Goal: Task Accomplishment & Management: Manage account settings

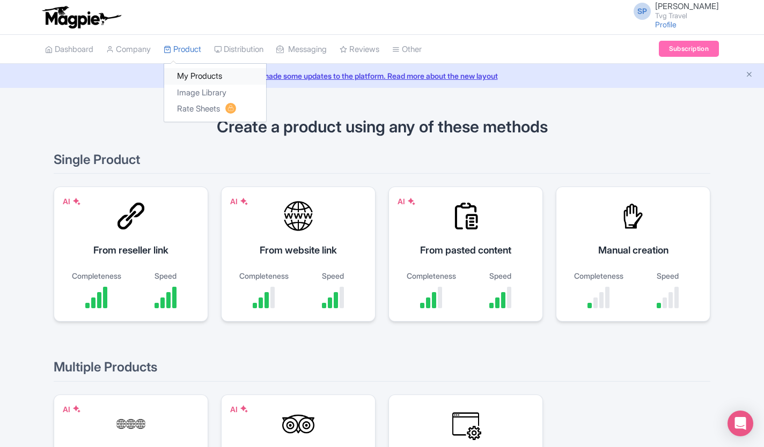
click at [197, 75] on link "My Products" at bounding box center [215, 76] width 102 height 17
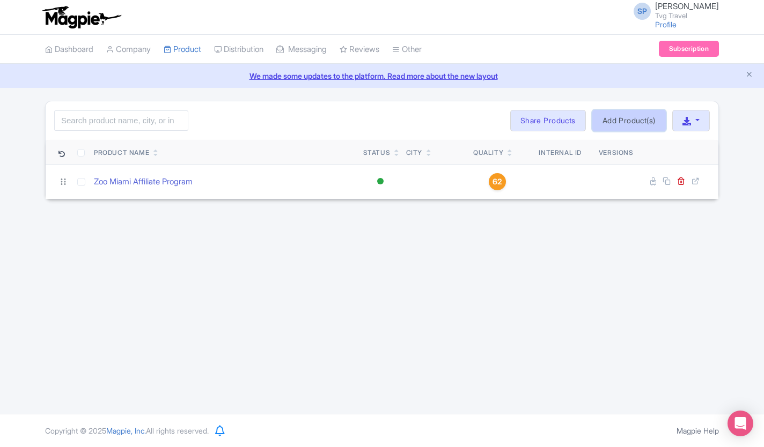
click at [622, 126] on link "Add Product(s)" at bounding box center [628, 120] width 73 height 21
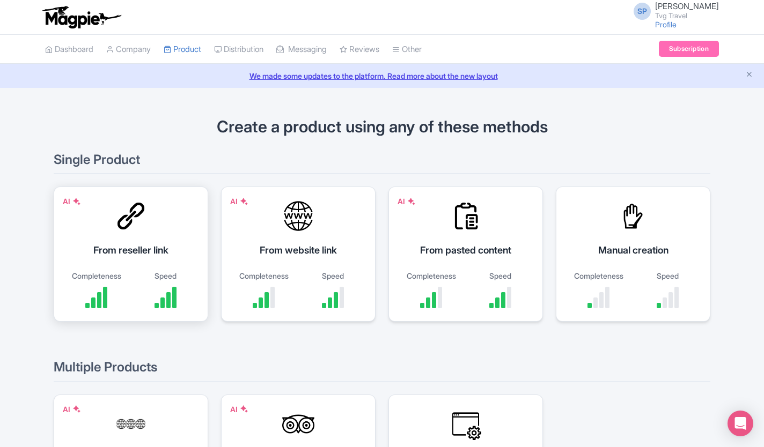
click at [135, 274] on div "Completeness Speed" at bounding box center [131, 289] width 128 height 38
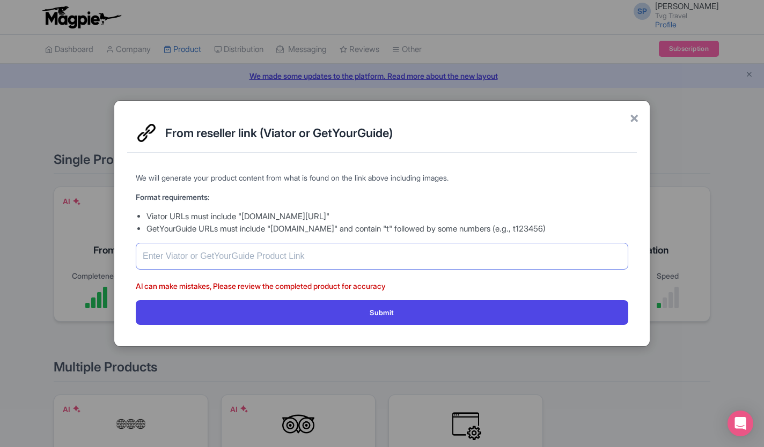
click at [230, 249] on input "text" at bounding box center [382, 256] width 492 height 27
paste input "[URL][DOMAIN_NAME]"
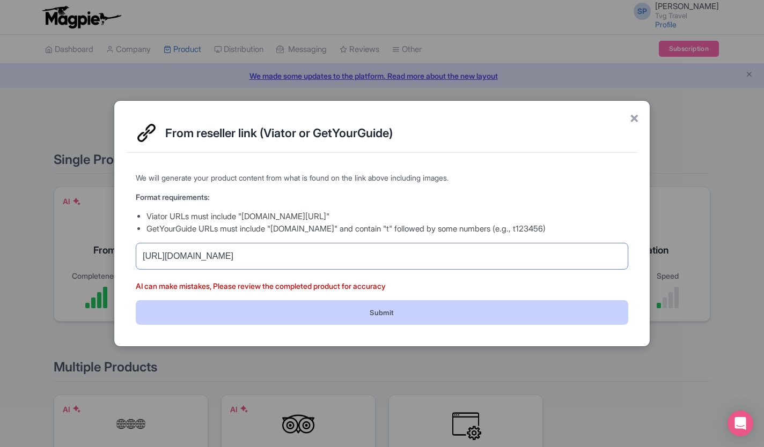
type input "https://www.getyourguide.com/zoo-miami-l3511/zoo-miami-general-admission-ticket…"
click at [487, 322] on button "Submit" at bounding box center [382, 312] width 492 height 24
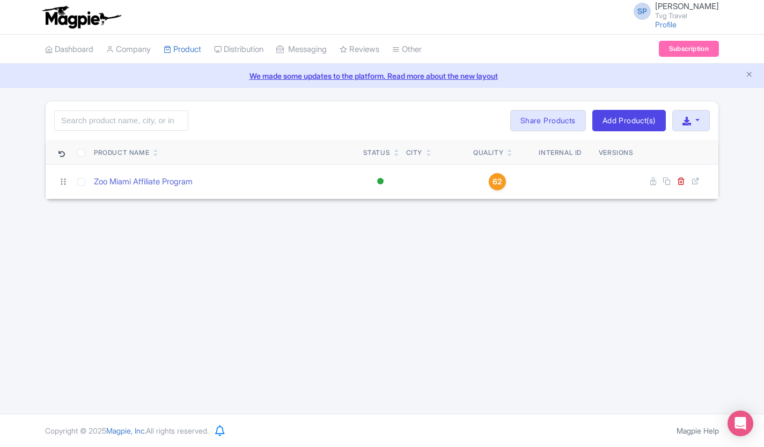
click at [60, 154] on icon at bounding box center [61, 154] width 6 height 6
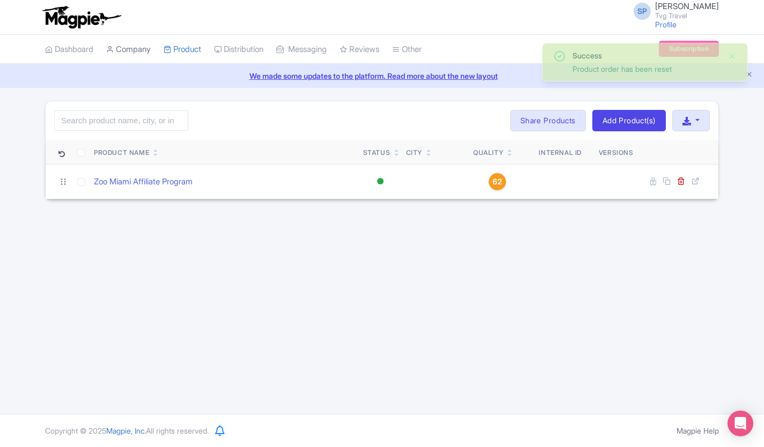
click at [144, 49] on link "Company" at bounding box center [128, 50] width 45 height 30
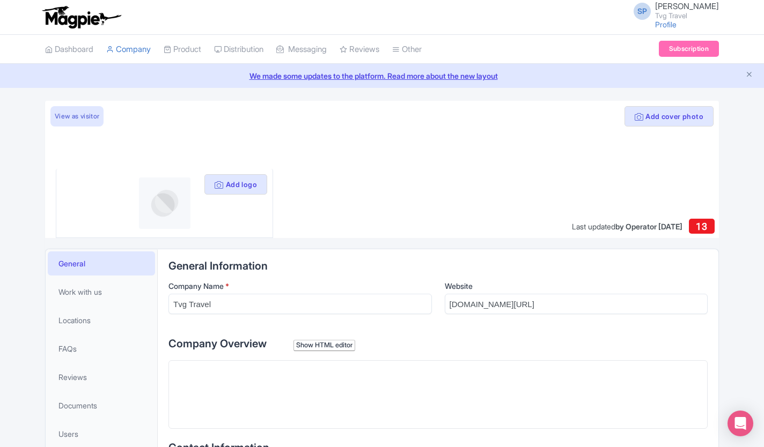
click at [301, 128] on div at bounding box center [382, 169] width 674 height 137
click at [198, 73] on link "My Products" at bounding box center [215, 76] width 102 height 17
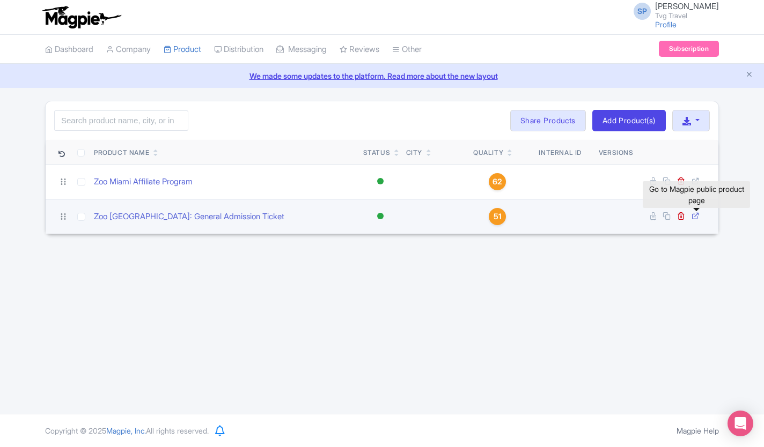
click at [695, 216] on icon at bounding box center [695, 216] width 8 height 8
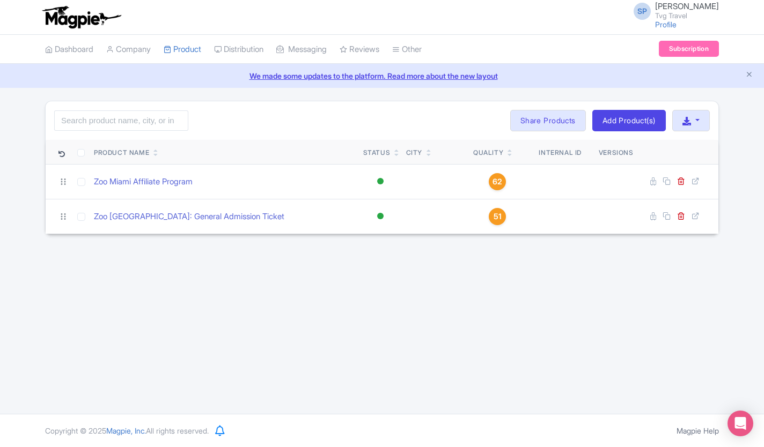
click at [629, 286] on div "SP SOORIA PRAKASH SUNDER Tvg Travel Profile Users Settings Sign out Dashboard C…" at bounding box center [382, 207] width 764 height 414
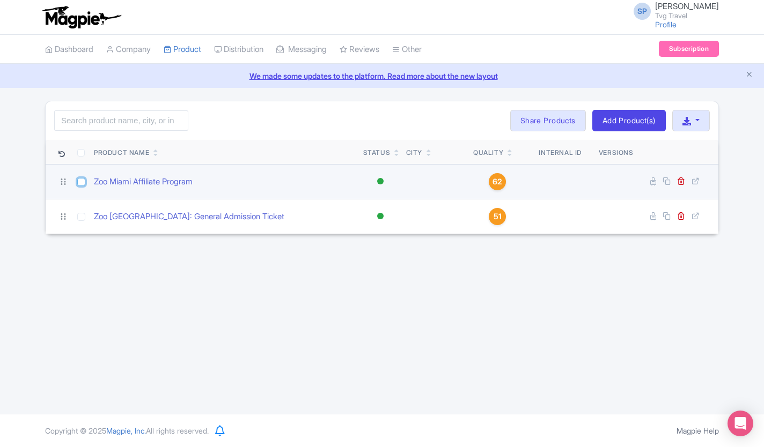
click at [78, 183] on input "checkbox" at bounding box center [81, 182] width 8 height 8
checkbox input "true"
click at [681, 181] on icon at bounding box center [681, 181] width 8 height 8
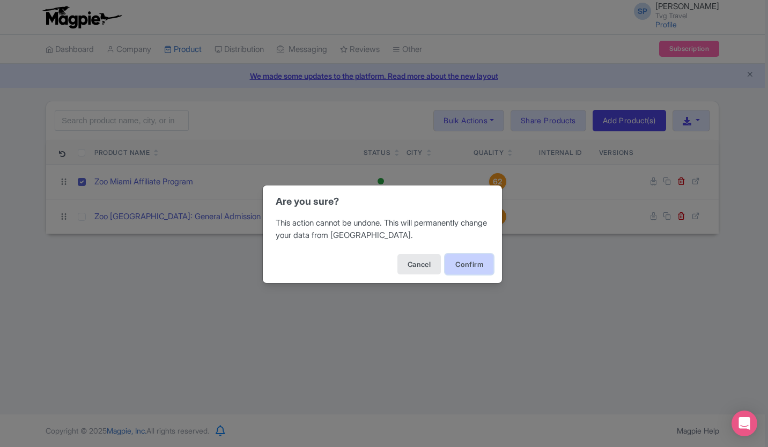
click at [465, 261] on button "Confirm" at bounding box center [469, 264] width 48 height 20
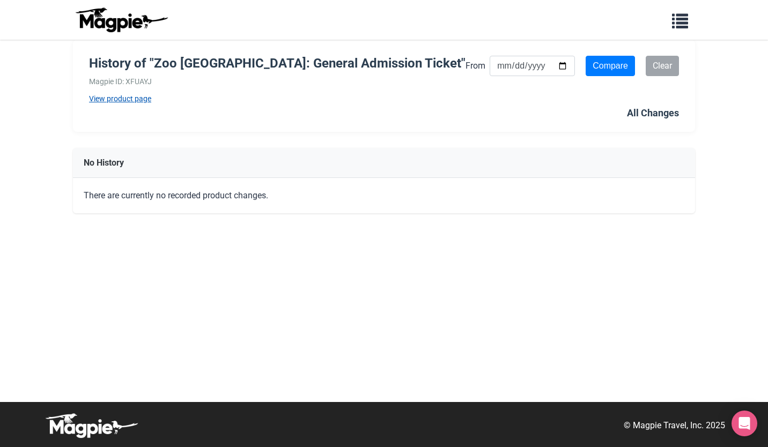
click at [134, 98] on link "View product page" at bounding box center [277, 99] width 377 height 12
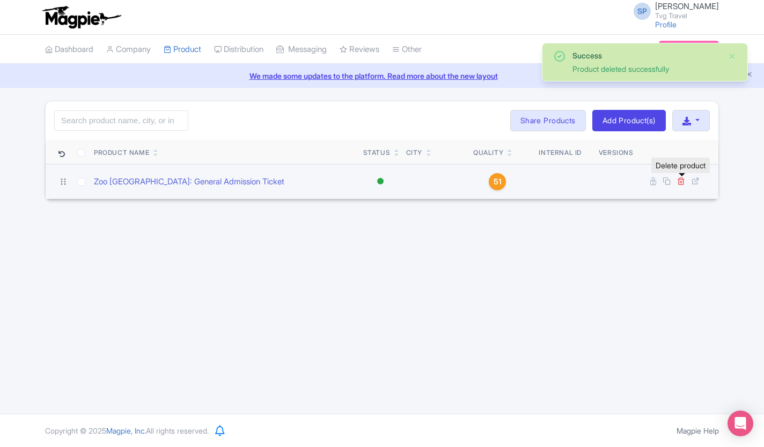
click at [680, 181] on icon at bounding box center [681, 181] width 8 height 8
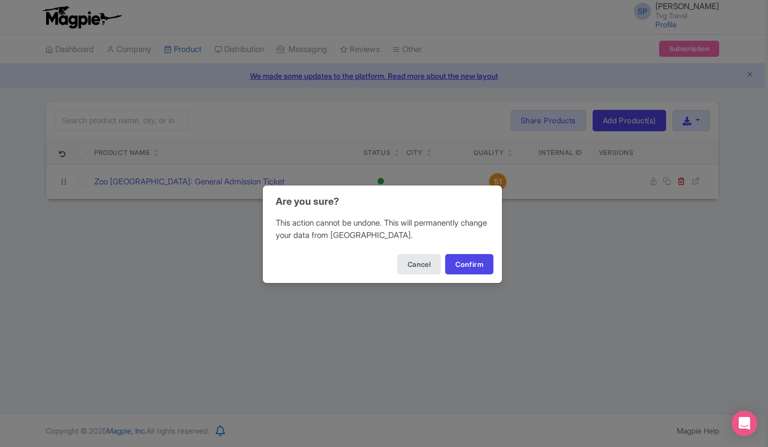
click at [475, 276] on div "Cancel Confirm" at bounding box center [382, 265] width 239 height 38
click at [467, 263] on button "Confirm" at bounding box center [469, 264] width 48 height 20
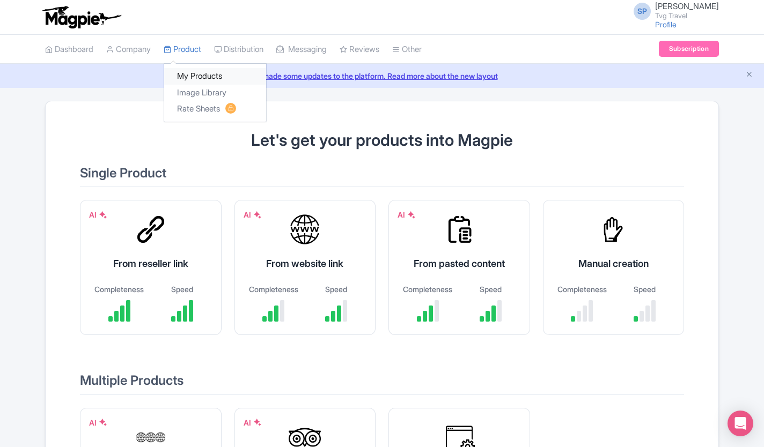
click at [191, 73] on link "My Products" at bounding box center [215, 76] width 102 height 17
click at [152, 259] on div "From reseller link" at bounding box center [150, 263] width 115 height 14
click at [184, 285] on div "Speed" at bounding box center [182, 289] width 52 height 11
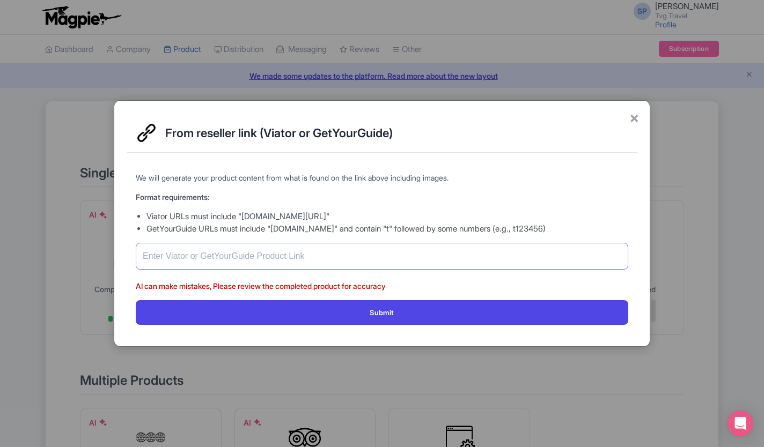
click at [244, 262] on input "text" at bounding box center [382, 256] width 492 height 27
paste input "[URL][DOMAIN_NAME]"
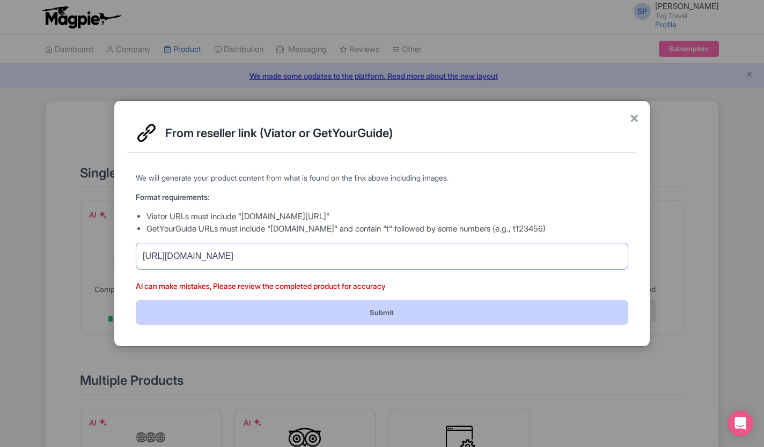
type input "[URL][DOMAIN_NAME]"
click at [394, 318] on button "Submit" at bounding box center [382, 312] width 492 height 24
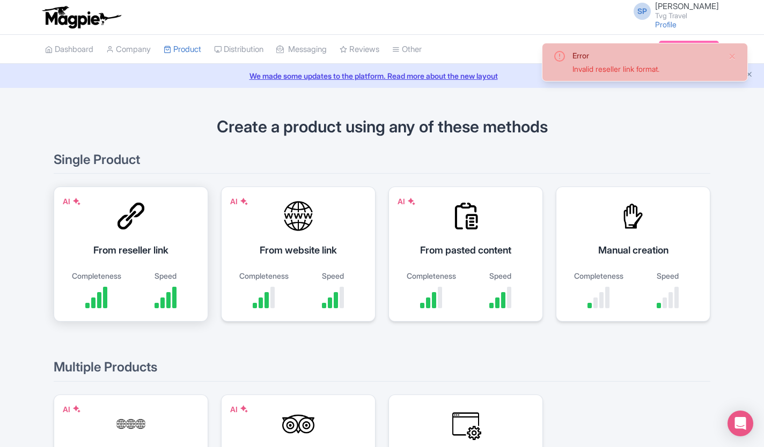
click at [98, 258] on div "AI From reseller link Completeness Speed" at bounding box center [131, 254] width 154 height 135
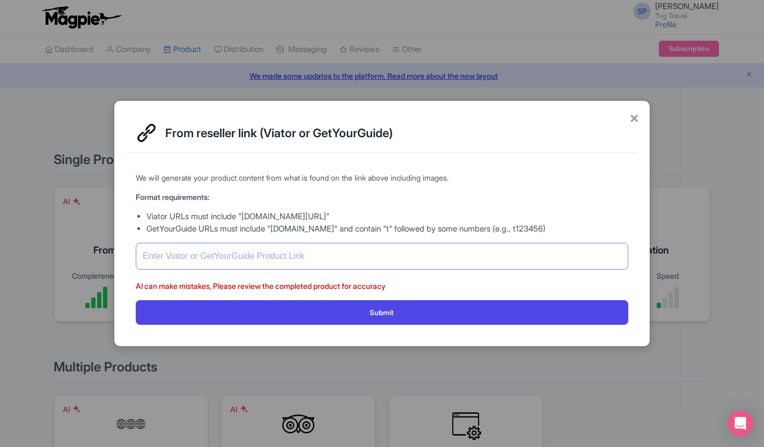
click at [303, 268] on input "text" at bounding box center [382, 256] width 492 height 27
paste input "[URL][DOMAIN_NAME]"
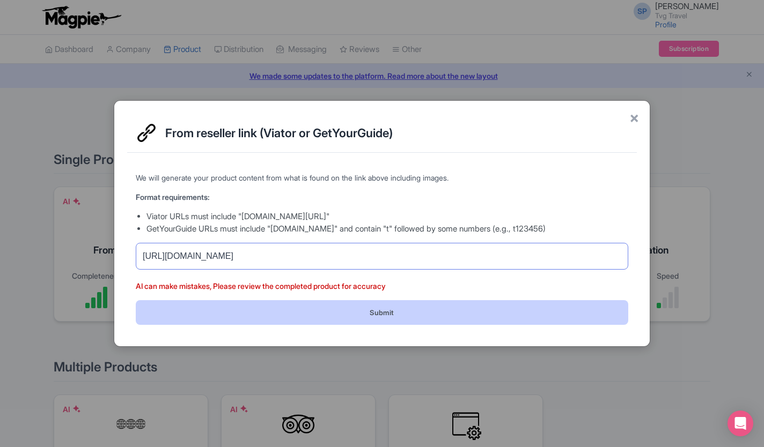
type input "https://www.tiqets.com/en/zoo-miami-tickets-l145816/"
click at [406, 305] on button "Submit" at bounding box center [382, 312] width 492 height 24
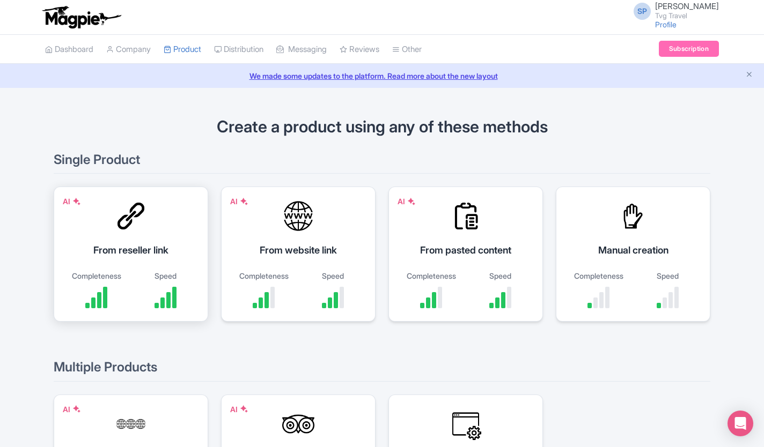
click at [115, 259] on div "AI From reseller link Completeness Speed" at bounding box center [131, 254] width 154 height 135
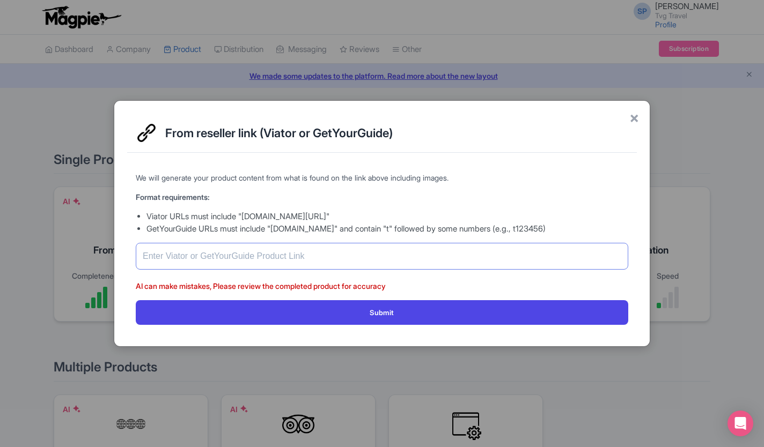
click at [211, 264] on input "text" at bounding box center [382, 256] width 492 height 27
paste input "[URL][DOMAIN_NAME]"
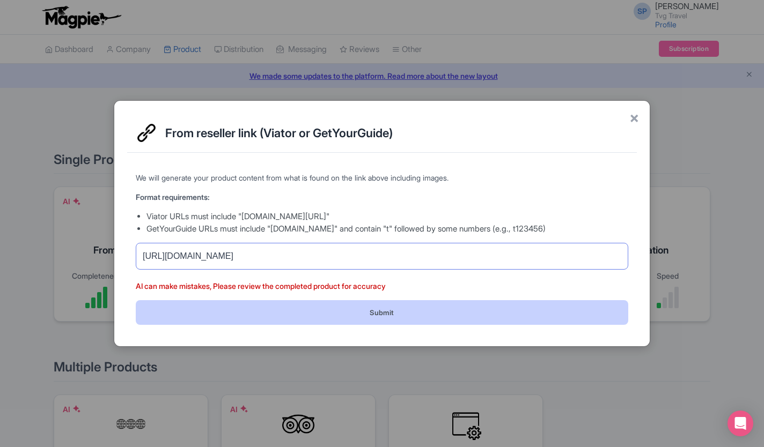
type input "https://www.tiqets.com/en/miami-attractions-c79868/tickets-for-zoo-miami-skip-t…"
click at [529, 312] on button "Submit" at bounding box center [382, 312] width 492 height 24
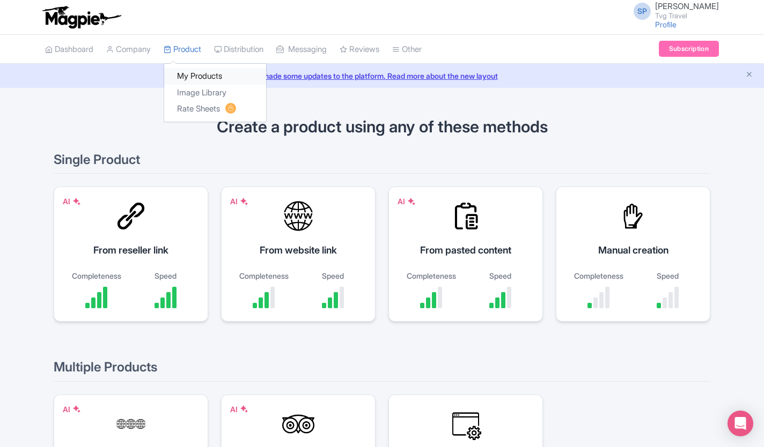
click at [199, 75] on link "My Products" at bounding box center [215, 76] width 102 height 17
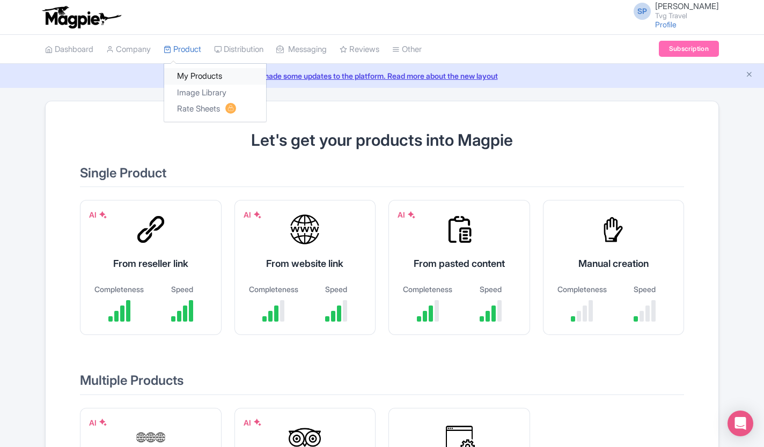
click at [199, 75] on link "My Products" at bounding box center [215, 76] width 102 height 17
click at [197, 76] on link "My Products" at bounding box center [215, 76] width 102 height 17
click at [198, 76] on link "My Products" at bounding box center [215, 76] width 102 height 17
click at [194, 77] on link "My Products" at bounding box center [215, 76] width 102 height 17
click at [143, 247] on div "AI From reseller link Completeness Speed" at bounding box center [151, 267] width 142 height 135
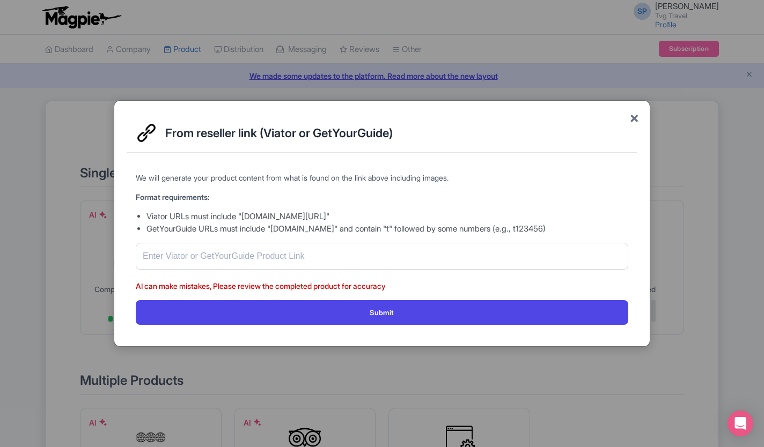
click at [631, 117] on span "×" at bounding box center [634, 117] width 10 height 23
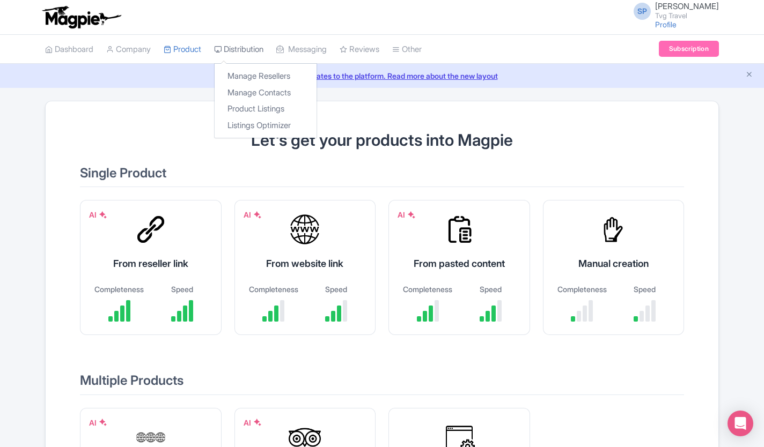
click at [244, 49] on link "Distribution" at bounding box center [238, 50] width 49 height 30
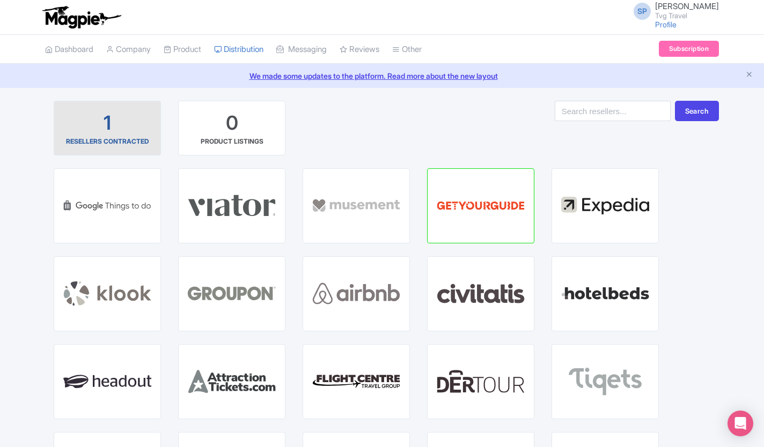
click at [114, 130] on div "1 RESELLERS CONTRACTED" at bounding box center [107, 128] width 89 height 36
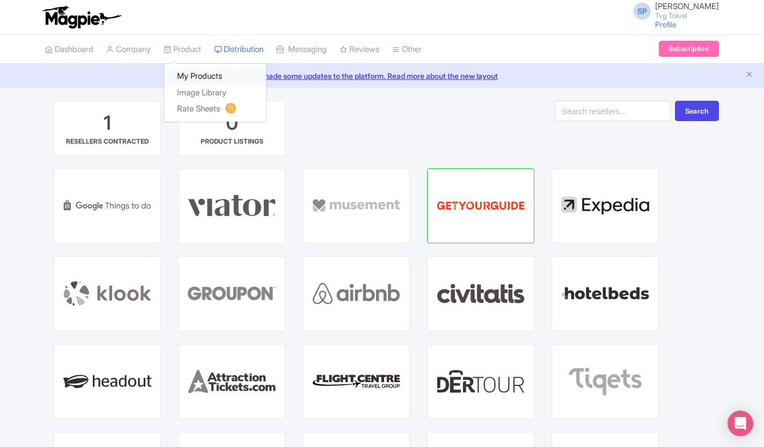
click at [208, 83] on link "My Products" at bounding box center [215, 76] width 102 height 17
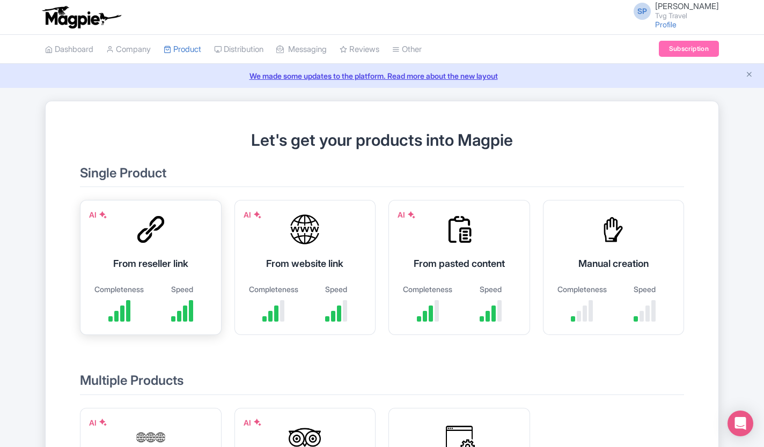
click at [172, 233] on div "AI From reseller link Completeness Speed" at bounding box center [151, 267] width 142 height 135
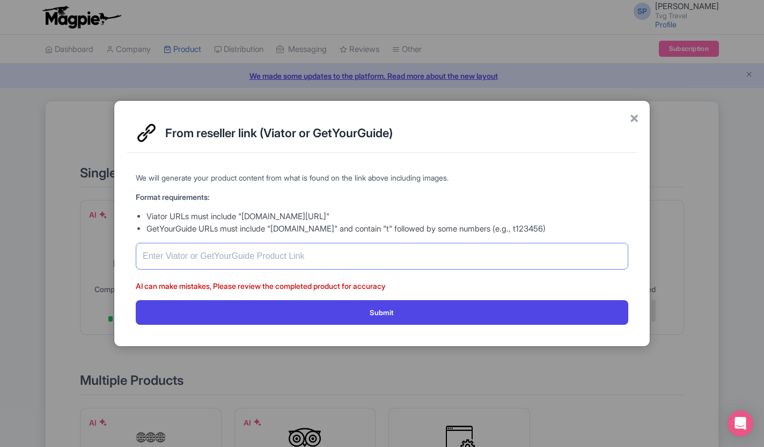
click at [219, 265] on input "text" at bounding box center [382, 256] width 492 height 27
click at [209, 258] on input "text" at bounding box center [382, 256] width 492 height 27
paste input "https://www.tiqets.com/en/miami-attractions-c79868/tickets-for-zoo-miami-skip-t…"
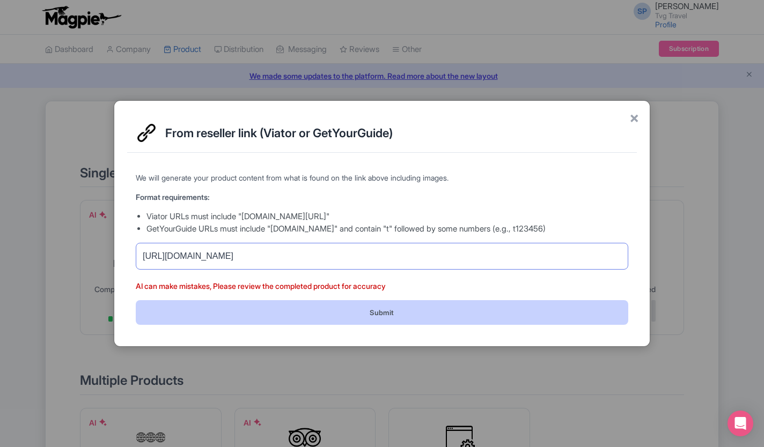
type input "https://www.tiqets.com/en/miami-attractions-c79868/tickets-for-zoo-miami-skip-t…"
click at [372, 310] on button "Submit" at bounding box center [382, 312] width 492 height 24
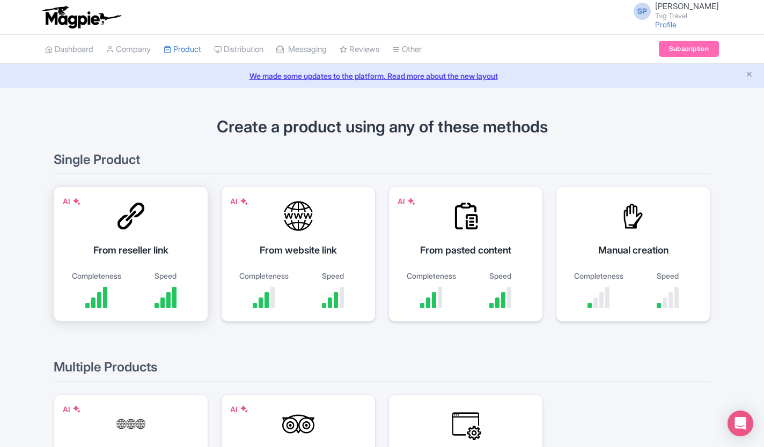
click at [148, 269] on div "AI From reseller link Completeness Speed" at bounding box center [131, 254] width 154 height 135
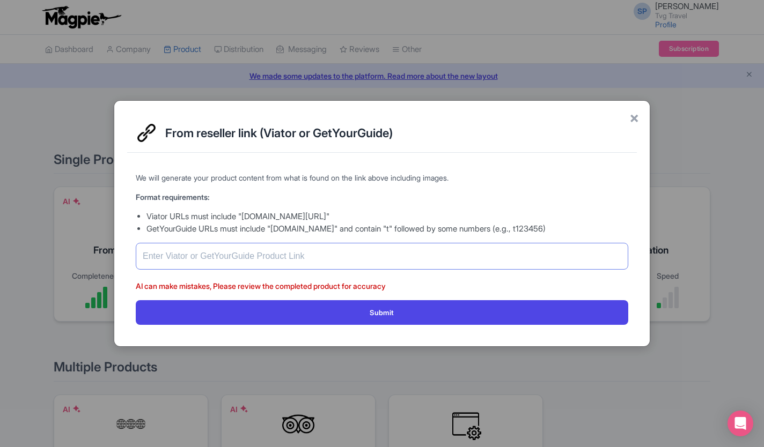
click at [182, 255] on input "text" at bounding box center [382, 256] width 492 height 27
paste input "https://www.viator.com/en-MY/tours/Miami/Zoo-Miami-Ticket-with-Optional-Upgrade…"
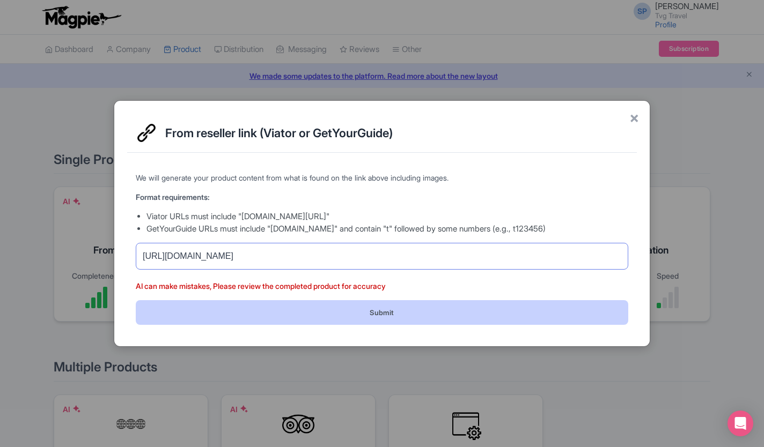
type input "https://www.viator.com/en-MY/tours/Miami/Zoo-Miami-Ticket-with-Optional-Upgrade…"
click at [377, 309] on button "Submit" at bounding box center [382, 312] width 492 height 24
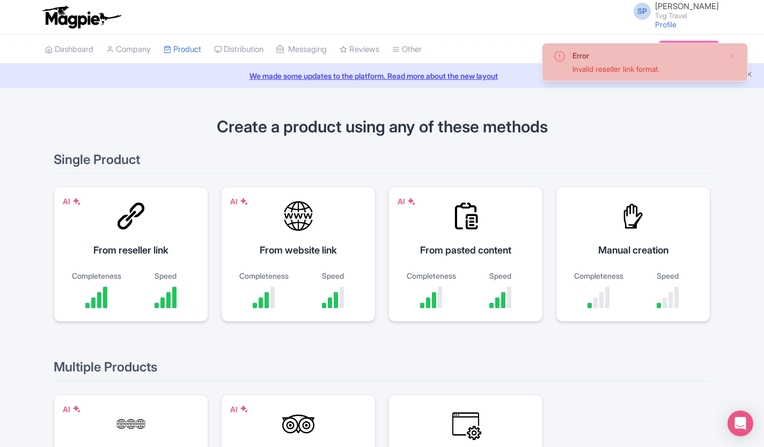
click at [60, 15] on img at bounding box center [81, 17] width 83 height 24
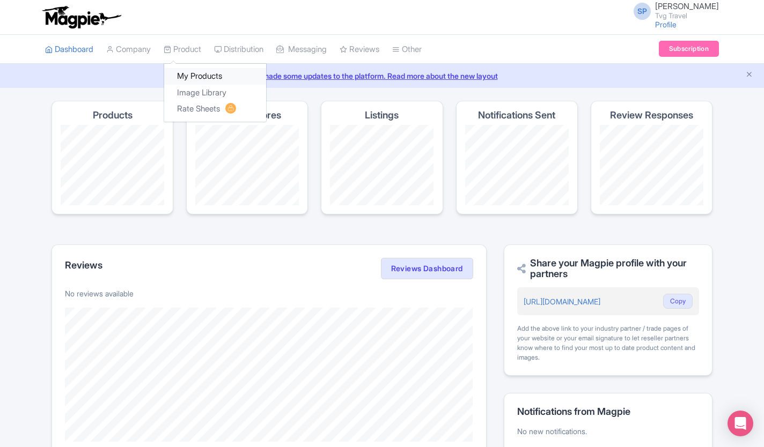
click at [195, 75] on link "My Products" at bounding box center [215, 76] width 102 height 17
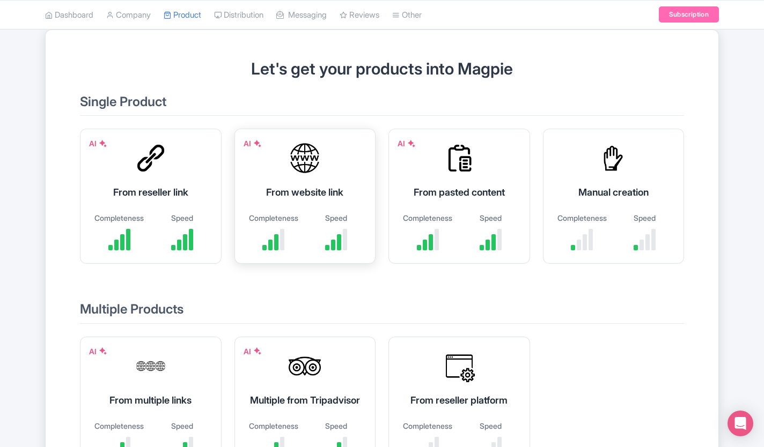
scroll to position [71, 0]
click at [303, 211] on div "AI From website link Completeness Speed" at bounding box center [305, 196] width 142 height 135
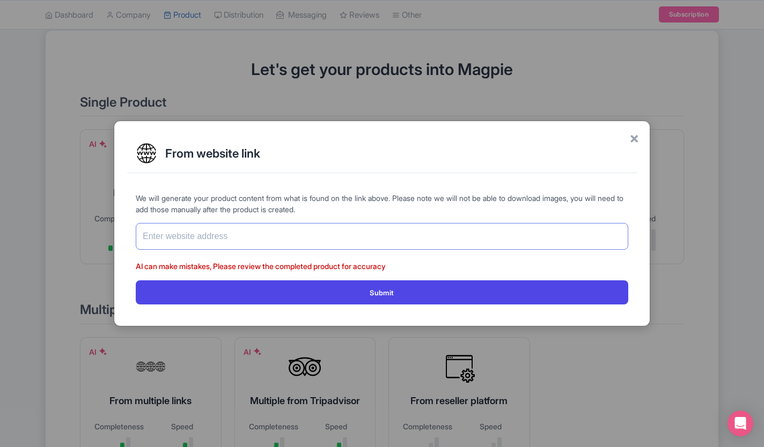
click at [235, 241] on input "text" at bounding box center [382, 236] width 492 height 27
paste input "https://www.viator.com/en-MY/tours/Miami/Zoo-Miami-Ticket-with-Optional-Upgrade…"
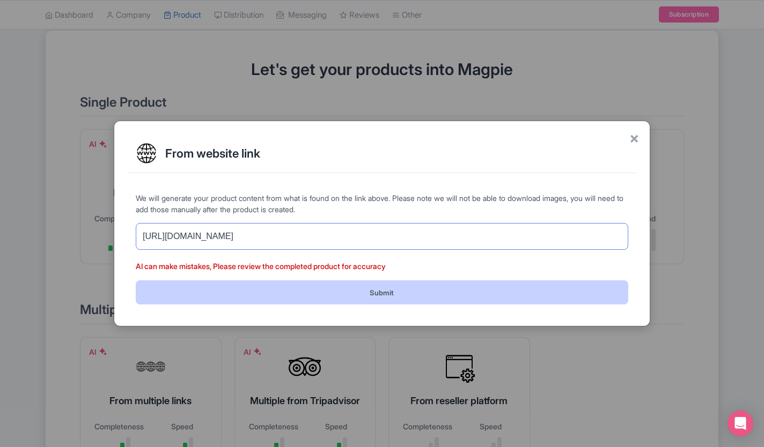
type input "https://www.viator.com/en-MY/tours/Miami/Zoo-Miami-Ticket-with-Optional-Upgrade…"
click at [356, 285] on button "Submit" at bounding box center [382, 293] width 492 height 24
click at [413, 291] on button "Submit" at bounding box center [382, 293] width 492 height 24
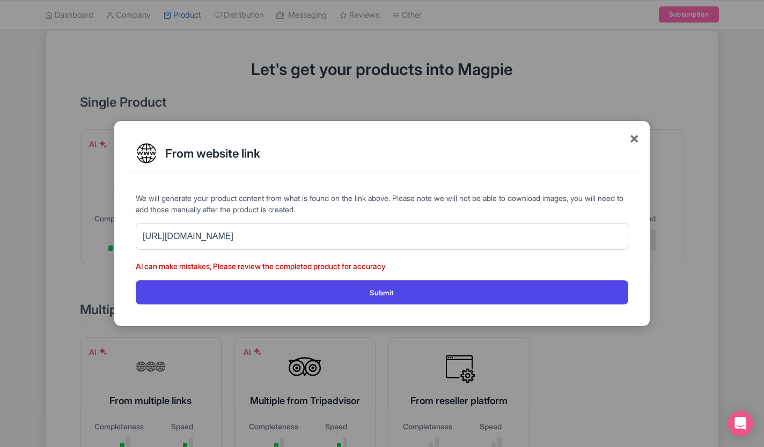
click at [636, 141] on span "×" at bounding box center [634, 138] width 10 height 23
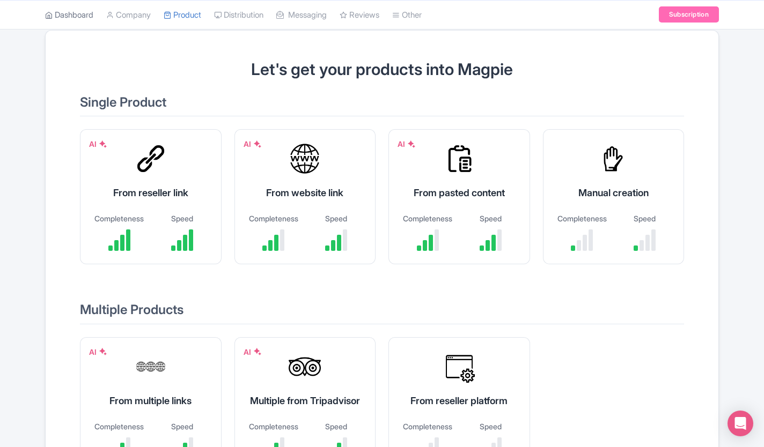
click at [75, 9] on link "Dashboard" at bounding box center [69, 15] width 48 height 30
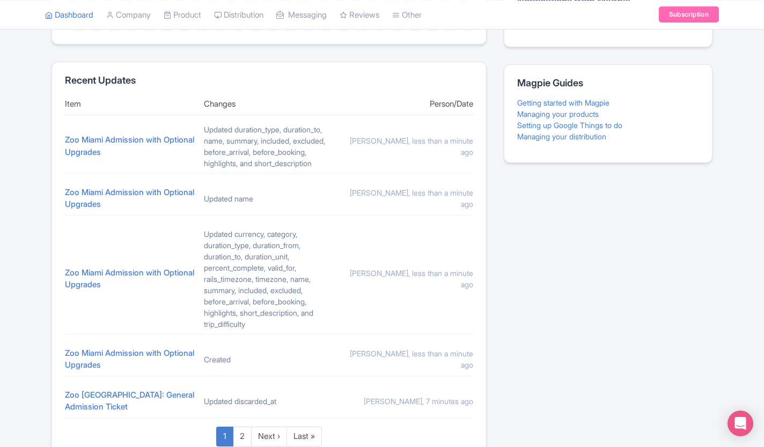
scroll to position [410, 0]
click at [110, 150] on link "Zoo Miami Admission with Optional Upgrades" at bounding box center [129, 146] width 129 height 23
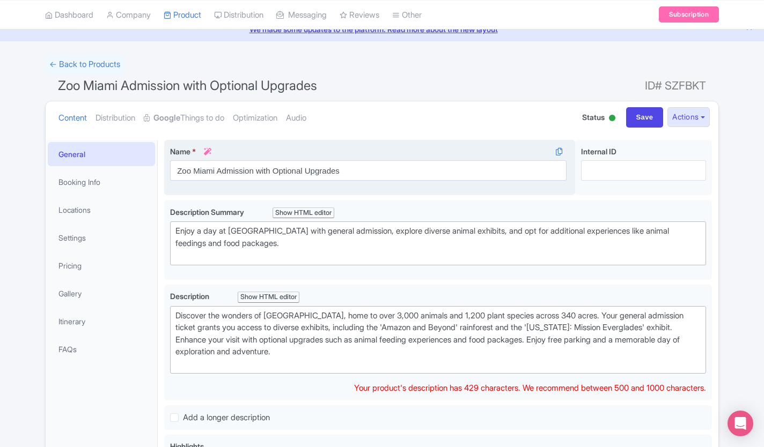
scroll to position [43, 0]
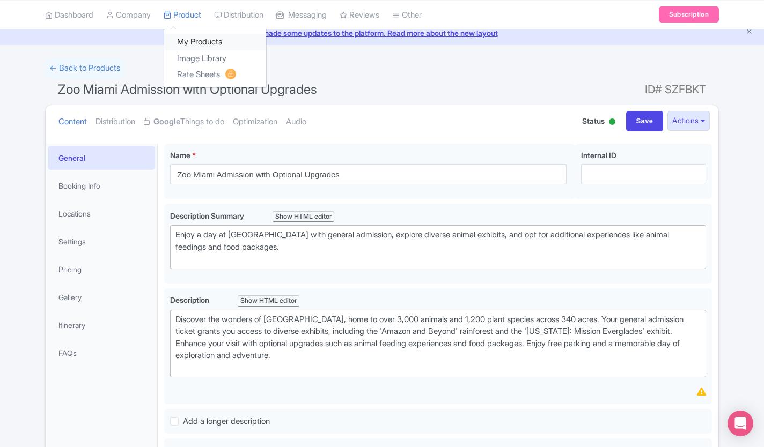
click at [190, 46] on link "My Products" at bounding box center [215, 42] width 102 height 17
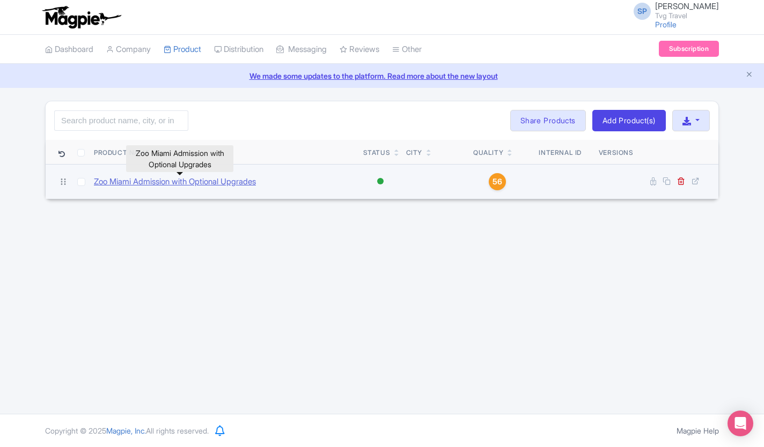
click at [234, 180] on link "Zoo Miami Admission with Optional Upgrades" at bounding box center [175, 182] width 162 height 12
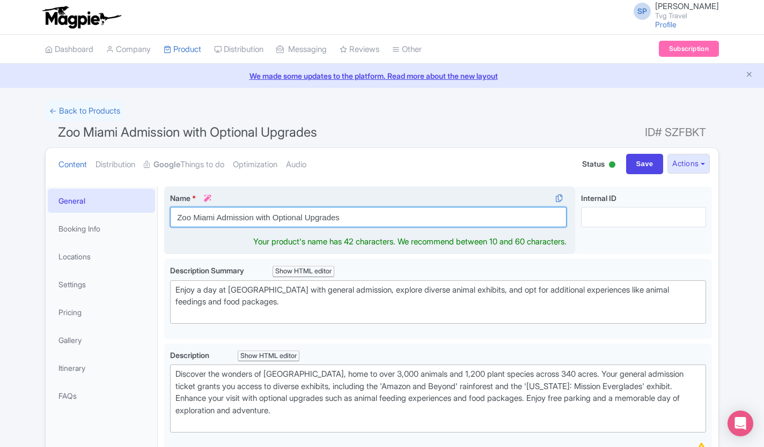
drag, startPoint x: 256, startPoint y: 217, endPoint x: 402, endPoint y: 211, distance: 146.0
click at [402, 211] on input "Zoo Miami Admission with Optional Upgrades" at bounding box center [368, 217] width 396 height 20
type input "Zoo Miami Tickets"
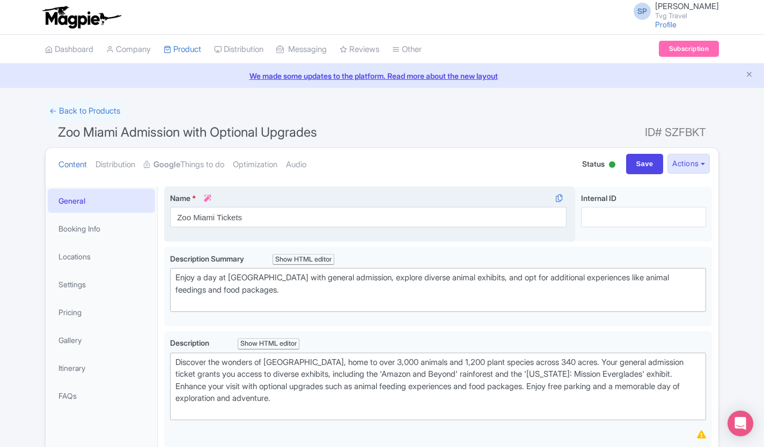
click at [431, 187] on div "Name * i Zoo Miami Tickets Your product's name has 17 characters. We recommend …" at bounding box center [369, 215] width 411 height 56
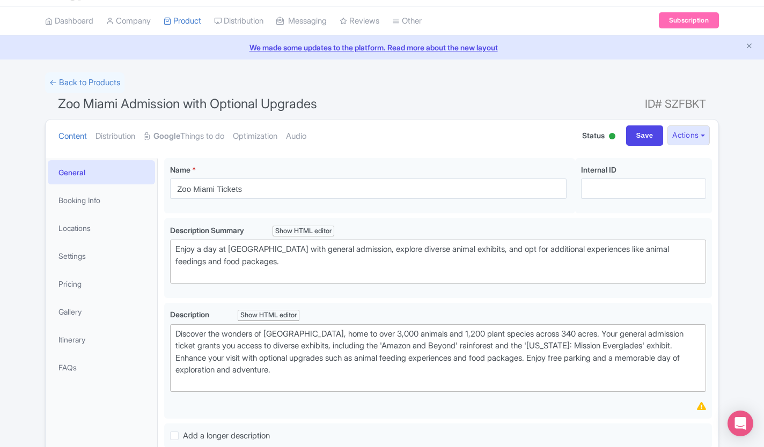
scroll to position [24, 0]
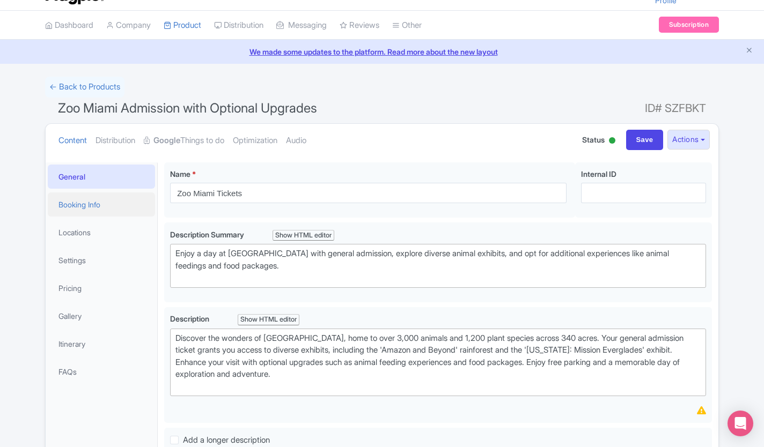
click at [67, 205] on link "Booking Info" at bounding box center [101, 205] width 107 height 24
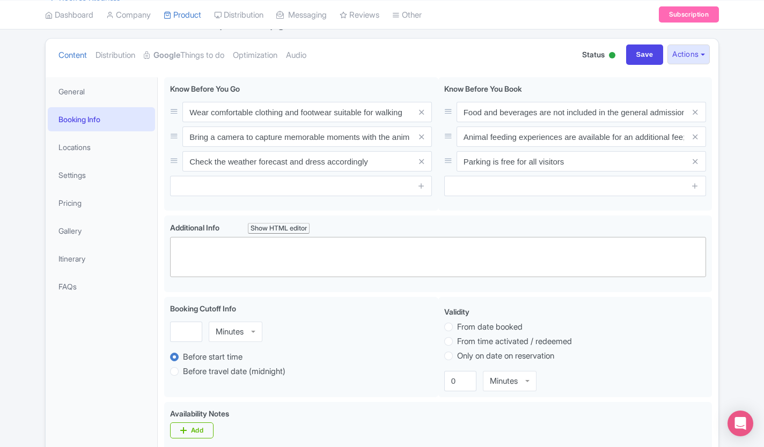
scroll to position [81, 0]
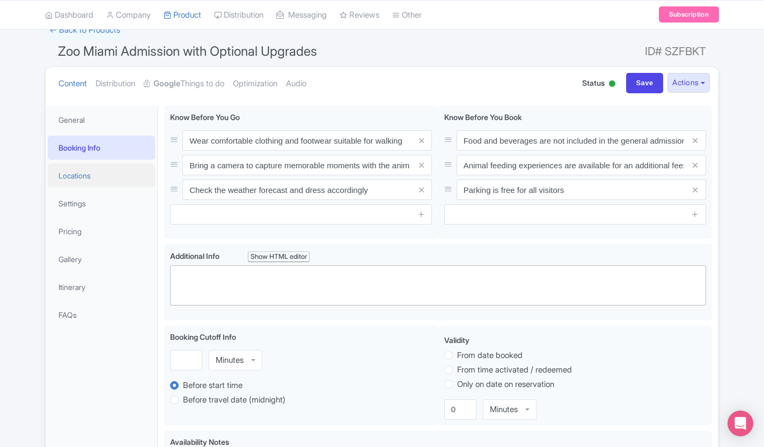
click at [59, 173] on link "Locations" at bounding box center [101, 176] width 107 height 24
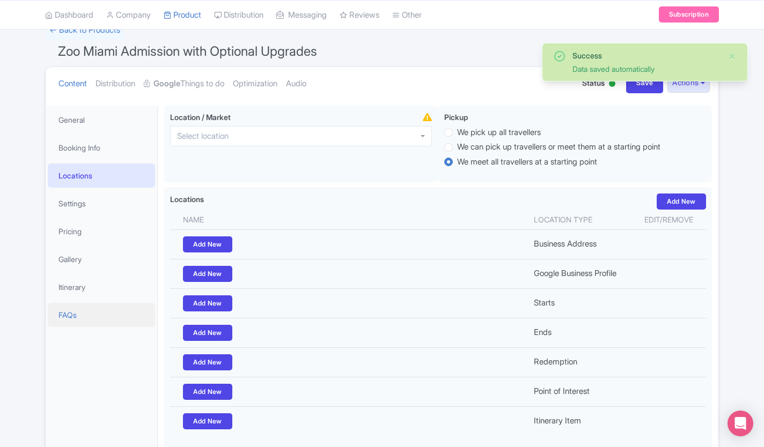
click at [60, 317] on link "FAQs" at bounding box center [101, 315] width 107 height 24
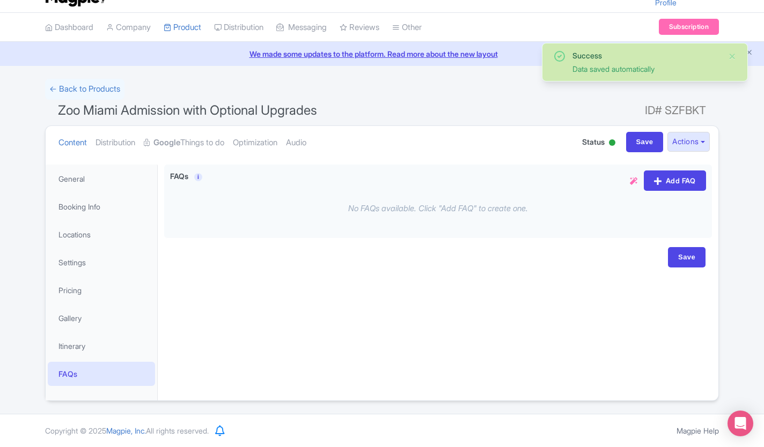
scroll to position [22, 0]
click at [65, 337] on link "Itinerary" at bounding box center [101, 346] width 107 height 24
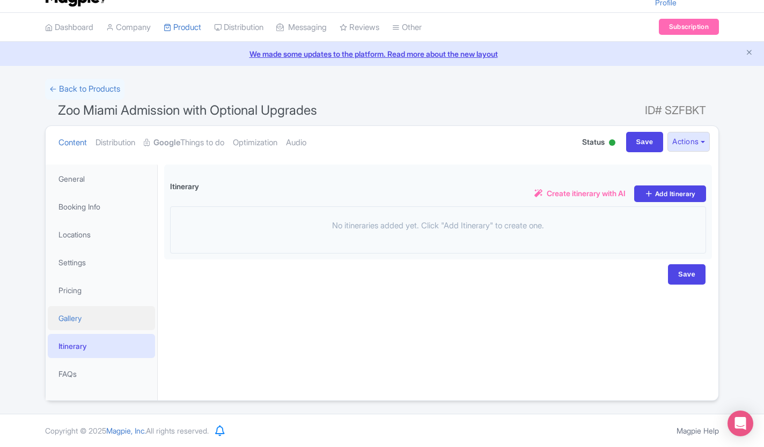
click at [63, 318] on link "Gallery" at bounding box center [101, 318] width 107 height 24
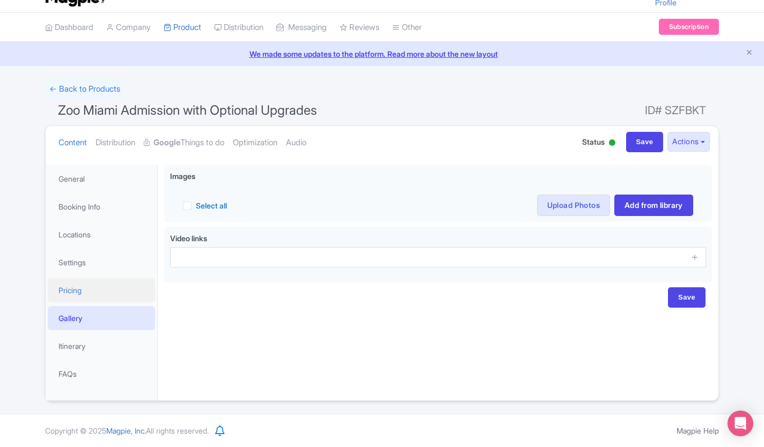
click at [62, 299] on link "Pricing" at bounding box center [101, 290] width 107 height 24
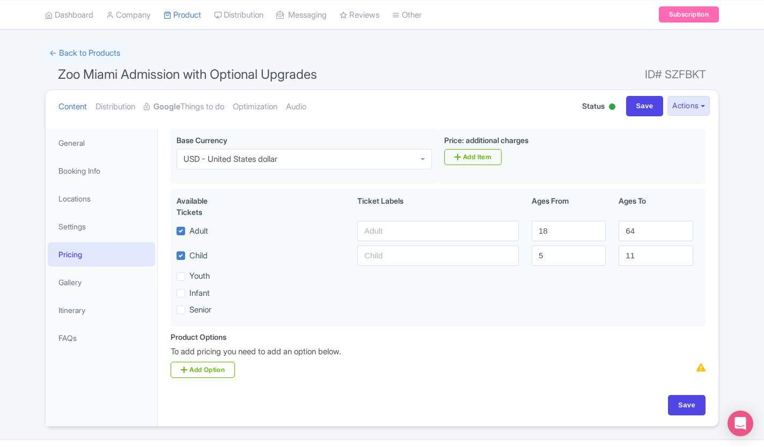
scroll to position [85, 0]
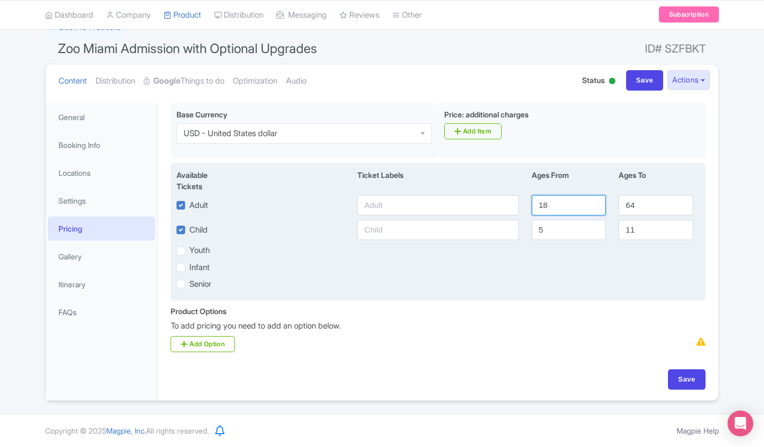
click at [553, 208] on input "18" at bounding box center [569, 205] width 74 height 20
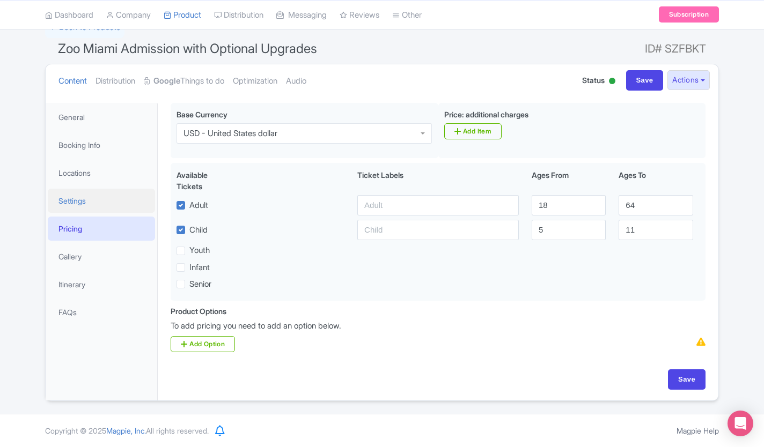
click at [62, 195] on link "Settings" at bounding box center [101, 201] width 107 height 24
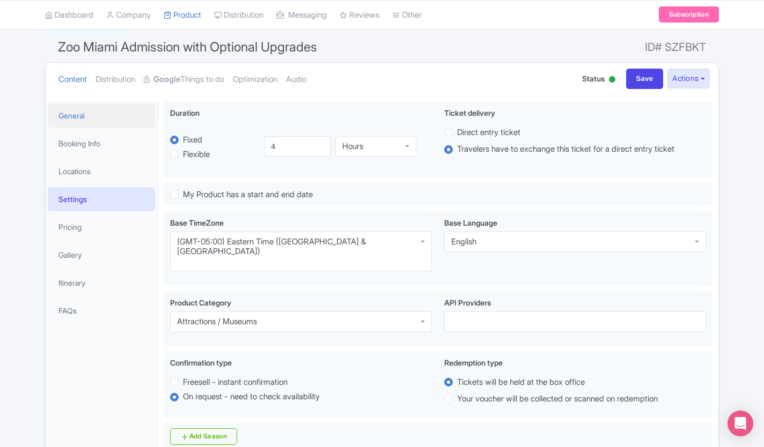
click at [78, 116] on link "General" at bounding box center [101, 116] width 107 height 24
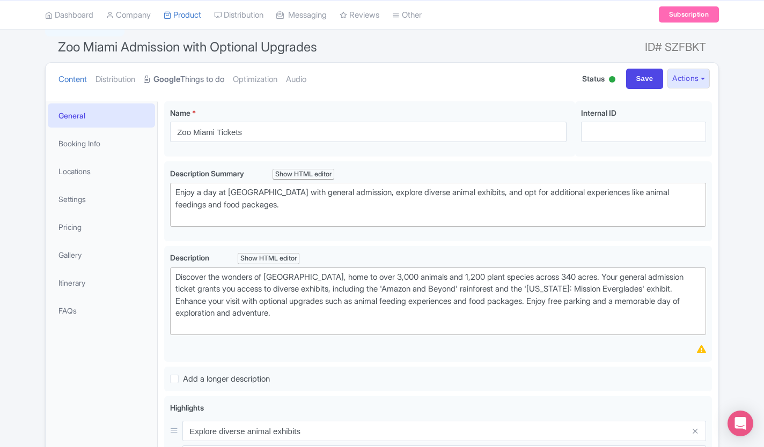
click at [197, 78] on link "Google Things to do" at bounding box center [184, 80] width 80 height 34
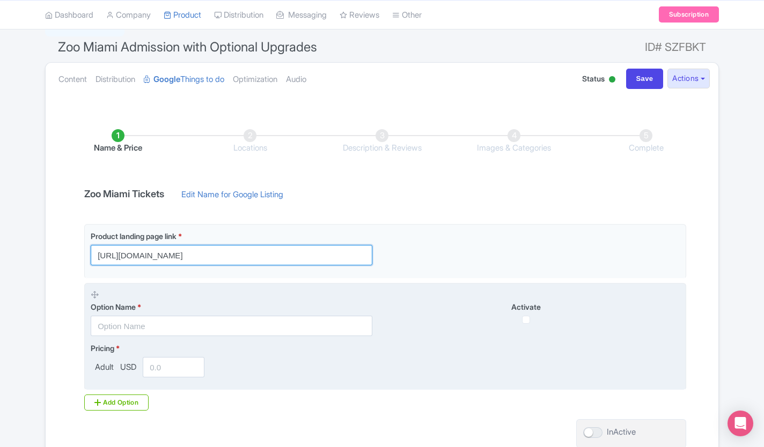
drag, startPoint x: 108, startPoint y: 254, endPoint x: 356, endPoint y: 311, distance: 254.1
click at [356, 311] on div "Product landing page link * https://www.viator.com/en-MY/tours/Miami/Zoo-Miami-…" at bounding box center [385, 307] width 602 height 166
type input "hal-Upgrade/d662-53846P2"
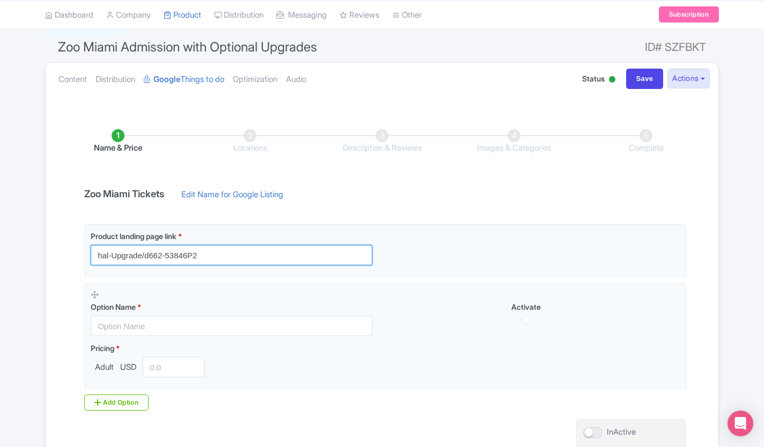
drag, startPoint x: 222, startPoint y: 261, endPoint x: 70, endPoint y: 253, distance: 152.0
click at [70, 253] on div "Name & Price Locations Description & Reviews Images & Categories Complete Zoo M…" at bounding box center [382, 297] width 660 height 378
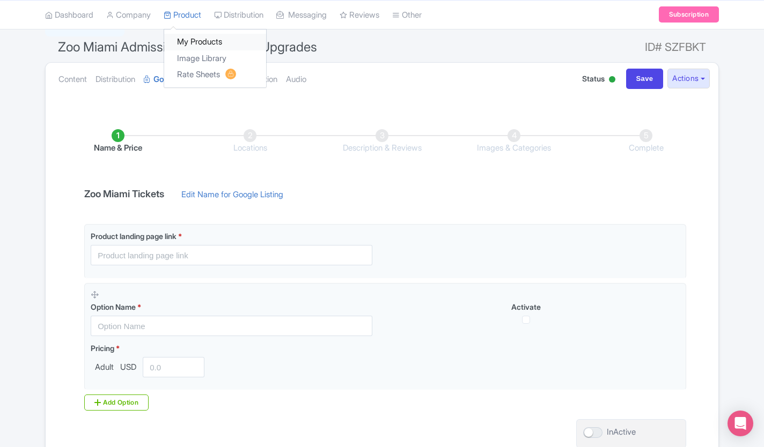
click at [196, 42] on link "My Products" at bounding box center [215, 42] width 102 height 17
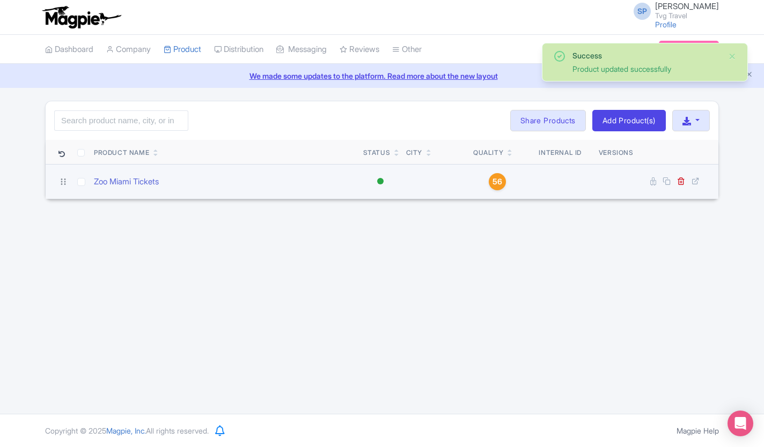
click at [496, 180] on span "56" at bounding box center [497, 182] width 10 height 12
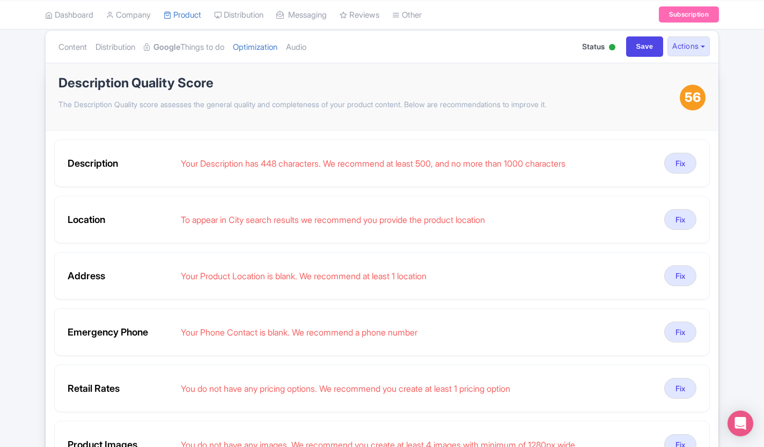
scroll to position [117, 0]
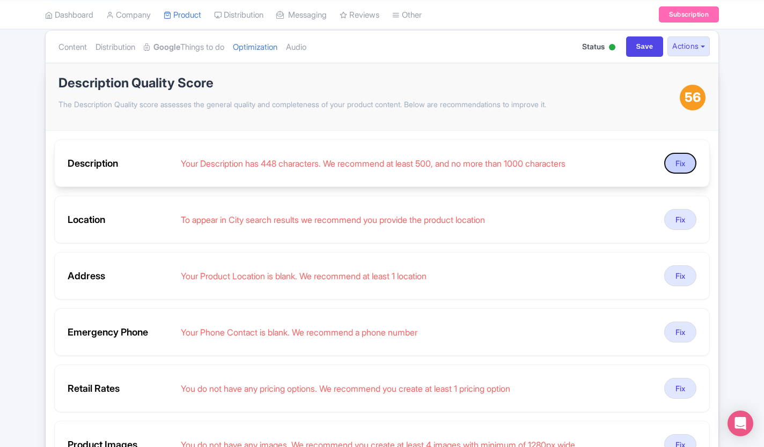
click at [691, 160] on button "Fix" at bounding box center [680, 163] width 32 height 21
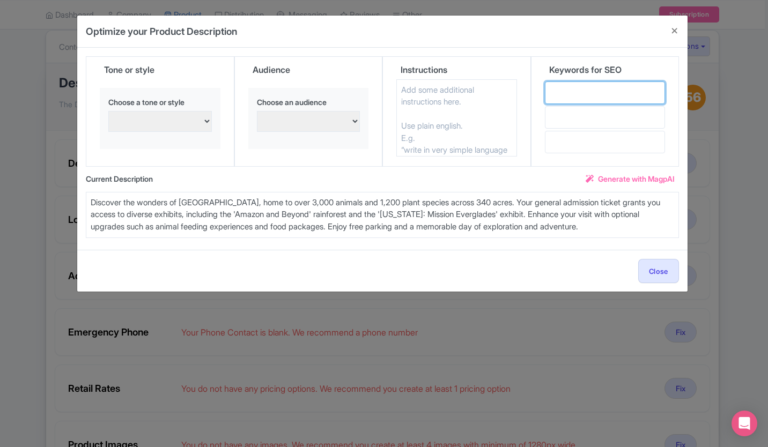
click at [577, 95] on input "text" at bounding box center [605, 93] width 121 height 23
type input "zoo miami tickets"
click at [580, 119] on input "text" at bounding box center [605, 117] width 121 height 23
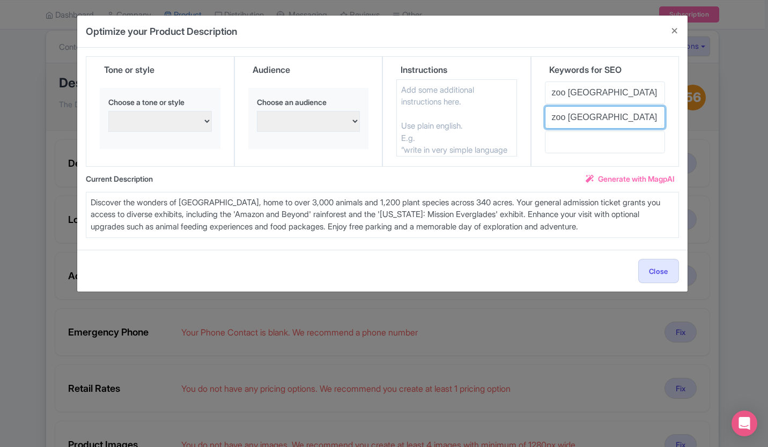
type input "zoo [GEOGRAPHIC_DATA]"
click at [153, 118] on select "persuasive, informative, and engaging Excited and enthusiastic Confident and as…" at bounding box center [160, 121] width 104 height 21
select select "Friendly and approachable"
click at [108, 111] on select "persuasive, informative, and engaging Excited and enthusiastic Confident and as…" at bounding box center [160, 121] width 104 height 21
click at [307, 122] on select "Families with young children Confident and assertive Adventure seekers and thri…" at bounding box center [309, 121] width 104 height 21
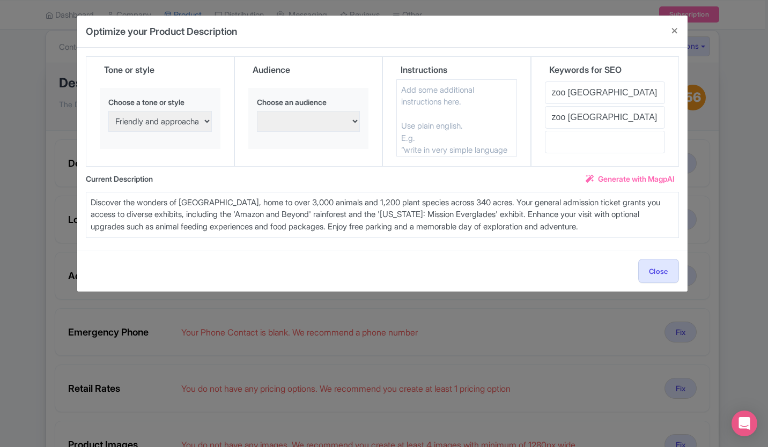
select select "Families with young children"
click at [257, 111] on select "Families with young children Confident and assertive Adventure seekers and thri…" at bounding box center [309, 121] width 104 height 21
click at [635, 181] on span "Generate with MagpAI" at bounding box center [636, 178] width 77 height 11
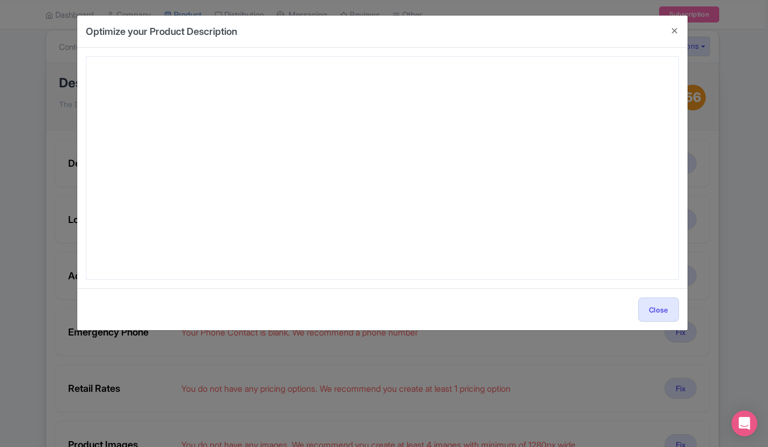
type textarea "Discover unforgettable family fun with Zoo Miami tickets—your passport to one o…"
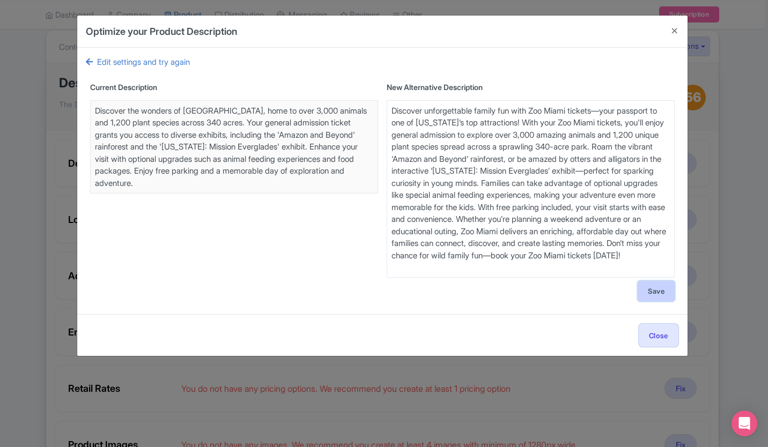
click at [657, 291] on button "Save" at bounding box center [656, 291] width 37 height 20
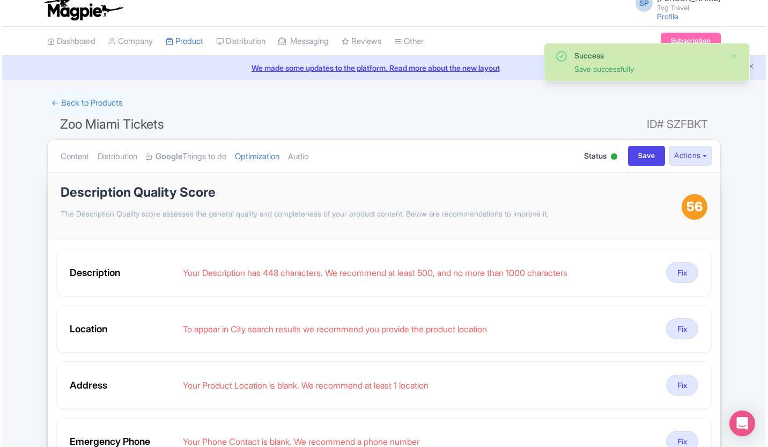
scroll to position [0, 0]
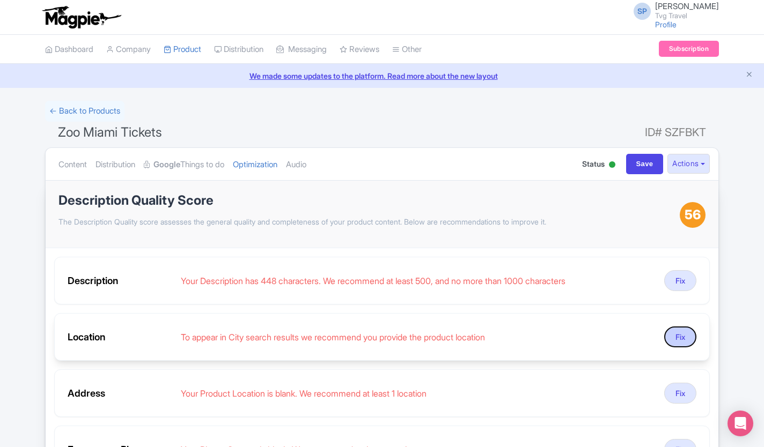
click at [678, 341] on button "Fix" at bounding box center [680, 337] width 32 height 21
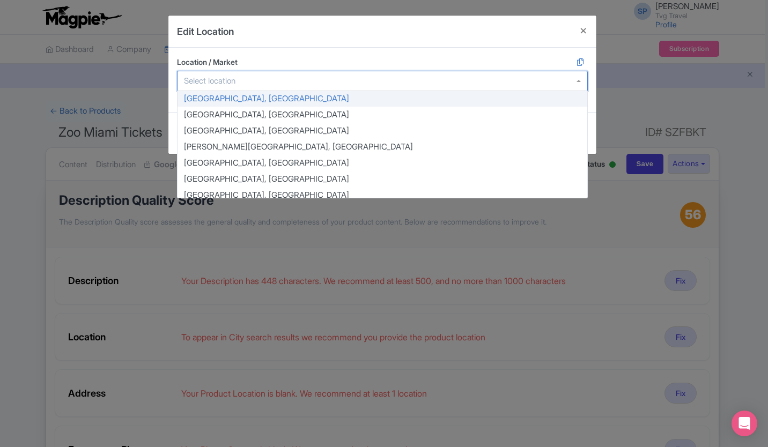
click at [342, 86] on div at bounding box center [382, 81] width 411 height 20
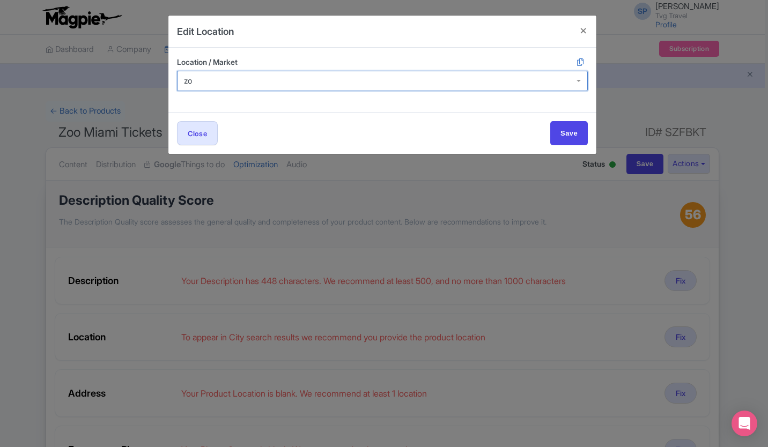
type input "z"
type input "miam"
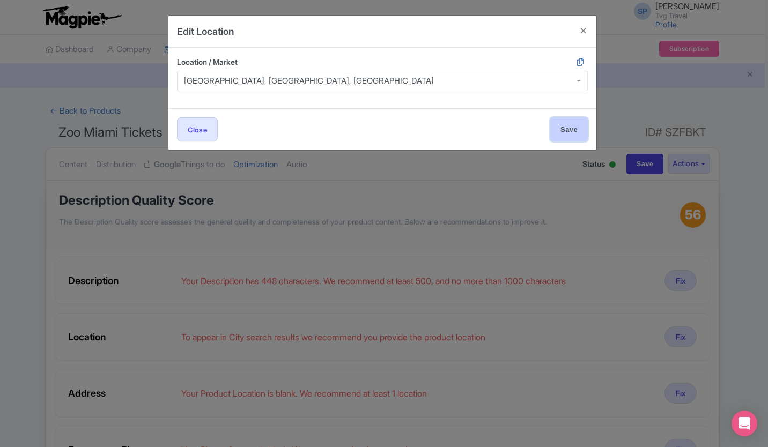
click at [573, 122] on input "Save" at bounding box center [569, 129] width 38 height 24
type input "Save"
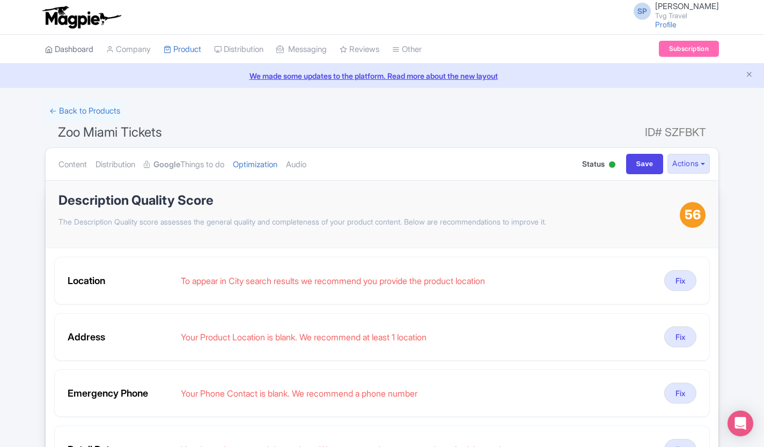
click at [74, 46] on link "Dashboard" at bounding box center [69, 50] width 48 height 30
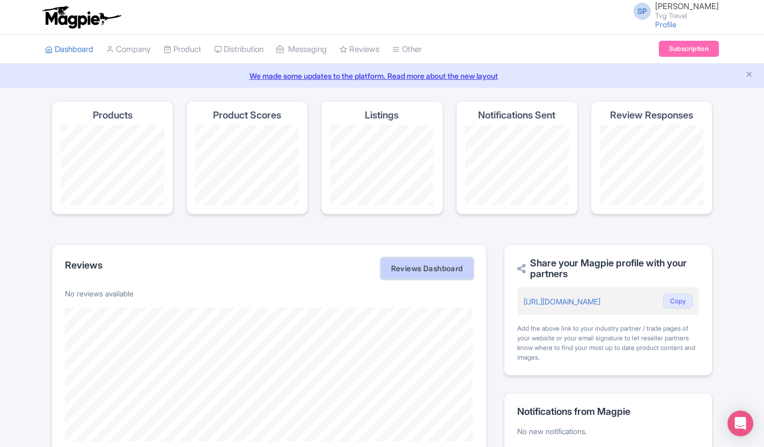
click at [443, 279] on link "Reviews Dashboard" at bounding box center [427, 268] width 92 height 21
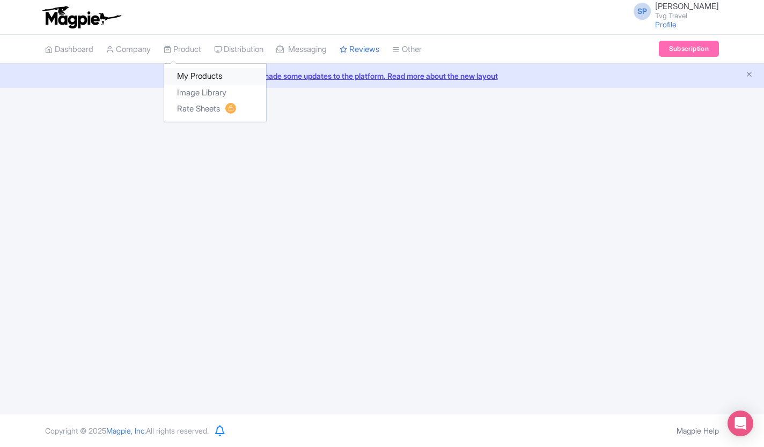
click at [191, 70] on link "My Products" at bounding box center [215, 76] width 102 height 17
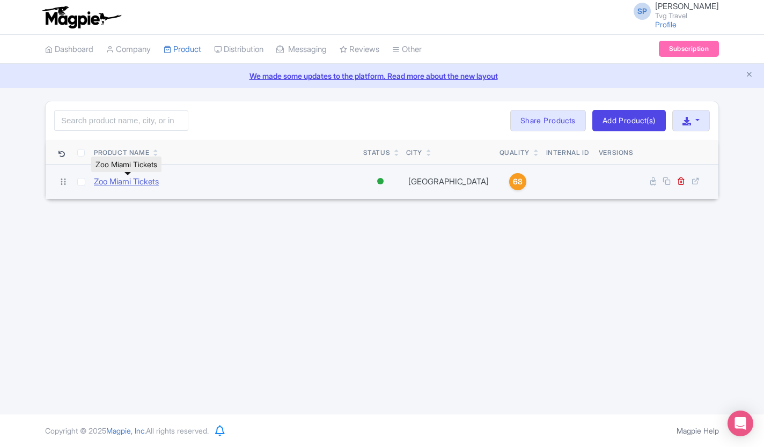
click at [145, 185] on link "Zoo Miami Tickets" at bounding box center [126, 182] width 65 height 12
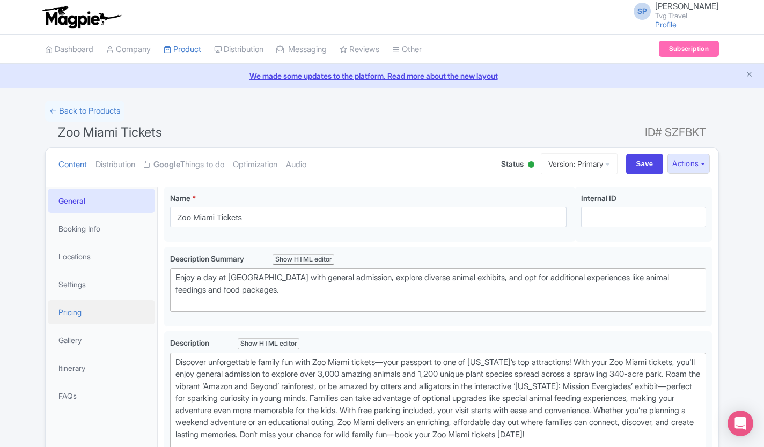
click at [67, 312] on link "Pricing" at bounding box center [101, 312] width 107 height 24
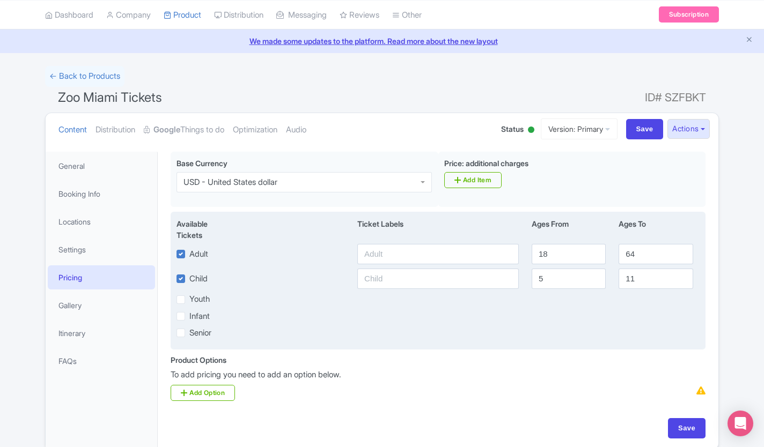
scroll to position [85, 0]
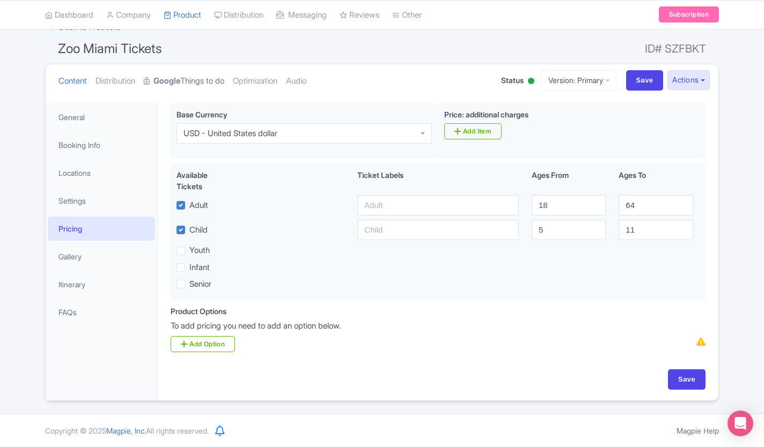
click at [199, 70] on link "Google Things to do" at bounding box center [184, 81] width 80 height 34
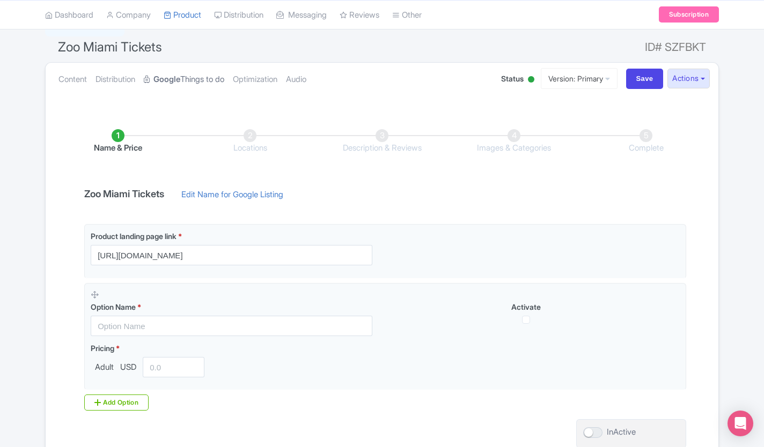
click at [199, 70] on link "Google Things to do" at bounding box center [184, 80] width 80 height 34
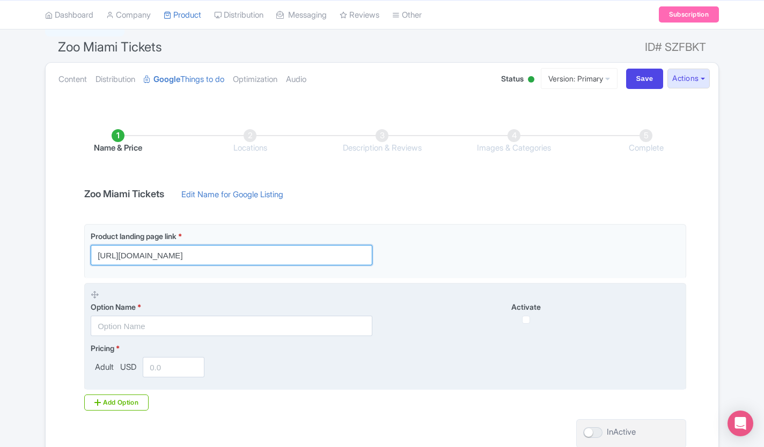
scroll to position [0, 84]
drag, startPoint x: 92, startPoint y: 254, endPoint x: 481, endPoint y: 301, distance: 392.2
click at [481, 301] on div "Product landing page link * https://www.viator.com/en-MY/tours/Miami/Zoo-Miami-…" at bounding box center [385, 307] width 602 height 166
paste input "https://shop.zoomiami.org/affiliate?vid=0&vs=1"
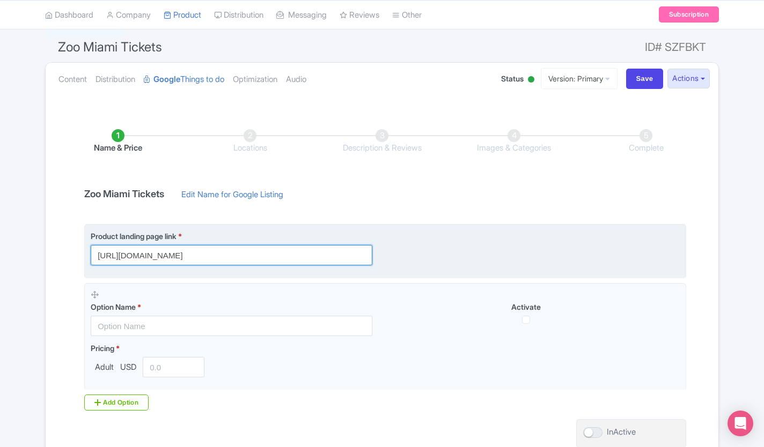
type input "https://shop.zoomiami.org/affiliate?vid=0&vs=1"
click at [445, 226] on fieldset "Product landing page link * https://shop.zoomiami.org/affiliate?vid=0&vs=1" at bounding box center [385, 251] width 602 height 54
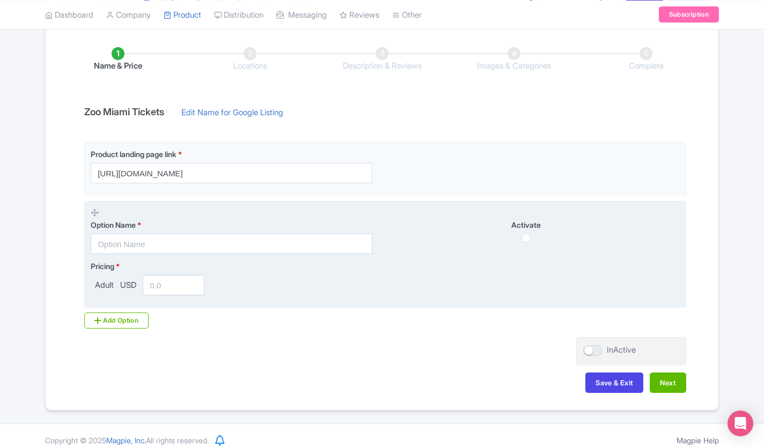
scroll to position [176, 0]
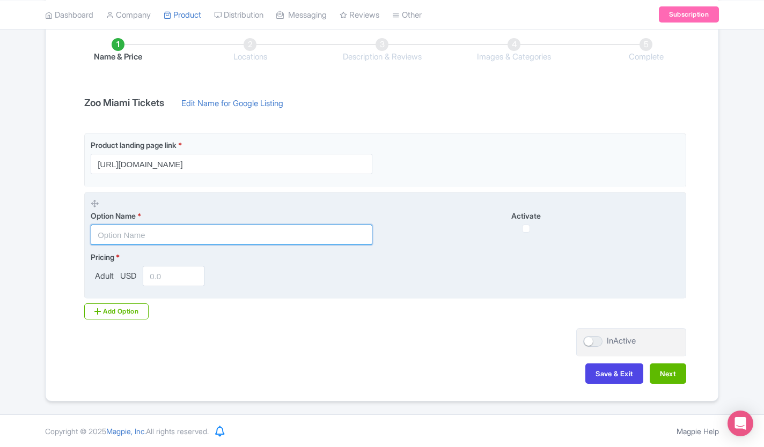
click at [157, 236] on input "text" at bounding box center [232, 235] width 282 height 20
type input "Zoo Miami Ticket"
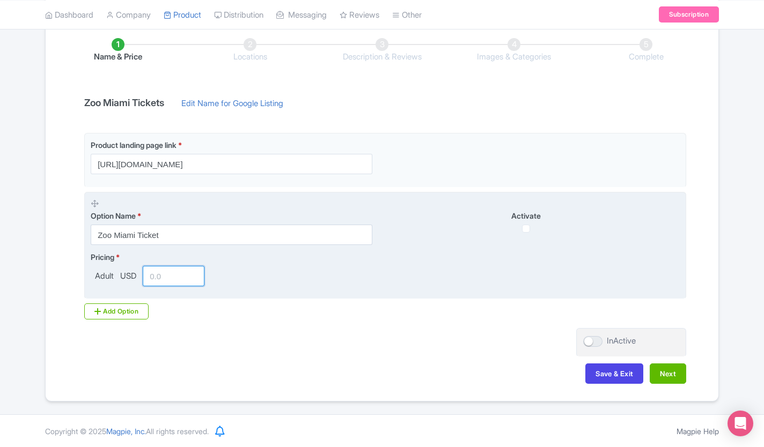
click at [160, 283] on input "number" at bounding box center [174, 276] width 62 height 20
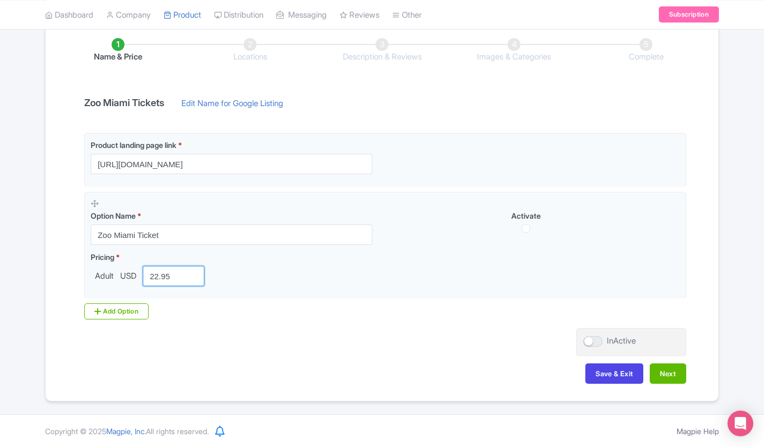
type input "22.95"
click at [197, 314] on div "Product landing page link * https://shop.zoomiami.org/affiliate?vid=0&vs=1 Opti…" at bounding box center [382, 226] width 608 height 187
click at [146, 313] on div "Add Option" at bounding box center [116, 312] width 64 height 16
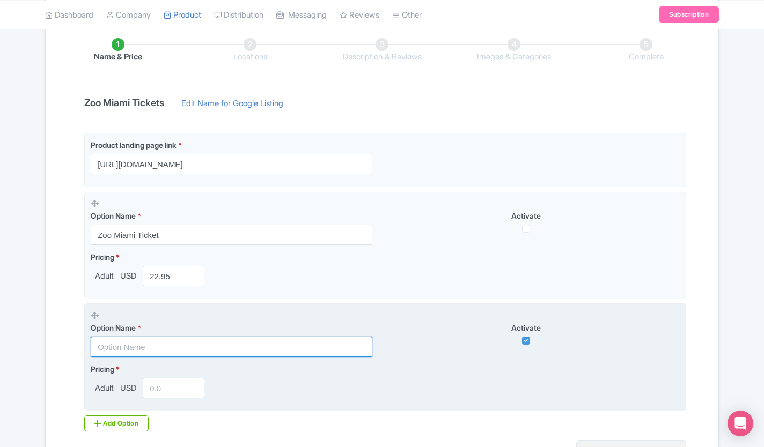
click at [145, 342] on input "text" at bounding box center [232, 347] width 282 height 20
paste input "Adult Admission + Food Package"
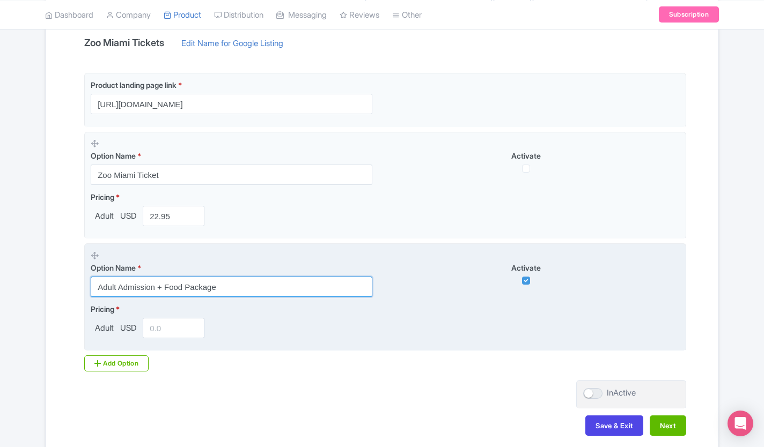
scroll to position [264, 0]
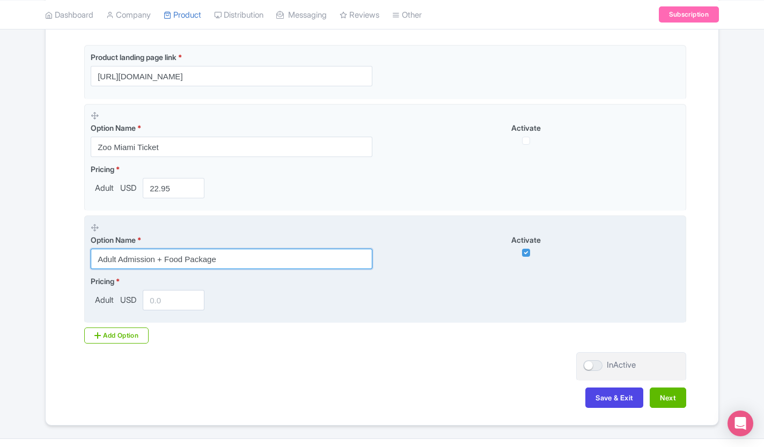
type input "Adult Admission + Food Package"
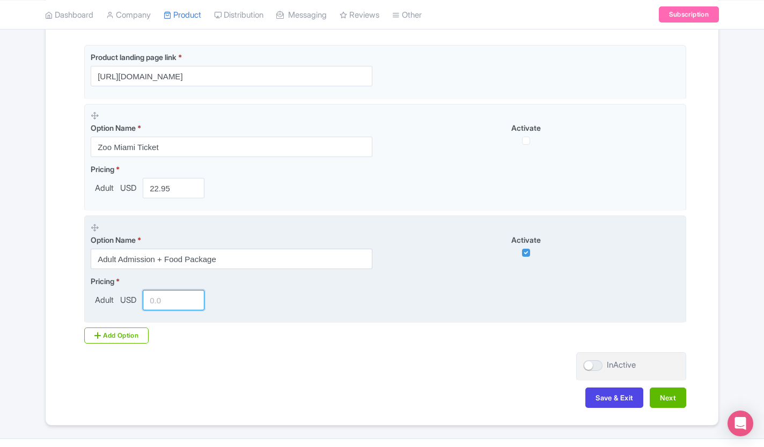
click at [161, 304] on input "number" at bounding box center [174, 300] width 62 height 20
type input "44.50"
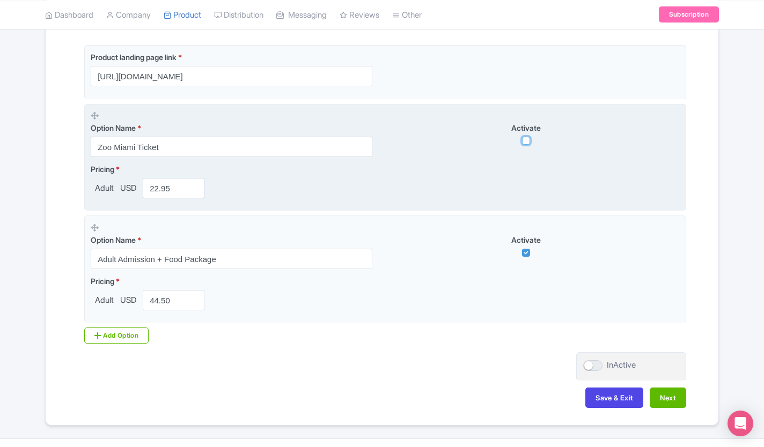
click at [524, 142] on input "checkbox" at bounding box center [526, 141] width 8 height 8
checkbox input "true"
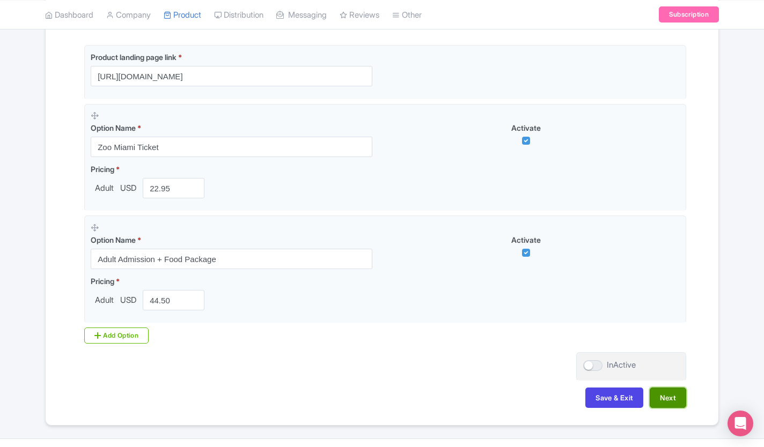
click at [667, 399] on button "Next" at bounding box center [668, 398] width 36 height 20
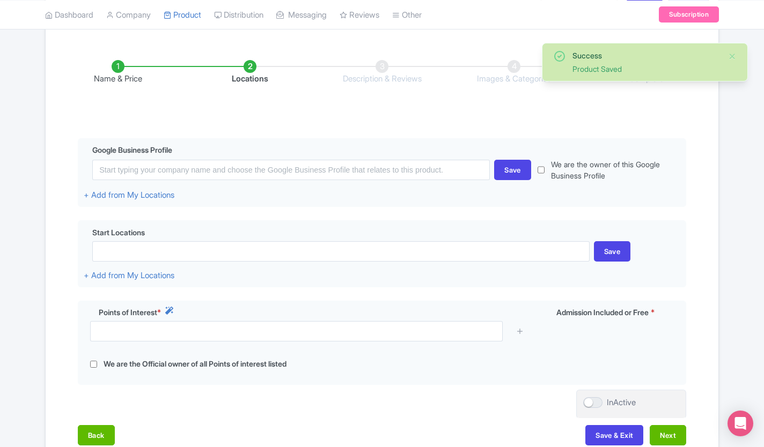
scroll to position [154, 0]
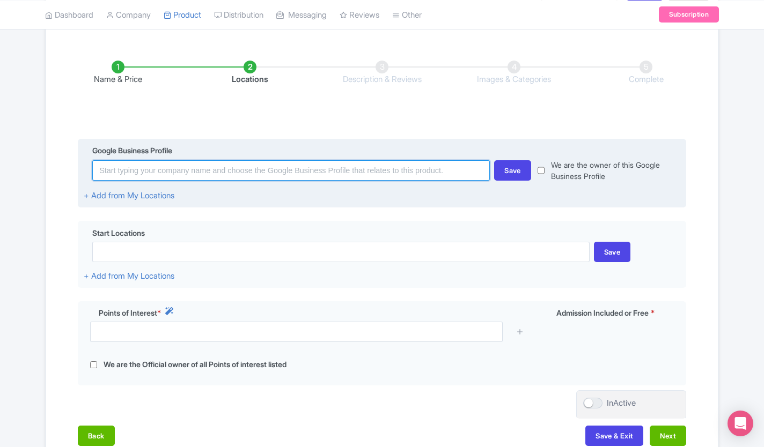
click at [246, 172] on input at bounding box center [290, 170] width 397 height 20
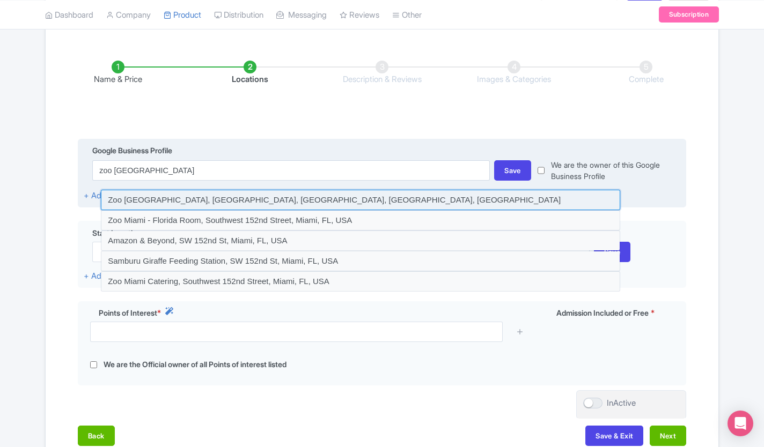
click at [257, 195] on input at bounding box center [360, 200] width 519 height 20
type input "Zoo Miami, Southwest 152nd Street, Miami, FL, USA"
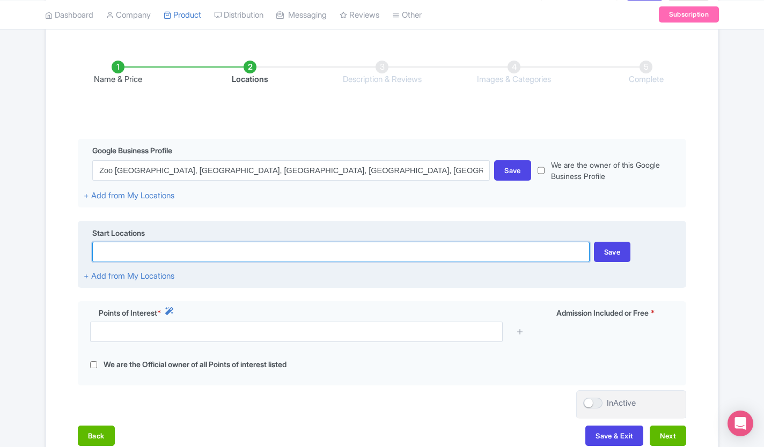
click at [191, 255] on input at bounding box center [340, 252] width 497 height 20
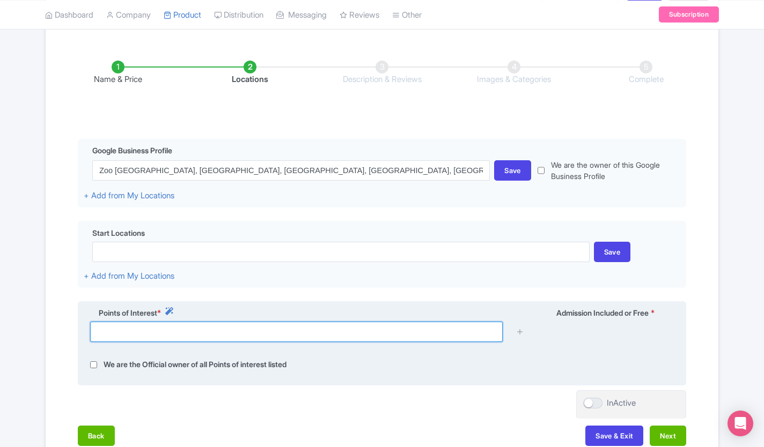
click at [283, 335] on input "text" at bounding box center [296, 332] width 413 height 20
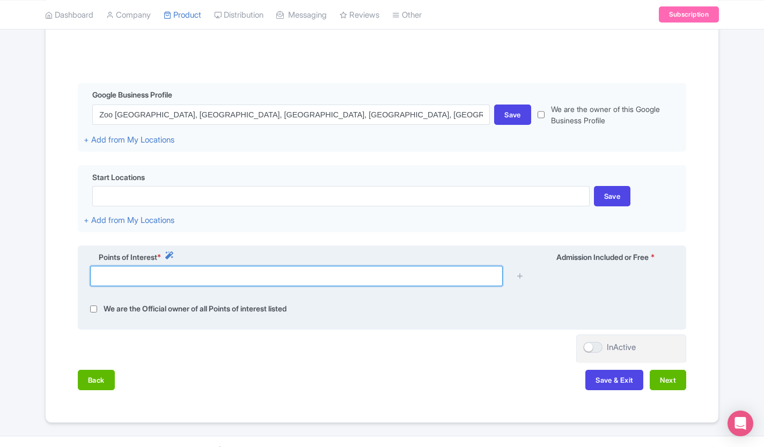
scroll to position [233, 0]
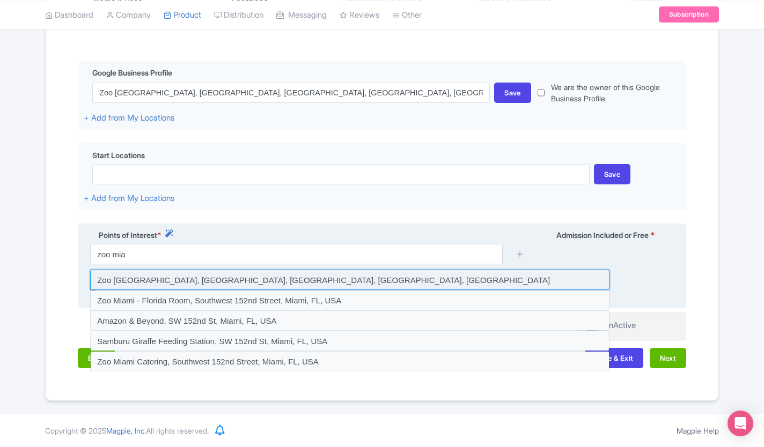
click at [230, 282] on input at bounding box center [349, 280] width 519 height 20
type input "Zoo Miami, Southwest 152nd Street, Miami, FL, USA"
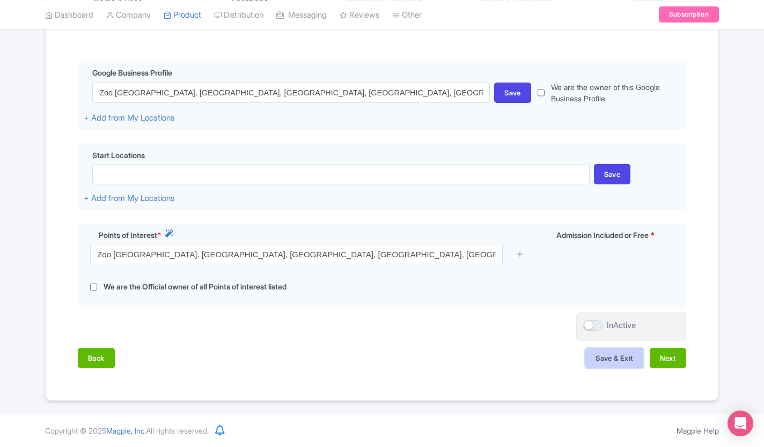
click at [617, 360] on button "Save & Exit" at bounding box center [614, 358] width 58 height 20
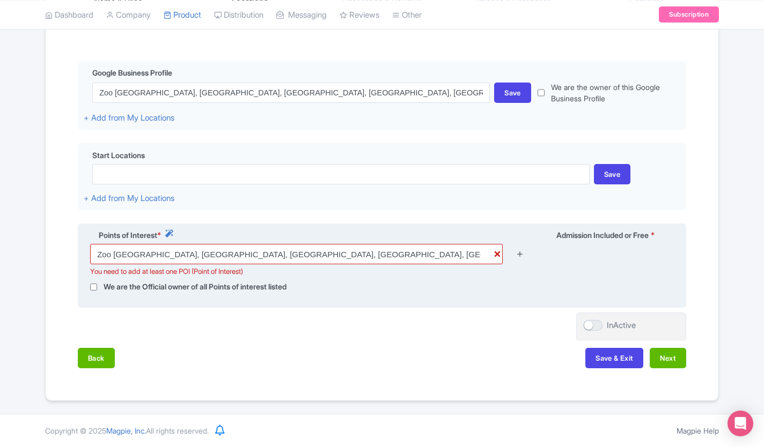
click at [521, 256] on icon at bounding box center [520, 254] width 8 height 8
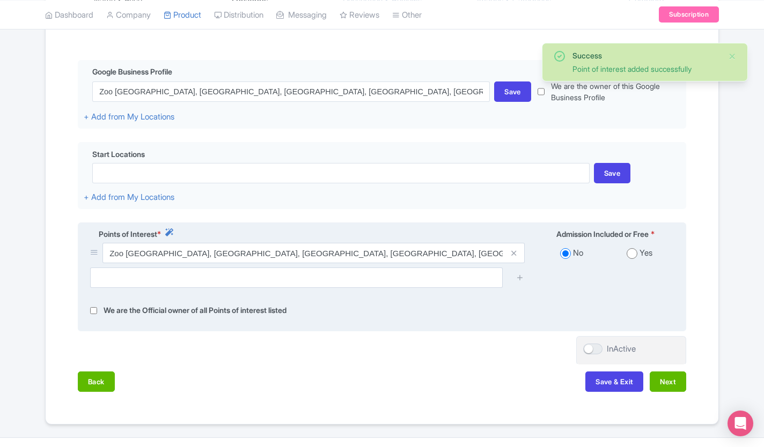
click at [632, 256] on input "radio" at bounding box center [632, 253] width 11 height 11
radio input "true"
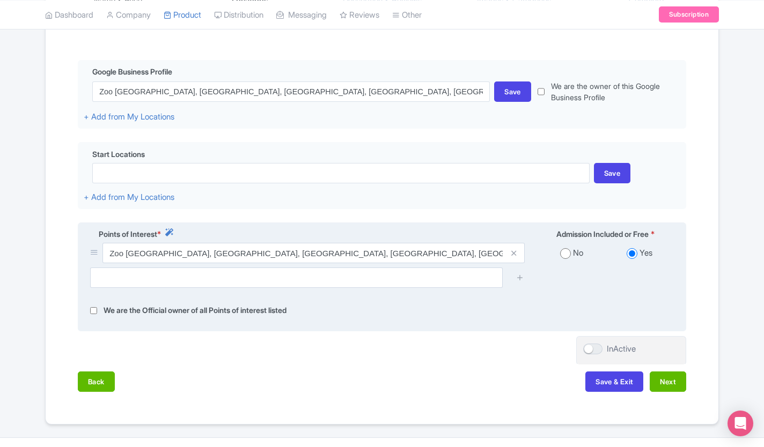
click at [563, 256] on input "radio" at bounding box center [565, 253] width 11 height 11
radio input "true"
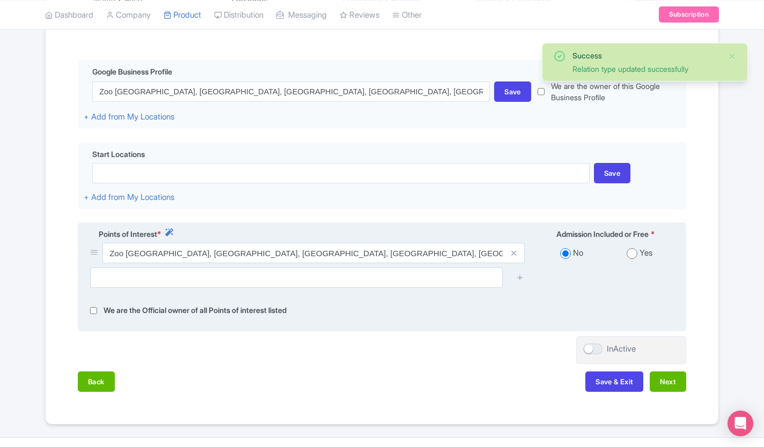
click at [634, 254] on input "radio" at bounding box center [632, 253] width 11 height 11
radio input "true"
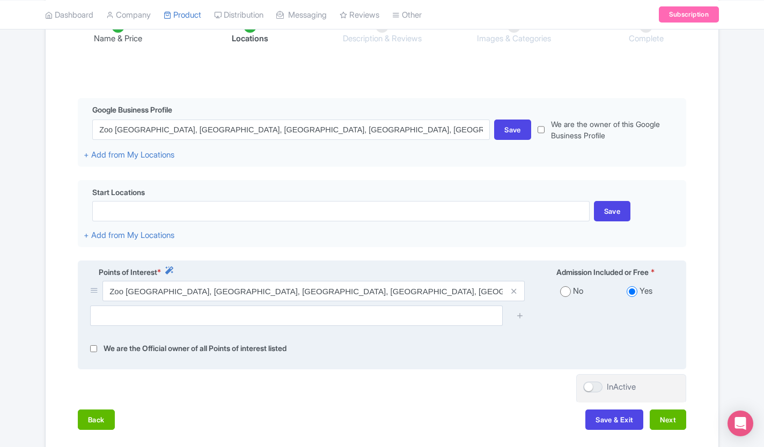
scroll to position [257, 0]
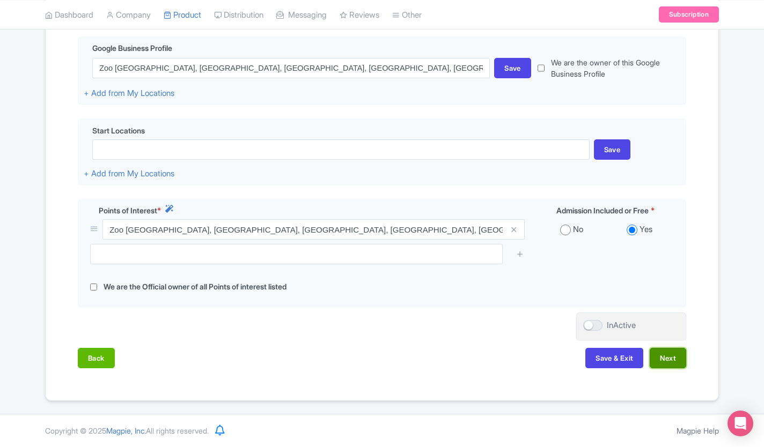
click at [683, 362] on button "Next" at bounding box center [668, 358] width 36 height 20
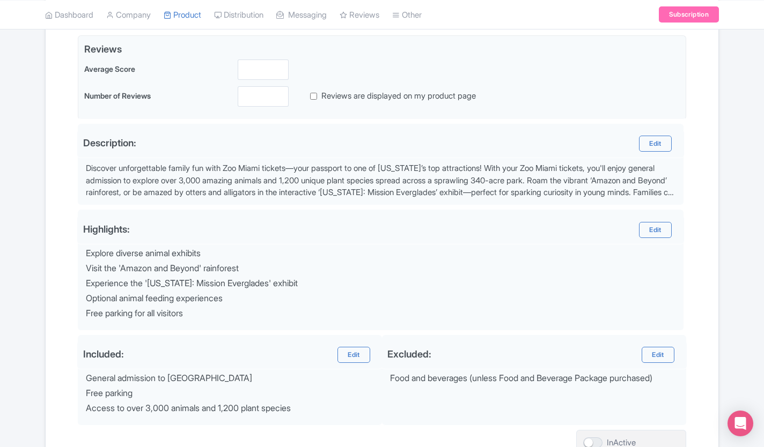
scroll to position [260, 0]
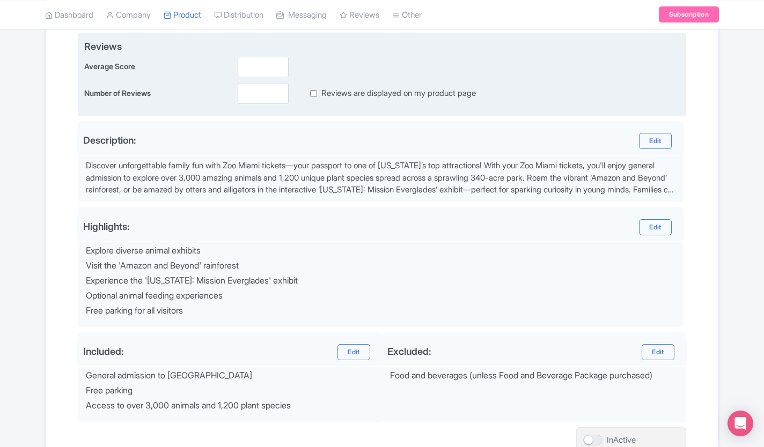
click at [314, 93] on input "Reviews are displayed on my product page" at bounding box center [313, 93] width 7 height 12
checkbox input "false"
click at [271, 65] on input "number" at bounding box center [263, 67] width 51 height 20
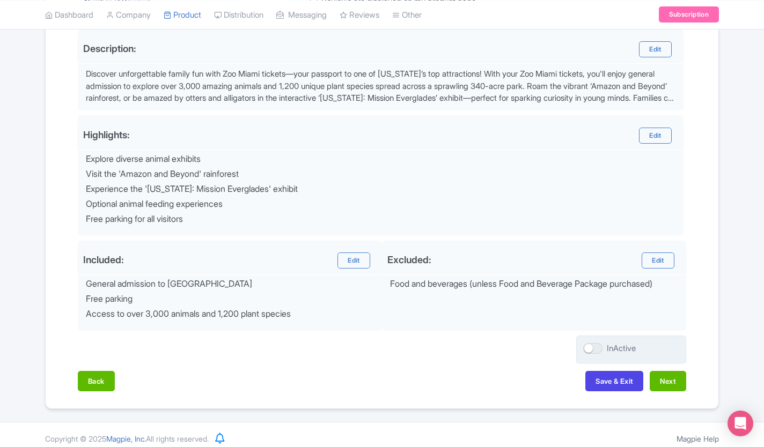
scroll to position [359, 0]
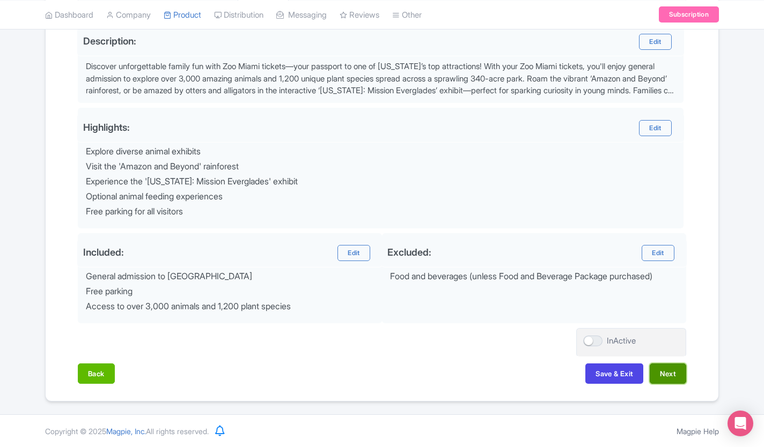
click at [672, 378] on button "Next" at bounding box center [668, 374] width 36 height 20
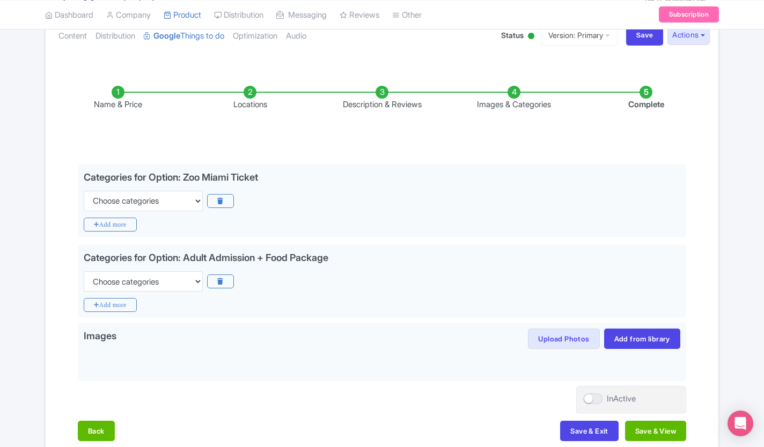
scroll to position [187, 0]
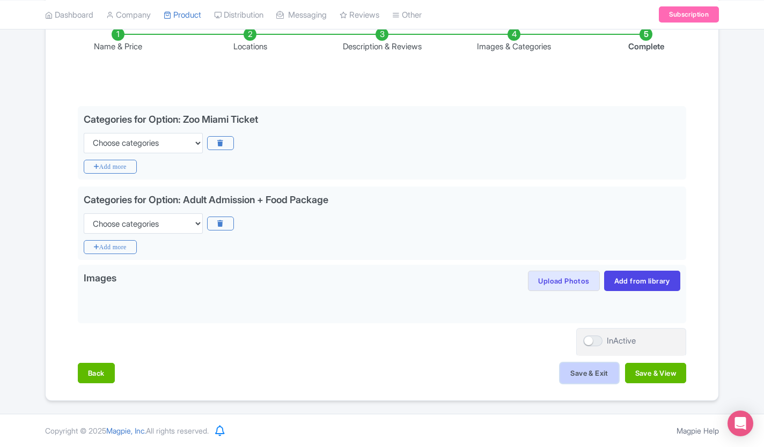
click at [593, 375] on button "Save & Exit" at bounding box center [589, 373] width 58 height 20
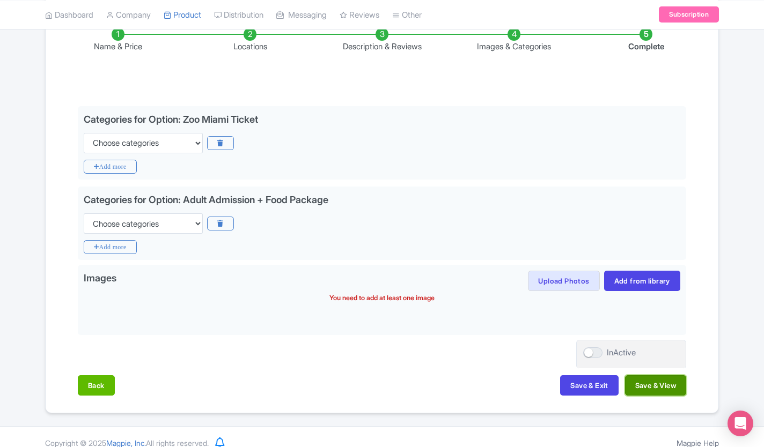
click at [680, 394] on button "Save & View" at bounding box center [655, 385] width 61 height 20
click at [675, 392] on button "Save & View" at bounding box center [655, 385] width 61 height 20
click at [669, 394] on button "Save & View" at bounding box center [655, 385] width 61 height 20
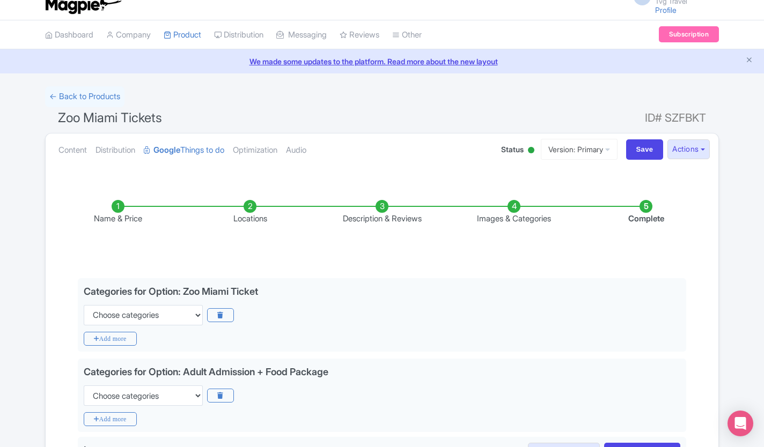
scroll to position [0, 0]
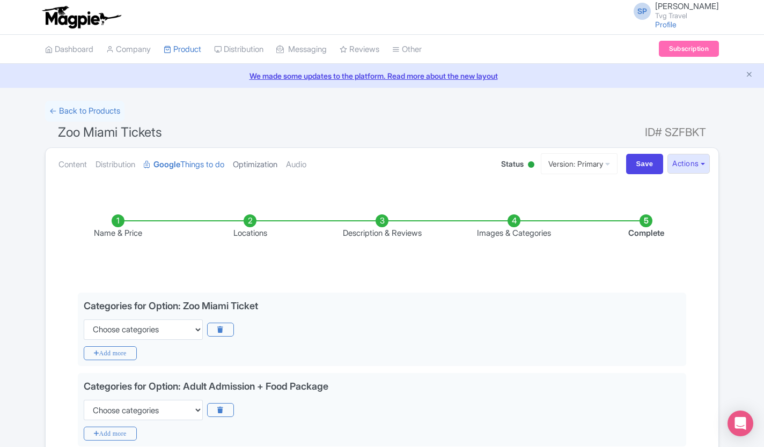
click at [269, 165] on link "Optimization" at bounding box center [255, 165] width 45 height 34
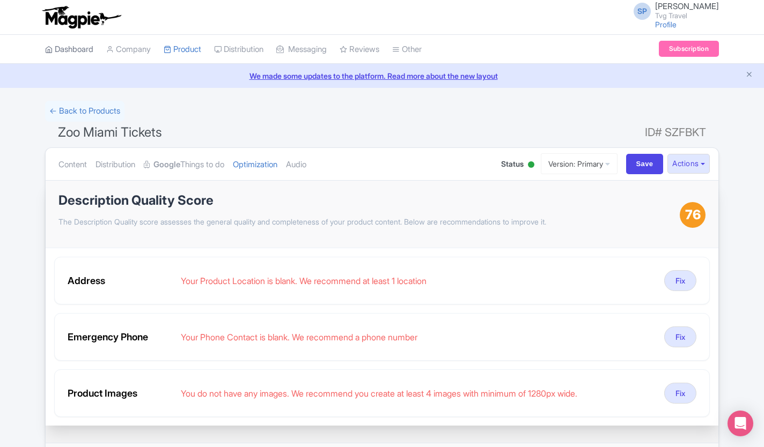
click at [74, 47] on link "Dashboard" at bounding box center [69, 50] width 48 height 30
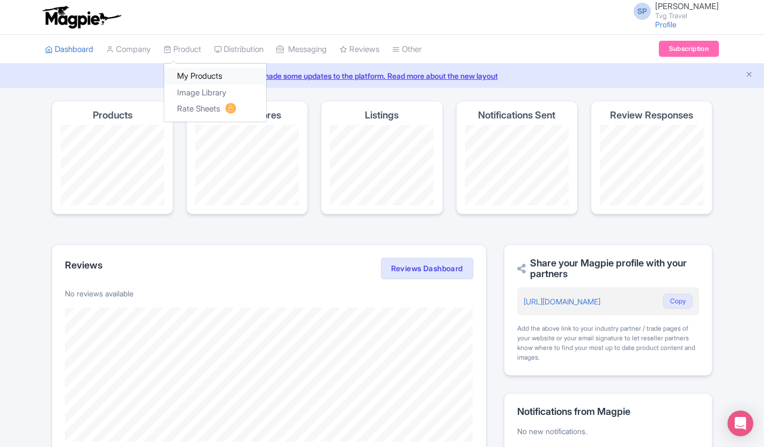
click at [194, 76] on link "My Products" at bounding box center [215, 76] width 102 height 17
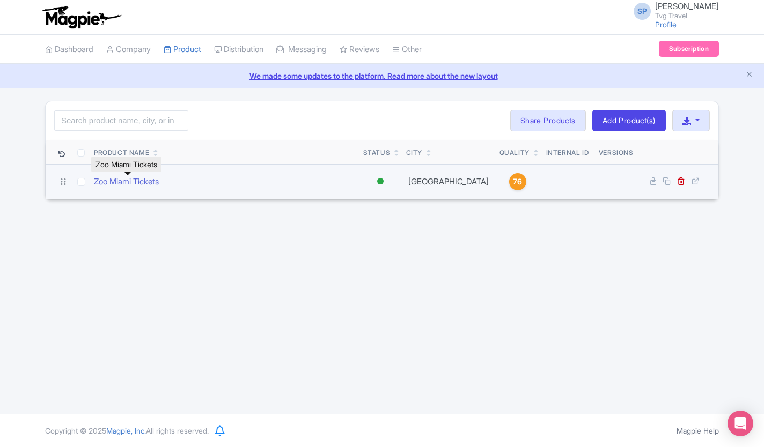
click at [153, 180] on link "Zoo Miami Tickets" at bounding box center [126, 182] width 65 height 12
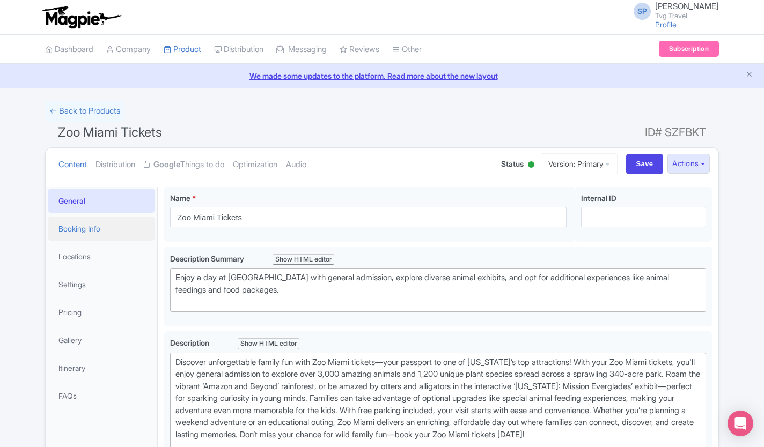
click at [99, 235] on link "Booking Info" at bounding box center [101, 229] width 107 height 24
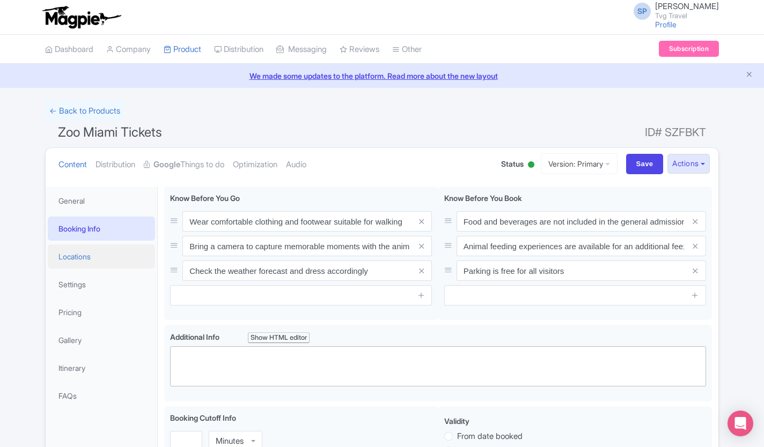
click at [96, 256] on link "Locations" at bounding box center [101, 257] width 107 height 24
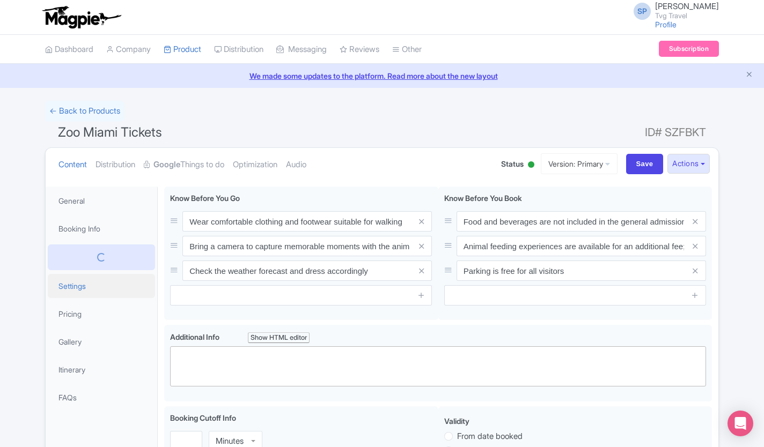
click at [85, 292] on link "Settings" at bounding box center [101, 286] width 107 height 24
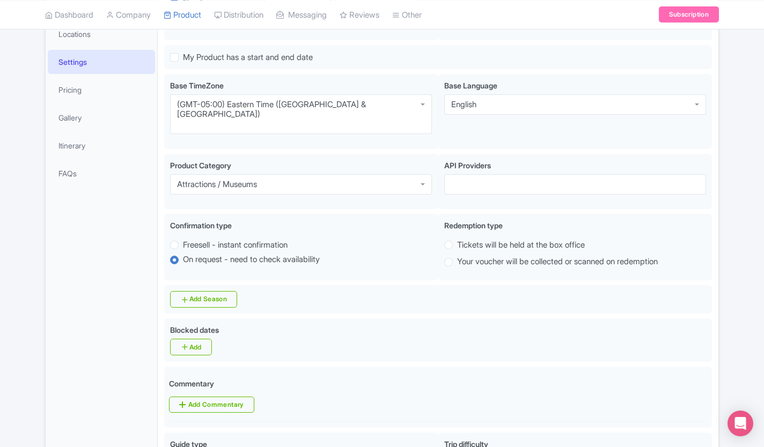
scroll to position [224, 0]
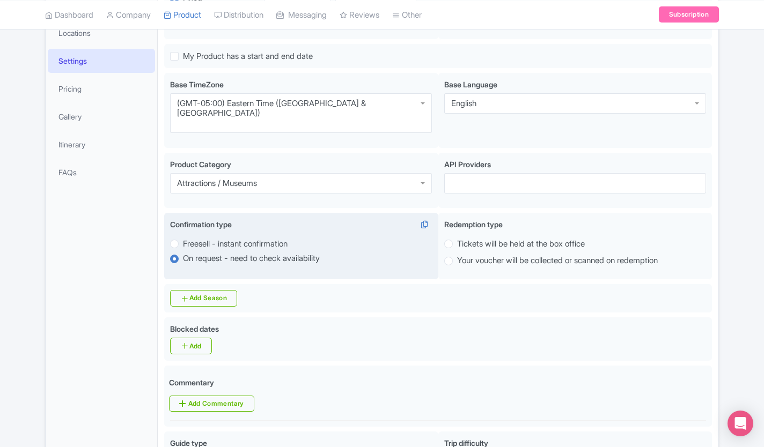
click at [183, 238] on label "Freesell - instant confirmation" at bounding box center [235, 244] width 105 height 12
click at [183, 238] on input "Freesell - instant confirmation" at bounding box center [188, 243] width 11 height 11
radio input "true"
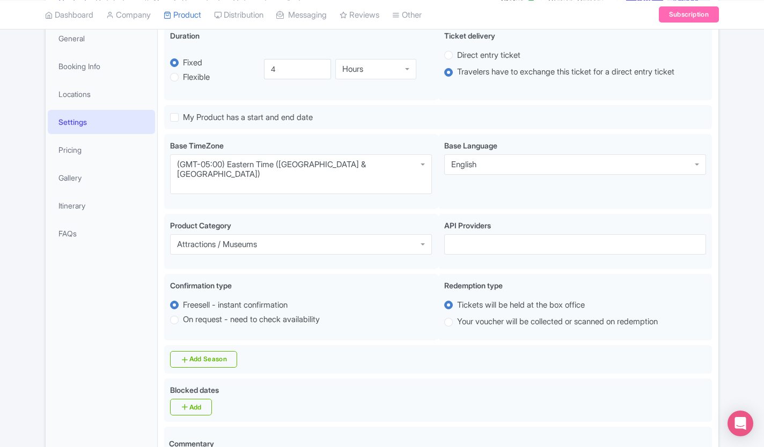
scroll to position [138, 0]
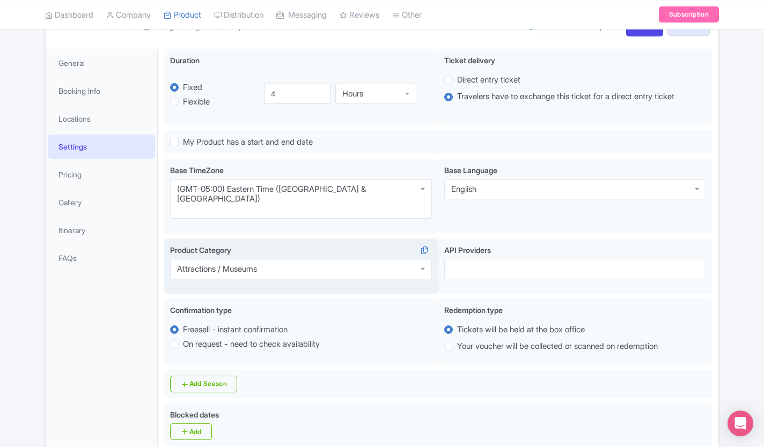
click at [395, 259] on div "Attractions / Museums" at bounding box center [301, 269] width 262 height 20
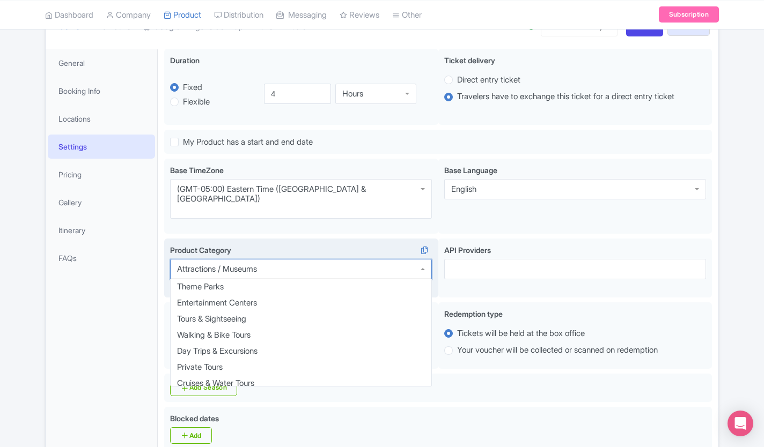
scroll to position [54, 0]
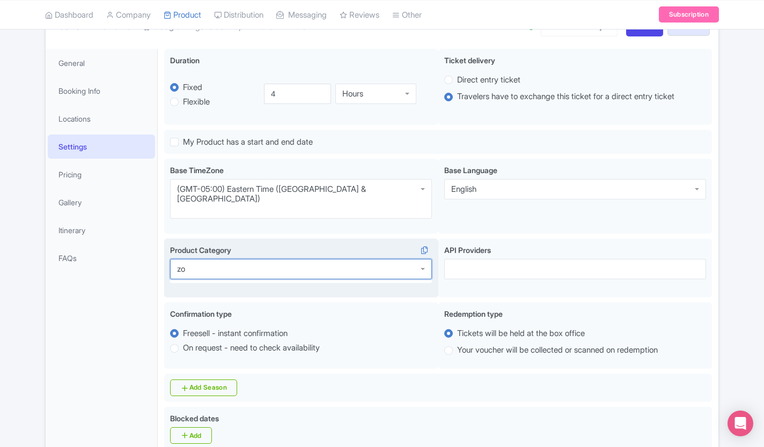
type input "z"
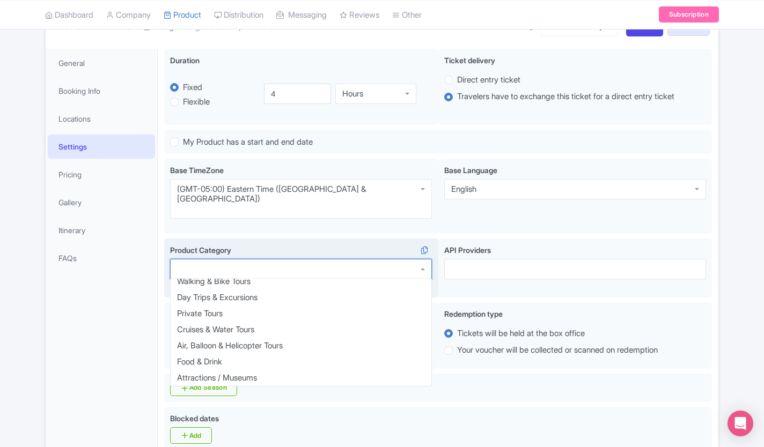
scroll to position [0, 0]
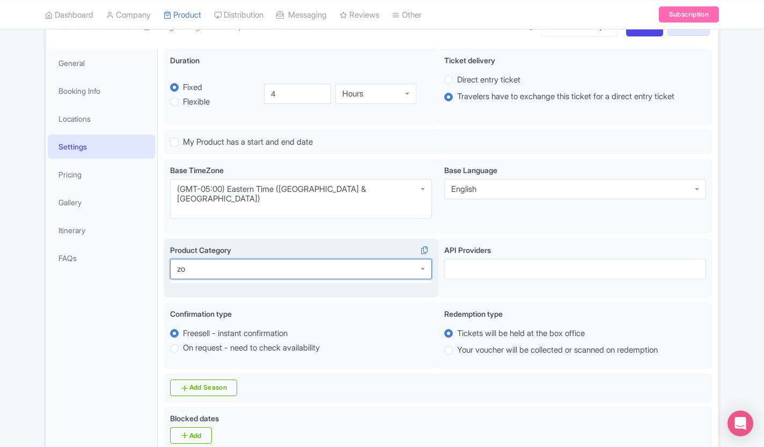
type input "z"
type input "a"
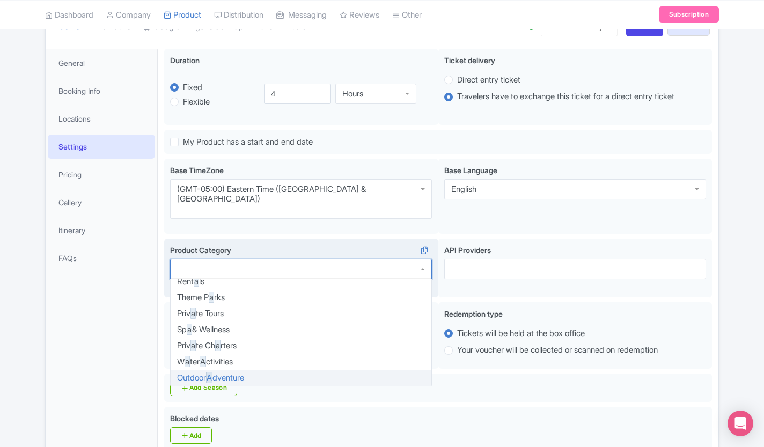
scroll to position [86, 0]
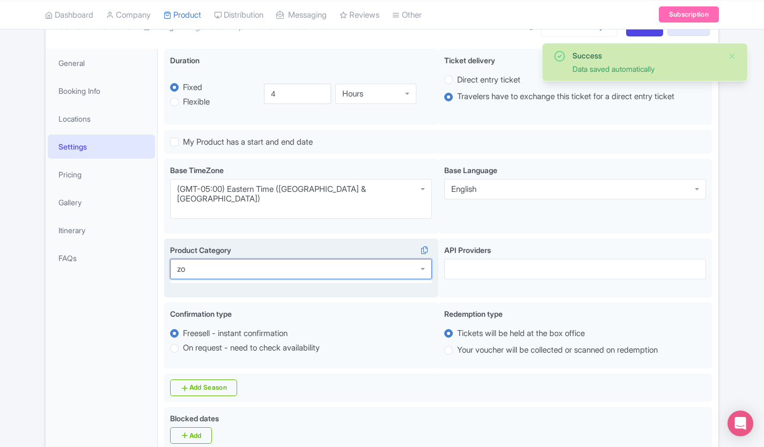
type input "z"
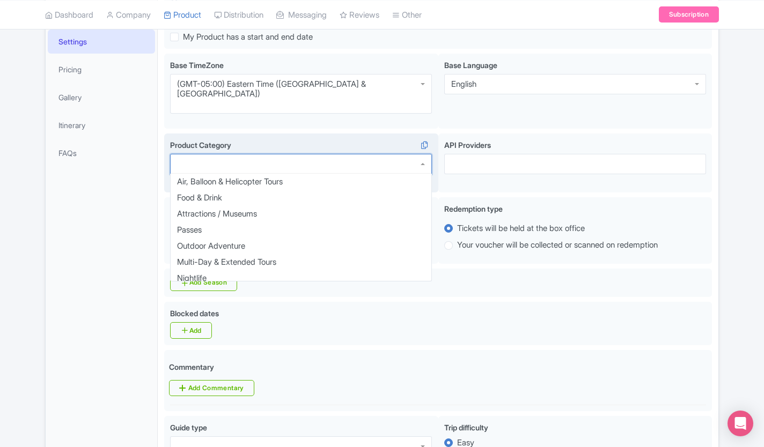
scroll to position [114, 0]
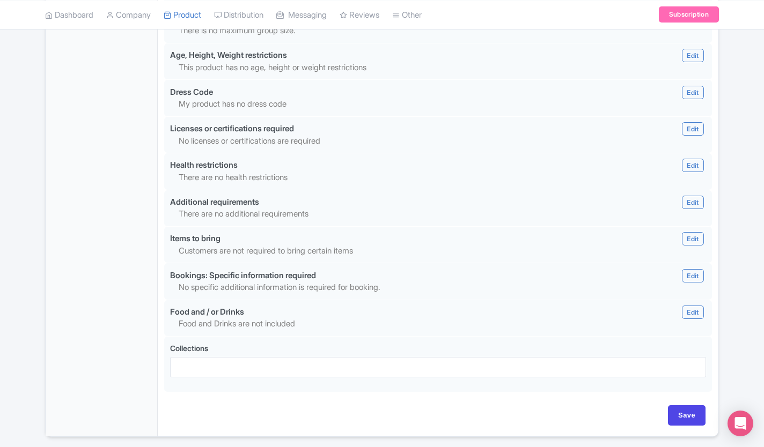
scroll to position [954, 0]
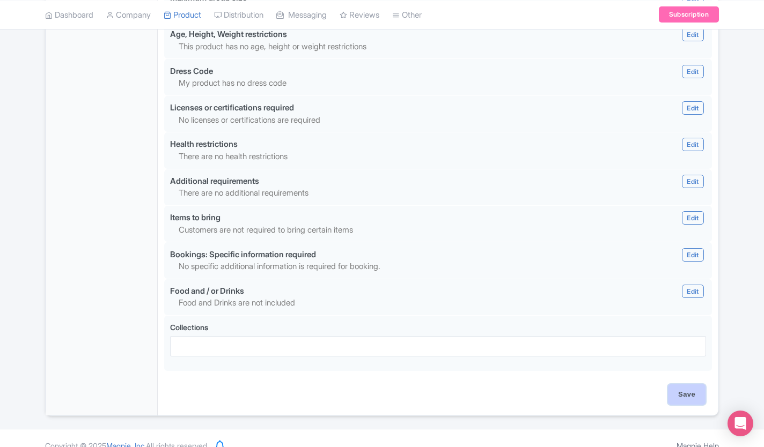
click at [694, 385] on input "Save" at bounding box center [687, 395] width 38 height 20
type input "Update Product"
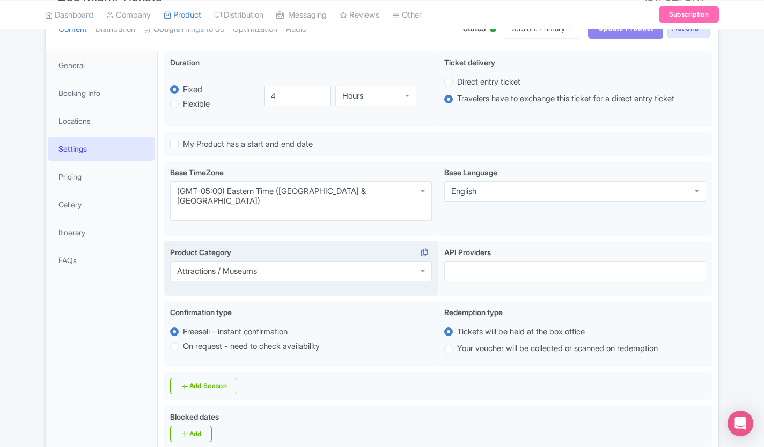
scroll to position [0, 0]
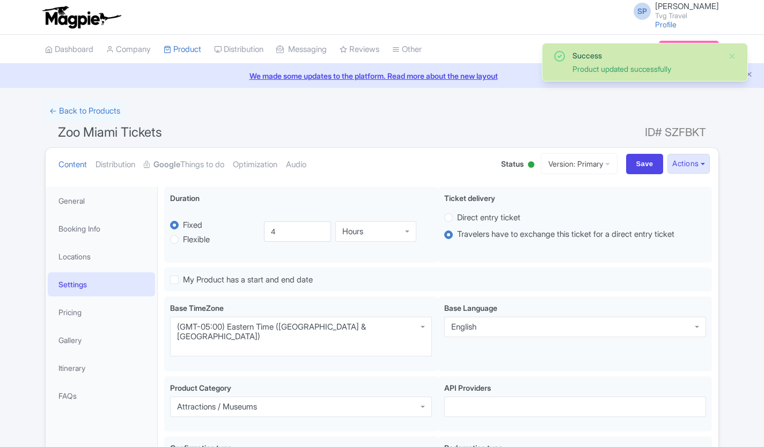
scroll to position [187, 0]
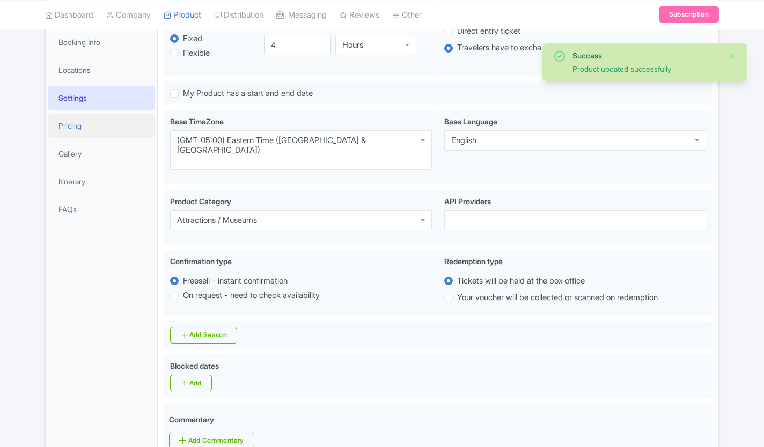
click at [78, 117] on link "Pricing" at bounding box center [101, 126] width 107 height 24
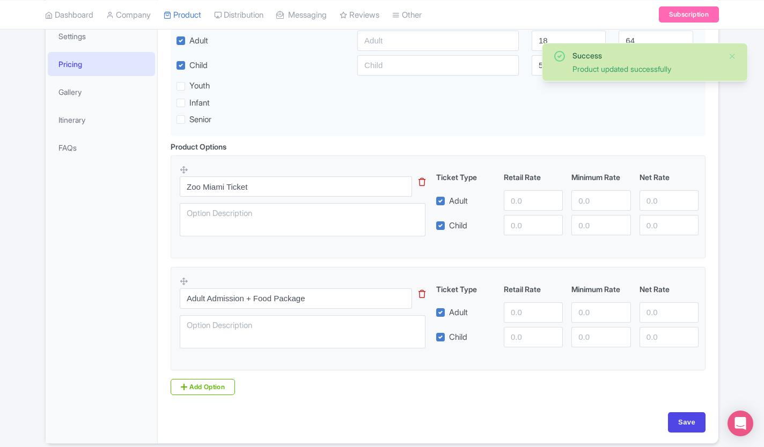
scroll to position [253, 0]
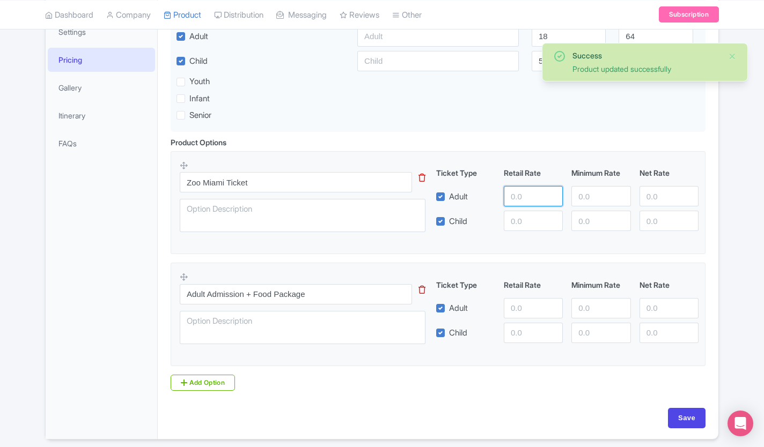
click at [541, 196] on input "number" at bounding box center [533, 196] width 59 height 20
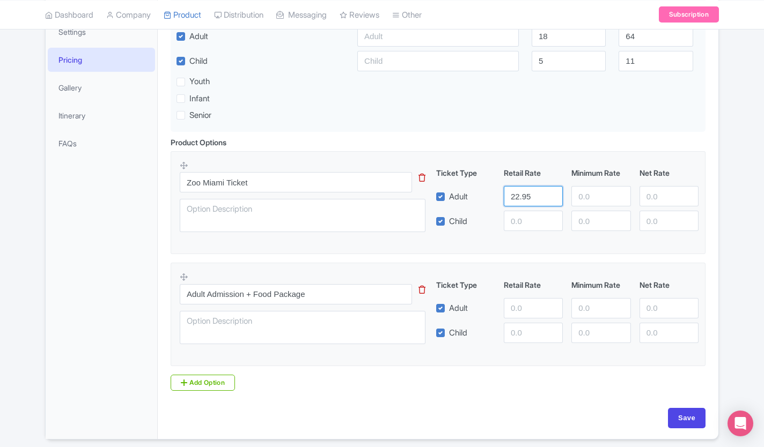
type input "22.95"
click at [533, 220] on input "number" at bounding box center [533, 221] width 59 height 20
type input "18.95"
click at [717, 266] on div "Wear comfortable clothing and footwear suitable for walking Bring a camera to c…" at bounding box center [438, 184] width 561 height 512
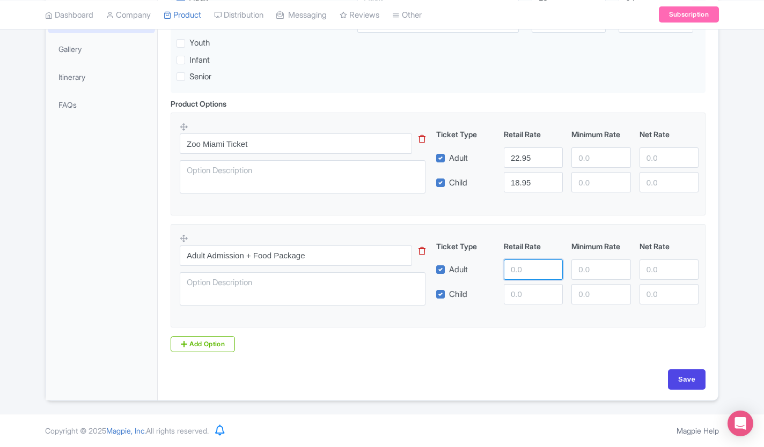
click at [508, 267] on input "number" at bounding box center [533, 270] width 59 height 20
type input "44.50"
click at [534, 295] on input "number" at bounding box center [533, 294] width 59 height 20
type input "40.50"
click at [738, 306] on div "Success Product updated successfully ← Back to Products Zoo Miami Tickets ID# S…" at bounding box center [382, 106] width 764 height 592
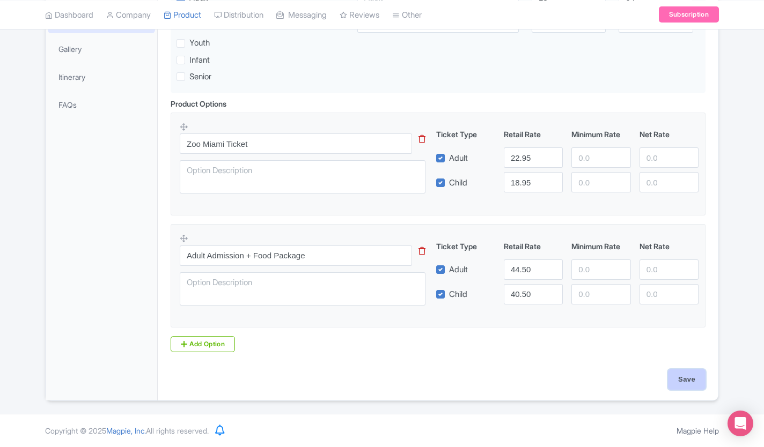
click at [689, 371] on input "Save" at bounding box center [687, 380] width 38 height 20
type input "Saving..."
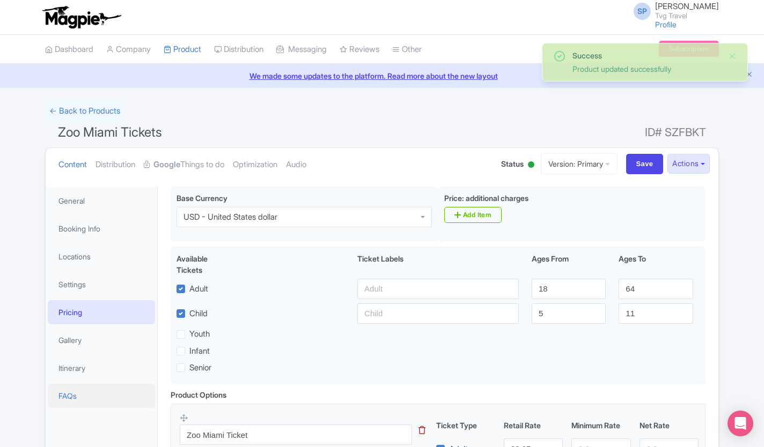
click at [58, 400] on link "FAQs" at bounding box center [101, 396] width 107 height 24
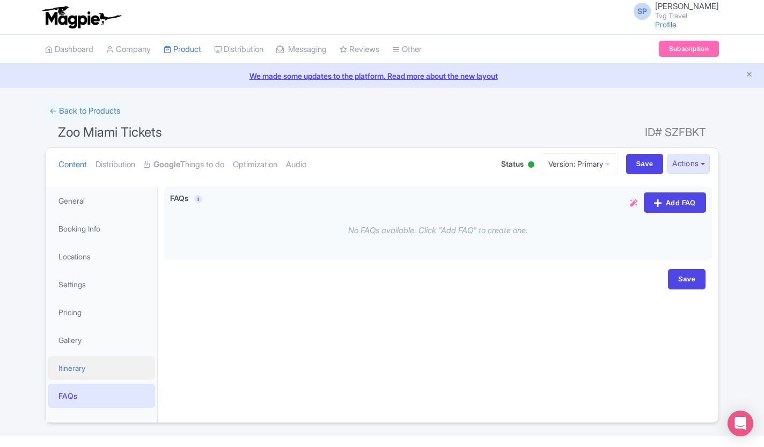
click at [60, 374] on link "Itinerary" at bounding box center [101, 368] width 107 height 24
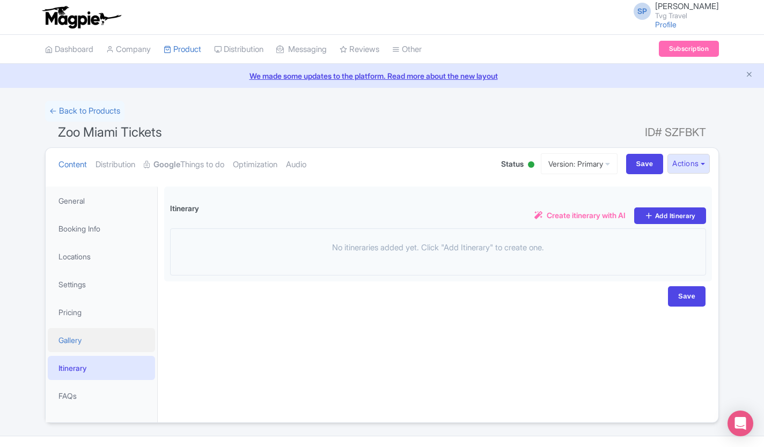
click at [56, 347] on link "Gallery" at bounding box center [101, 340] width 107 height 24
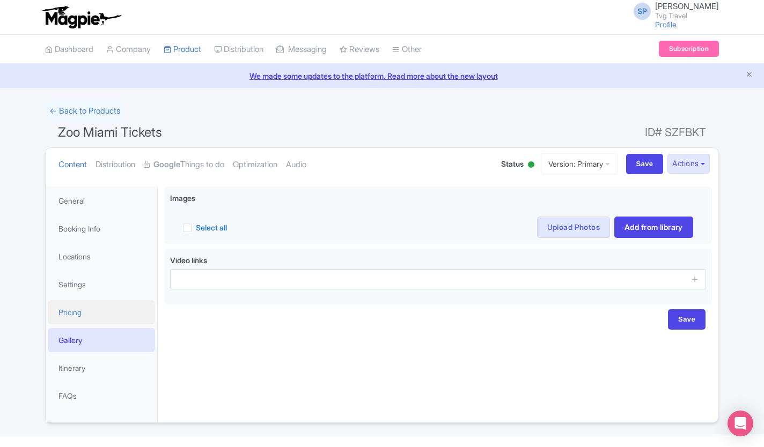
click at [59, 310] on link "Pricing" at bounding box center [101, 312] width 107 height 24
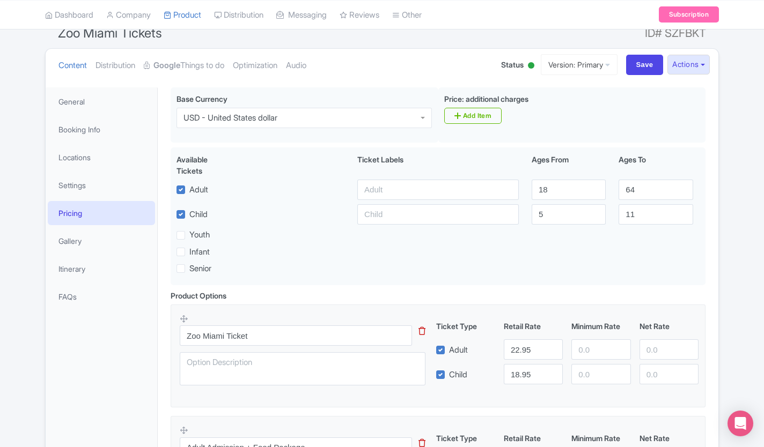
scroll to position [100, 0]
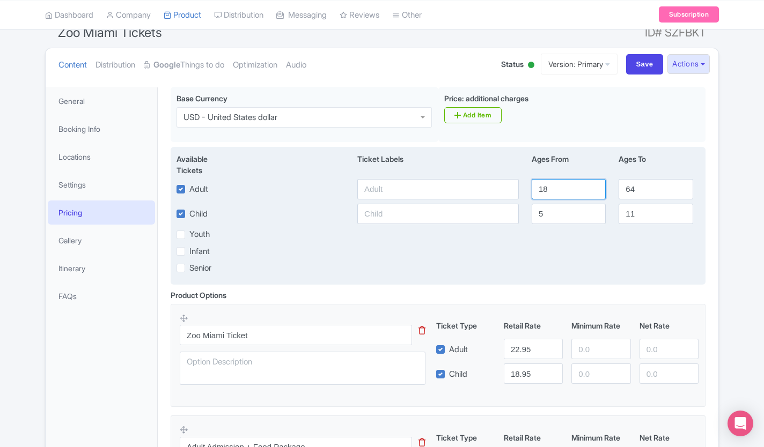
click at [576, 185] on input "18" at bounding box center [569, 189] width 74 height 20
type input "1"
type input "12"
click at [579, 216] on input "5" at bounding box center [569, 214] width 74 height 20
click at [559, 203] on div "Available Tickets i Ticket Labels Ages From Ages To Adult 12 64 Child [DEMOGRAP…" at bounding box center [438, 216] width 535 height 138
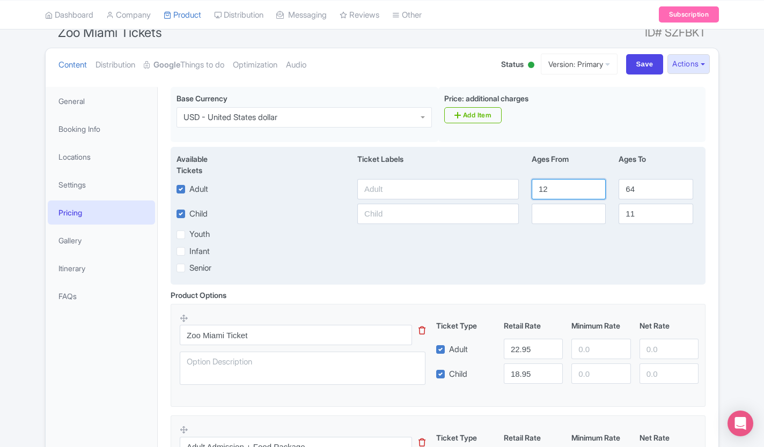
click at [556, 187] on input "12" at bounding box center [569, 189] width 74 height 20
type input "1"
type input "13"
click at [548, 220] on input "number" at bounding box center [569, 214] width 74 height 20
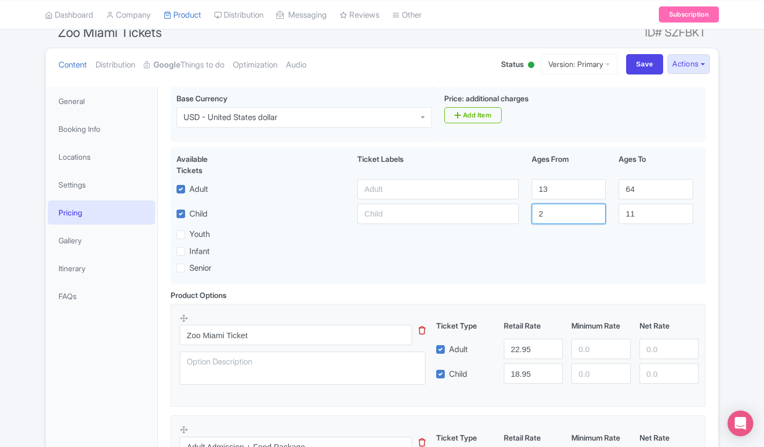
type input "2"
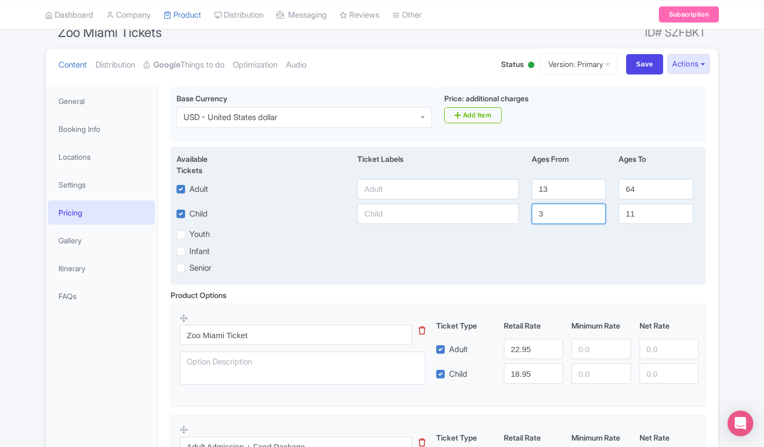
type input "3"
click at [640, 218] on input "11" at bounding box center [655, 214] width 74 height 20
type input "1"
type input "5"
click at [684, 262] on div "Senior" at bounding box center [438, 268] width 536 height 12
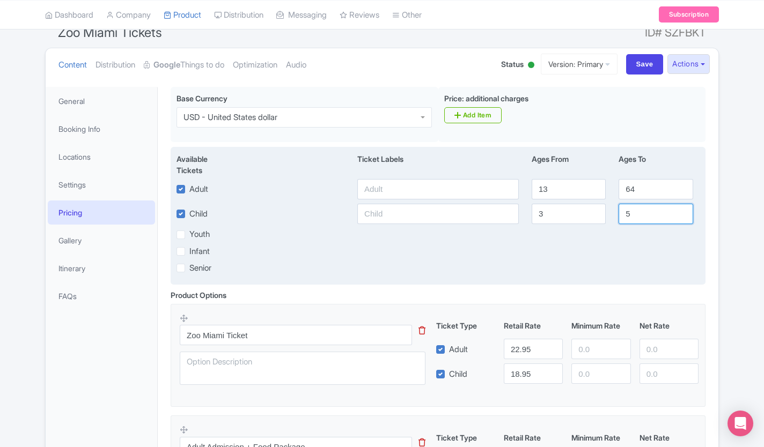
click at [650, 219] on input "5" at bounding box center [655, 214] width 74 height 20
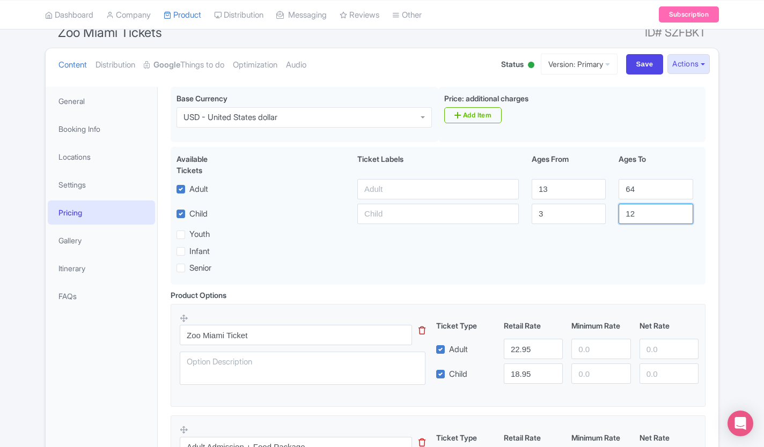
type input "12"
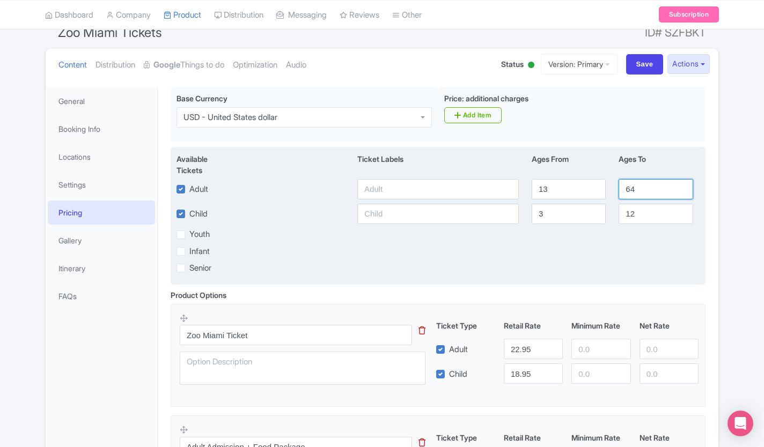
click at [640, 183] on input "64" at bounding box center [655, 189] width 74 height 20
type input "6"
type input "80"
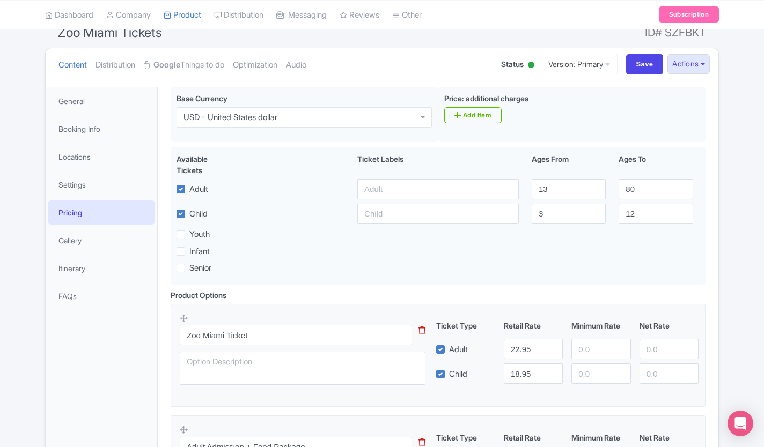
click at [730, 286] on div "Success Product updated successfully ← Back to Products Zoo Miami Tickets ID# S…" at bounding box center [382, 297] width 764 height 592
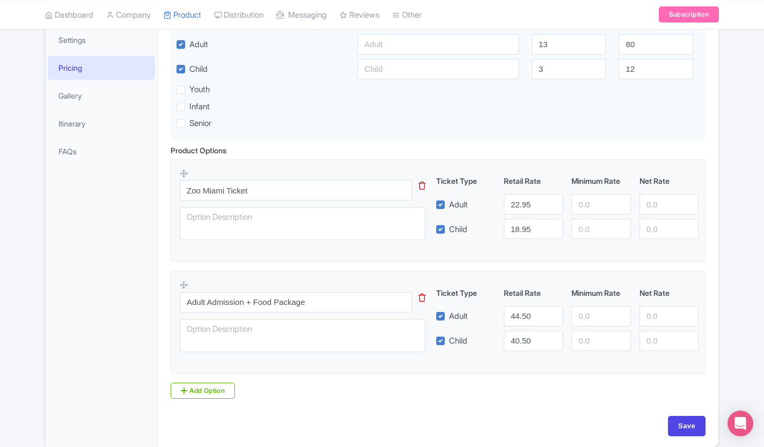
scroll to position [293, 0]
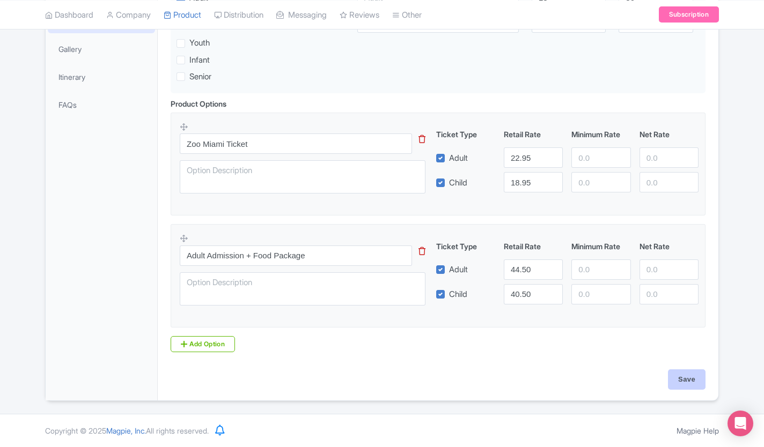
click at [692, 373] on input "Save" at bounding box center [687, 380] width 38 height 20
type input "Saving..."
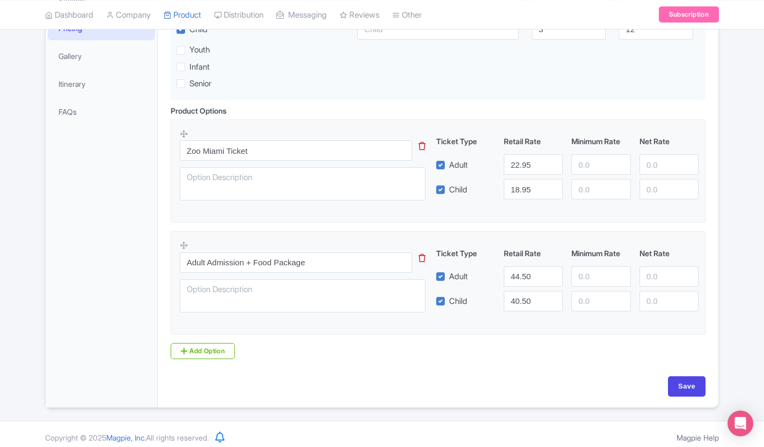
scroll to position [293, 0]
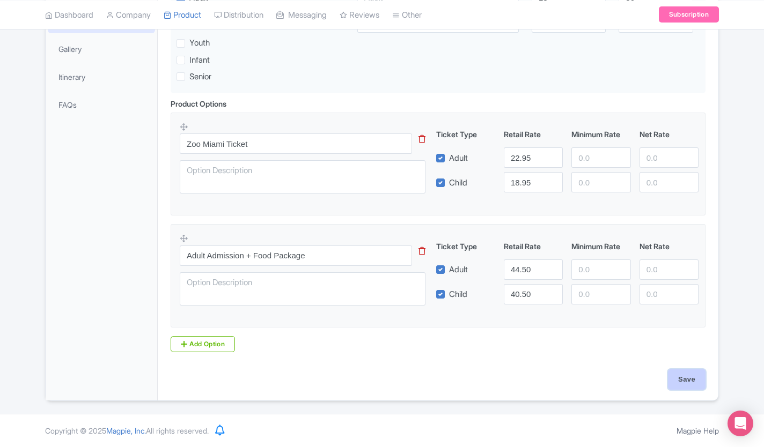
click at [684, 380] on input "Save" at bounding box center [687, 380] width 38 height 20
type input "Saving..."
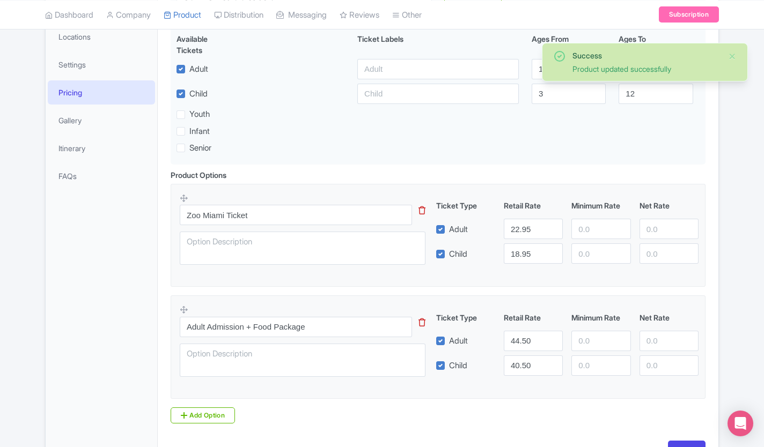
scroll to position [293, 0]
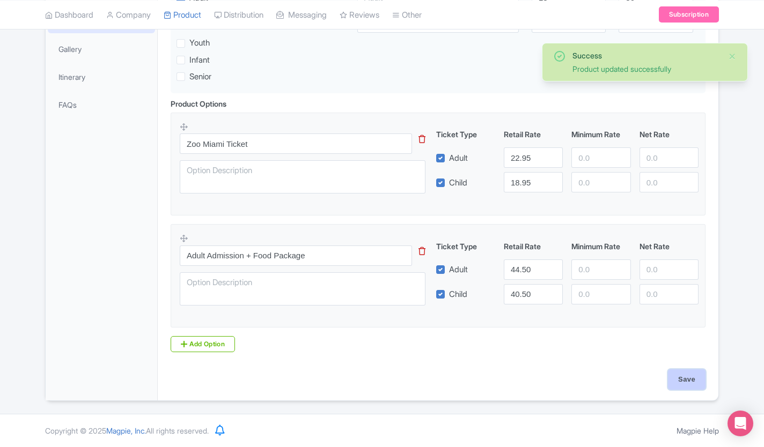
click at [686, 383] on input "Save" at bounding box center [687, 380] width 38 height 20
type input "Saving..."
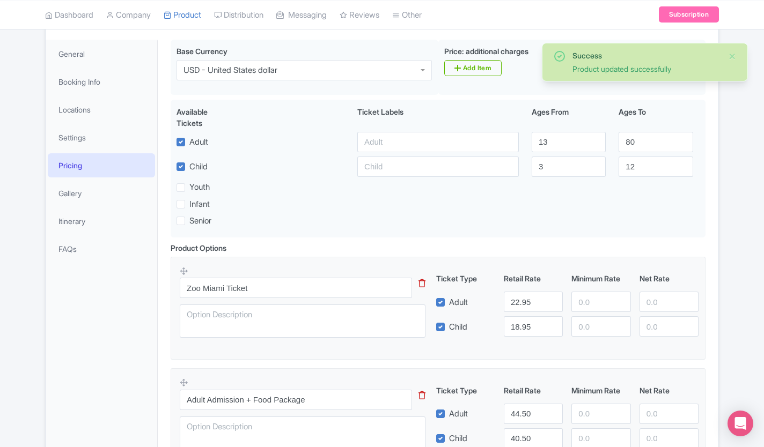
scroll to position [131, 0]
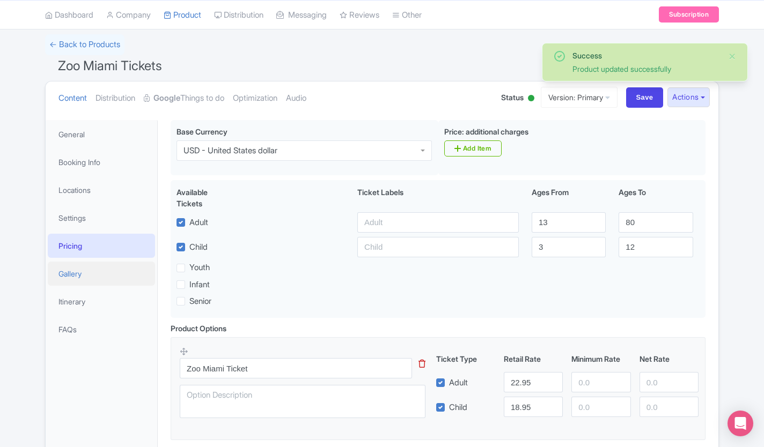
click at [61, 274] on link "Gallery" at bounding box center [101, 274] width 107 height 24
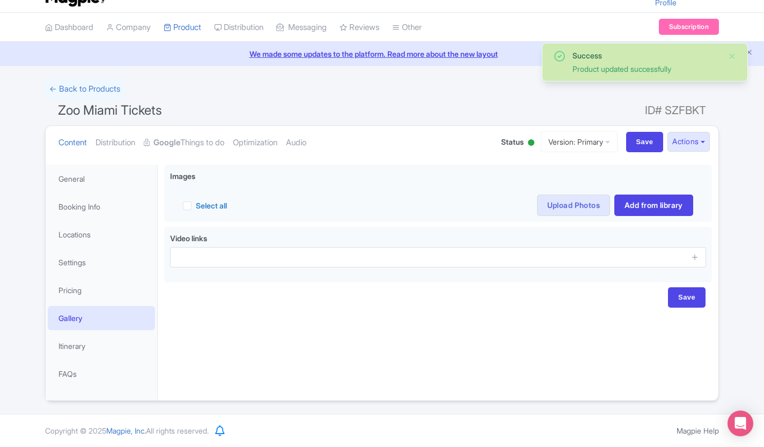
scroll to position [22, 0]
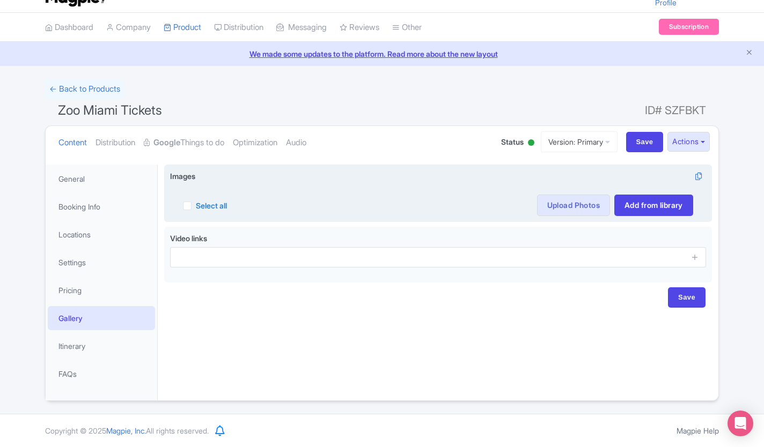
click at [196, 208] on label "Select all" at bounding box center [211, 205] width 31 height 11
click at [196, 206] on input "Select all" at bounding box center [199, 202] width 7 height 7
click at [251, 203] on button "Actions" at bounding box center [259, 205] width 42 height 21
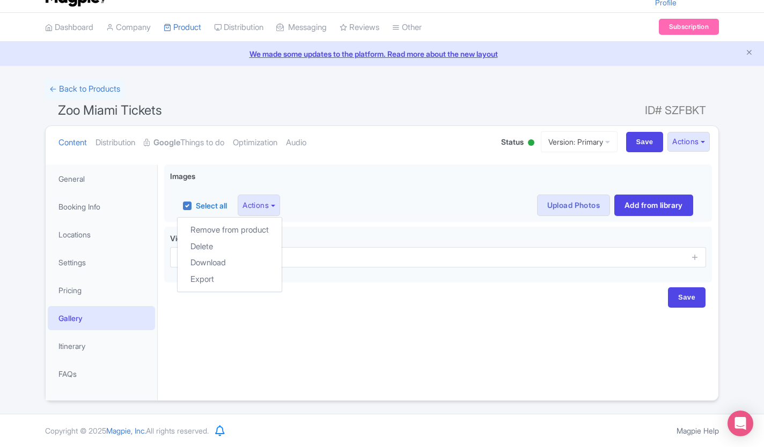
click at [192, 337] on div "Wear comfortable clothing and footwear suitable for walking Bring a camera to c…" at bounding box center [438, 279] width 561 height 242
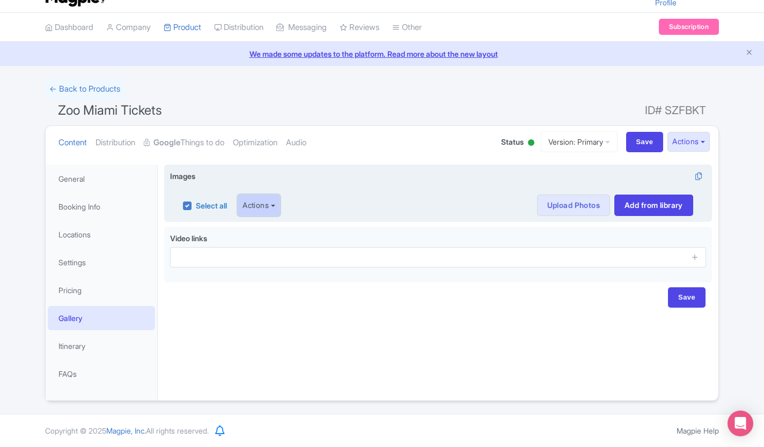
click at [255, 204] on button "Actions" at bounding box center [259, 205] width 42 height 21
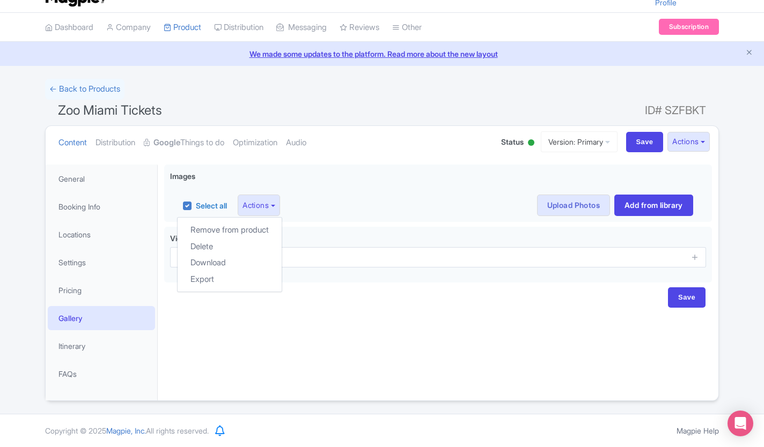
click at [202, 348] on div "Wear comfortable clothing and footwear suitable for walking Bring a camera to c…" at bounding box center [438, 279] width 561 height 242
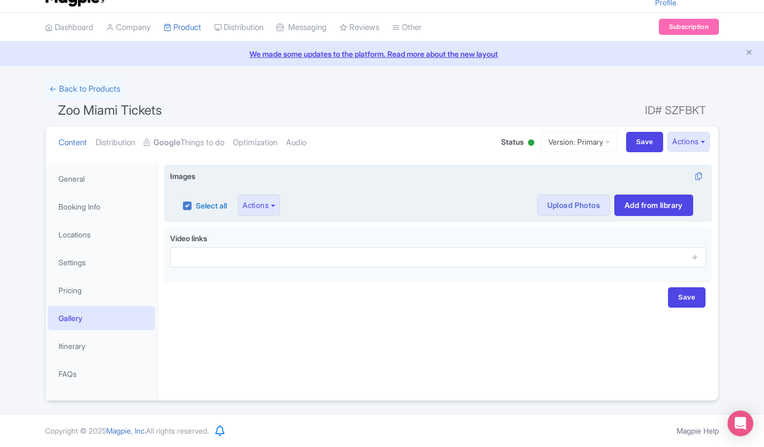
click at [196, 206] on label "Select all" at bounding box center [211, 205] width 31 height 11
click at [196, 206] on input "Select all" at bounding box center [199, 202] width 7 height 7
checkbox input "false"
click at [697, 179] on icon at bounding box center [698, 177] width 15 height 10
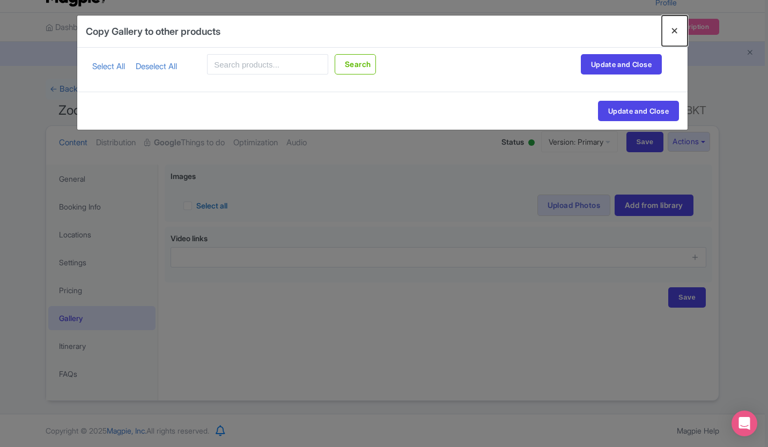
click at [675, 33] on button "Close" at bounding box center [675, 31] width 26 height 31
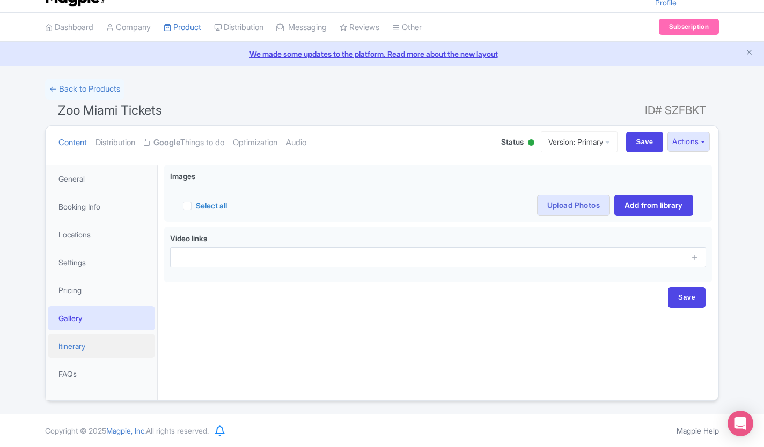
click at [71, 353] on link "Itinerary" at bounding box center [101, 346] width 107 height 24
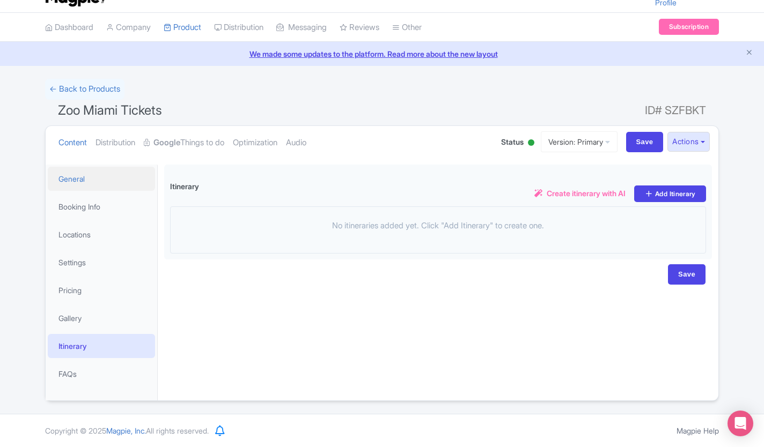
click at [68, 179] on link "General" at bounding box center [101, 179] width 107 height 24
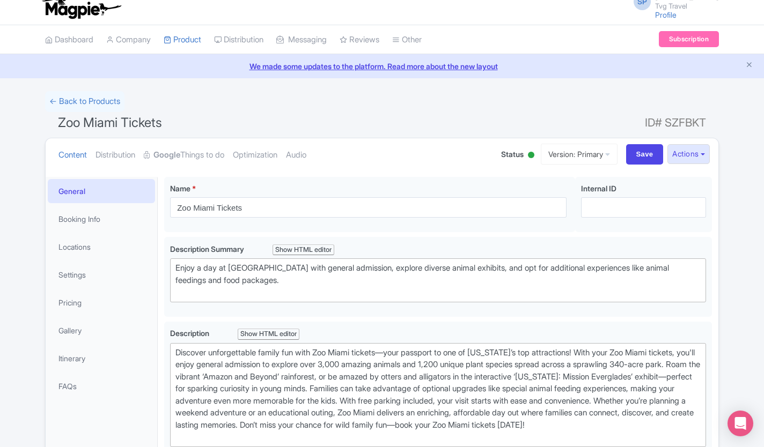
scroll to position [0, 0]
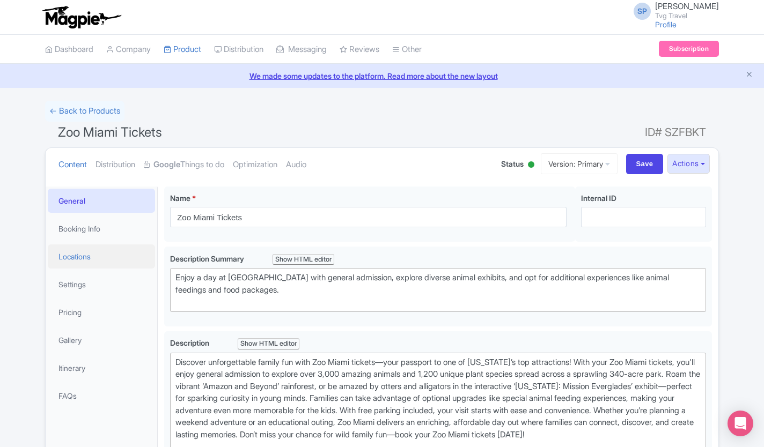
click at [62, 254] on link "Locations" at bounding box center [101, 257] width 107 height 24
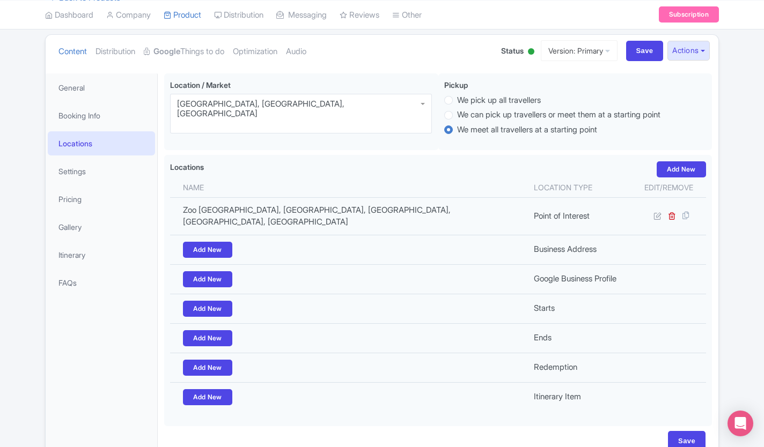
scroll to position [115, 0]
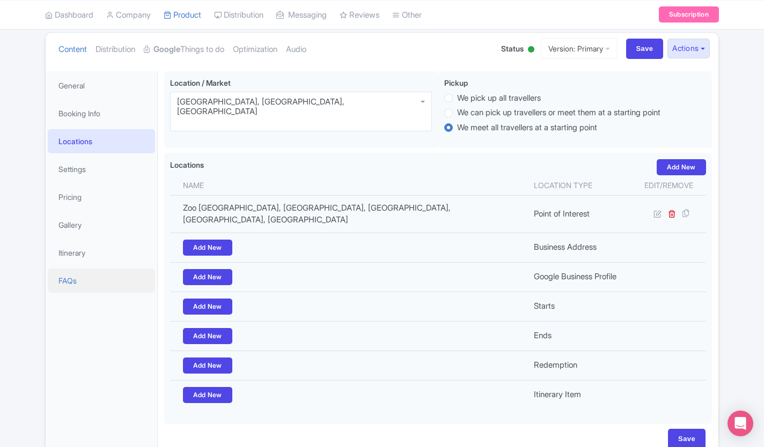
click at [62, 284] on link "FAQs" at bounding box center [101, 281] width 107 height 24
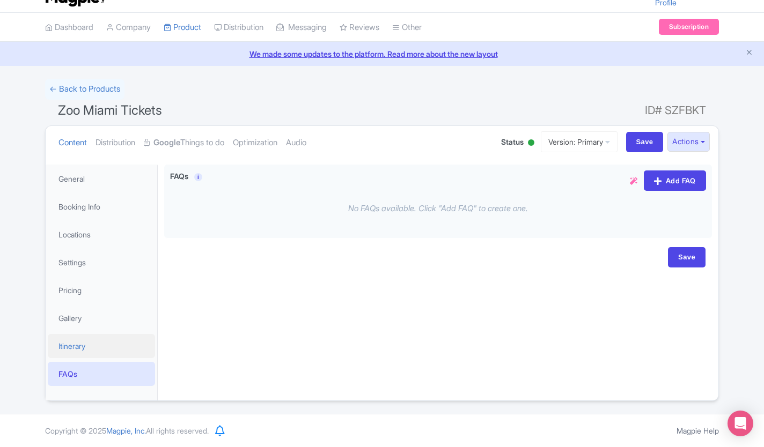
click at [73, 350] on link "Itinerary" at bounding box center [101, 346] width 107 height 24
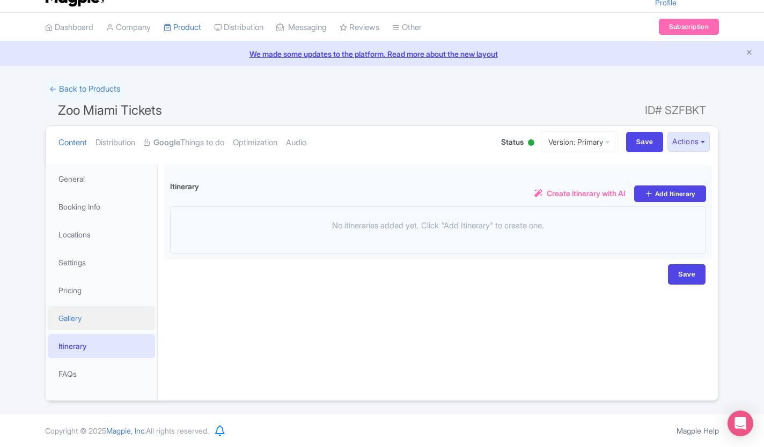
click at [67, 325] on link "Gallery" at bounding box center [101, 318] width 107 height 24
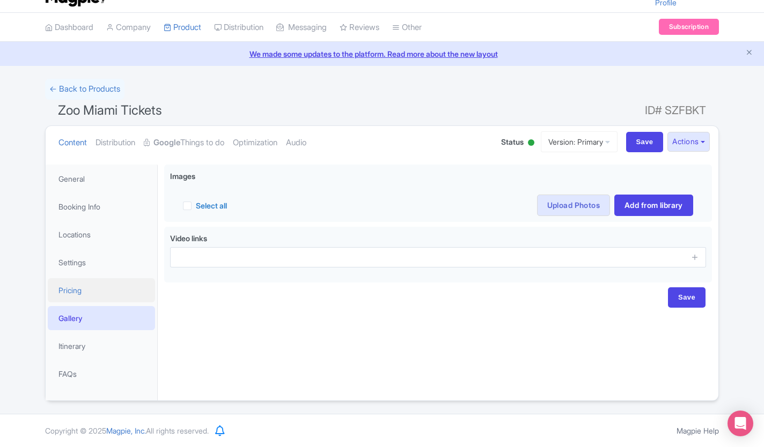
click at [70, 294] on link "Pricing" at bounding box center [101, 290] width 107 height 24
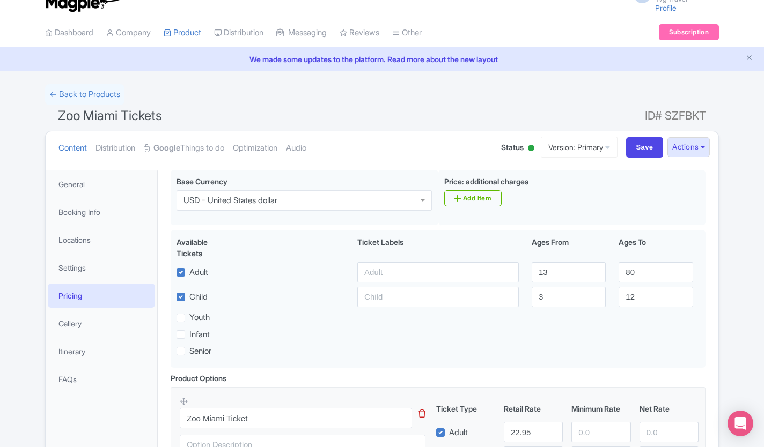
scroll to position [0, 0]
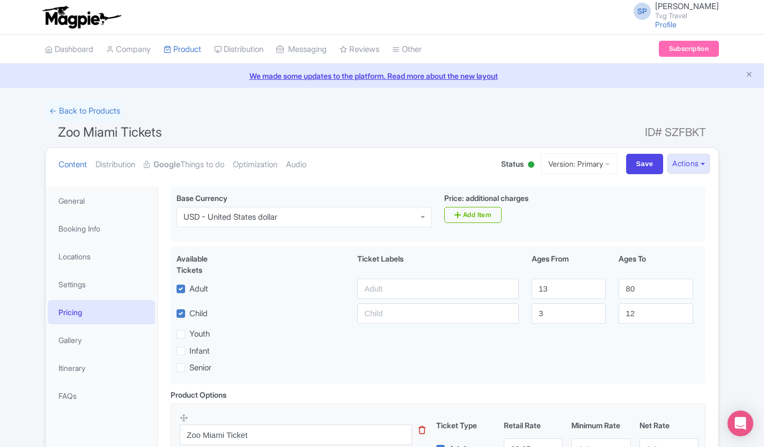
click at [36, 267] on div "Success Product updated successfully ← Back to Products Zoo Miami Tickets ID# S…" at bounding box center [382, 397] width 764 height 592
click at [63, 290] on link "Settings" at bounding box center [101, 284] width 107 height 24
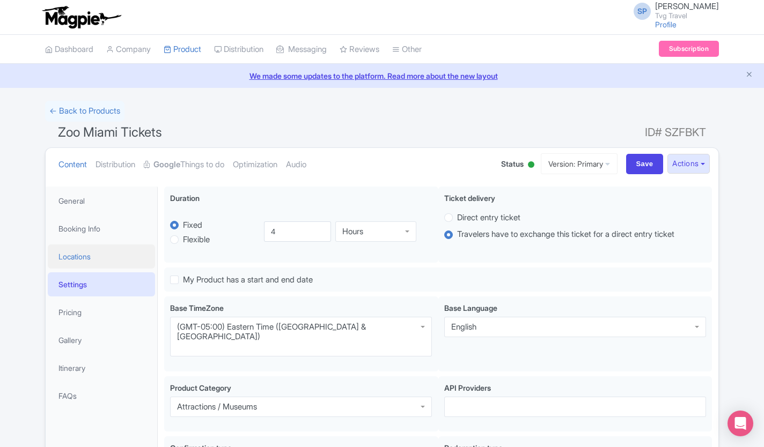
click at [60, 261] on link "Locations" at bounding box center [101, 257] width 107 height 24
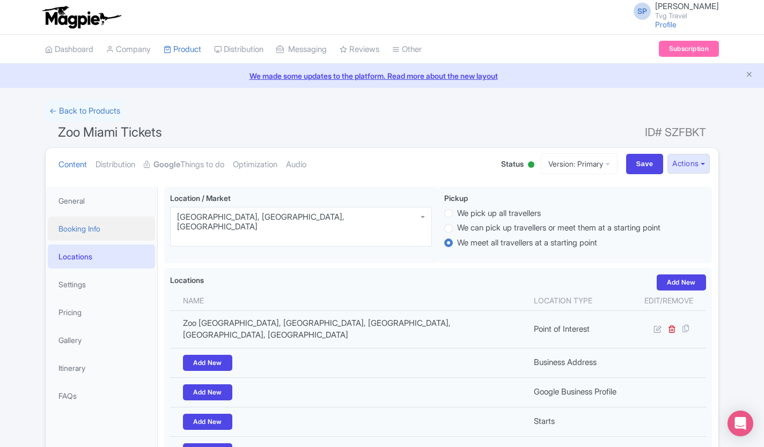
click at [77, 230] on link "Booking Info" at bounding box center [101, 229] width 107 height 24
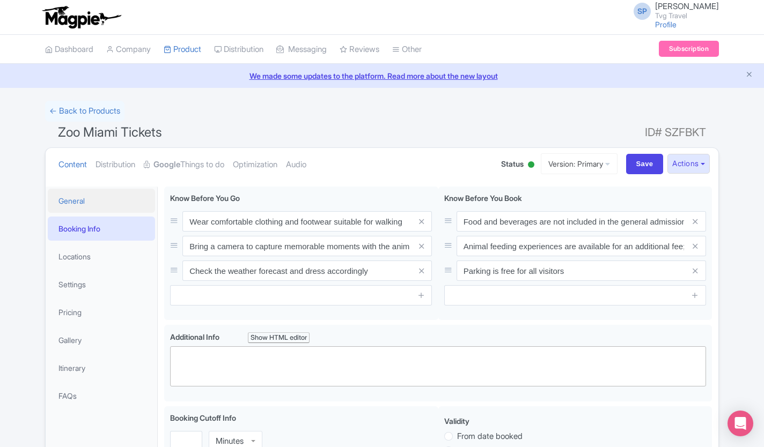
click at [69, 195] on link "General" at bounding box center [101, 201] width 107 height 24
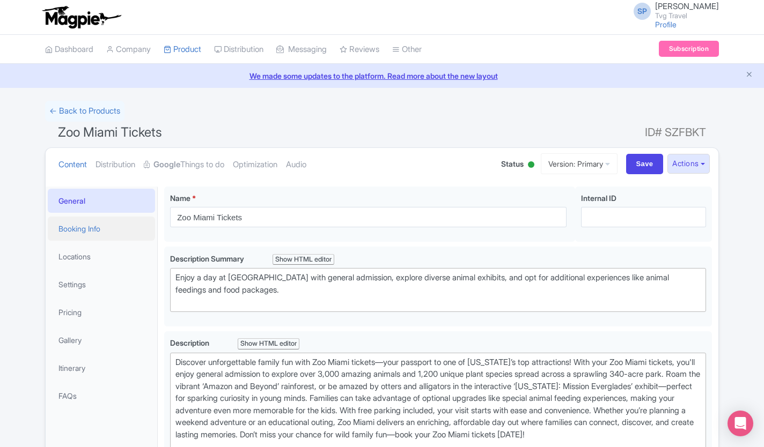
click at [58, 231] on link "Booking Info" at bounding box center [101, 229] width 107 height 24
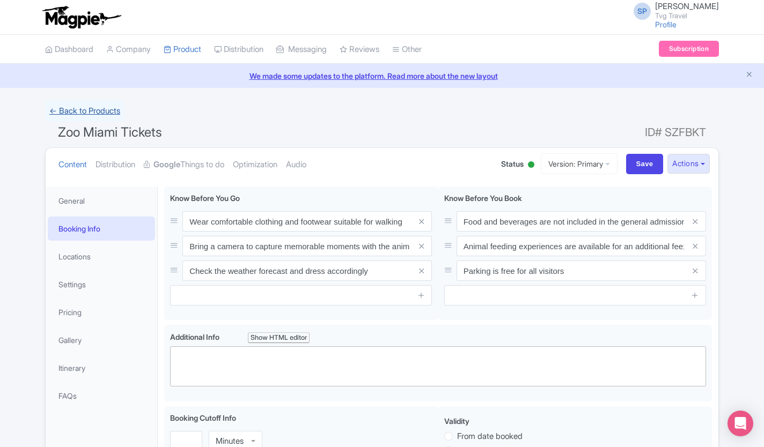
click at [75, 115] on link "← Back to Products" at bounding box center [84, 111] width 79 height 21
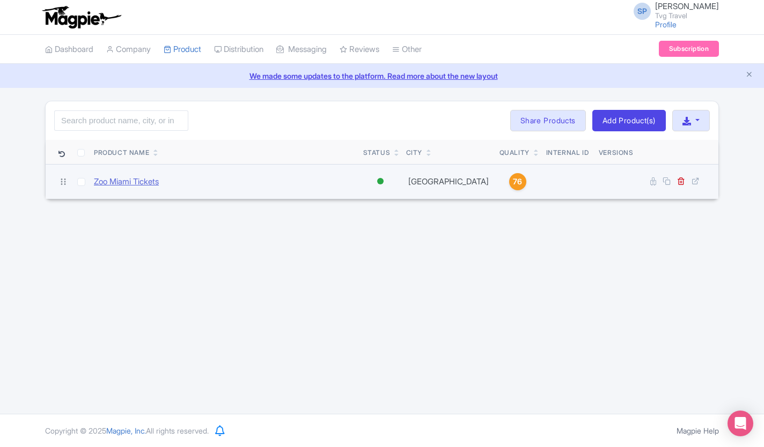
click at [120, 182] on link "Zoo Miami Tickets" at bounding box center [126, 182] width 65 height 12
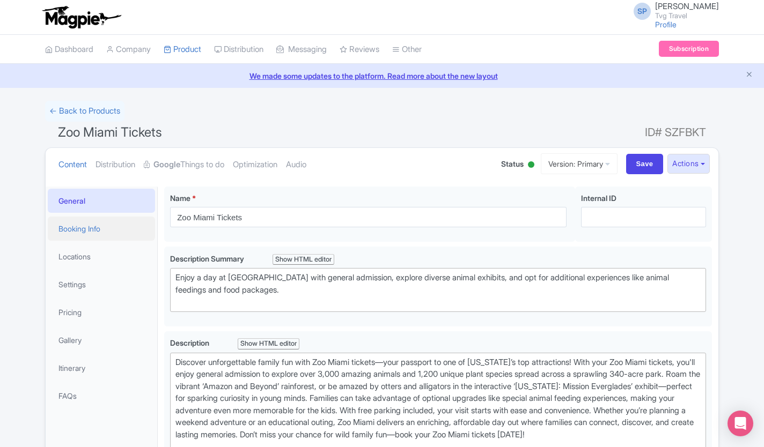
click at [83, 225] on link "Booking Info" at bounding box center [101, 229] width 107 height 24
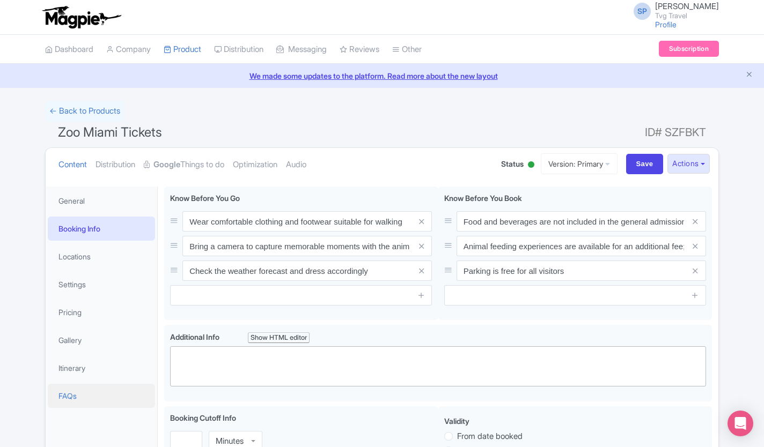
click at [60, 399] on link "FAQs" at bounding box center [101, 396] width 107 height 24
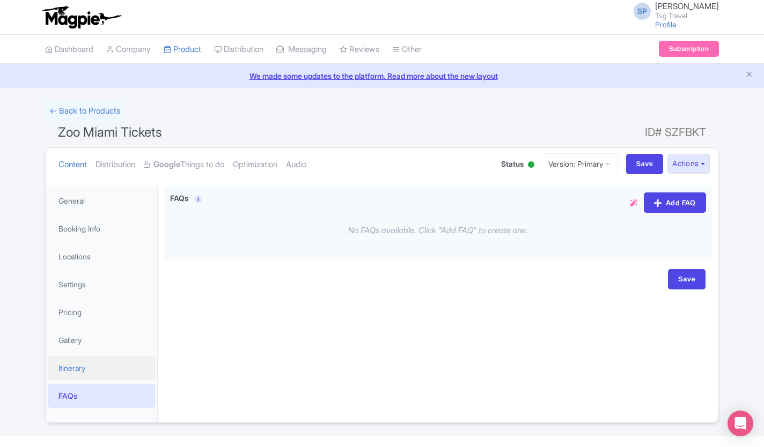
click at [67, 363] on link "Itinerary" at bounding box center [101, 368] width 107 height 24
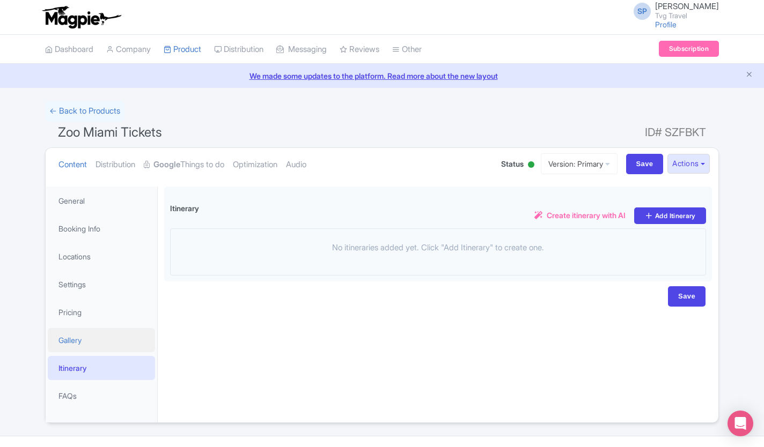
click at [62, 340] on link "Gallery" at bounding box center [101, 340] width 107 height 24
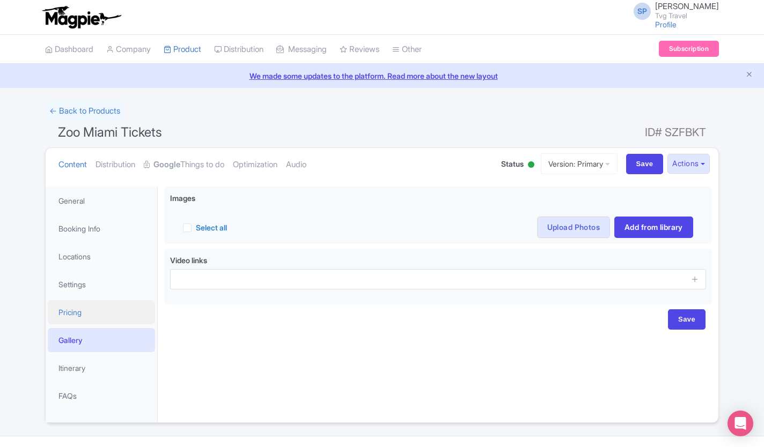
click at [65, 320] on link "Pricing" at bounding box center [101, 312] width 107 height 24
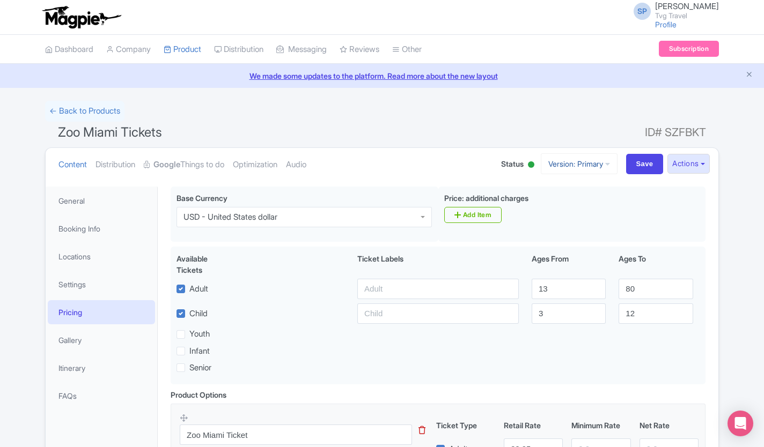
click at [595, 162] on link "Version: Primary" at bounding box center [579, 163] width 77 height 21
click at [702, 165] on button "Actions" at bounding box center [688, 164] width 42 height 20
click at [56, 203] on link "General" at bounding box center [101, 201] width 107 height 24
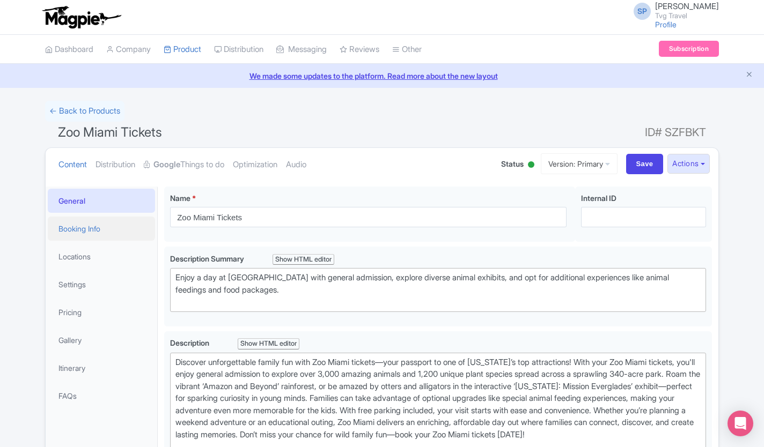
click at [70, 238] on link "Booking Info" at bounding box center [101, 229] width 107 height 24
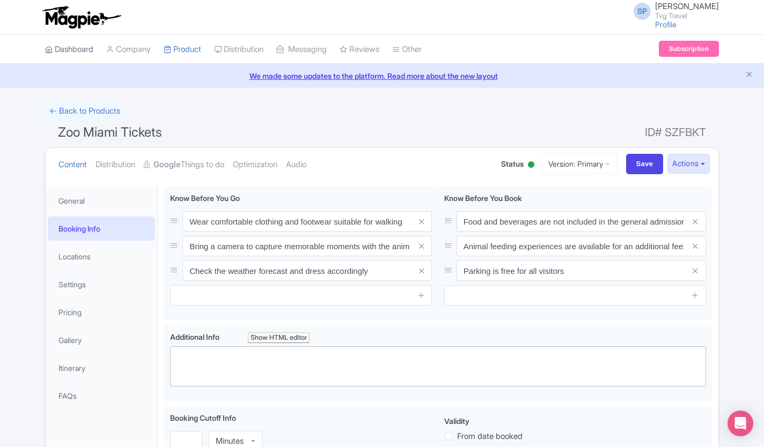
click at [74, 45] on link "Dashboard" at bounding box center [69, 50] width 48 height 30
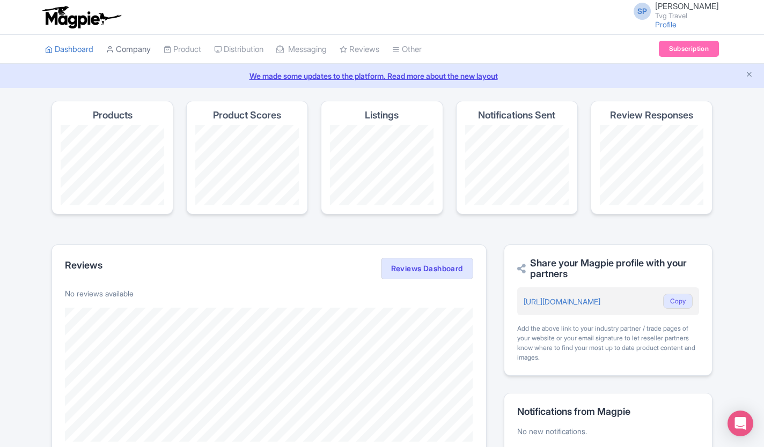
click at [130, 50] on link "Company" at bounding box center [128, 50] width 45 height 30
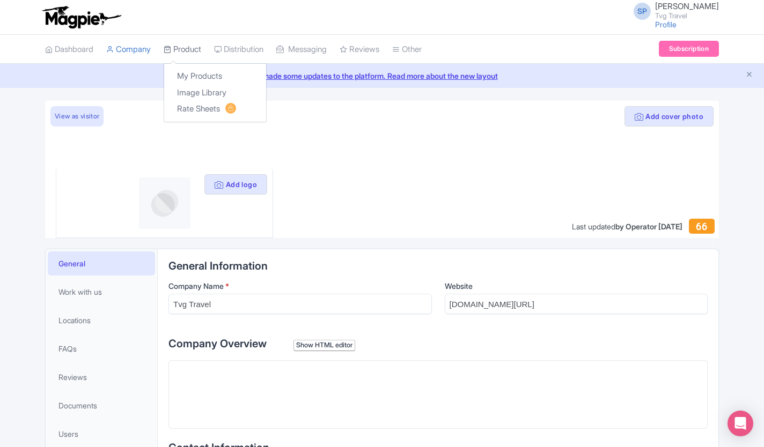
click at [179, 51] on link "Product" at bounding box center [183, 50] width 38 height 30
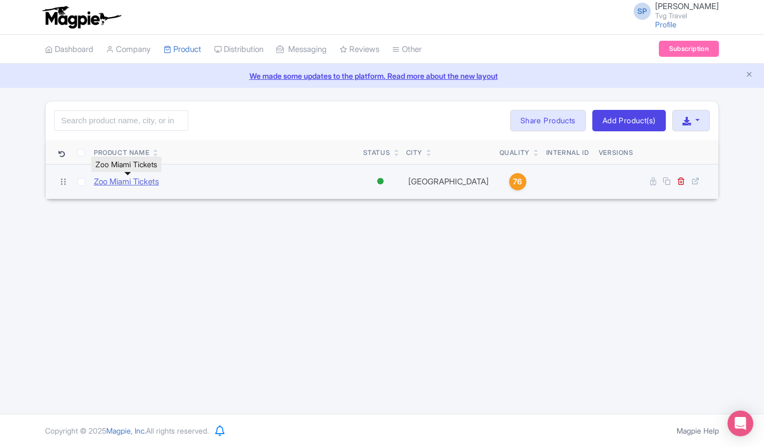
click at [138, 181] on link "Zoo Miami Tickets" at bounding box center [126, 182] width 65 height 12
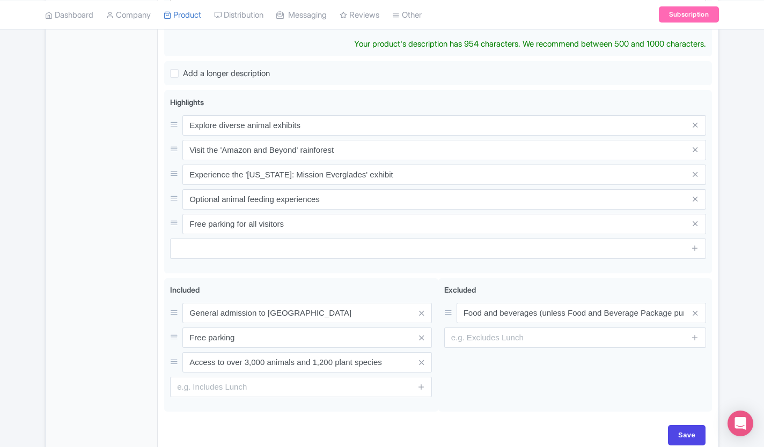
scroll to position [496, 0]
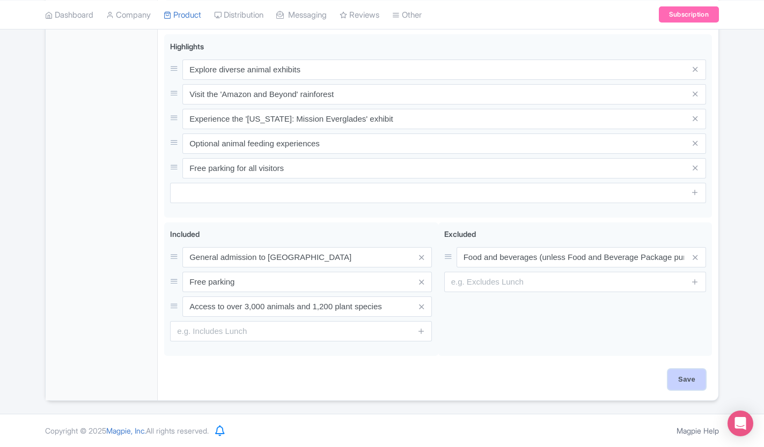
click at [696, 384] on input "Save" at bounding box center [687, 380] width 38 height 20
type input "Saving..."
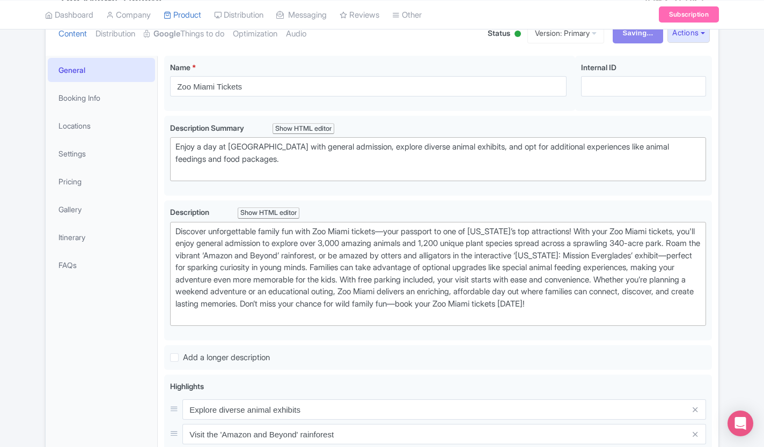
scroll to position [0, 0]
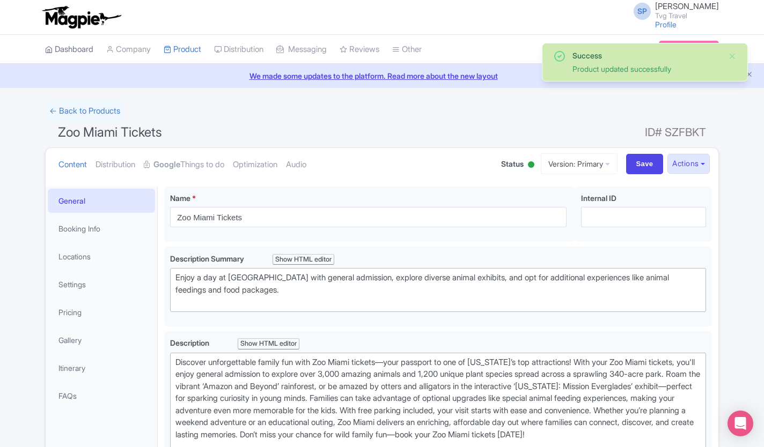
click at [84, 48] on link "Dashboard" at bounding box center [69, 50] width 48 height 30
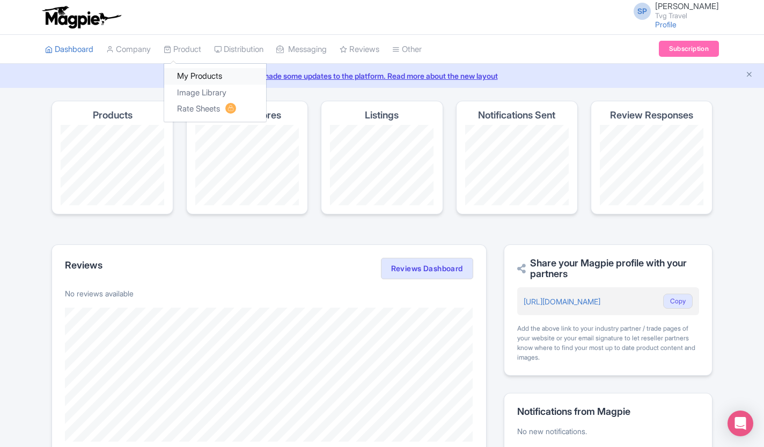
click at [194, 78] on link "My Products" at bounding box center [215, 76] width 102 height 17
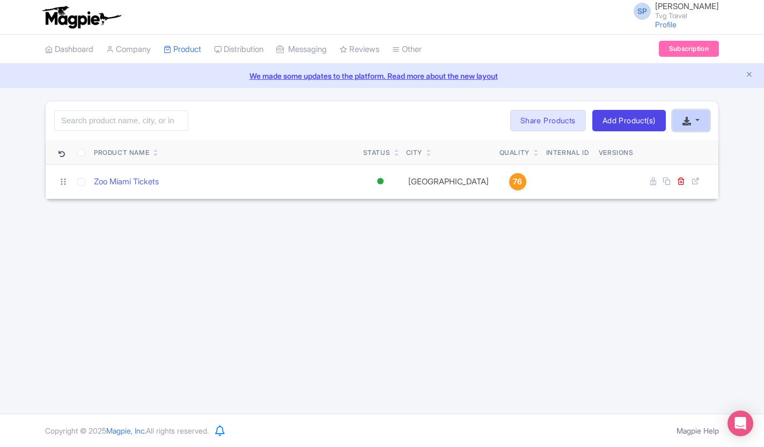
click at [689, 119] on icon "button" at bounding box center [686, 121] width 9 height 9
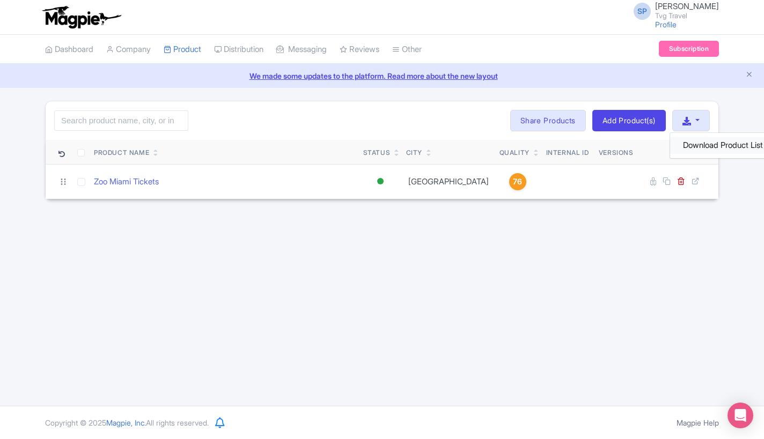
click at [702, 148] on link "Download Product List" at bounding box center [723, 145] width 106 height 17
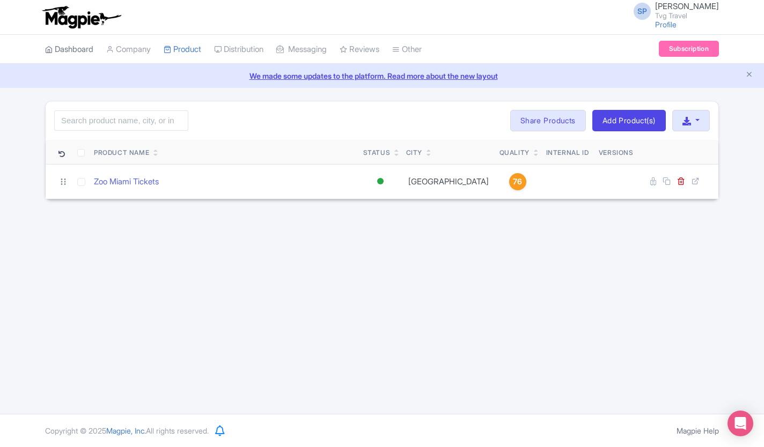
click at [82, 47] on link "Dashboard" at bounding box center [69, 50] width 48 height 30
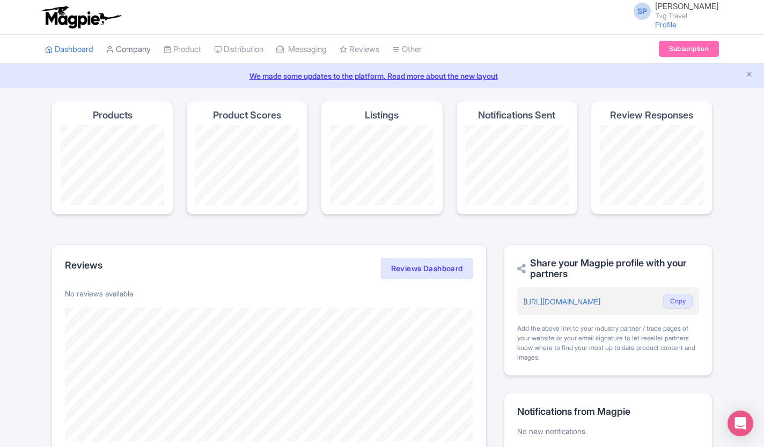
click at [131, 49] on link "Company" at bounding box center [128, 50] width 45 height 30
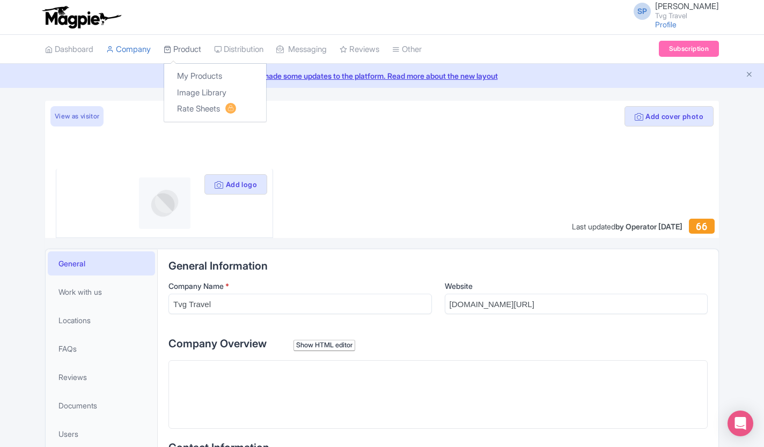
click at [171, 48] on icon at bounding box center [168, 50] width 8 height 8
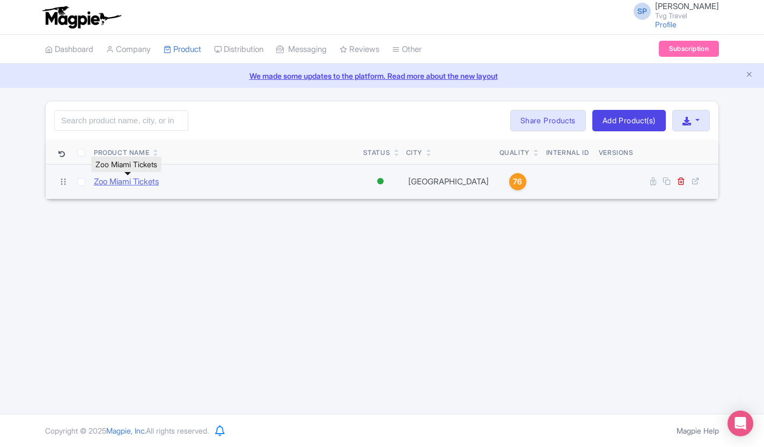
click at [145, 180] on link "Zoo Miami Tickets" at bounding box center [126, 182] width 65 height 12
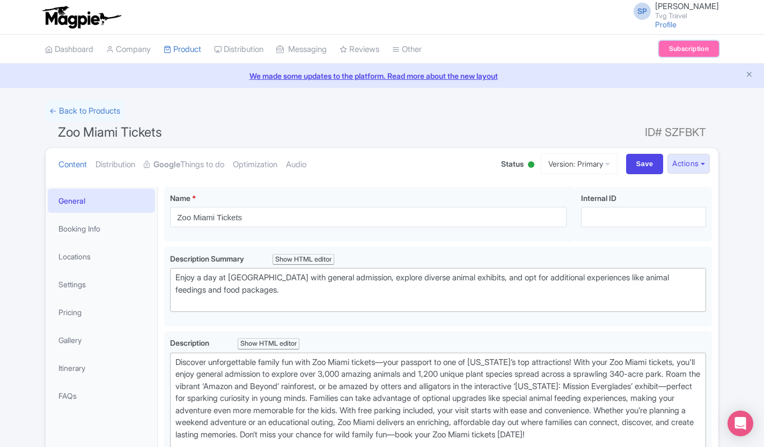
click at [668, 46] on link "Subscription" at bounding box center [689, 49] width 60 height 16
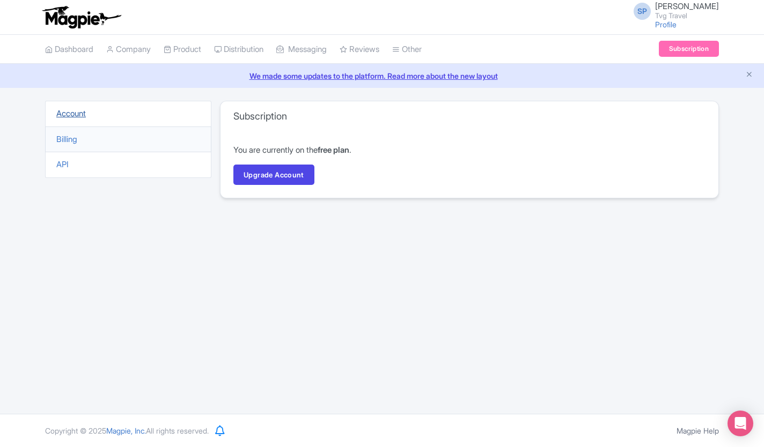
click at [65, 116] on link "Account" at bounding box center [71, 113] width 30 height 10
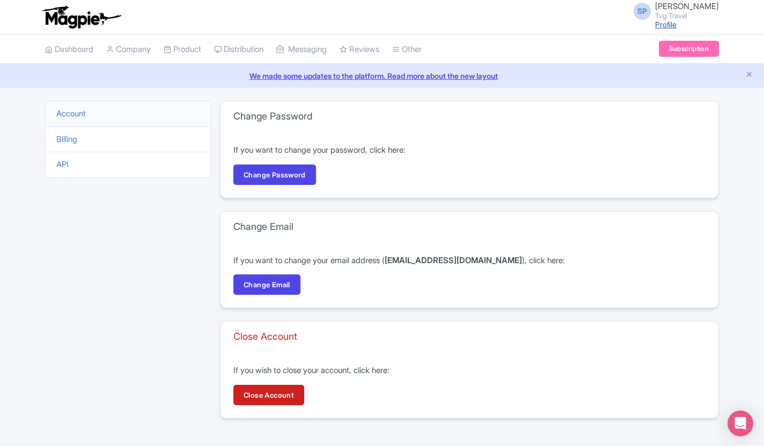
click at [655, 27] on link "Profile" at bounding box center [665, 24] width 21 height 9
click at [655, 20] on link "Profile" at bounding box center [665, 24] width 21 height 9
click at [73, 49] on link "Dashboard" at bounding box center [69, 50] width 48 height 30
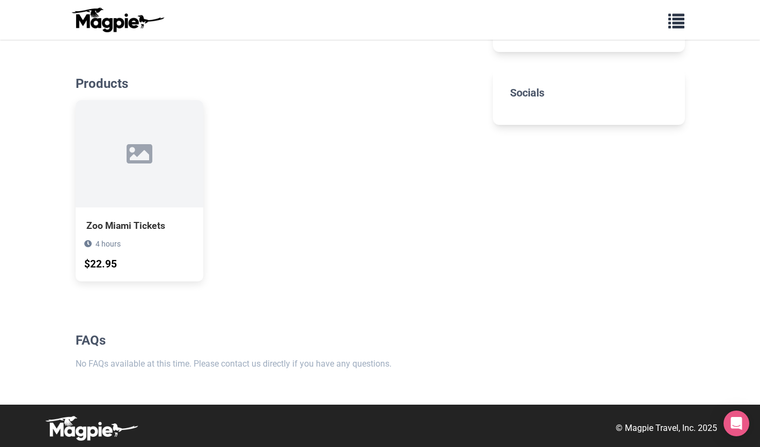
scroll to position [168, 0]
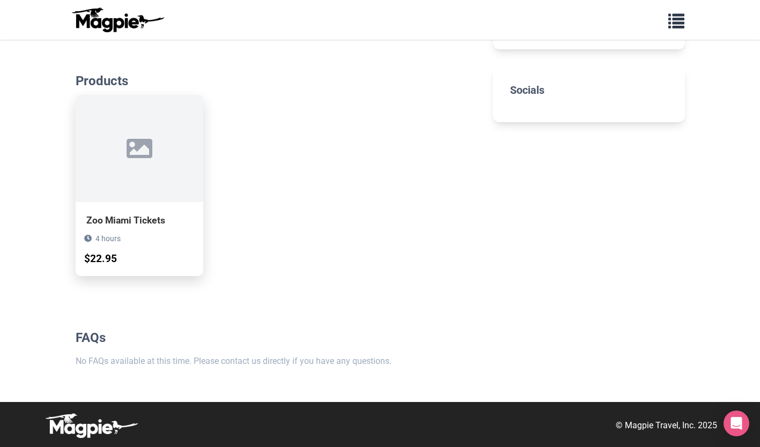
click at [153, 167] on div at bounding box center [140, 148] width 128 height 107
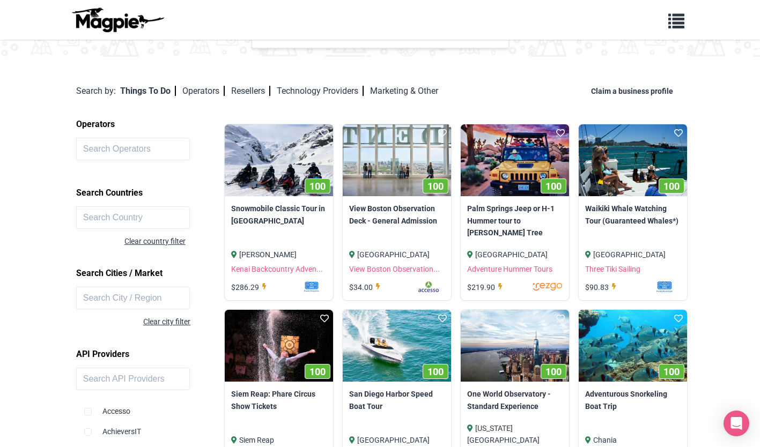
scroll to position [61, 0]
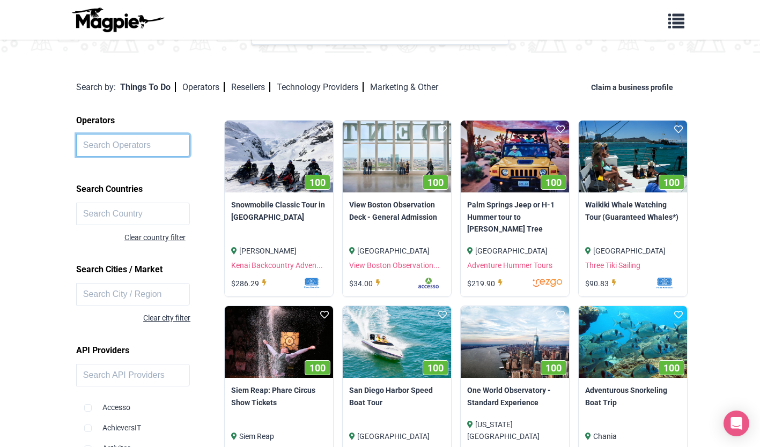
click at [101, 139] on input "text" at bounding box center [133, 145] width 114 height 23
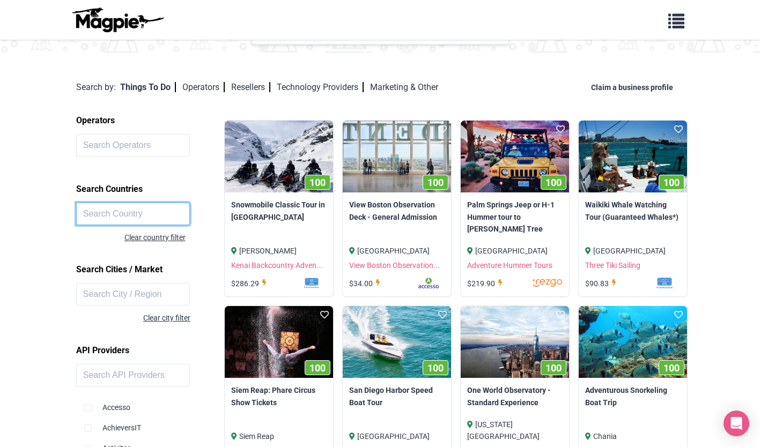
click at [116, 216] on input "text" at bounding box center [133, 214] width 114 height 23
type input "m"
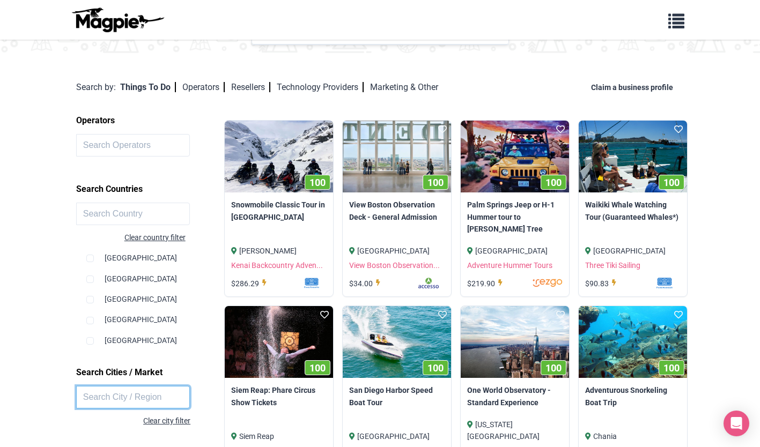
type input "m"
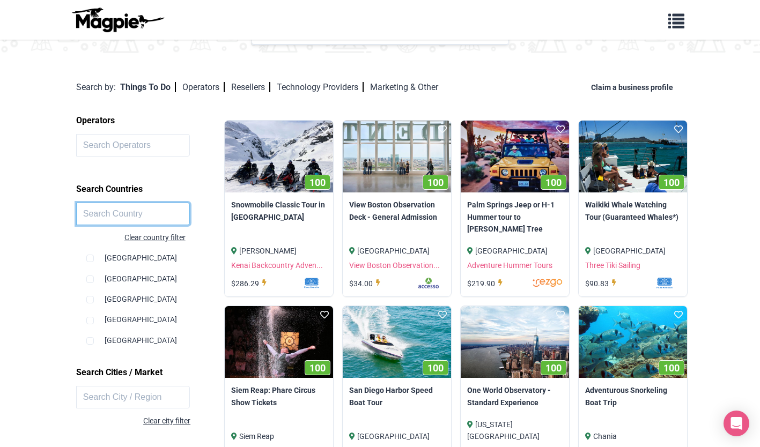
click at [113, 218] on input "text" at bounding box center [133, 214] width 114 height 23
type input "u"
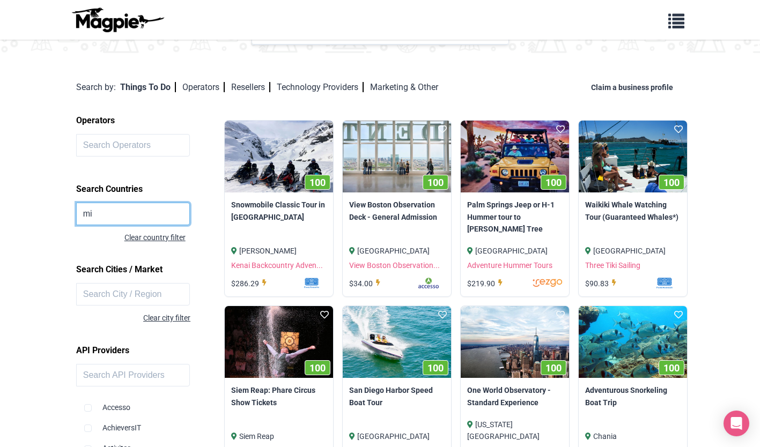
type input "m"
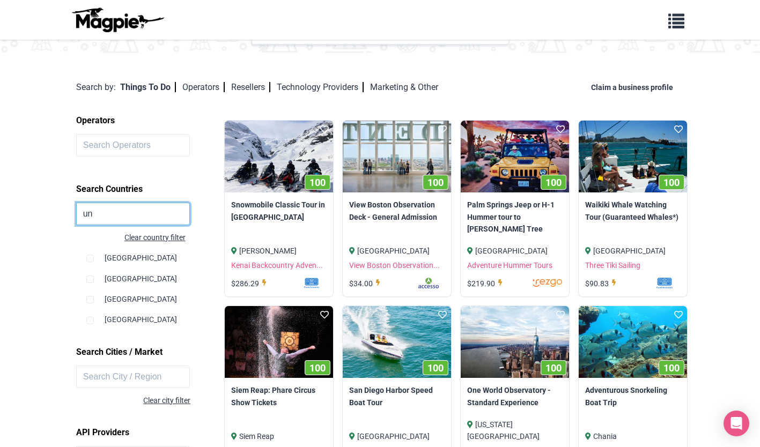
type input "u"
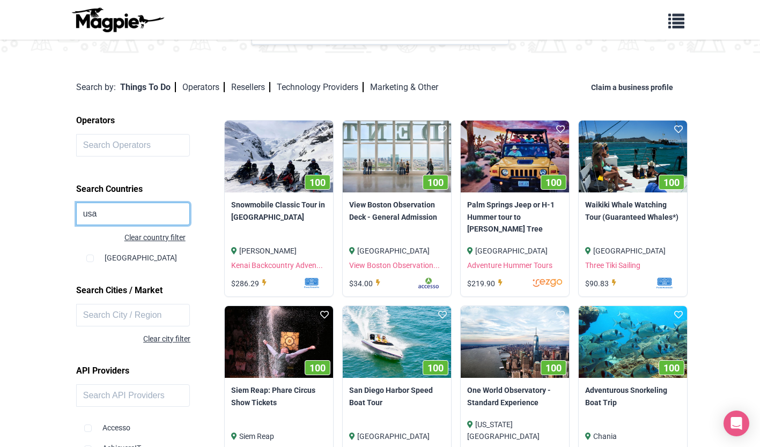
type input "usa"
click at [89, 261] on input "checkbox" at bounding box center [90, 259] width 8 height 8
checkbox input "true"
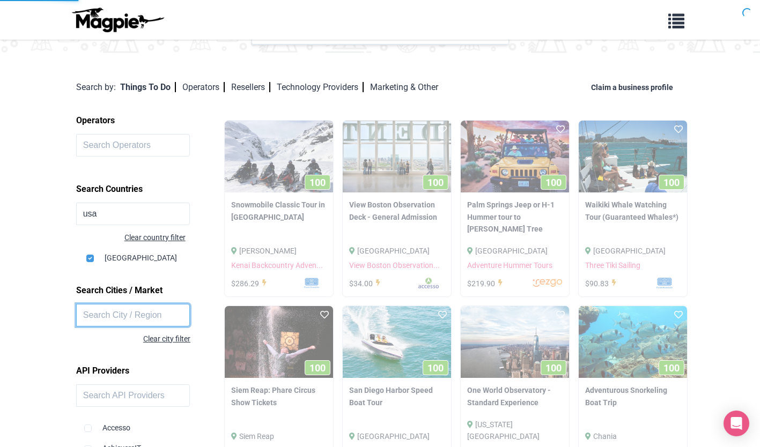
click at [111, 318] on input "text" at bounding box center [133, 315] width 114 height 23
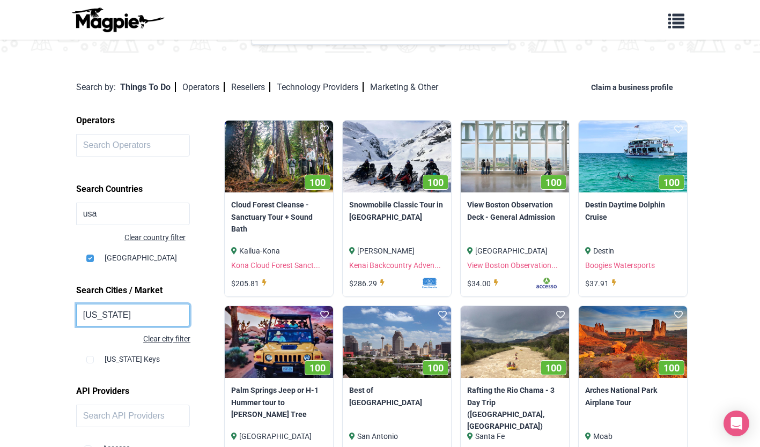
type input "florida"
click button at bounding box center [0, 0] width 0 height 0
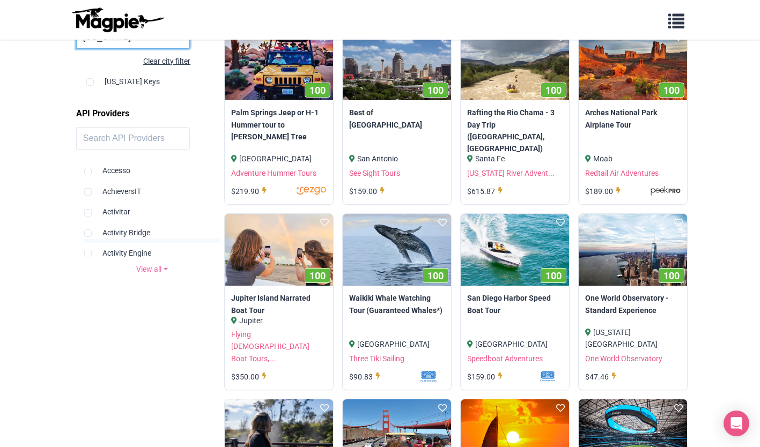
scroll to position [340, 0]
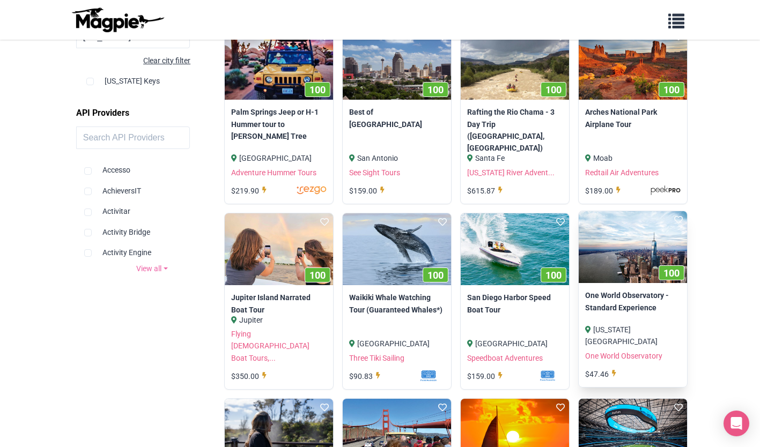
click at [633, 271] on img at bounding box center [633, 247] width 108 height 72
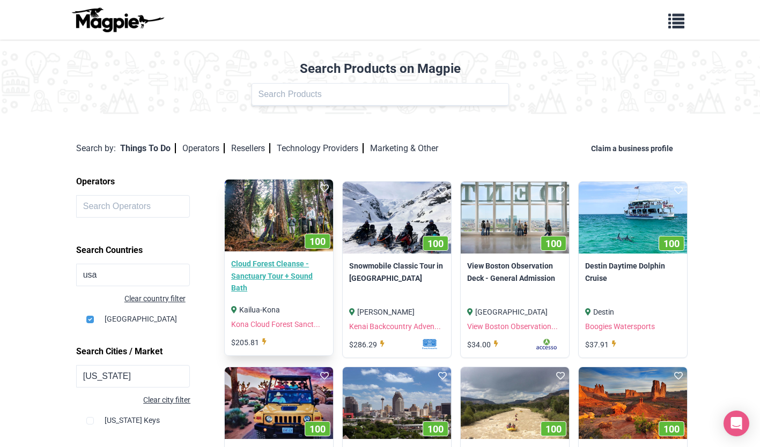
scroll to position [75, 0]
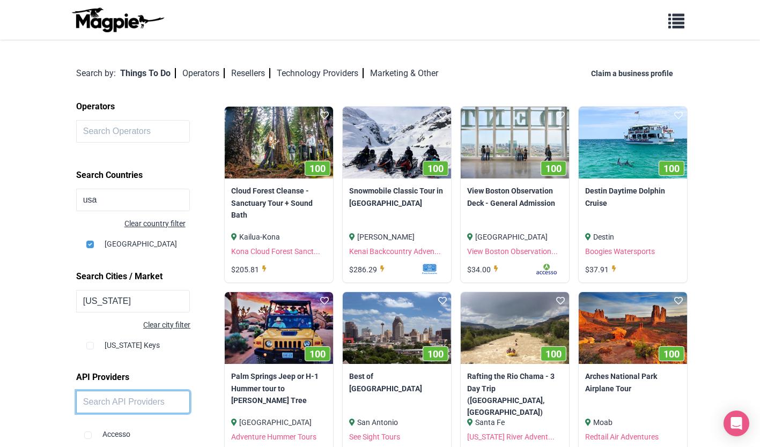
click at [116, 403] on input "text" at bounding box center [133, 402] width 114 height 23
type input "m"
click button at bounding box center [0, 0] width 0 height 0
type input "z"
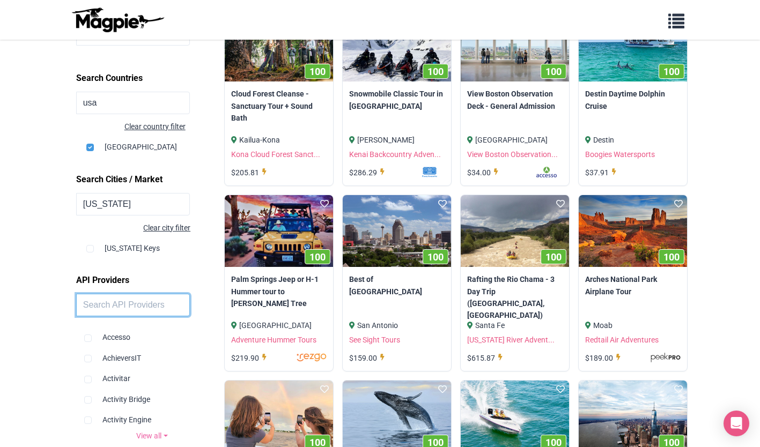
scroll to position [0, 0]
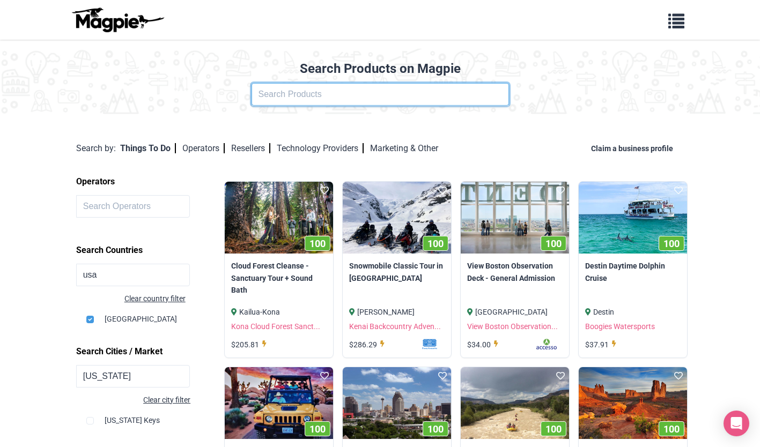
click at [405, 100] on input "text" at bounding box center [380, 94] width 257 height 23
click button at bounding box center [0, 0] width 0 height 0
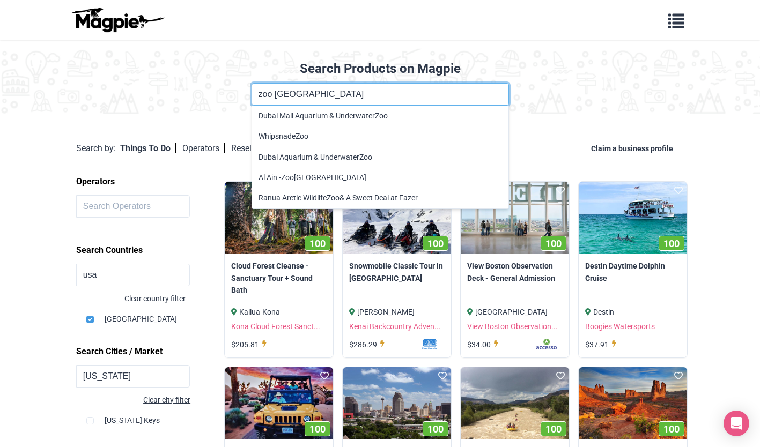
click button at bounding box center [0, 0] width 0 height 0
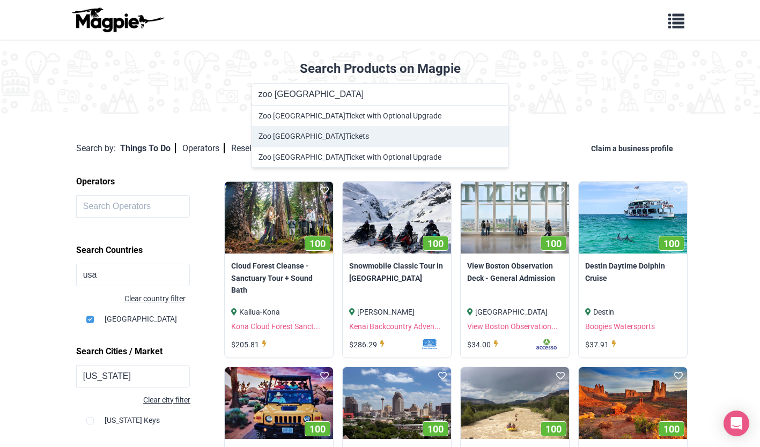
type input "Zoo Miami Tickets"
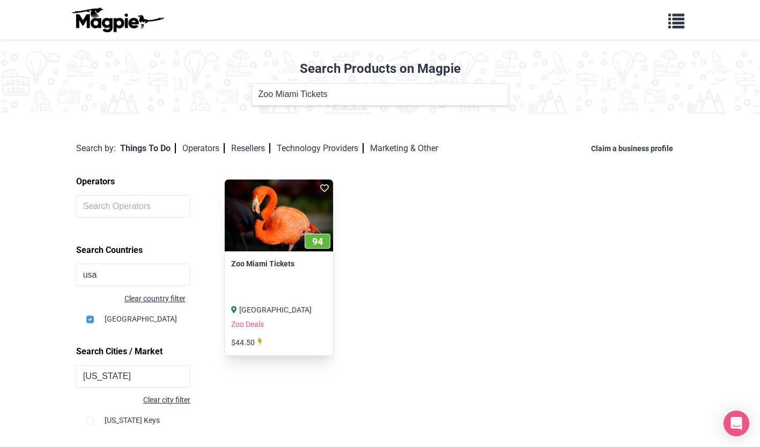
click at [281, 201] on img at bounding box center [279, 216] width 108 height 72
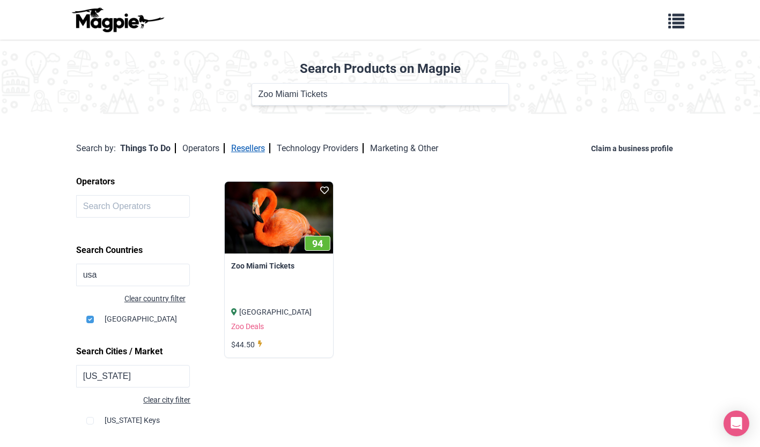
click at [252, 148] on link "Resellers" at bounding box center [250, 148] width 39 height 10
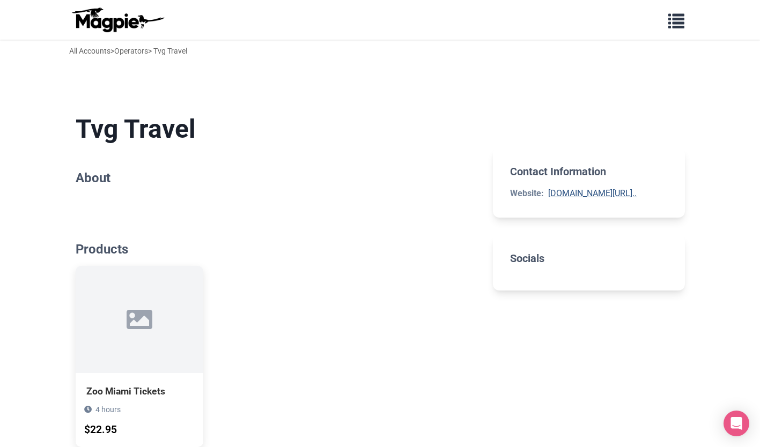
click at [597, 197] on link "[DOMAIN_NAME][URL].." at bounding box center [592, 193] width 89 height 10
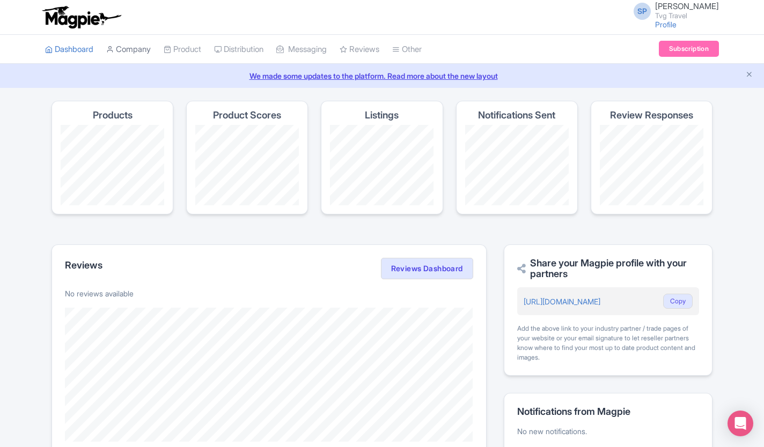
click at [139, 46] on link "Company" at bounding box center [128, 50] width 45 height 30
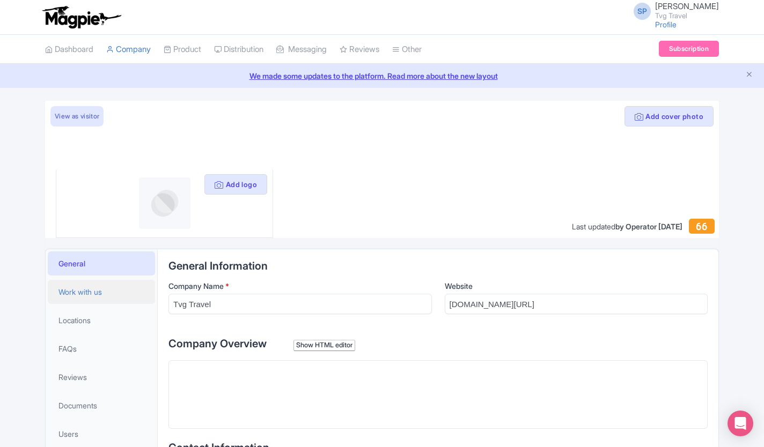
click at [93, 294] on span "Work with us" at bounding box center [79, 291] width 43 height 11
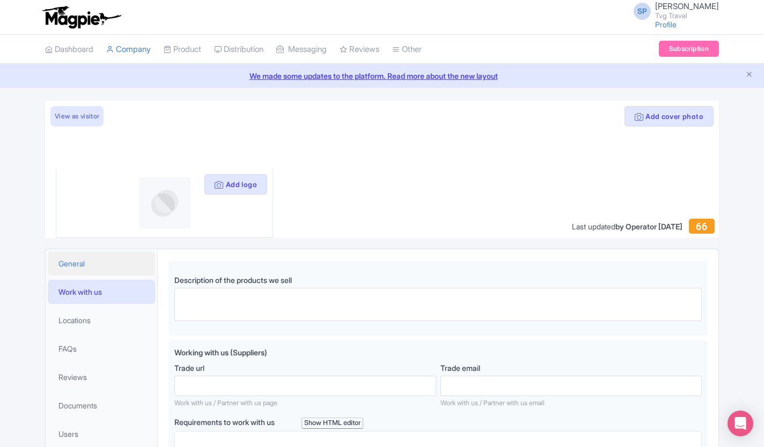
click at [80, 272] on link "General" at bounding box center [101, 264] width 107 height 24
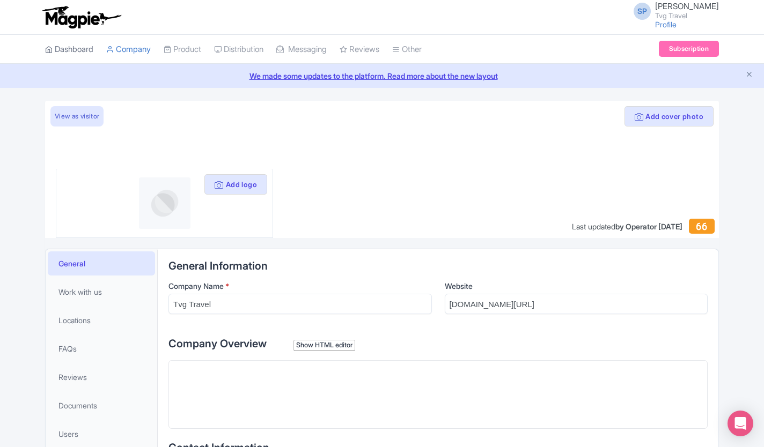
click at [74, 52] on link "Dashboard" at bounding box center [69, 50] width 48 height 30
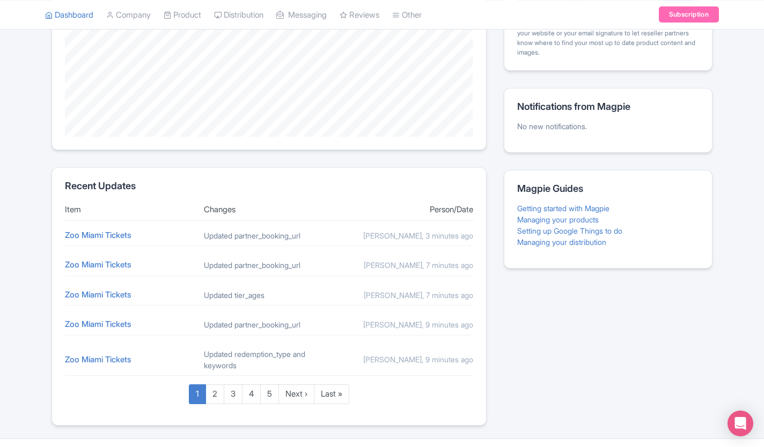
scroll to position [318, 0]
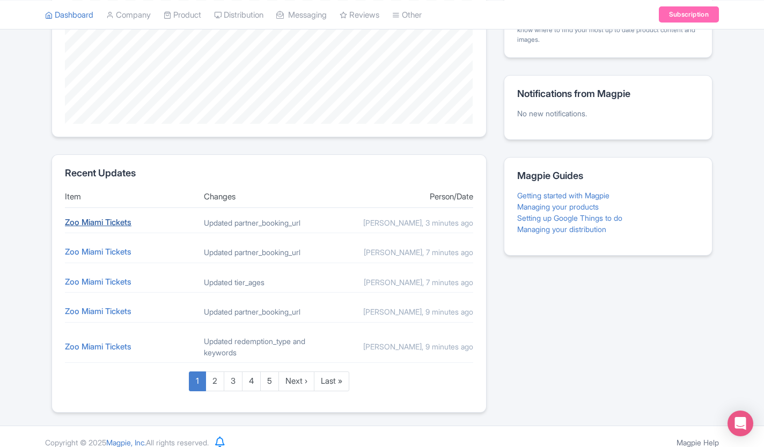
click at [85, 227] on link "Zoo Miami Tickets" at bounding box center [98, 222] width 67 height 10
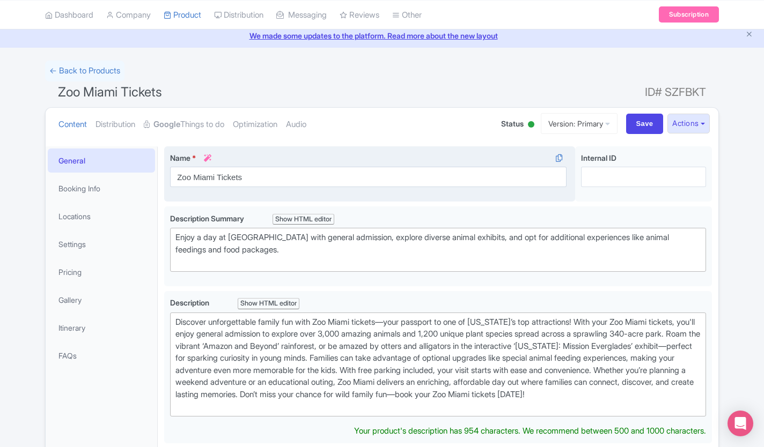
scroll to position [47, 0]
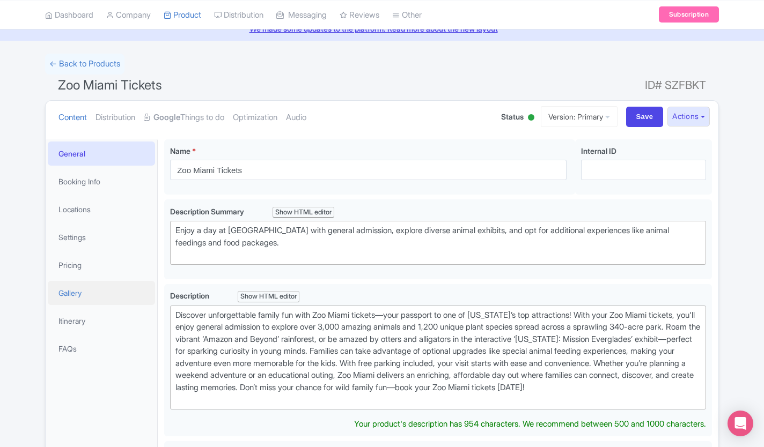
click at [64, 292] on link "Gallery" at bounding box center [101, 293] width 107 height 24
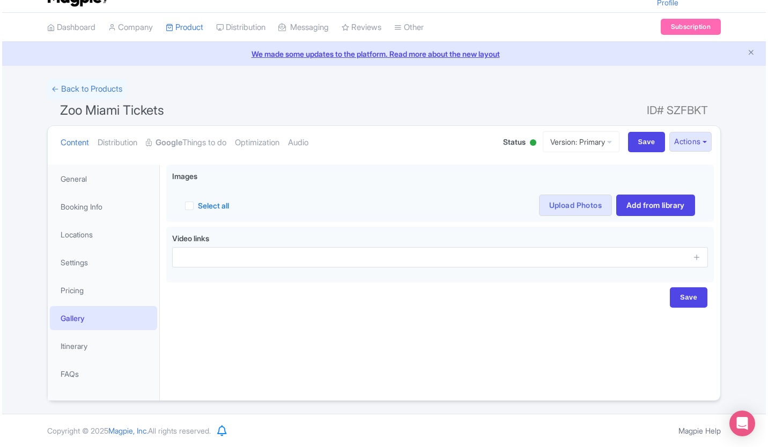
scroll to position [22, 0]
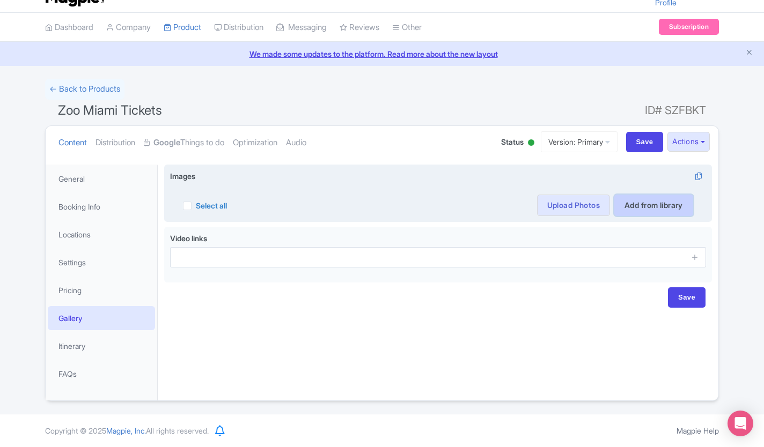
click at [650, 204] on link "Add from library" at bounding box center [653, 205] width 79 height 21
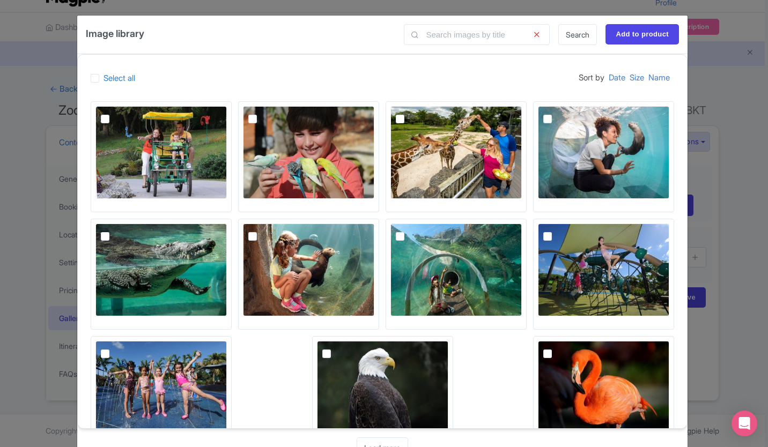
click at [401, 121] on img at bounding box center [456, 152] width 131 height 93
click at [409, 113] on input "checkbox" at bounding box center [412, 109] width 7 height 7
checkbox input "true"
click at [114, 113] on label at bounding box center [114, 113] width 0 height 0
click at [114, 113] on input "checkbox" at bounding box center [117, 109] width 7 height 7
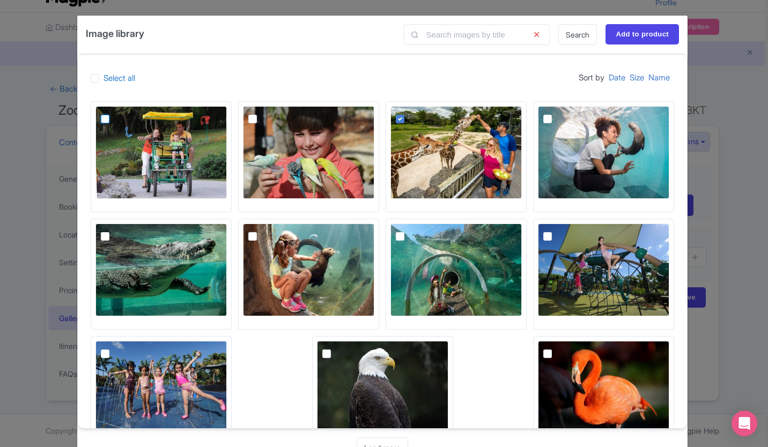
checkbox input "true"
click at [113, 239] on img at bounding box center [160, 270] width 131 height 93
click at [114, 231] on input "checkbox" at bounding box center [117, 227] width 7 height 7
checkbox input "true"
click at [111, 363] on img at bounding box center [160, 387] width 131 height 93
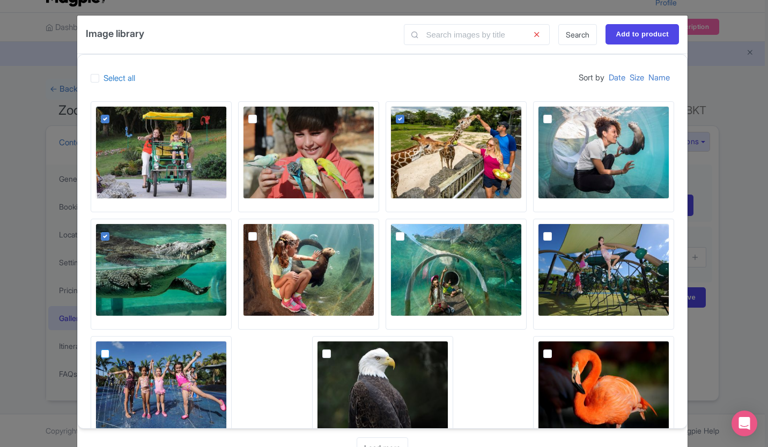
click at [114, 348] on input "checkbox" at bounding box center [117, 344] width 7 height 7
checkbox input "true"
click at [257, 254] on img at bounding box center [308, 270] width 131 height 93
click at [261, 231] on input "checkbox" at bounding box center [264, 227] width 7 height 7
checkbox input "true"
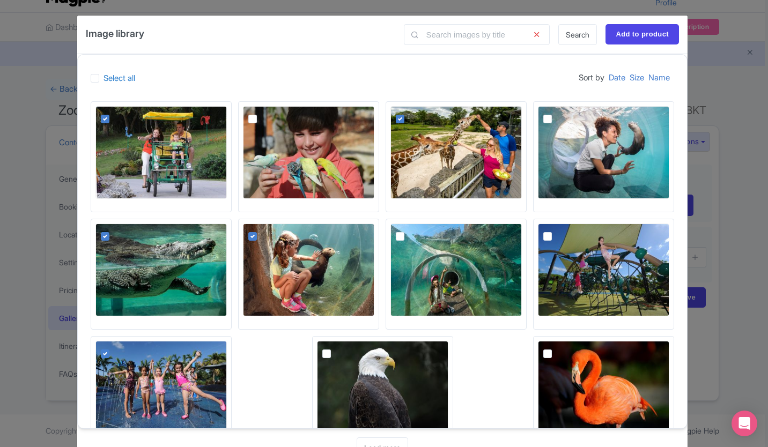
click at [329, 352] on div at bounding box center [328, 347] width 13 height 12
click at [556, 363] on img at bounding box center [603, 387] width 131 height 93
click at [556, 348] on input "checkbox" at bounding box center [559, 344] width 7 height 7
checkbox input "true"
click at [558, 242] on img at bounding box center [603, 270] width 131 height 93
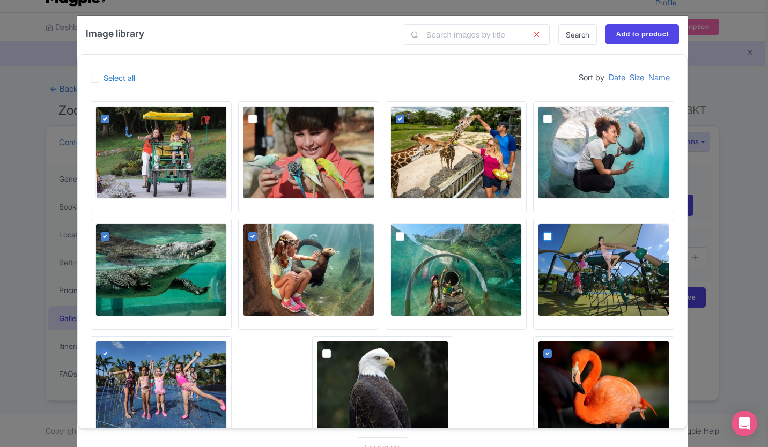
click at [558, 231] on input "checkbox" at bounding box center [559, 227] width 7 height 7
checkbox input "true"
click at [408, 240] on img at bounding box center [456, 270] width 131 height 93
click at [409, 231] on input "checkbox" at bounding box center [412, 227] width 7 height 7
checkbox input "true"
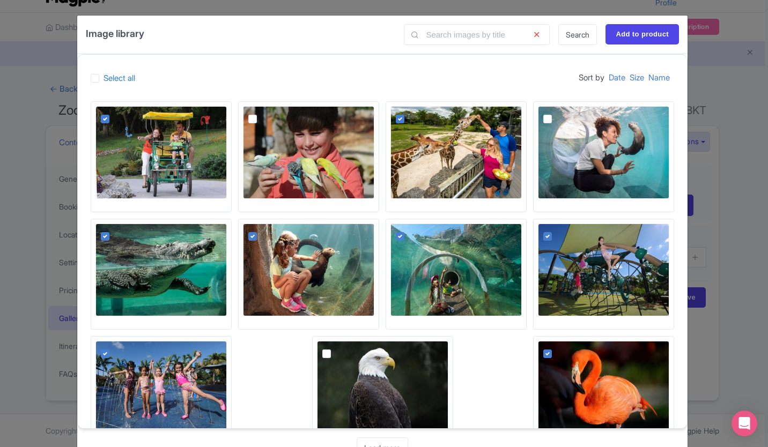
click at [546, 131] on img at bounding box center [603, 152] width 131 height 93
click at [556, 113] on input "checkbox" at bounding box center [559, 109] width 7 height 7
checkbox input "true"
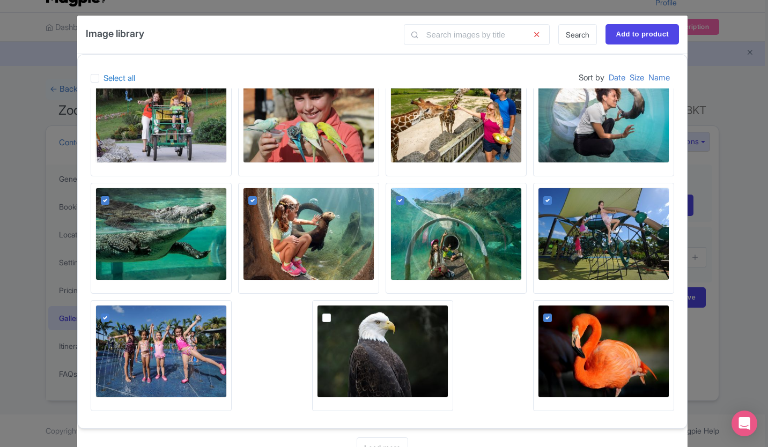
click at [330, 322] on img at bounding box center [382, 351] width 131 height 93
click at [335, 312] on input "checkbox" at bounding box center [338, 308] width 7 height 7
checkbox input "true"
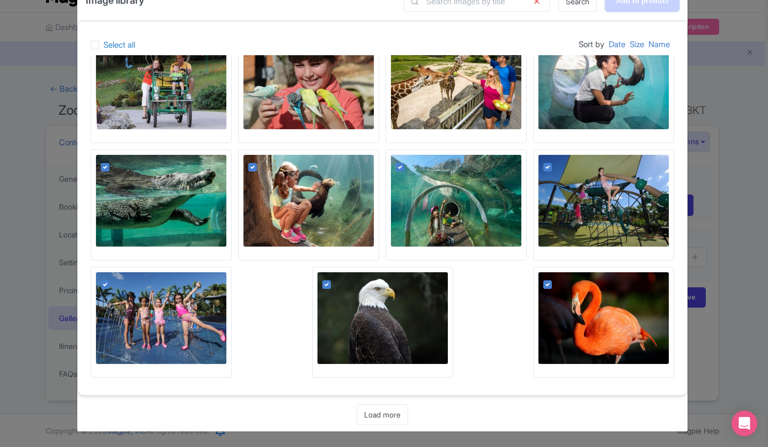
click at [655, 9] on input "Add to product" at bounding box center [642, 1] width 73 height 20
type input "Adding..."
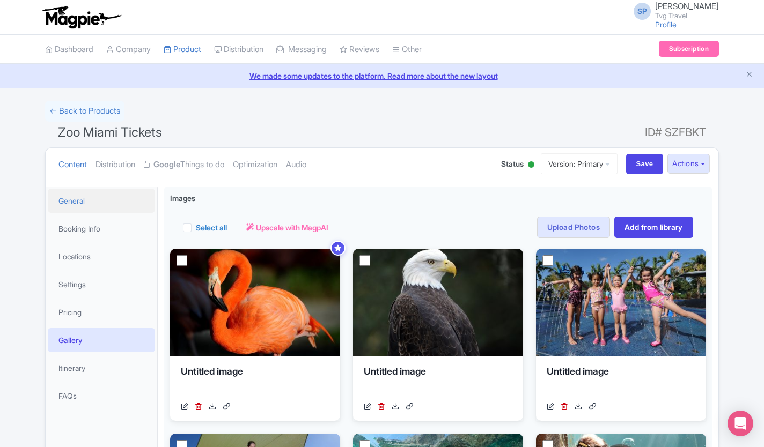
click at [65, 200] on link "General" at bounding box center [101, 201] width 107 height 24
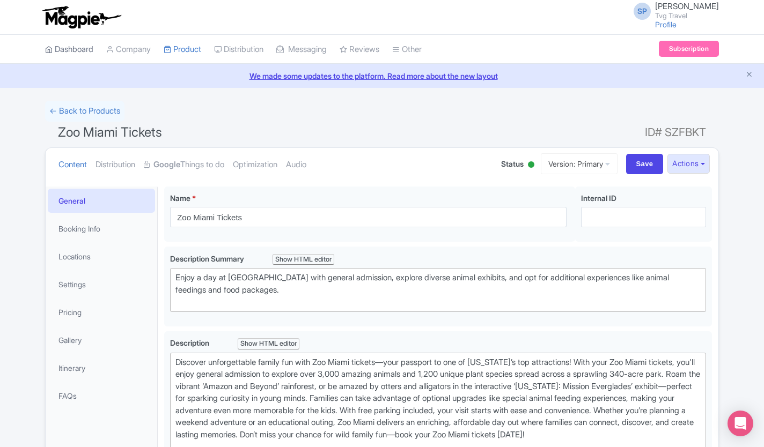
click at [66, 56] on link "Dashboard" at bounding box center [69, 50] width 48 height 30
click at [73, 47] on link "Dashboard" at bounding box center [69, 50] width 48 height 30
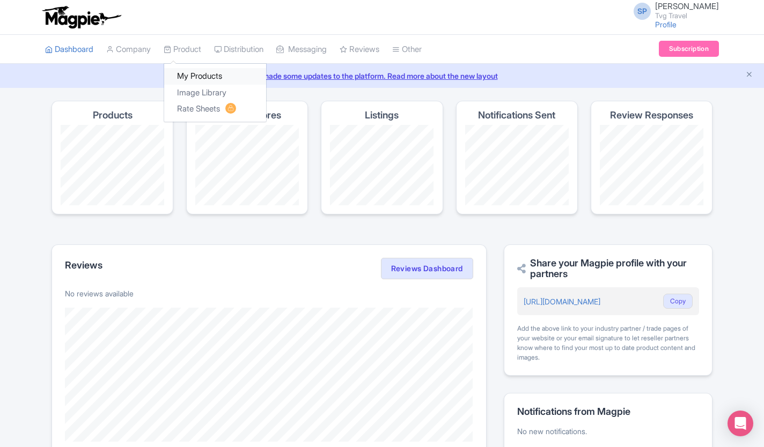
click at [200, 76] on link "My Products" at bounding box center [215, 76] width 102 height 17
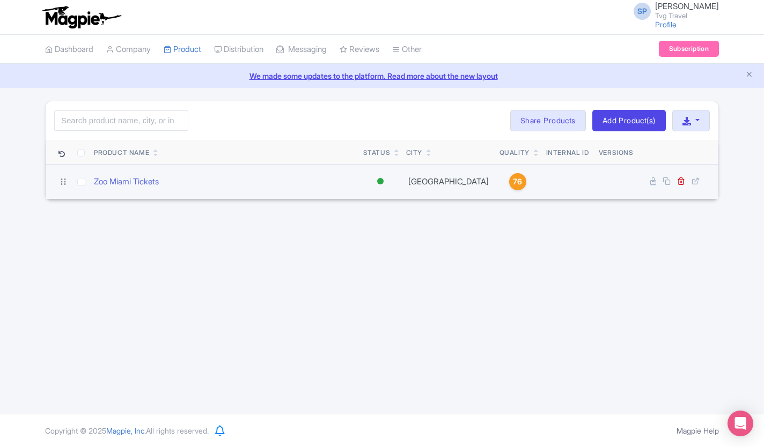
click at [513, 179] on span "76" at bounding box center [517, 182] width 9 height 12
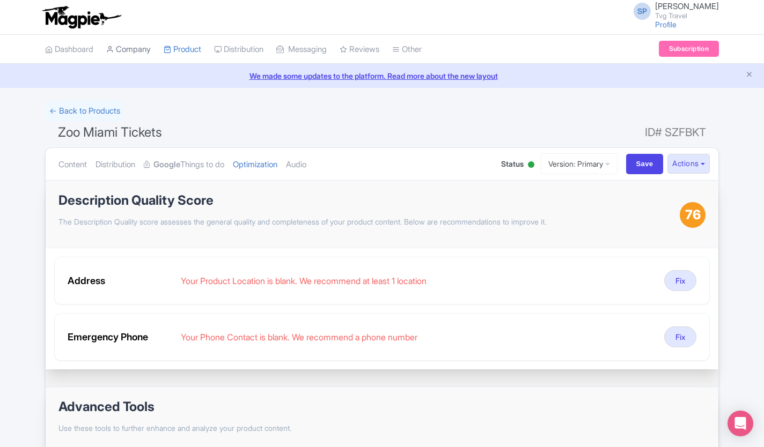
click at [129, 49] on link "Company" at bounding box center [128, 50] width 45 height 30
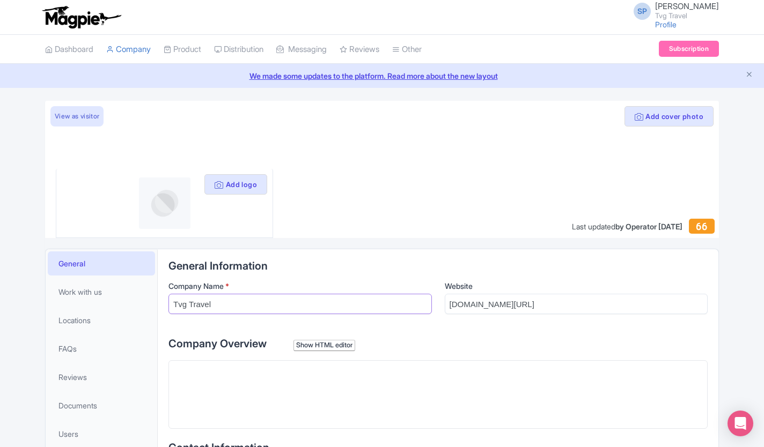
click at [242, 305] on input "Tvg Travel" at bounding box center [299, 304] width 263 height 20
type input "T"
type input "Zoo Deals"
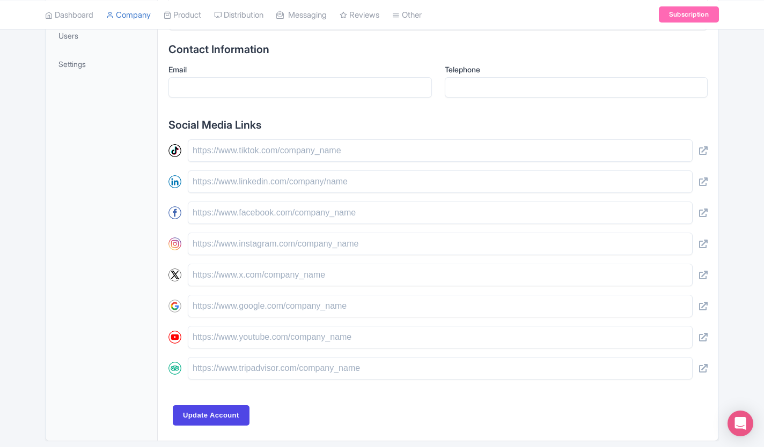
scroll to position [438, 0]
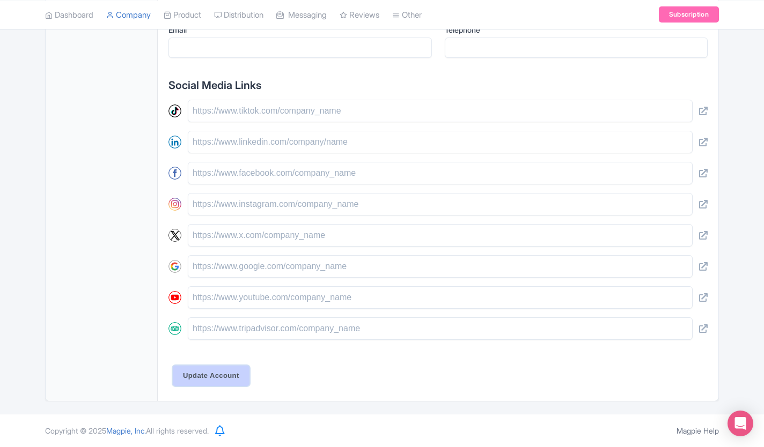
click at [183, 375] on input "Update Account" at bounding box center [211, 376] width 77 height 20
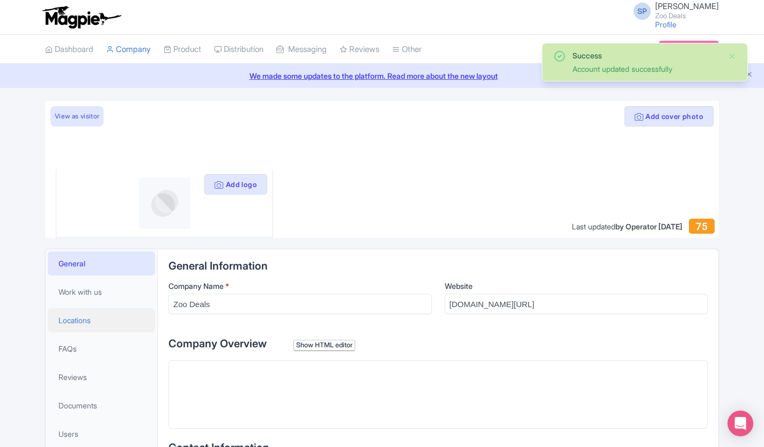
click at [65, 328] on link "Locations" at bounding box center [101, 320] width 107 height 24
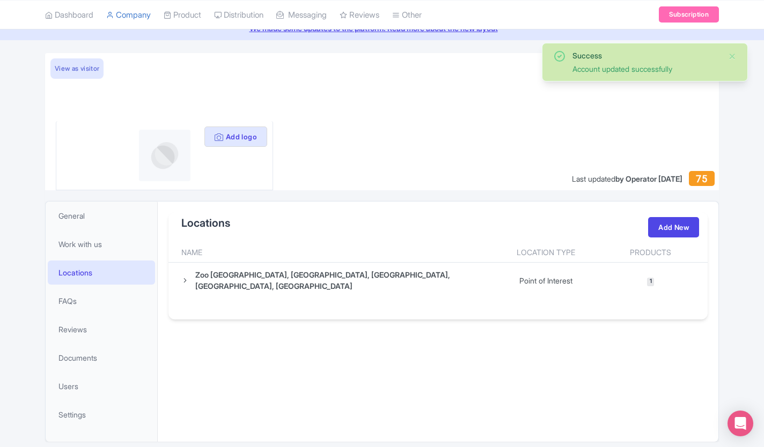
scroll to position [89, 0]
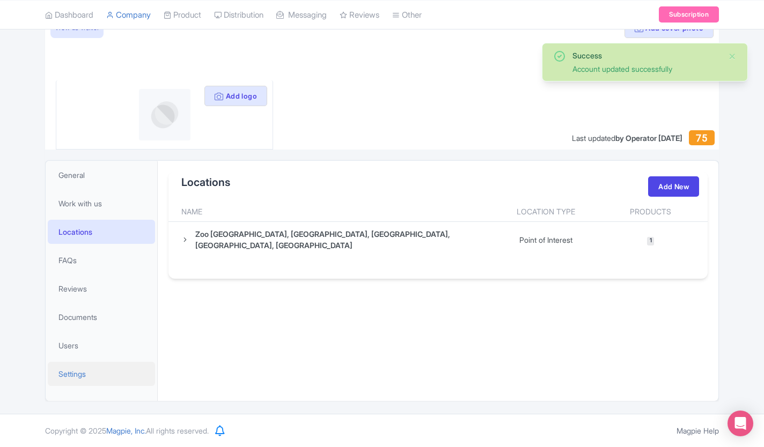
click at [65, 381] on link "Settings" at bounding box center [101, 374] width 107 height 24
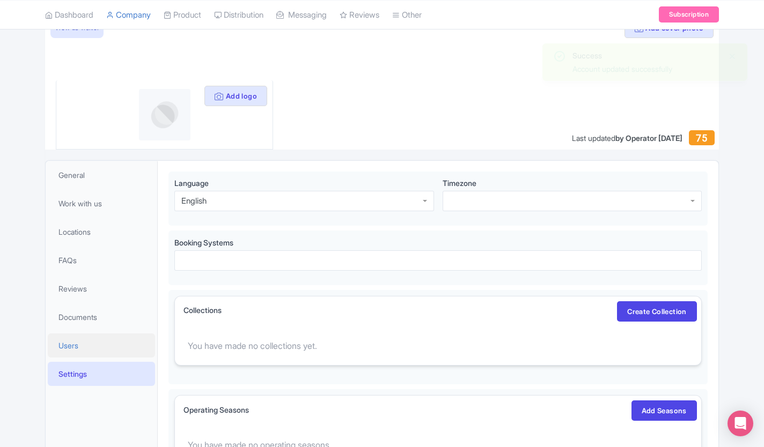
click at [61, 355] on link "Users" at bounding box center [101, 346] width 107 height 24
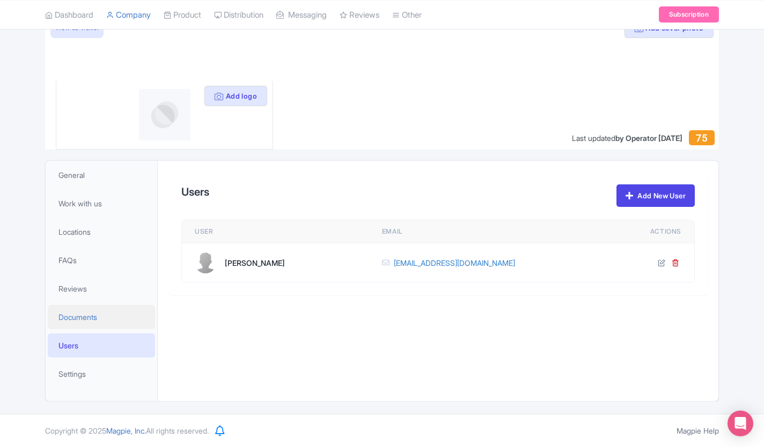
click at [63, 325] on link "Documents" at bounding box center [101, 317] width 107 height 24
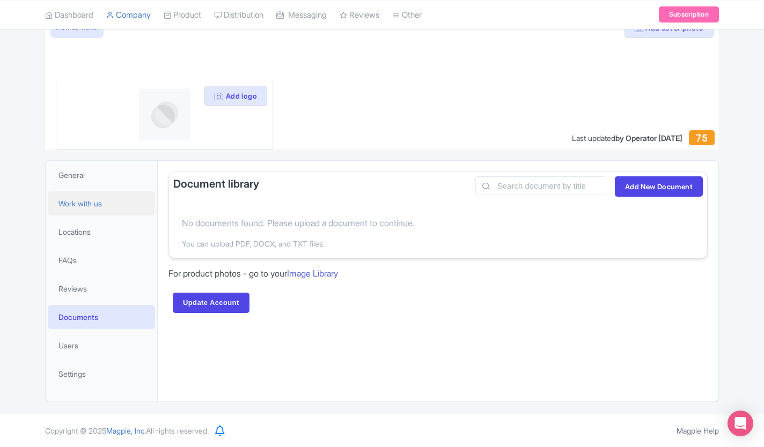
click at [77, 204] on span "Work with us" at bounding box center [79, 203] width 43 height 11
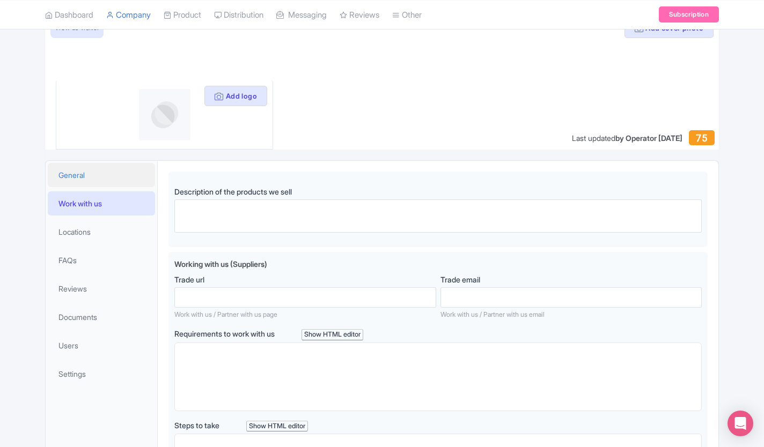
click at [73, 173] on span "General" at bounding box center [71, 175] width 26 height 11
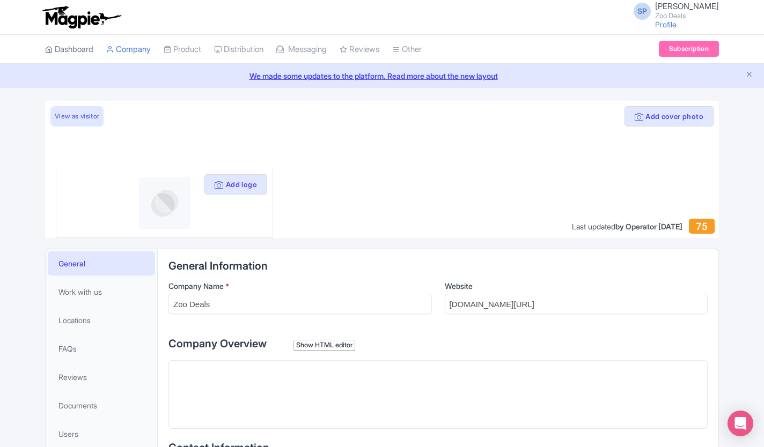
click at [71, 49] on link "Dashboard" at bounding box center [69, 50] width 48 height 30
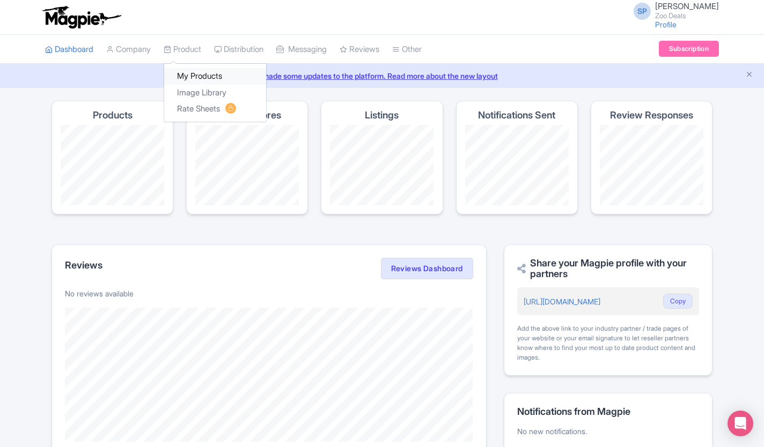
click at [196, 73] on link "My Products" at bounding box center [215, 76] width 102 height 17
click at [191, 77] on link "My Products" at bounding box center [215, 76] width 102 height 17
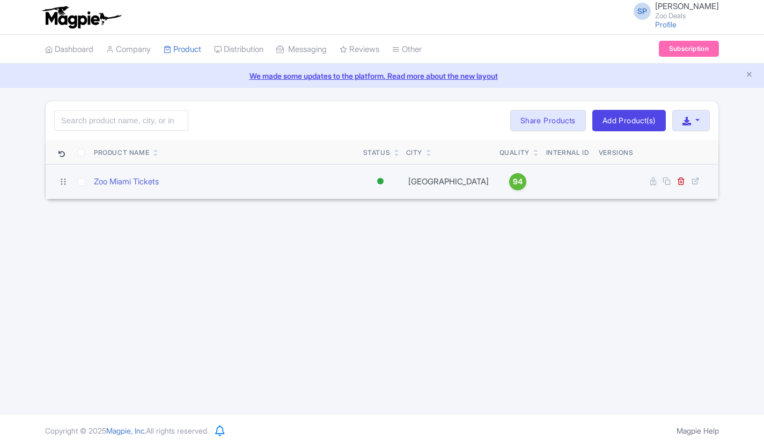
click at [513, 185] on span "94" at bounding box center [518, 182] width 10 height 12
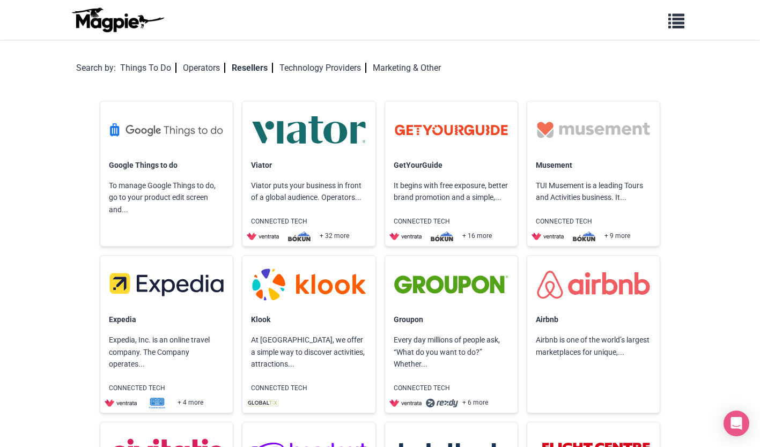
click at [394, 75] on div "Marketing & Other" at bounding box center [407, 68] width 68 height 14
click at [387, 61] on div "Marketing & Other" at bounding box center [407, 68] width 68 height 14
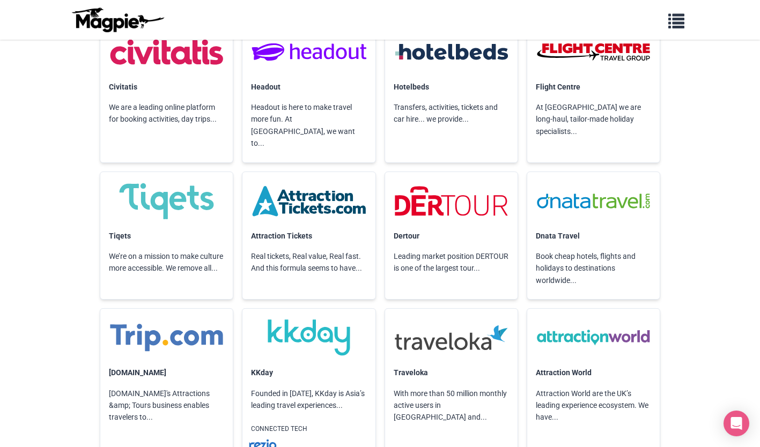
scroll to position [400, 0]
click at [576, 366] on link "Attraction World" at bounding box center [564, 370] width 56 height 9
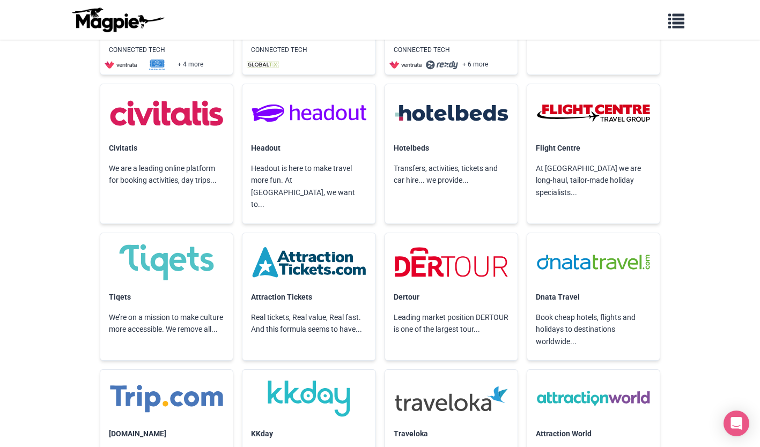
scroll to position [0, 0]
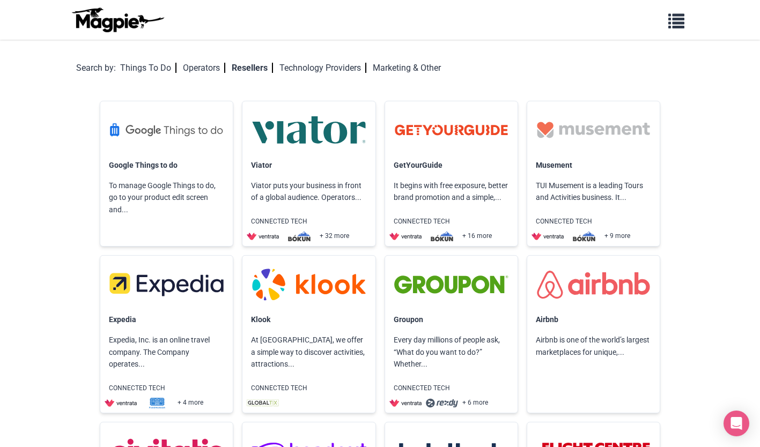
click at [113, 24] on img at bounding box center [117, 20] width 97 height 26
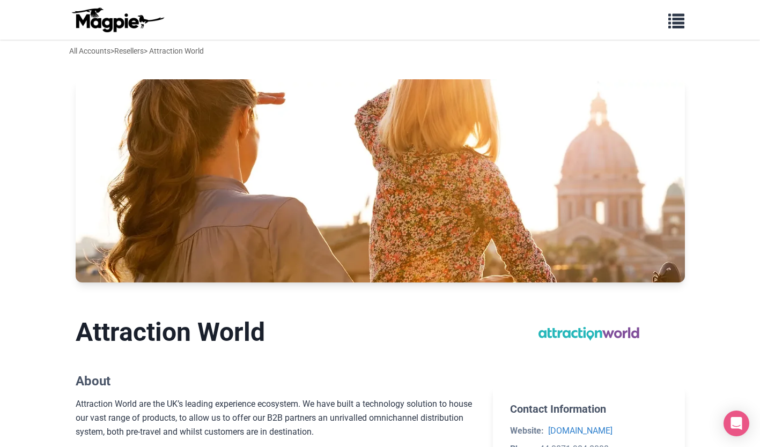
click at [634, 316] on section at bounding box center [588, 334] width 191 height 69
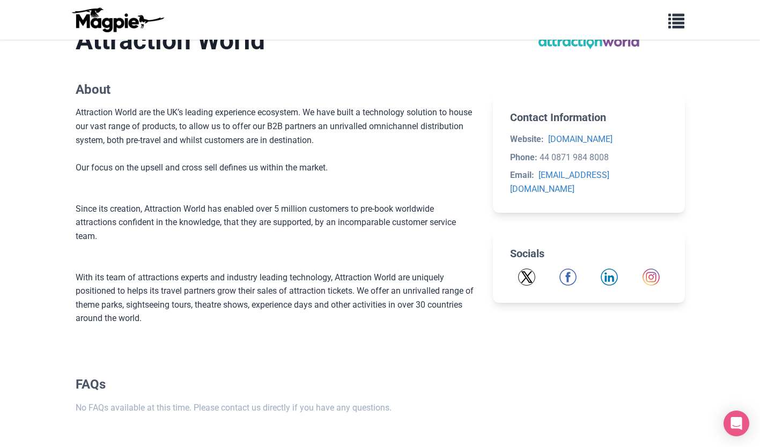
scroll to position [338, 0]
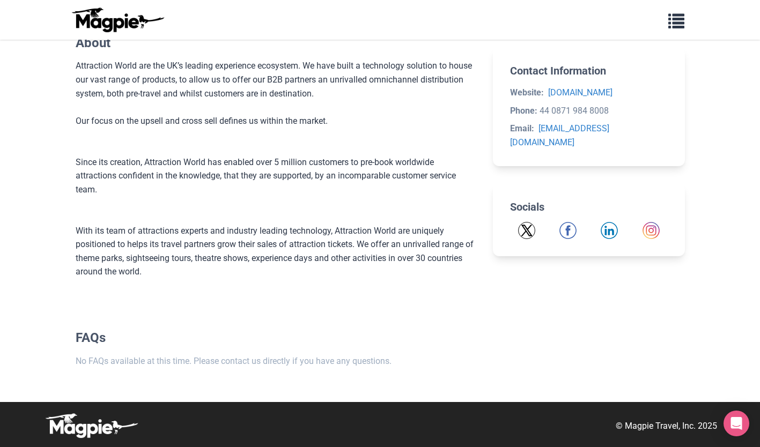
click at [98, 31] on img at bounding box center [117, 20] width 97 height 26
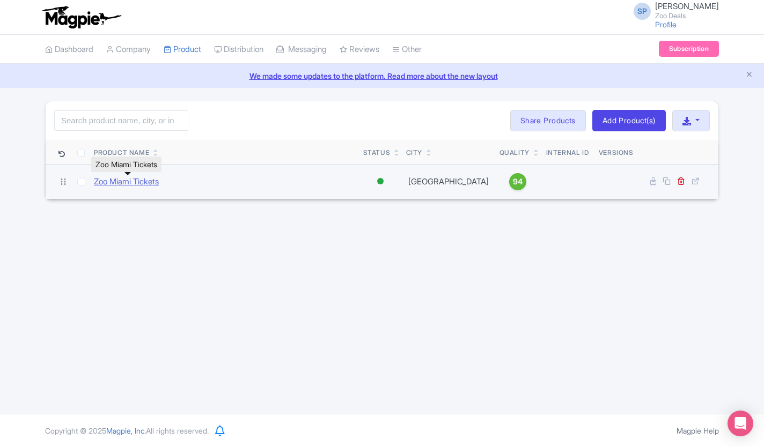
click at [141, 182] on link "Zoo Miami Tickets" at bounding box center [126, 182] width 65 height 12
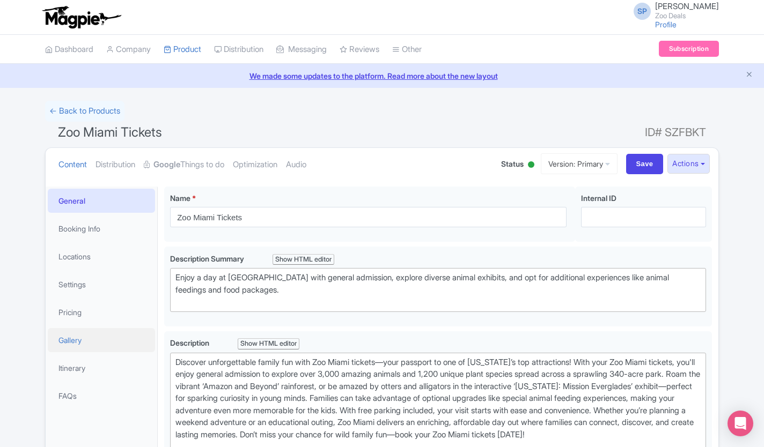
click at [62, 345] on link "Gallery" at bounding box center [101, 340] width 107 height 24
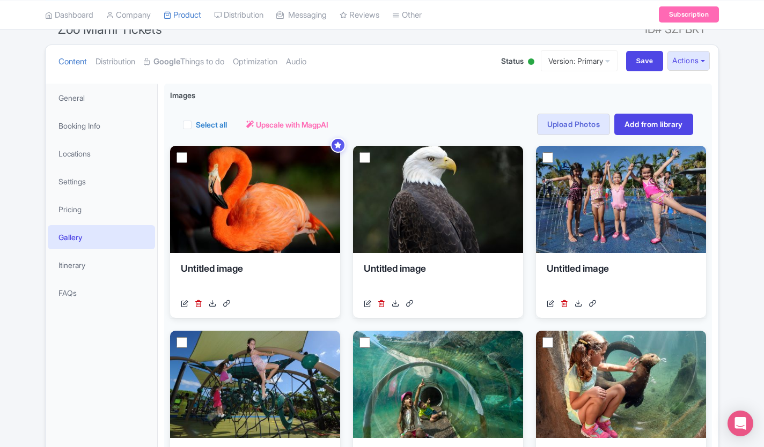
scroll to position [102, 0]
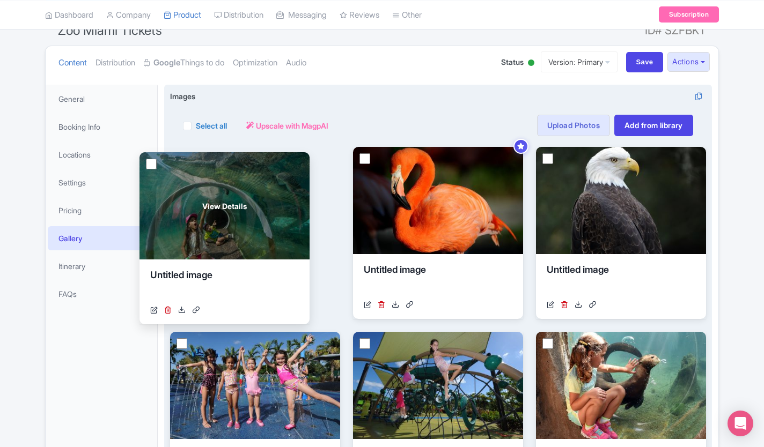
drag, startPoint x: 438, startPoint y: 356, endPoint x: 224, endPoint y: 176, distance: 279.1
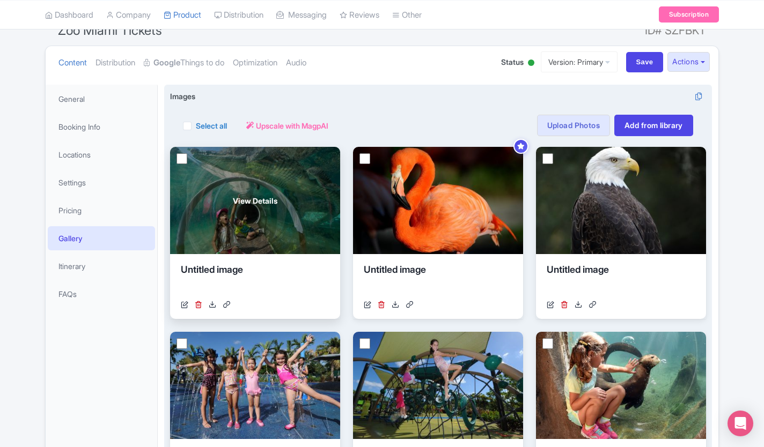
click at [223, 261] on div "Untitled image https://cdn.getyourguide.com/image/format=auto,fit=crop,gravity=…" at bounding box center [255, 286] width 170 height 65
click at [220, 272] on div "Untitled image" at bounding box center [255, 279] width 149 height 32
click at [215, 271] on div "Untitled image" at bounding box center [255, 279] width 149 height 32
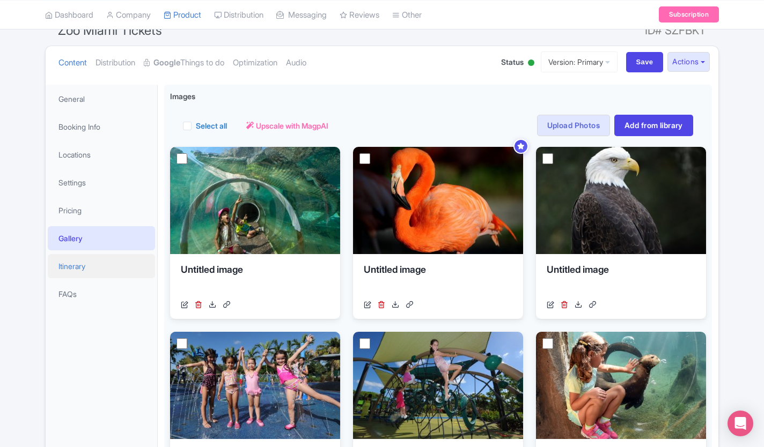
click at [78, 267] on link "Itinerary" at bounding box center [101, 266] width 107 height 24
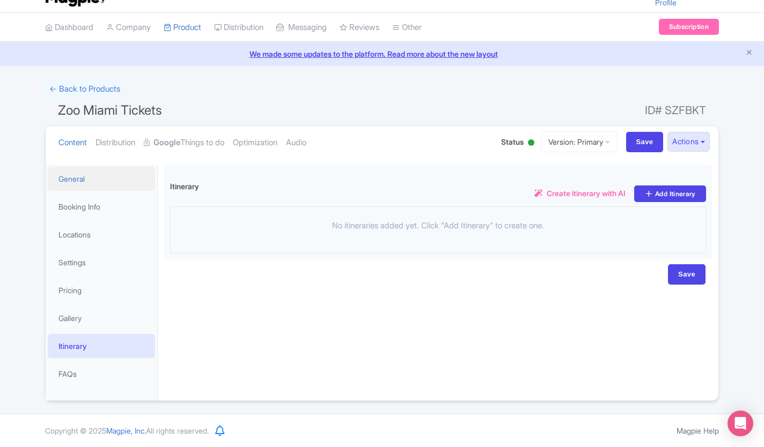
click at [68, 185] on link "General" at bounding box center [101, 179] width 107 height 24
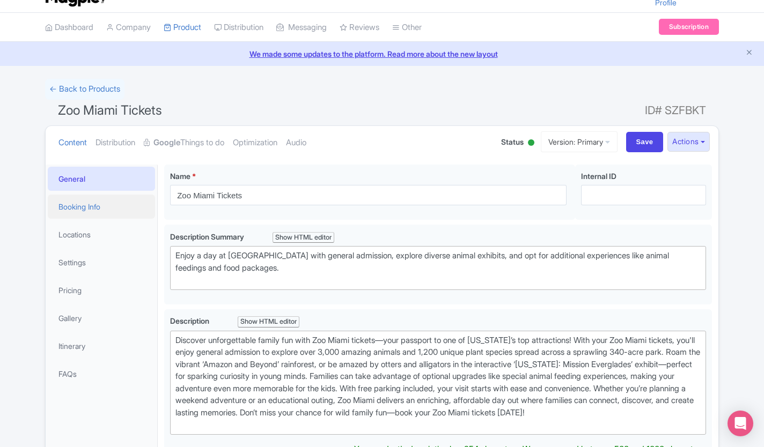
click at [63, 218] on link "Booking Info" at bounding box center [101, 207] width 107 height 24
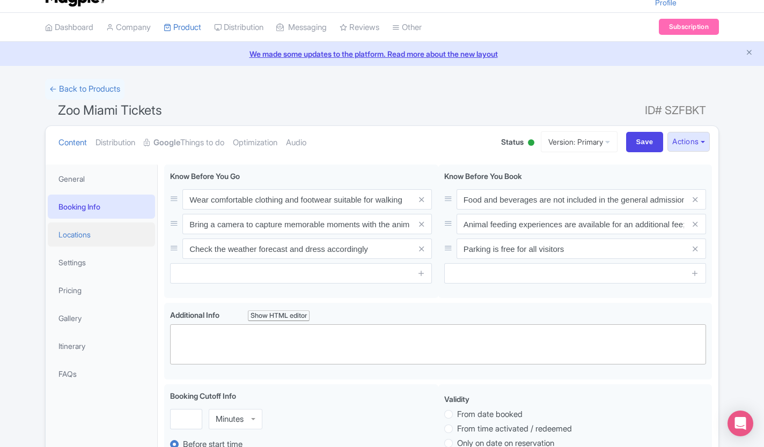
click at [62, 237] on link "Locations" at bounding box center [101, 235] width 107 height 24
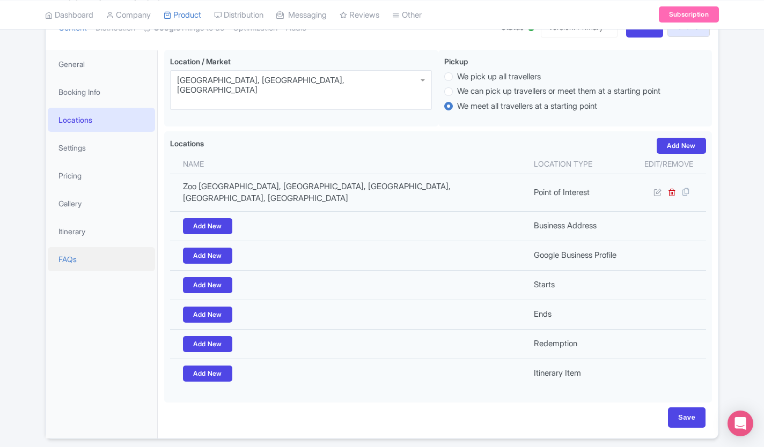
click at [62, 270] on link "FAQs" at bounding box center [101, 259] width 107 height 24
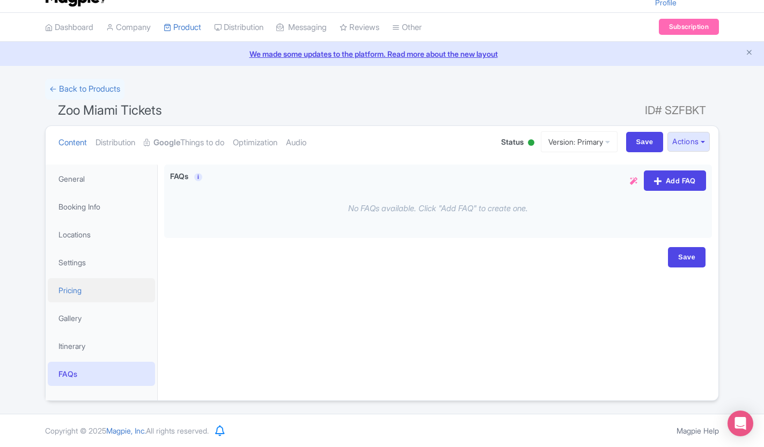
click at [64, 296] on link "Pricing" at bounding box center [101, 290] width 107 height 24
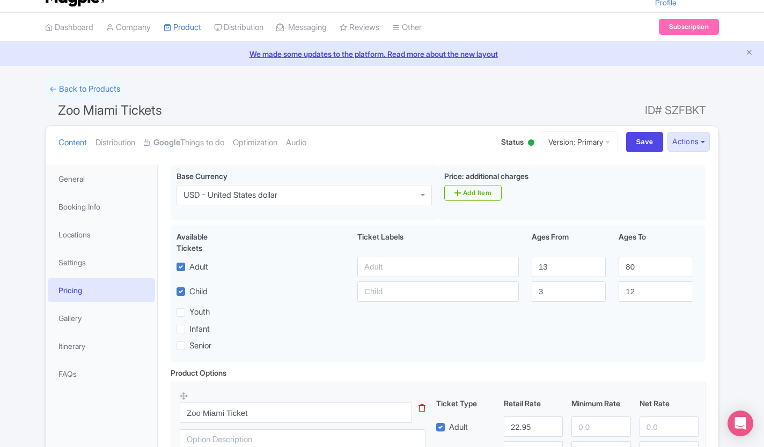
click at [64, 279] on link "Pricing" at bounding box center [101, 290] width 107 height 24
click at [60, 270] on link "Settings" at bounding box center [101, 263] width 107 height 24
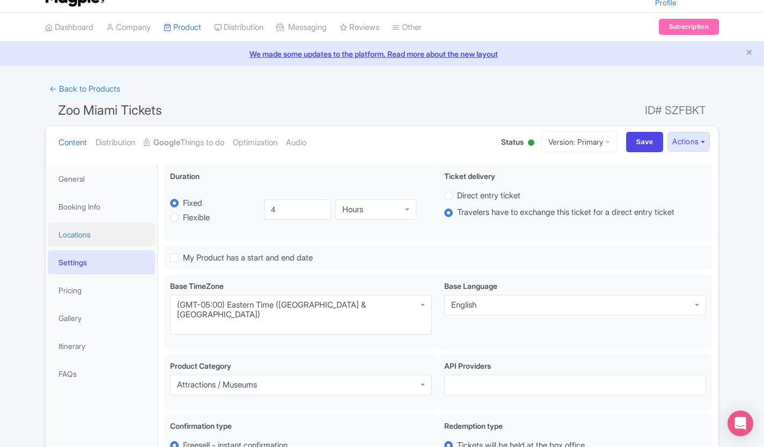
click at [63, 239] on link "Locations" at bounding box center [101, 235] width 107 height 24
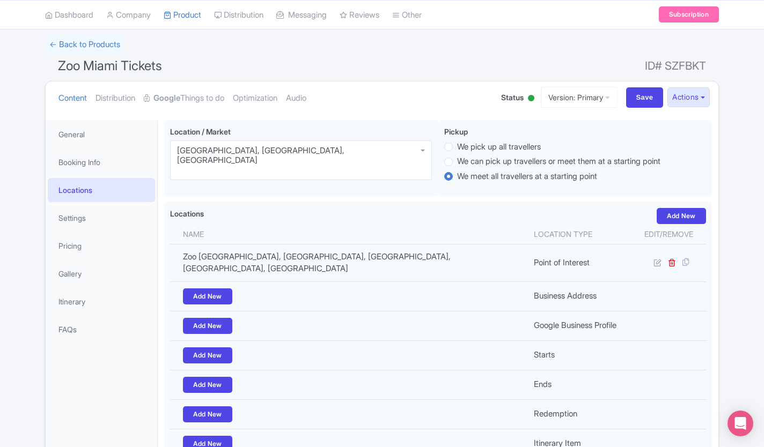
scroll to position [0, 0]
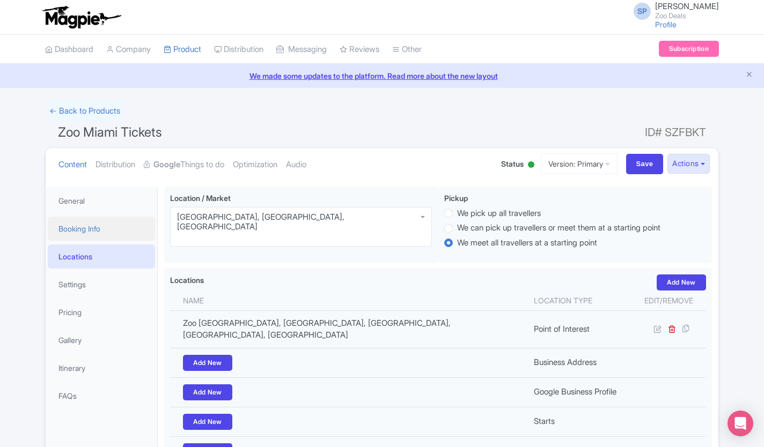
click at [65, 236] on link "Booking Info" at bounding box center [101, 229] width 107 height 24
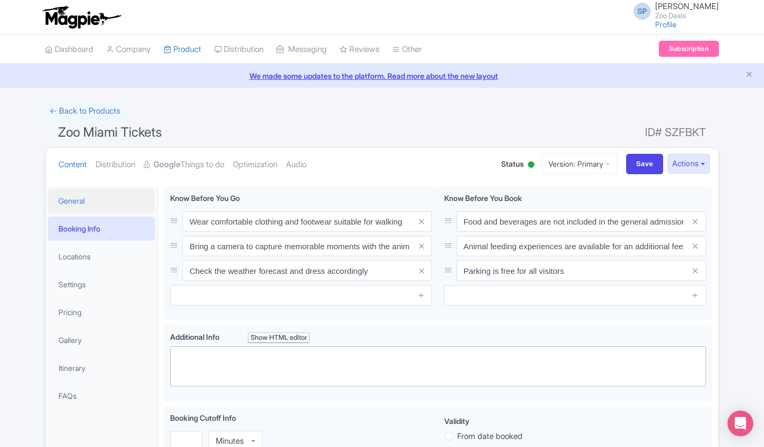
click at [57, 205] on link "General" at bounding box center [101, 201] width 107 height 24
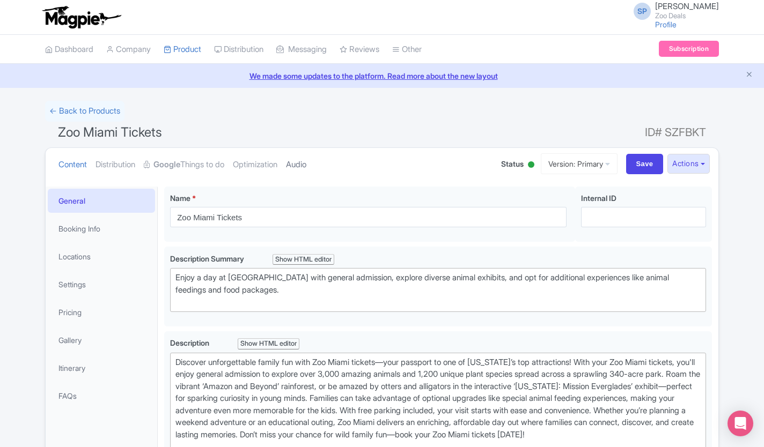
click at [306, 167] on link "Audio" at bounding box center [296, 165] width 20 height 34
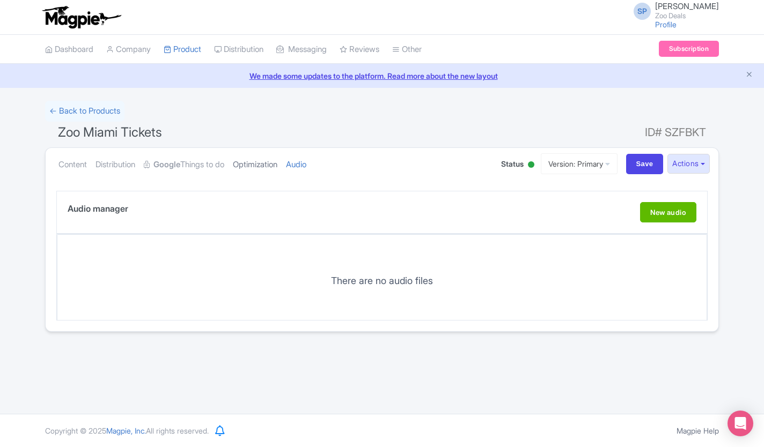
click at [277, 163] on link "Optimization" at bounding box center [255, 165] width 45 height 34
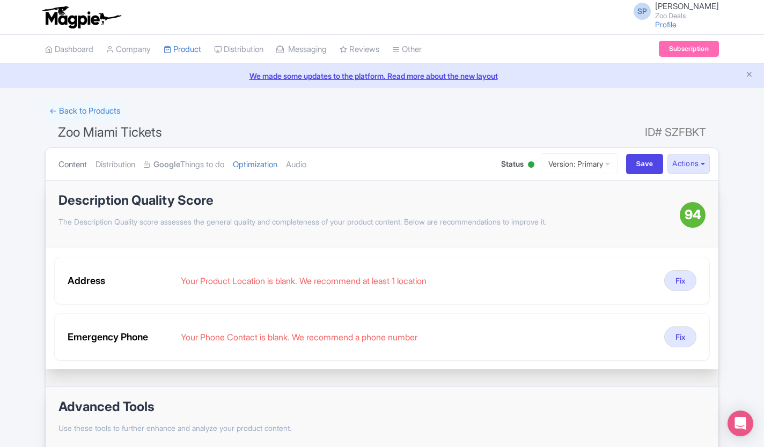
click at [69, 170] on link "Content" at bounding box center [72, 165] width 28 height 34
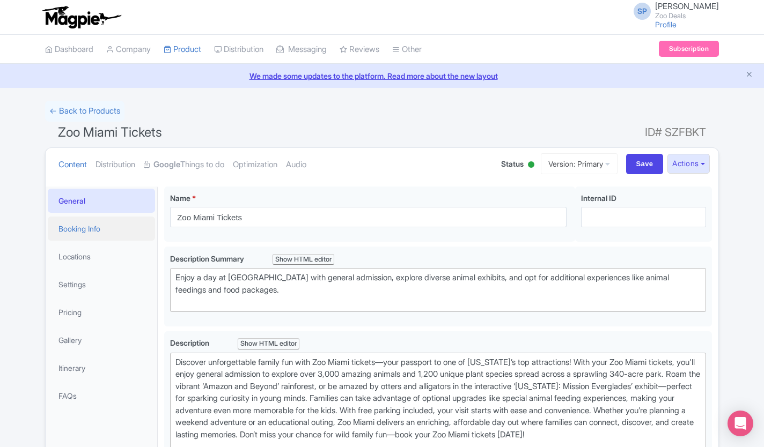
click at [69, 229] on link "Booking Info" at bounding box center [101, 229] width 107 height 24
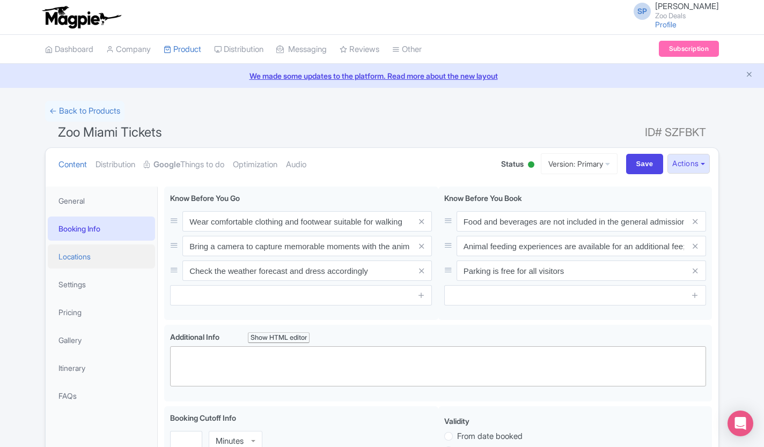
click at [69, 257] on link "Locations" at bounding box center [101, 257] width 107 height 24
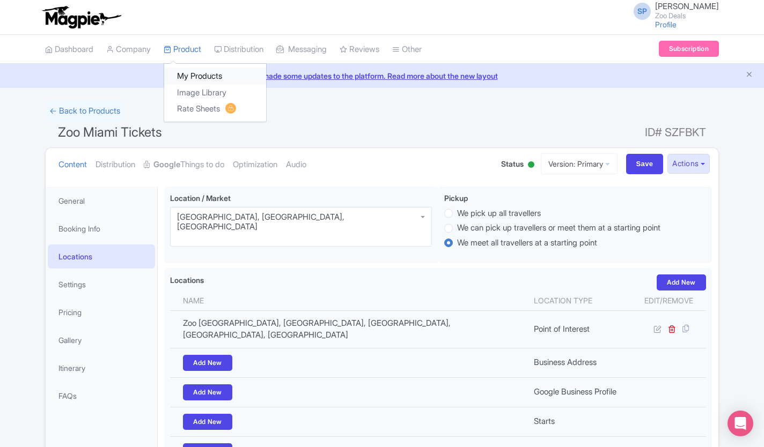
click at [197, 76] on link "My Products" at bounding box center [215, 76] width 102 height 17
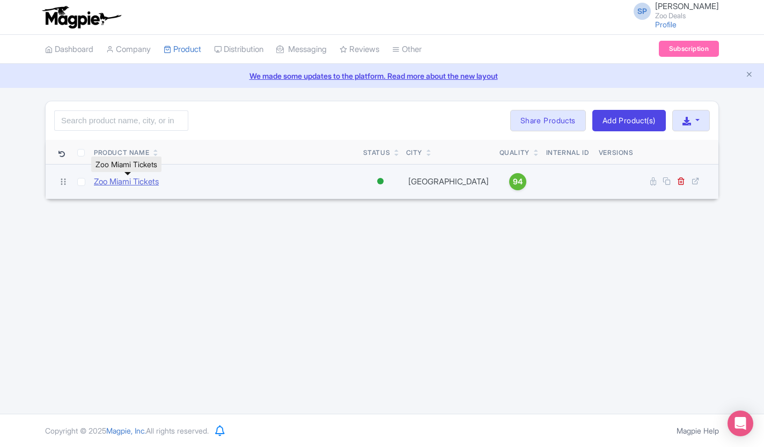
click at [103, 185] on link "Zoo Miami Tickets" at bounding box center [126, 182] width 65 height 12
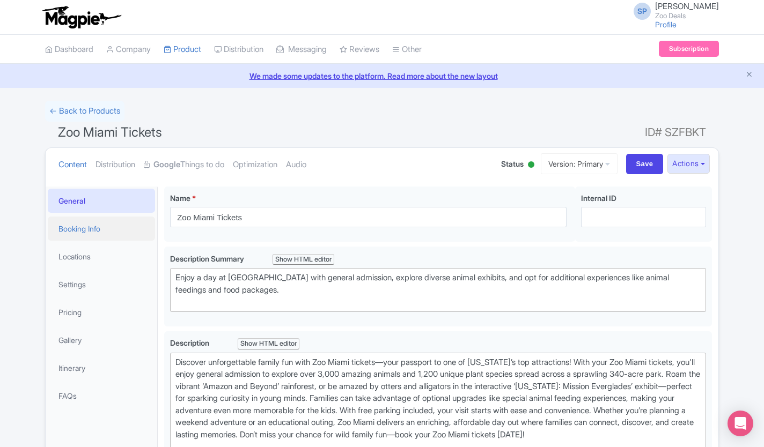
click at [63, 225] on link "Booking Info" at bounding box center [101, 229] width 107 height 24
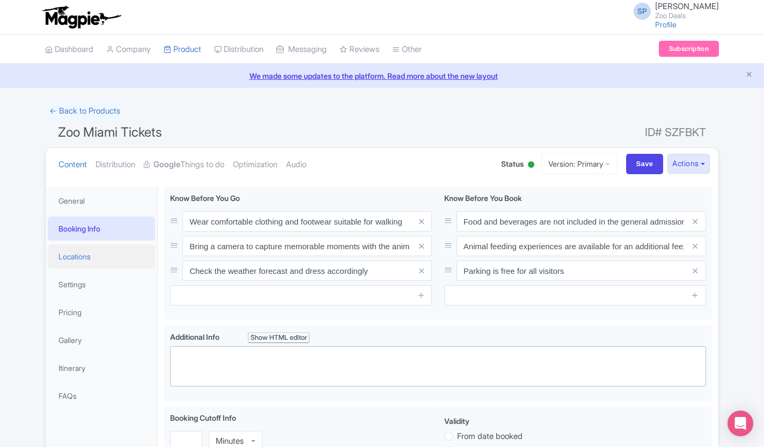
click at [69, 259] on link "Locations" at bounding box center [101, 257] width 107 height 24
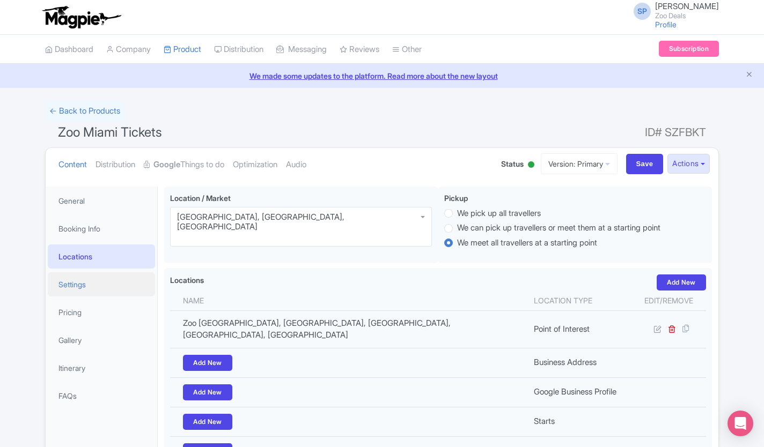
click at [72, 284] on link "Settings" at bounding box center [101, 284] width 107 height 24
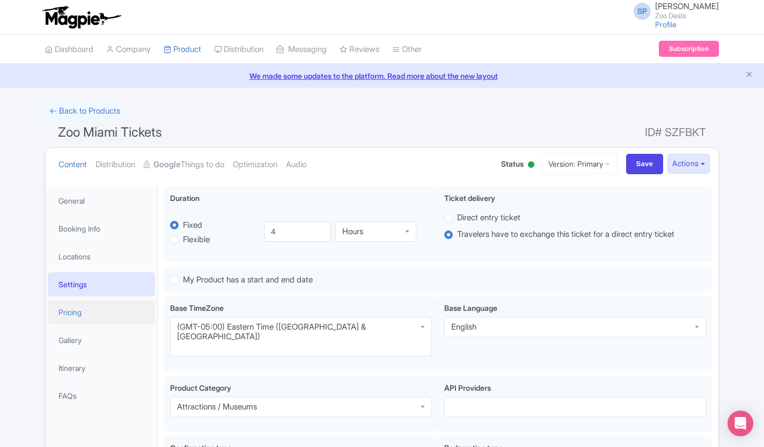
click at [74, 316] on link "Pricing" at bounding box center [101, 312] width 107 height 24
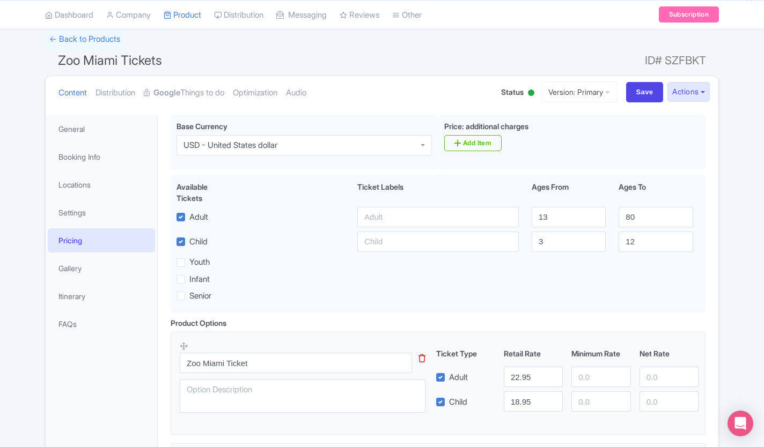
scroll to position [73, 0]
click at [69, 271] on link "Gallery" at bounding box center [101, 267] width 107 height 24
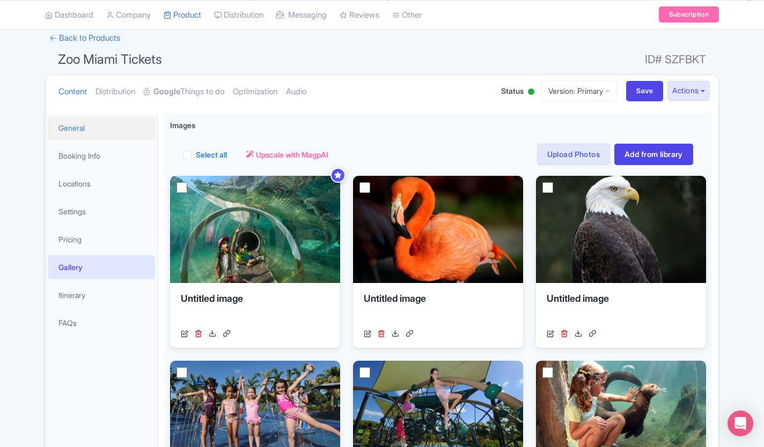
click at [63, 129] on link "General" at bounding box center [101, 128] width 107 height 24
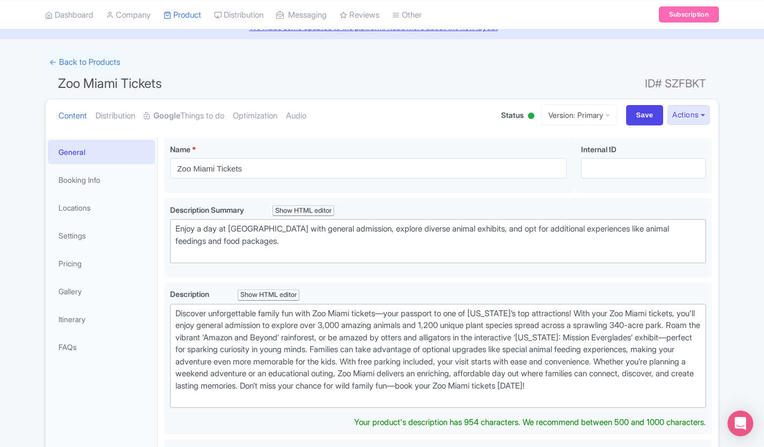
scroll to position [0, 0]
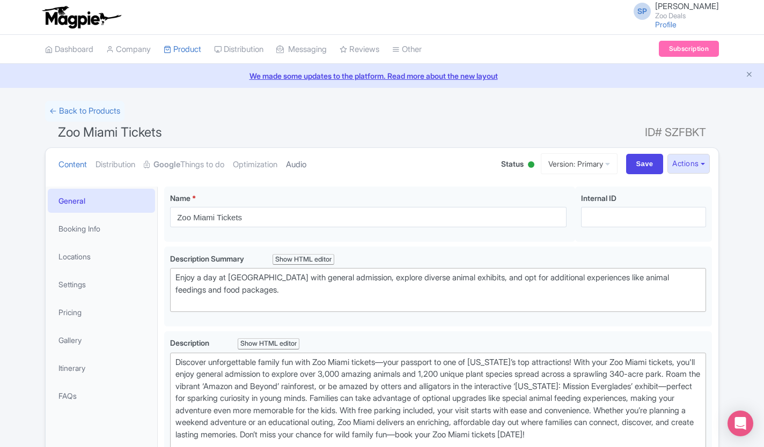
click at [306, 161] on link "Audio" at bounding box center [296, 165] width 20 height 34
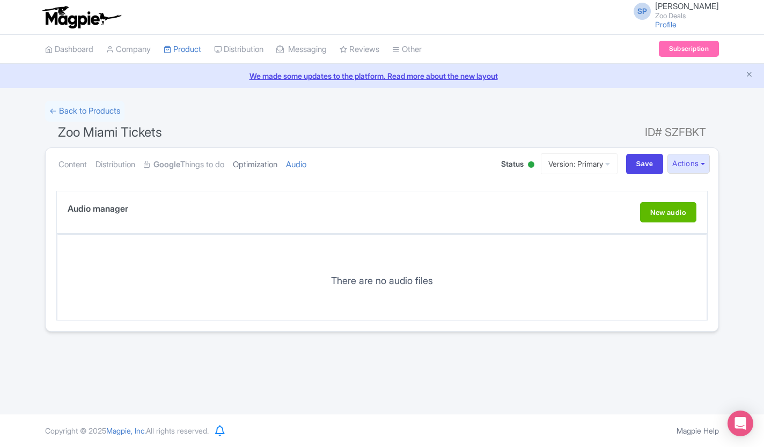
click at [270, 168] on link "Optimization" at bounding box center [255, 165] width 45 height 34
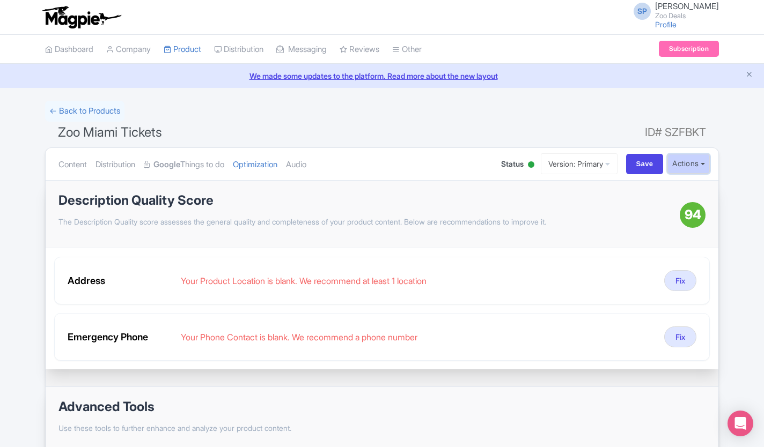
click at [704, 172] on button "Actions" at bounding box center [688, 164] width 42 height 20
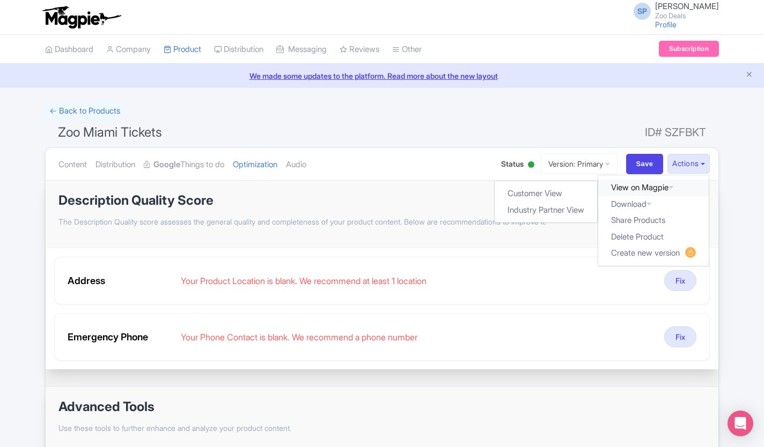
click at [655, 193] on link "View on Magpie" at bounding box center [653, 188] width 111 height 17
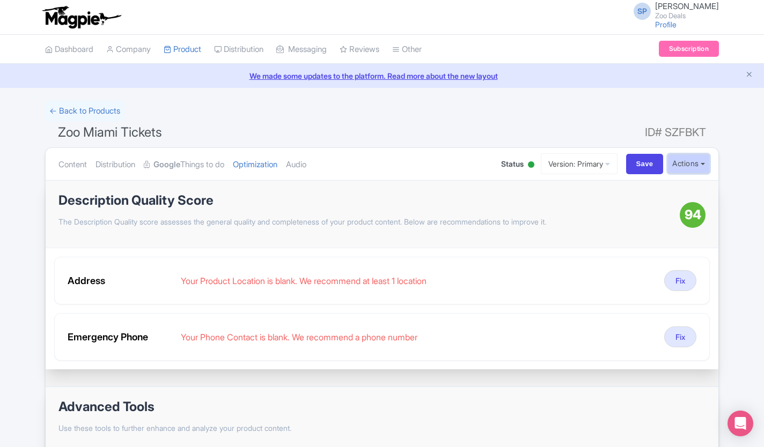
click at [676, 167] on button "Actions" at bounding box center [688, 164] width 42 height 20
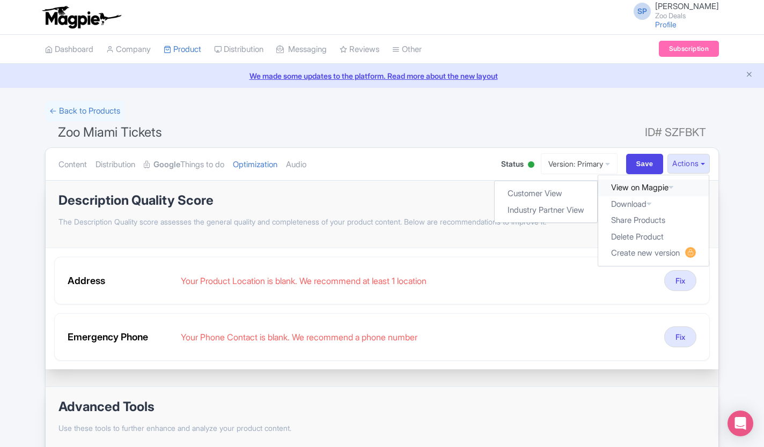
click at [641, 186] on link "View on Magpie" at bounding box center [653, 188] width 111 height 17
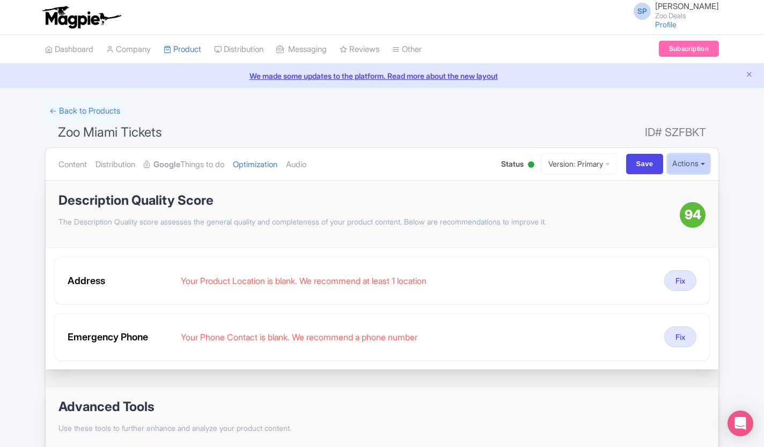
click at [670, 167] on button "Actions" at bounding box center [688, 164] width 42 height 20
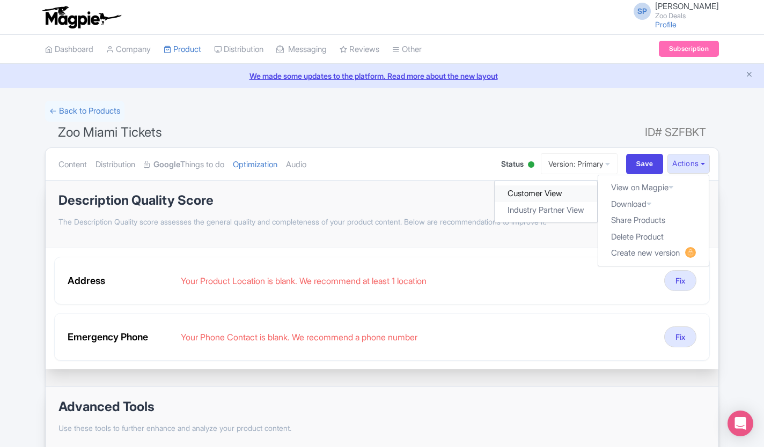
click at [542, 193] on link "Customer View" at bounding box center [546, 194] width 102 height 17
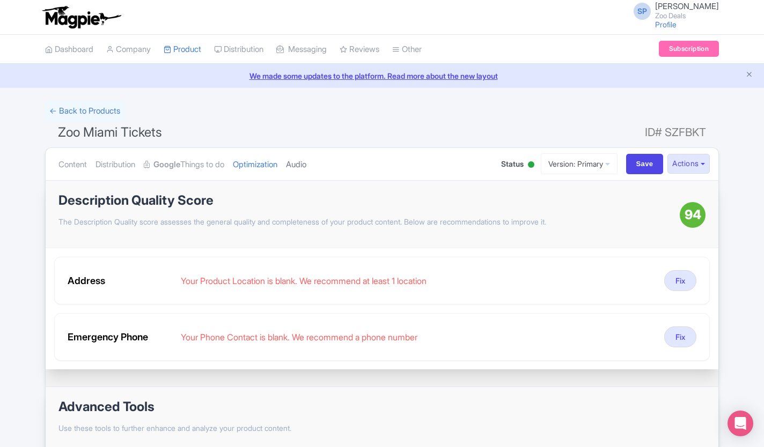
click at [305, 170] on link "Audio" at bounding box center [296, 165] width 20 height 34
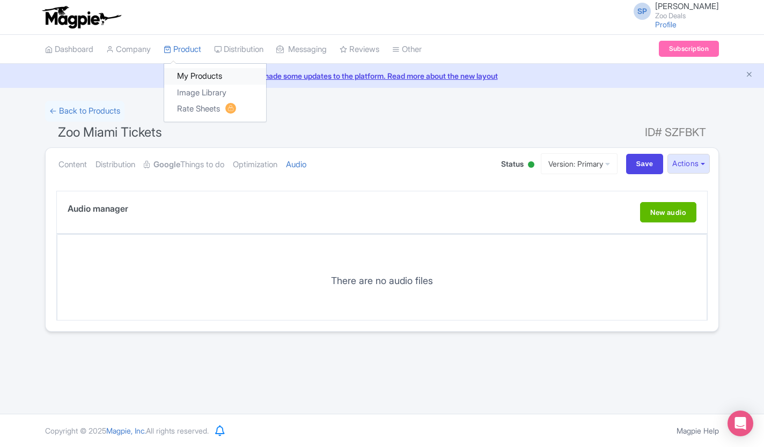
click at [195, 76] on link "My Products" at bounding box center [215, 76] width 102 height 17
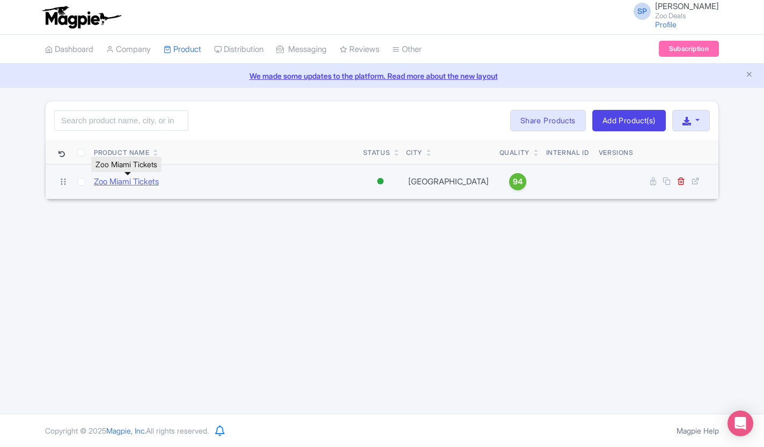
click at [154, 176] on link "Zoo Miami Tickets" at bounding box center [126, 182] width 65 height 12
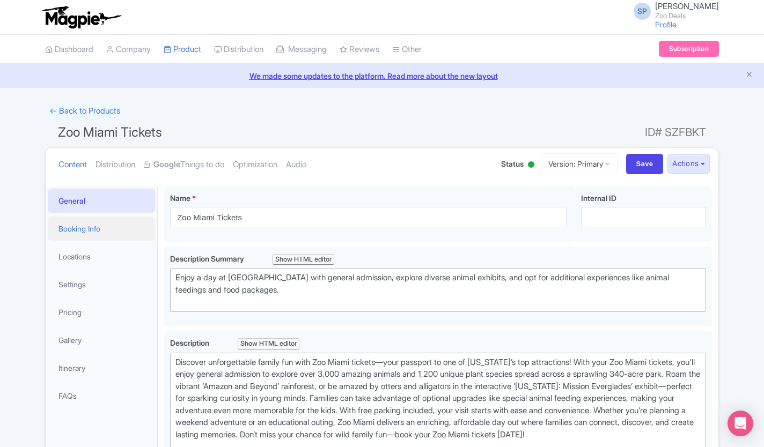
click at [65, 231] on link "Booking Info" at bounding box center [101, 229] width 107 height 24
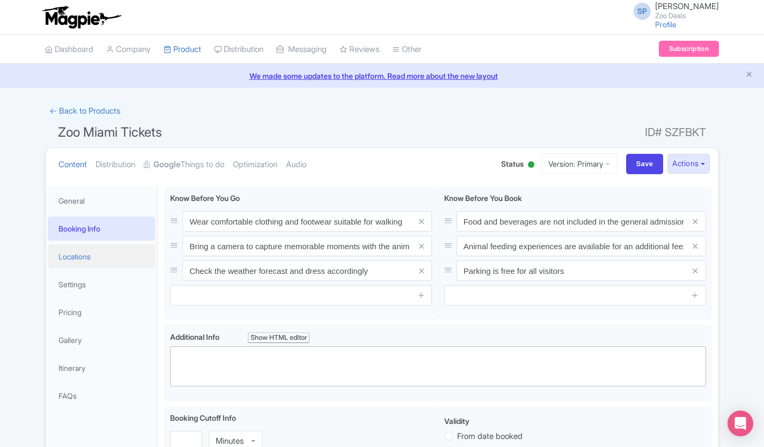
click at [60, 254] on link "Locations" at bounding box center [101, 257] width 107 height 24
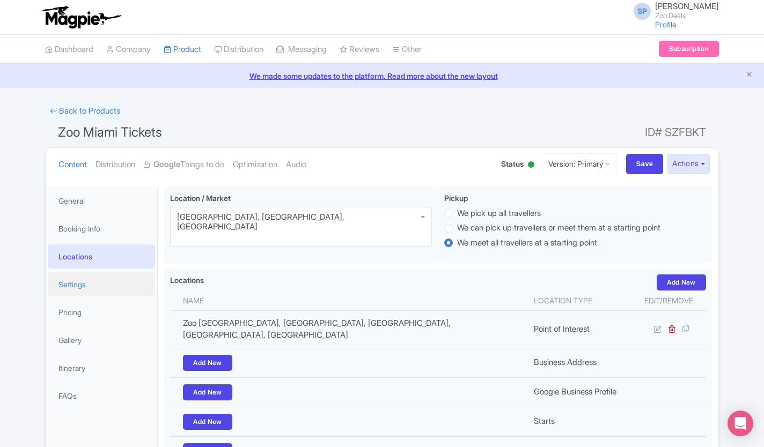
click at [65, 291] on link "Settings" at bounding box center [101, 284] width 107 height 24
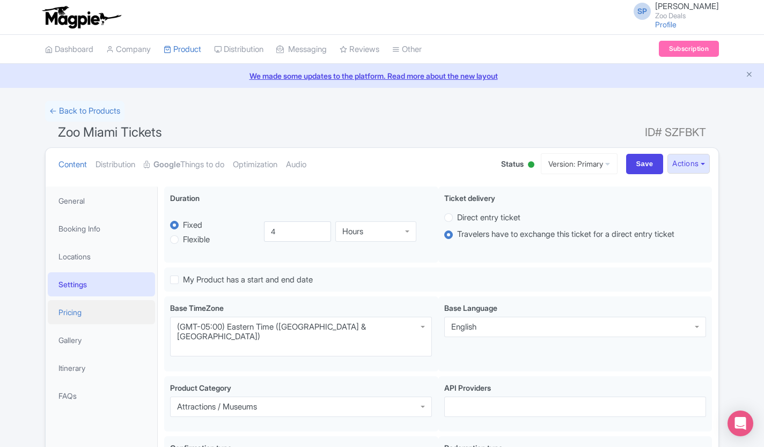
click at [63, 306] on link "Pricing" at bounding box center [101, 312] width 107 height 24
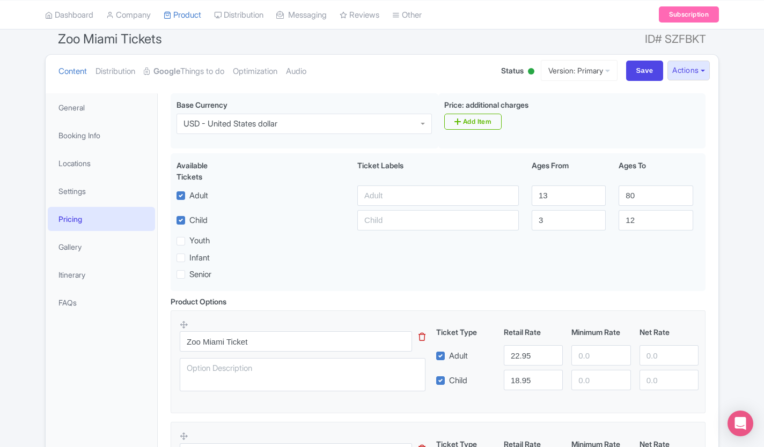
scroll to position [94, 0]
click at [63, 278] on link "Itinerary" at bounding box center [101, 274] width 107 height 24
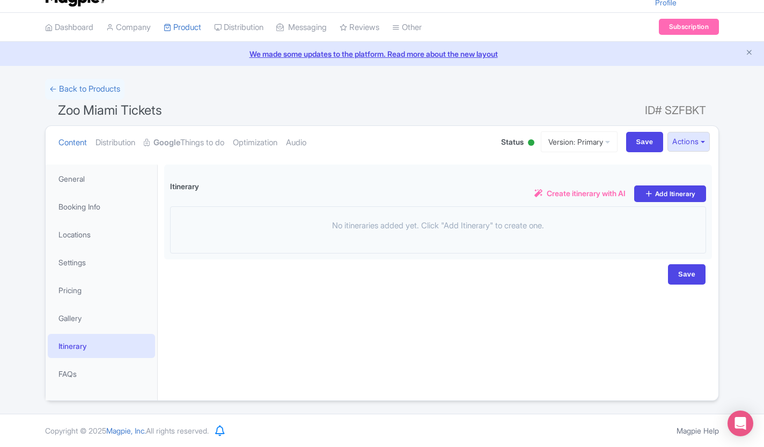
scroll to position [22, 0]
click at [64, 319] on link "Gallery" at bounding box center [101, 318] width 107 height 24
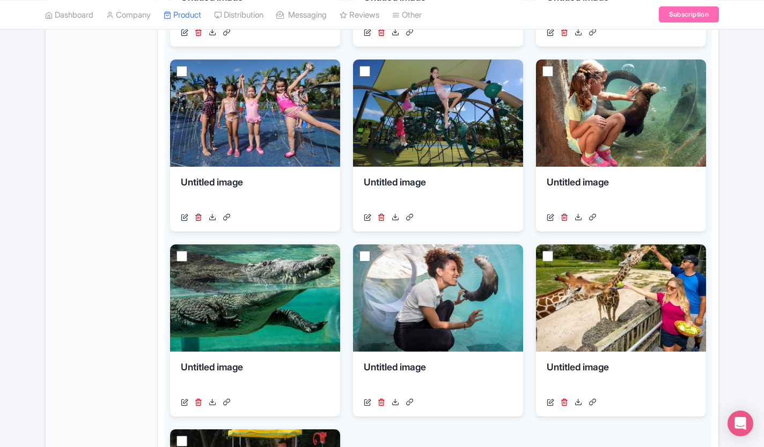
scroll to position [0, 0]
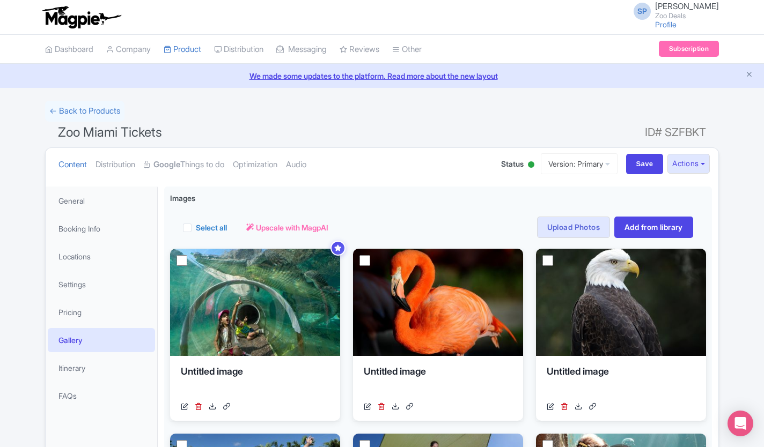
click at [440, 76] on link "We made some updates to the platform. Read more about the new layout" at bounding box center [381, 75] width 751 height 11
click at [82, 203] on link "General" at bounding box center [101, 201] width 107 height 24
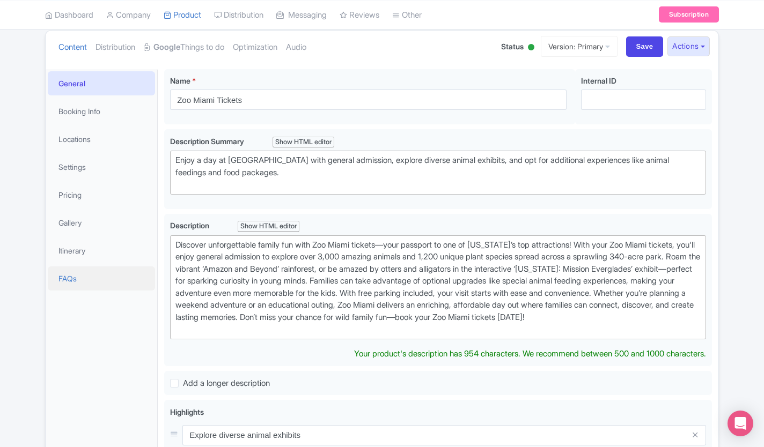
click at [58, 283] on link "FAQs" at bounding box center [101, 279] width 107 height 24
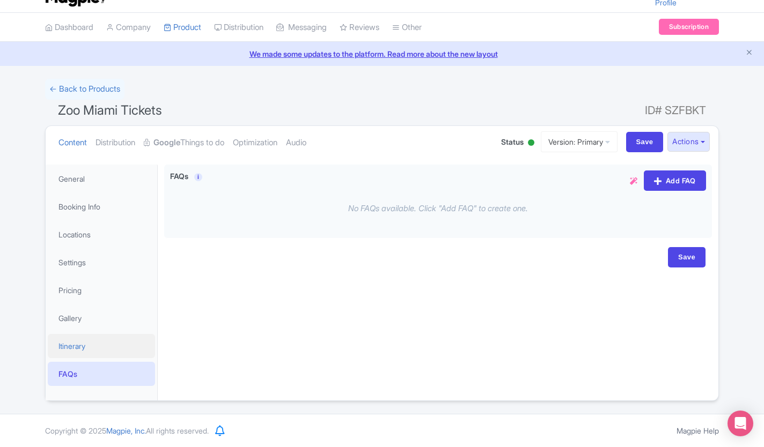
click at [61, 348] on link "Itinerary" at bounding box center [101, 346] width 107 height 24
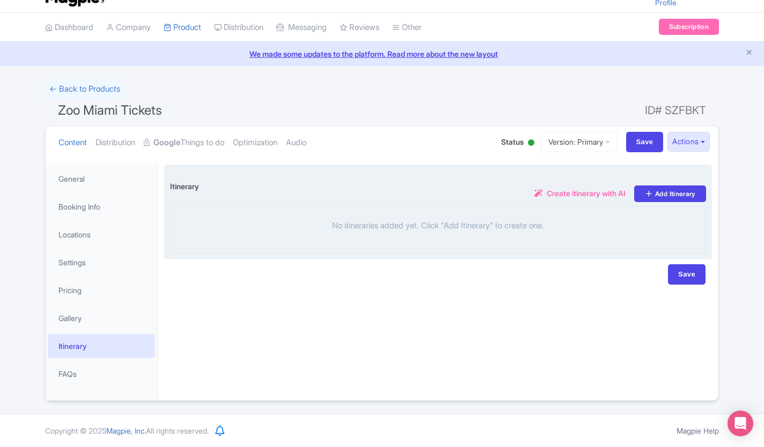
click at [564, 193] on span "Create itinerary with AI" at bounding box center [586, 193] width 79 height 11
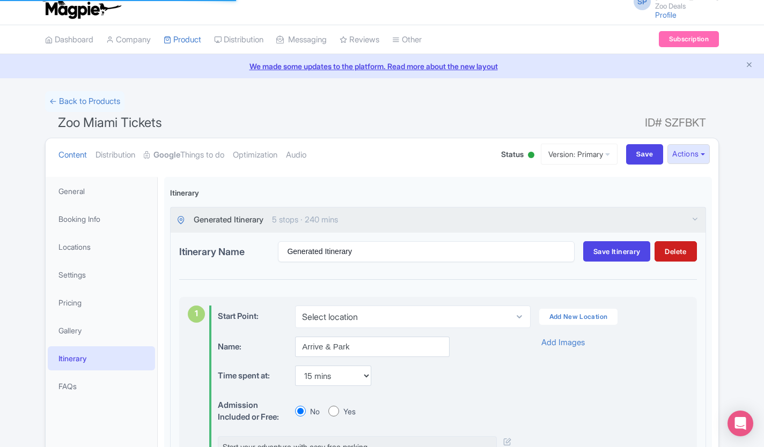
scroll to position [9, 0]
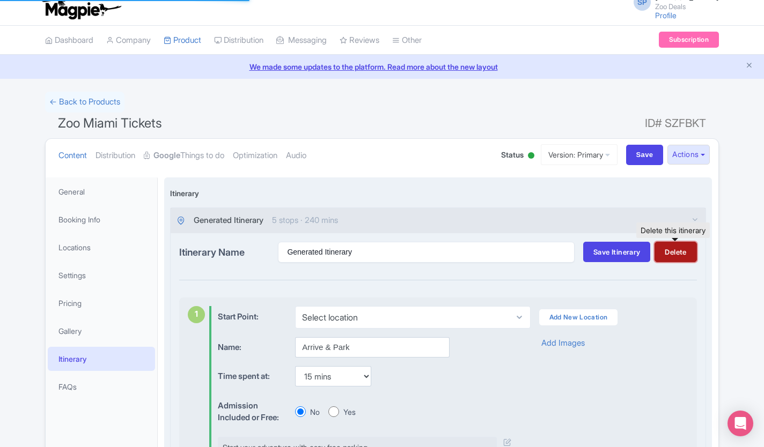
click at [672, 255] on button "Delete" at bounding box center [675, 252] width 42 height 20
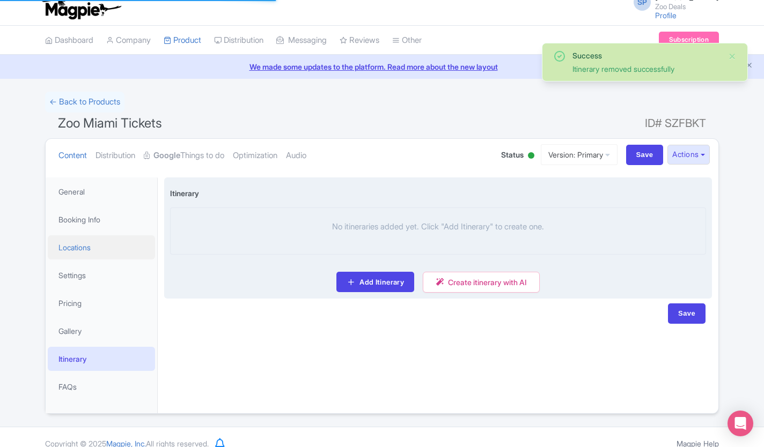
click at [76, 246] on link "Locations" at bounding box center [101, 247] width 107 height 24
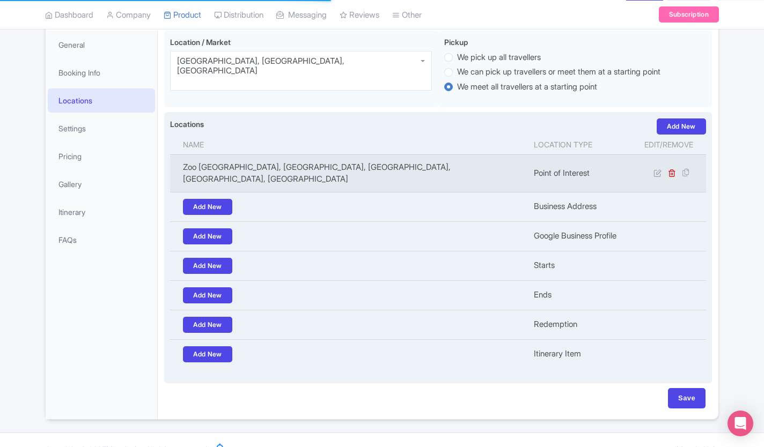
scroll to position [164, 0]
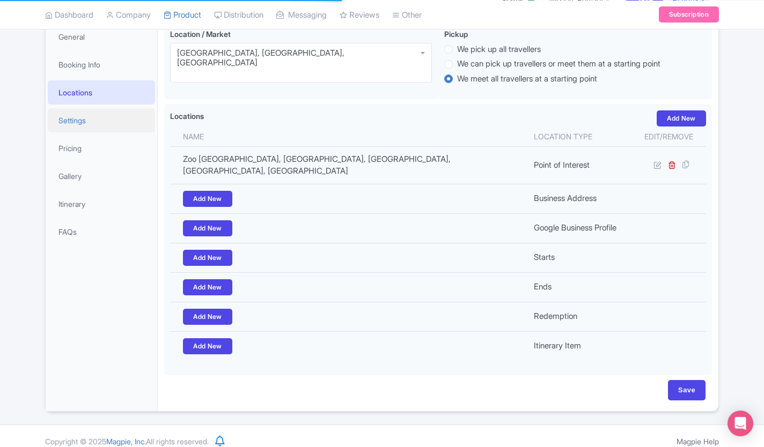
click at [80, 120] on link "Settings" at bounding box center [101, 120] width 107 height 24
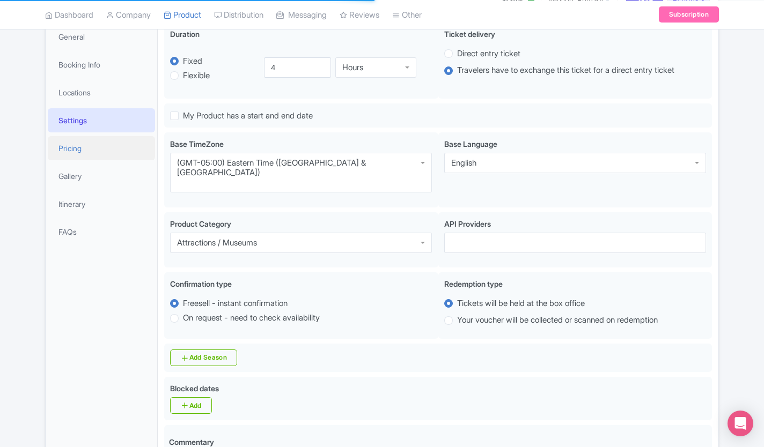
click at [71, 143] on link "Pricing" at bounding box center [101, 148] width 107 height 24
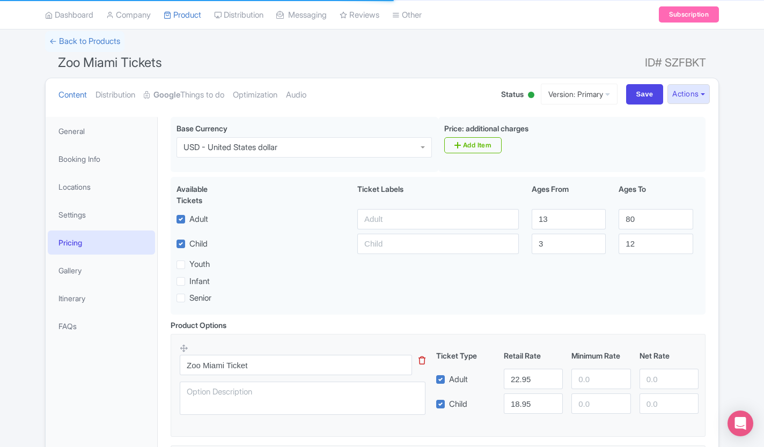
scroll to position [69, 0]
click at [68, 131] on link "General" at bounding box center [101, 132] width 107 height 24
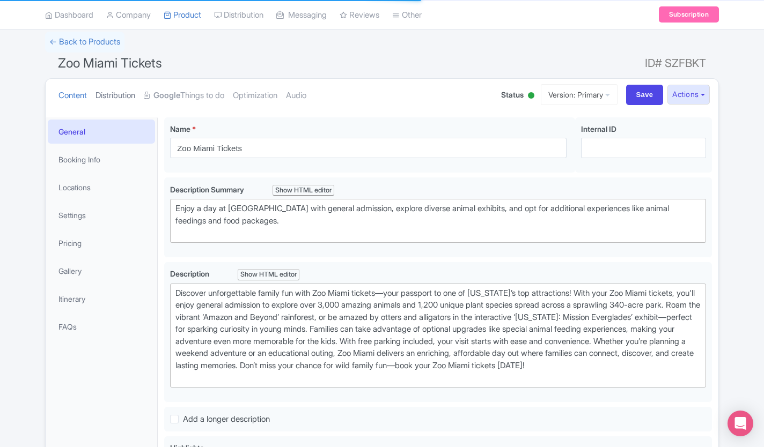
click at [113, 102] on link "Distribution" at bounding box center [115, 96] width 40 height 34
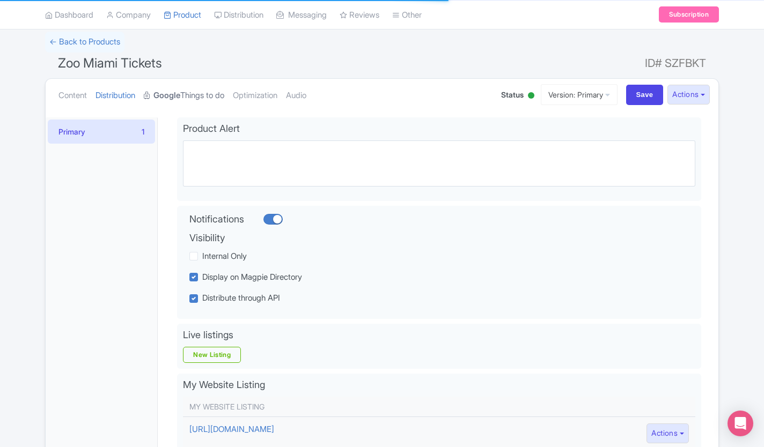
click at [193, 102] on link "Google Things to do" at bounding box center [184, 96] width 80 height 34
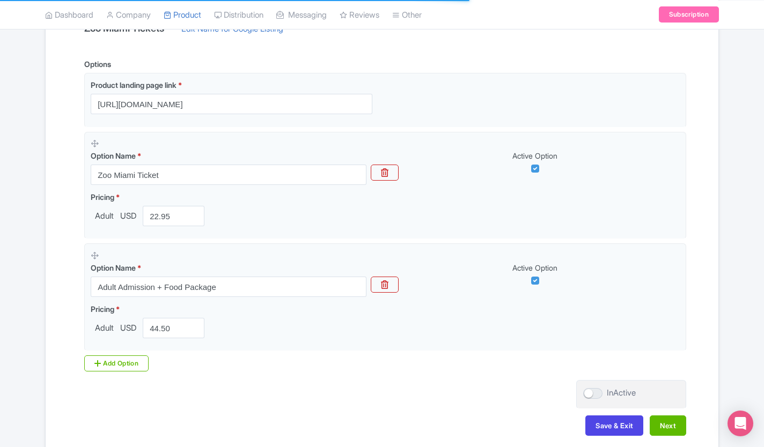
scroll to position [304, 0]
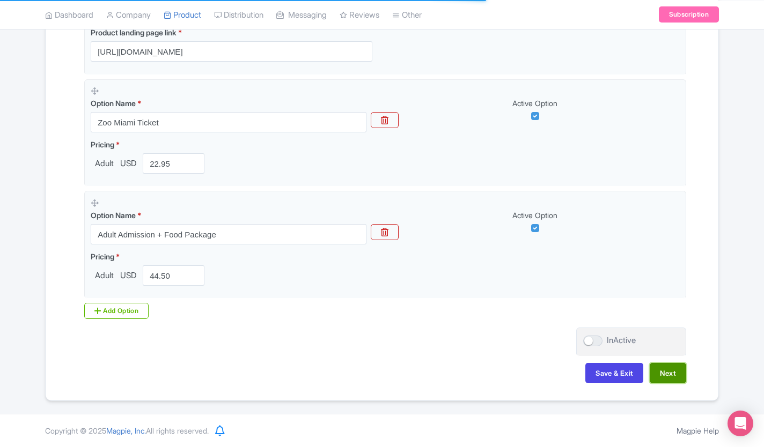
click at [660, 370] on button "Next" at bounding box center [668, 373] width 36 height 20
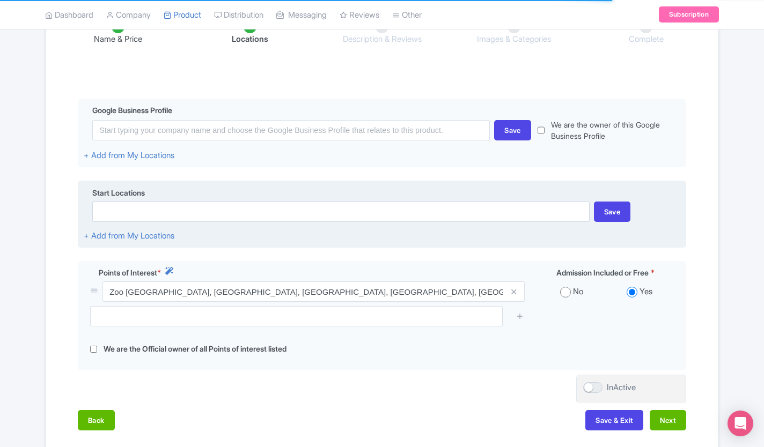
scroll to position [257, 0]
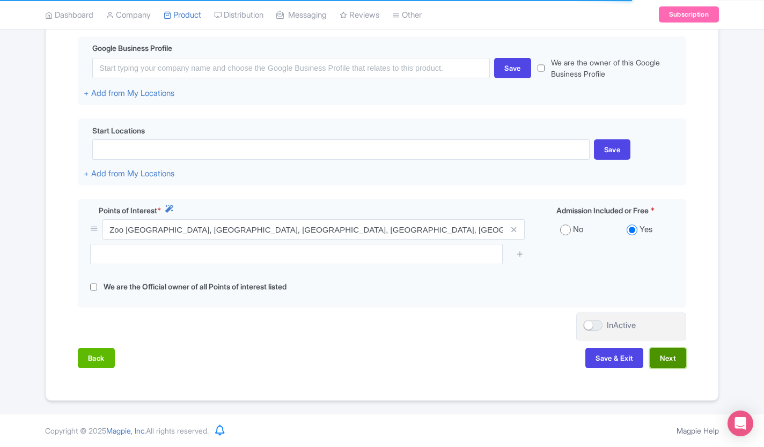
click at [679, 363] on button "Next" at bounding box center [668, 358] width 36 height 20
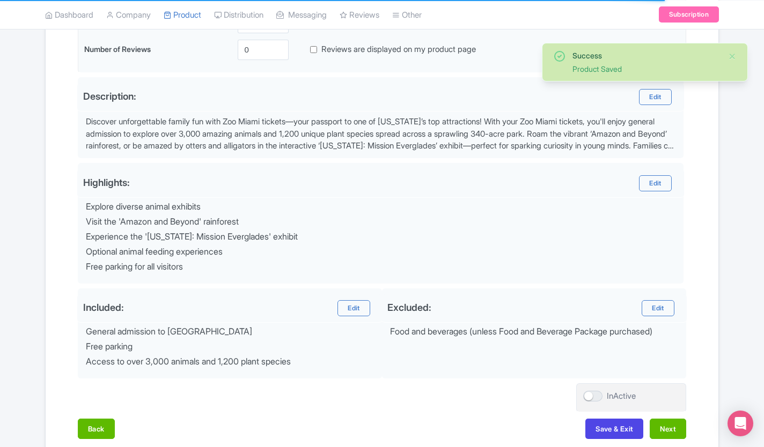
scroll to position [359, 0]
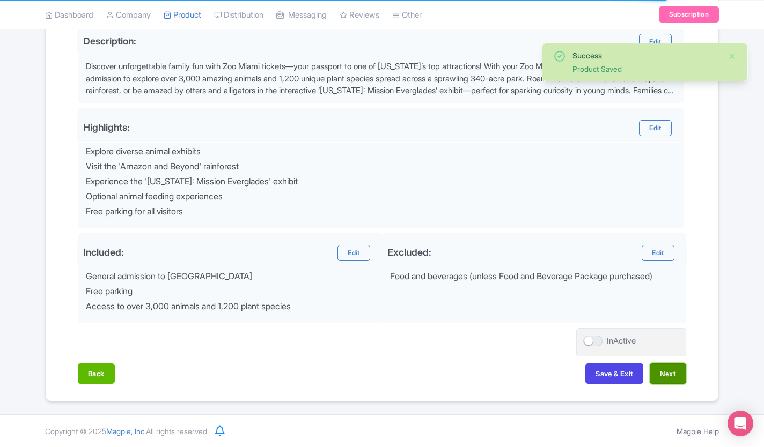
click at [671, 380] on button "Next" at bounding box center [668, 374] width 36 height 20
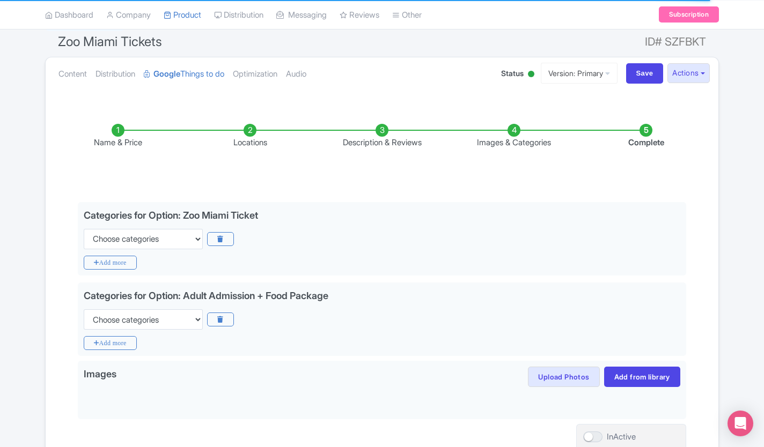
scroll to position [92, 0]
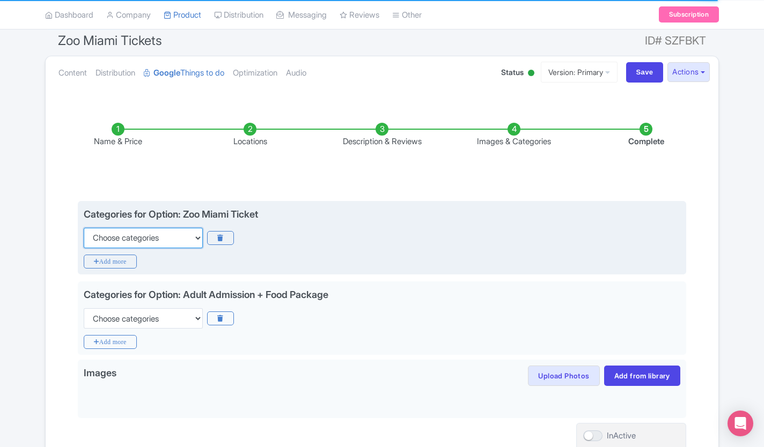
click at [109, 238] on select "Choose categories Adults Only Animals Audio Guide Beaches Bike Tours Boat Tours…" at bounding box center [143, 238] width 119 height 20
click at [387, 263] on div "Categories for Option: Zoo Miami Ticket Choose categories Adults Only Animals A…" at bounding box center [382, 238] width 608 height 74
click at [162, 239] on select "Choose categories Adults Only Animals Audio Guide Beaches Bike Tours Boat Tours…" at bounding box center [143, 238] width 119 height 20
select select "adults-only"
click at [84, 228] on select "Choose categories Adults Only Animals Audio Guide Beaches Bike Tours Boat Tours…" at bounding box center [143, 238] width 119 height 20
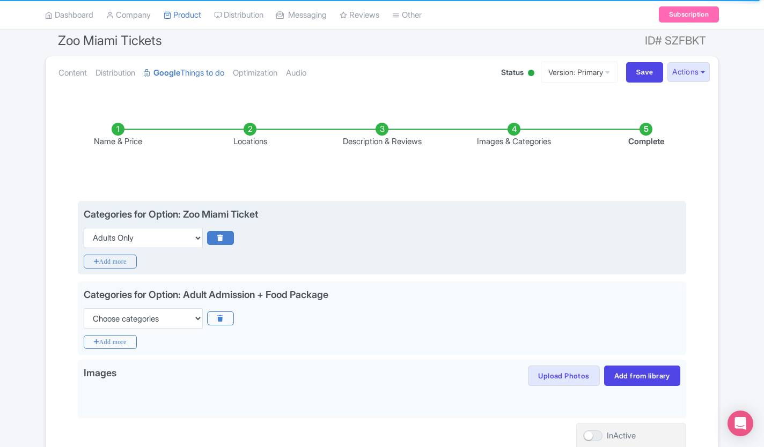
click at [219, 237] on icon at bounding box center [220, 238] width 26 height 14
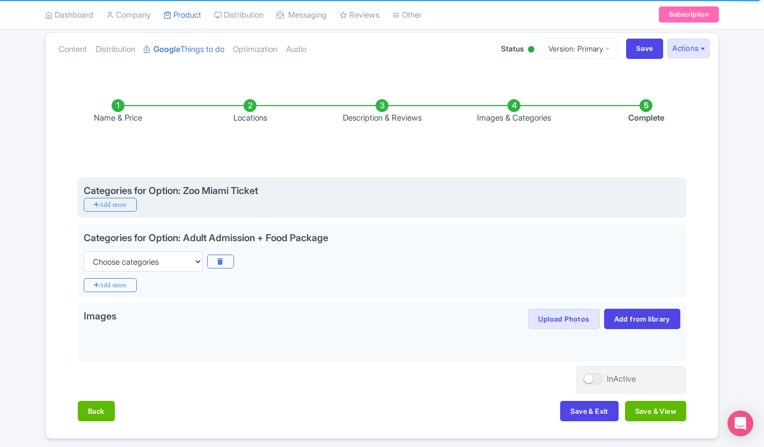
scroll to position [116, 0]
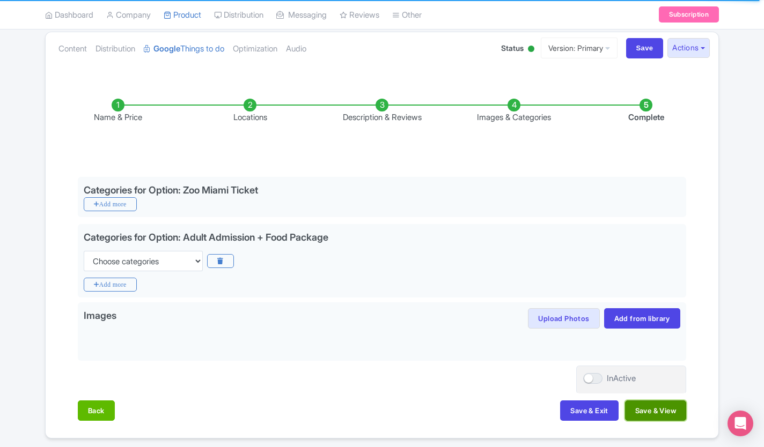
click at [647, 413] on button "Save & View" at bounding box center [655, 411] width 61 height 20
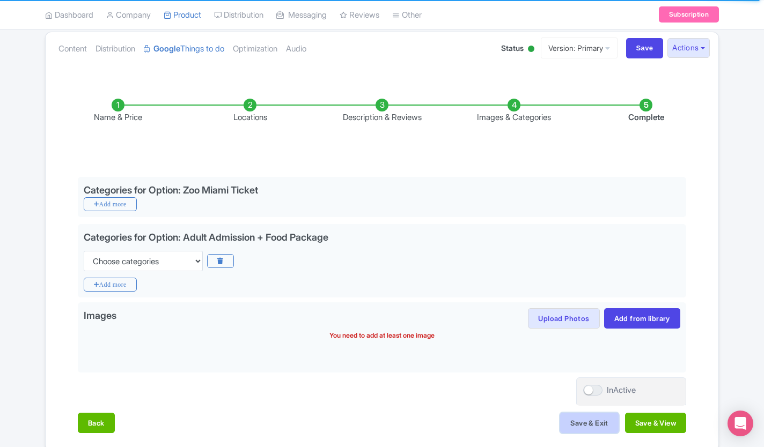
click at [593, 422] on button "Save & Exit" at bounding box center [589, 423] width 58 height 20
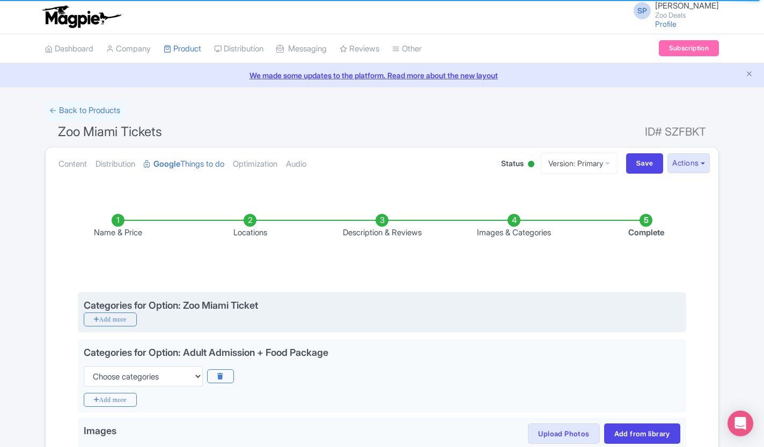
scroll to position [0, 0]
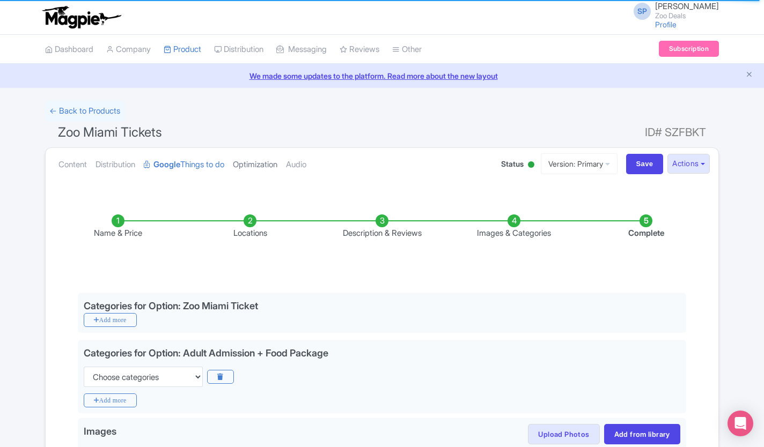
click at [264, 159] on link "Optimization" at bounding box center [255, 165] width 45 height 34
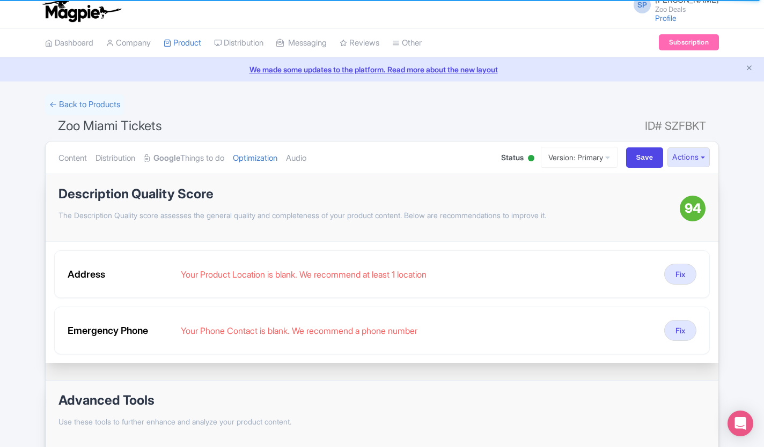
scroll to position [5, 0]
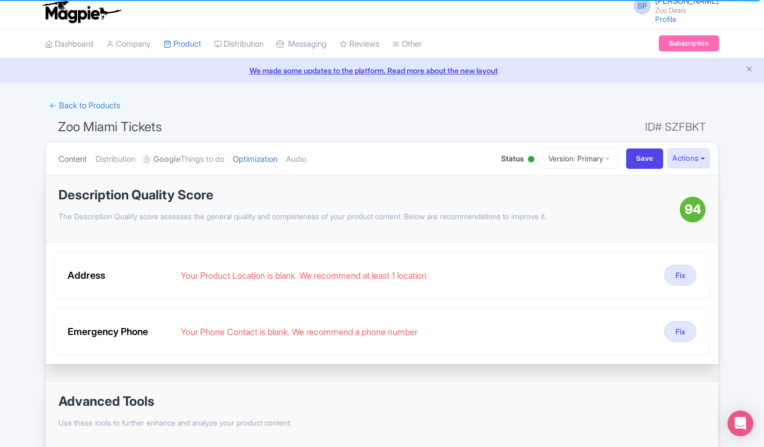
click at [75, 159] on link "Content" at bounding box center [72, 160] width 28 height 34
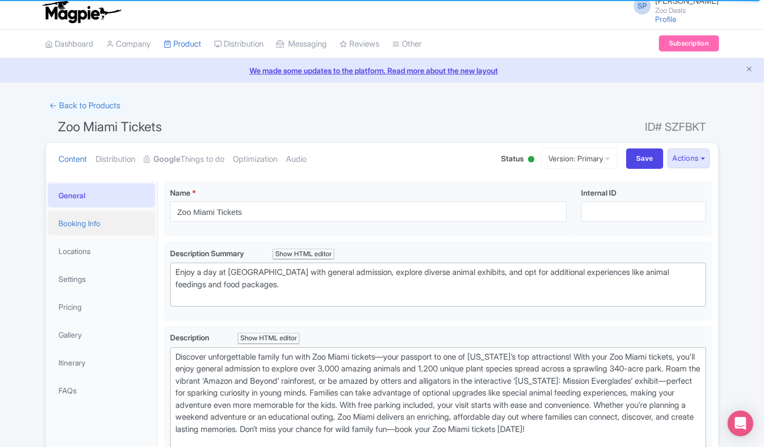
click at [77, 221] on link "Booking Info" at bounding box center [101, 223] width 107 height 24
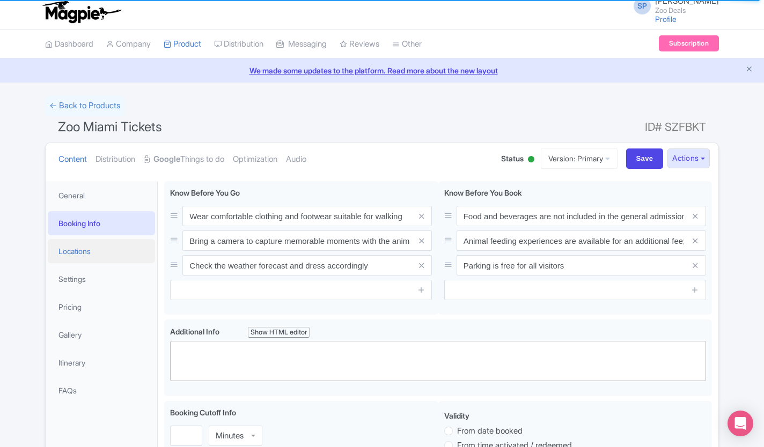
click at [73, 240] on link "Locations" at bounding box center [101, 251] width 107 height 24
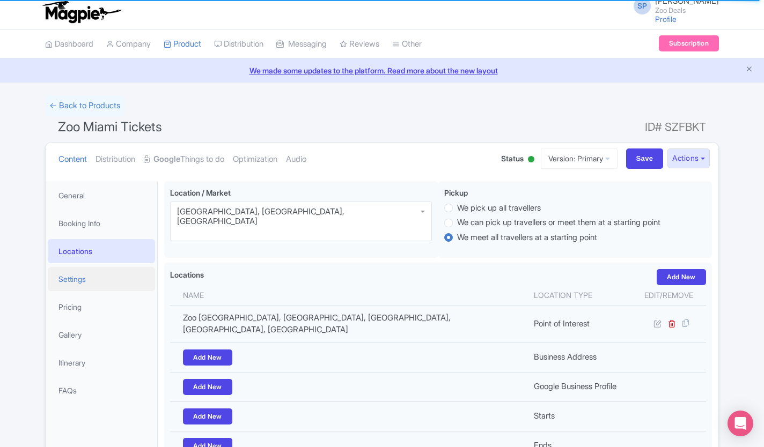
click at [73, 276] on link "Settings" at bounding box center [101, 279] width 107 height 24
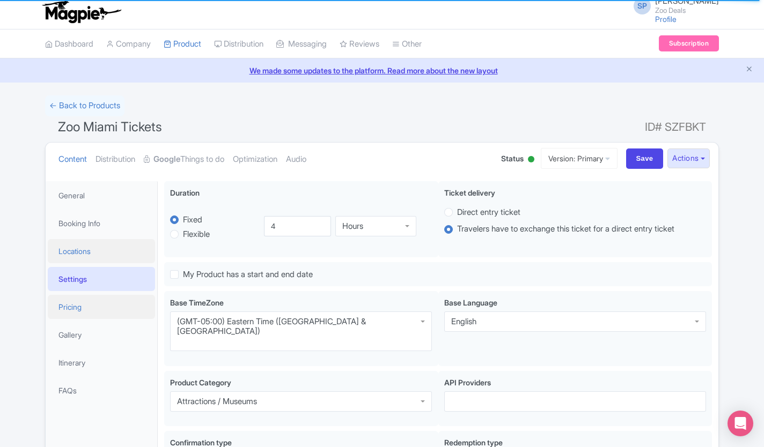
click at [64, 308] on link "Pricing" at bounding box center [101, 307] width 107 height 24
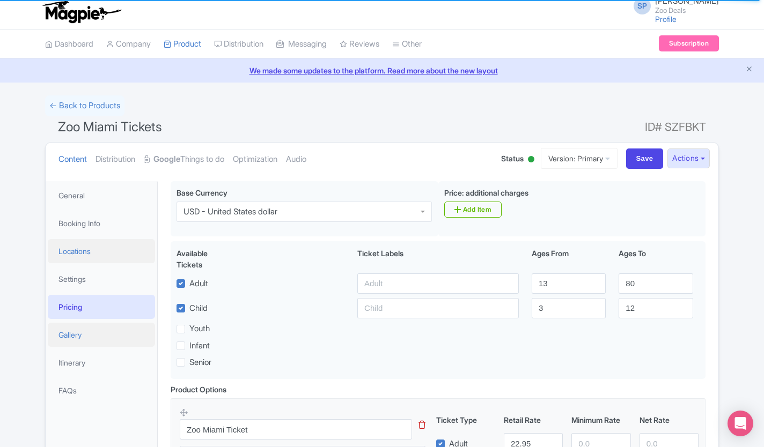
click at [72, 330] on link "Gallery" at bounding box center [101, 335] width 107 height 24
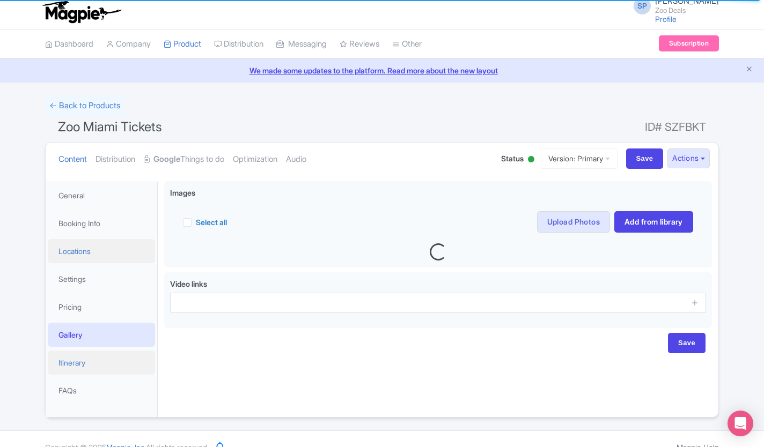
click at [64, 357] on link "Itinerary" at bounding box center [101, 363] width 107 height 24
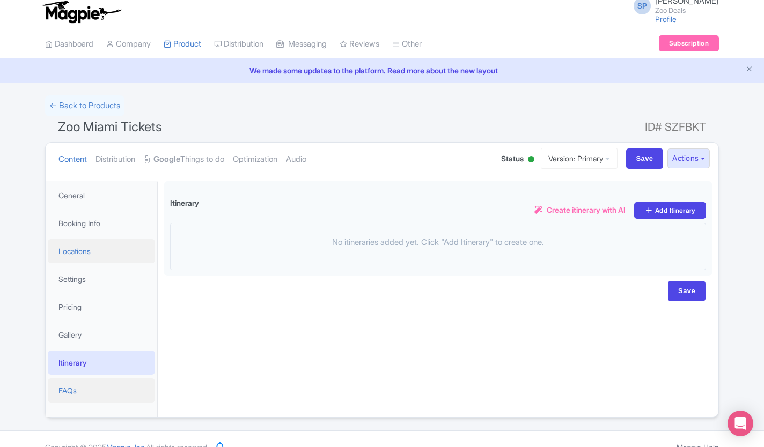
click at [59, 389] on link "FAQs" at bounding box center [101, 391] width 107 height 24
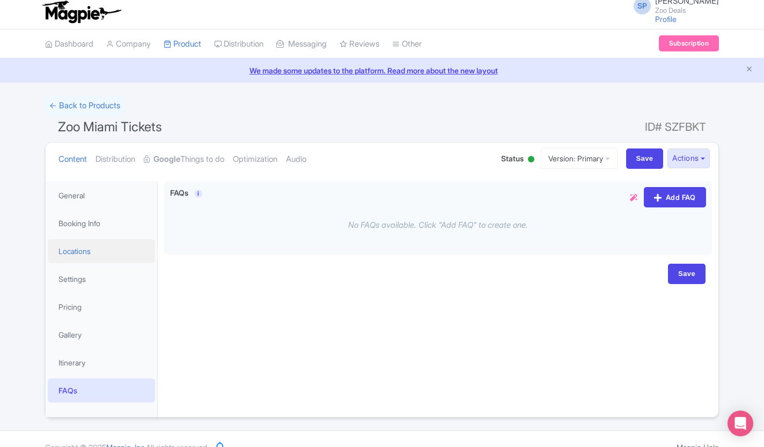
click at [65, 260] on link "Locations" at bounding box center [101, 251] width 107 height 24
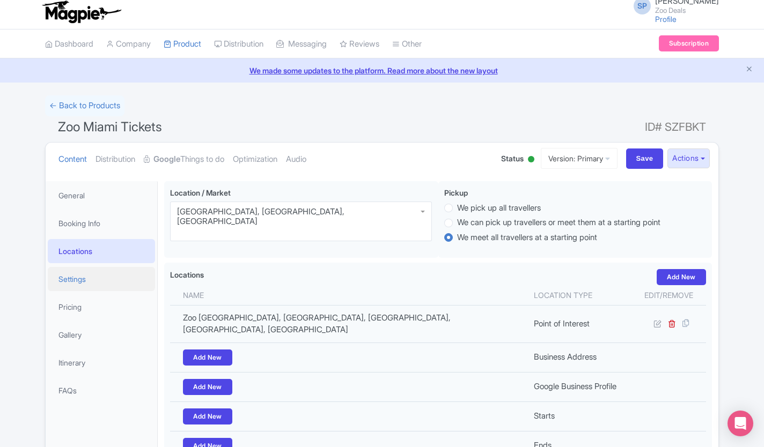
click at [63, 282] on link "Settings" at bounding box center [101, 279] width 107 height 24
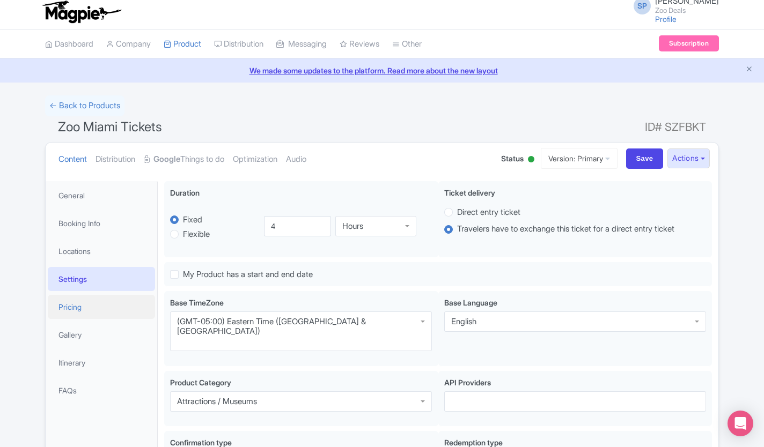
click at [64, 308] on link "Pricing" at bounding box center [101, 307] width 107 height 24
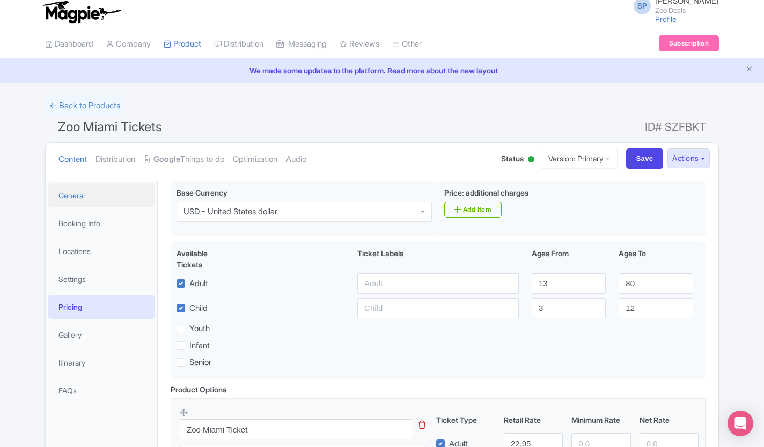
click at [73, 201] on link "General" at bounding box center [101, 195] width 107 height 24
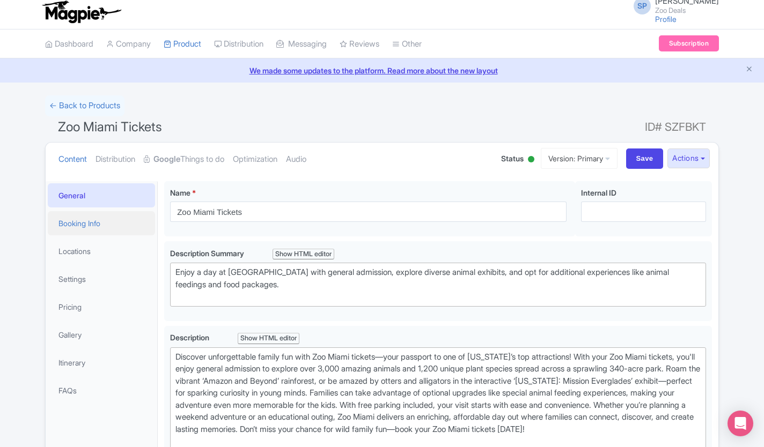
click at [80, 226] on link "Booking Info" at bounding box center [101, 223] width 107 height 24
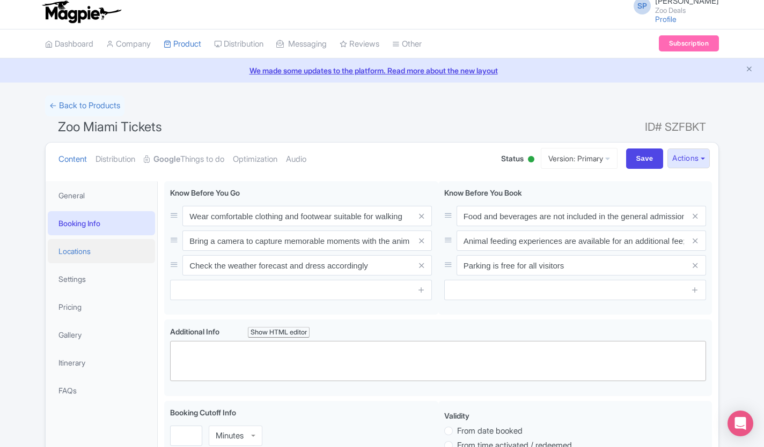
click at [64, 251] on link "Locations" at bounding box center [101, 251] width 107 height 24
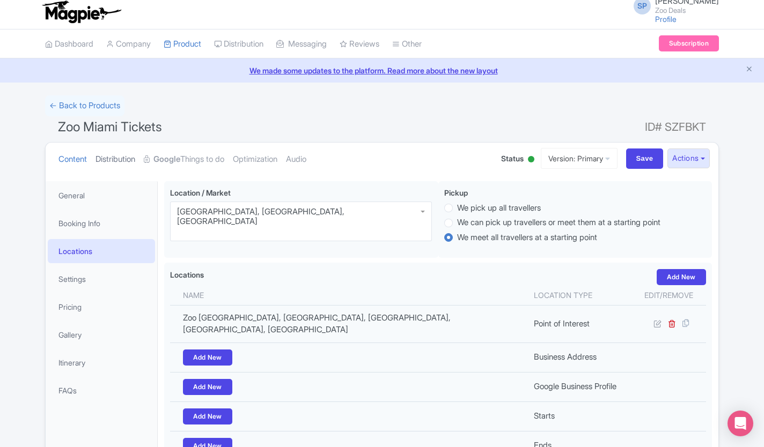
click at [108, 158] on link "Distribution" at bounding box center [115, 160] width 40 height 34
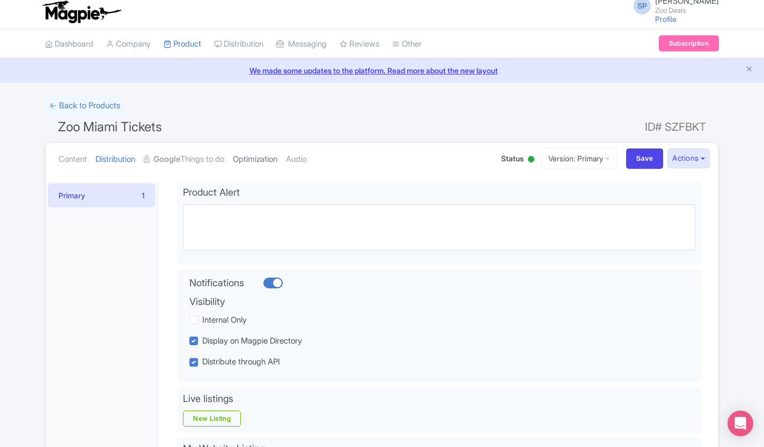
click at [267, 159] on link "Optimization" at bounding box center [255, 160] width 45 height 34
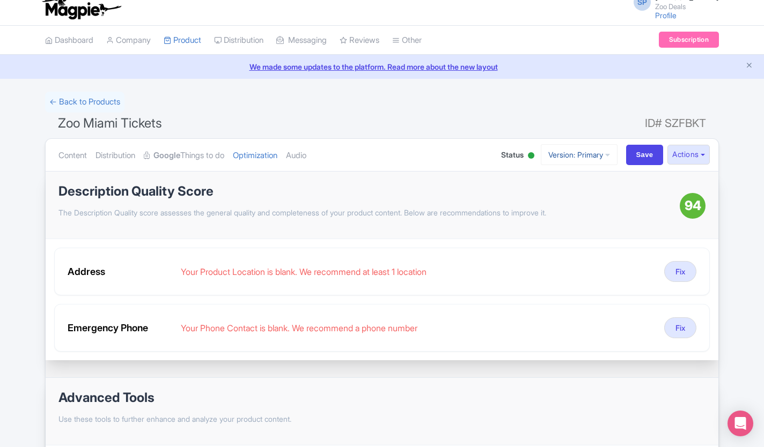
scroll to position [0, 0]
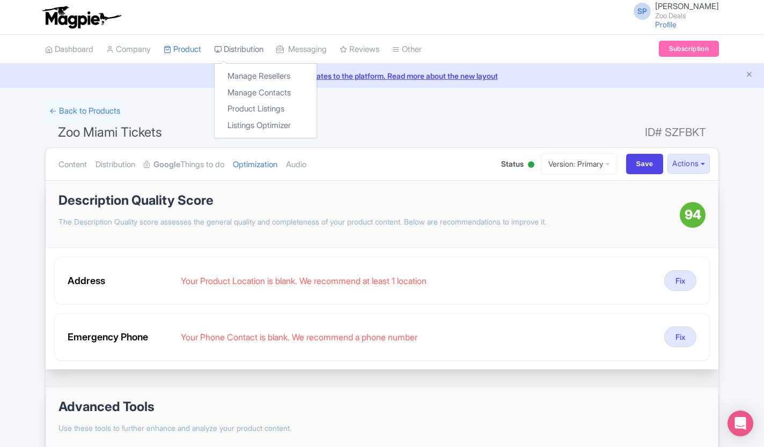
click at [256, 49] on link "Distribution" at bounding box center [238, 50] width 49 height 30
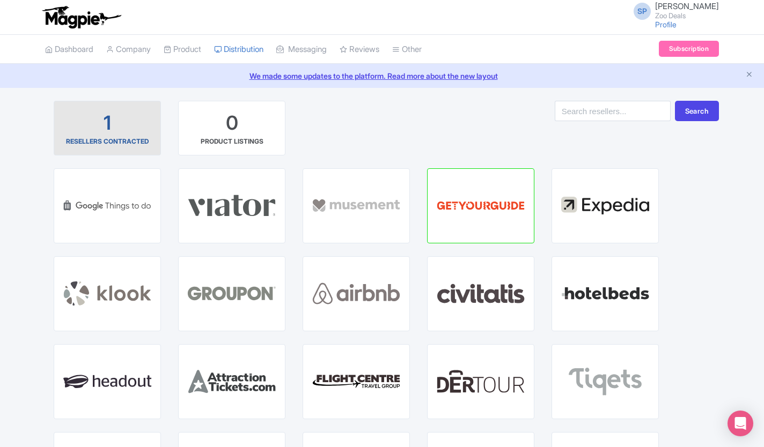
click at [98, 125] on div "1 RESELLERS CONTRACTED" at bounding box center [107, 128] width 89 height 36
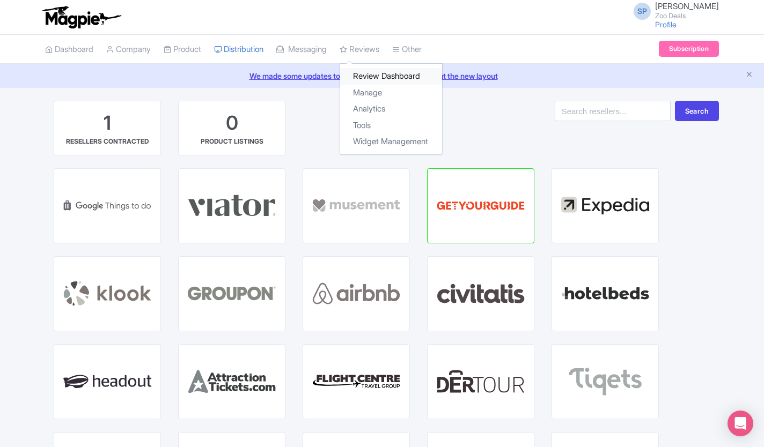
click at [404, 76] on link "Review Dashboard" at bounding box center [391, 76] width 102 height 17
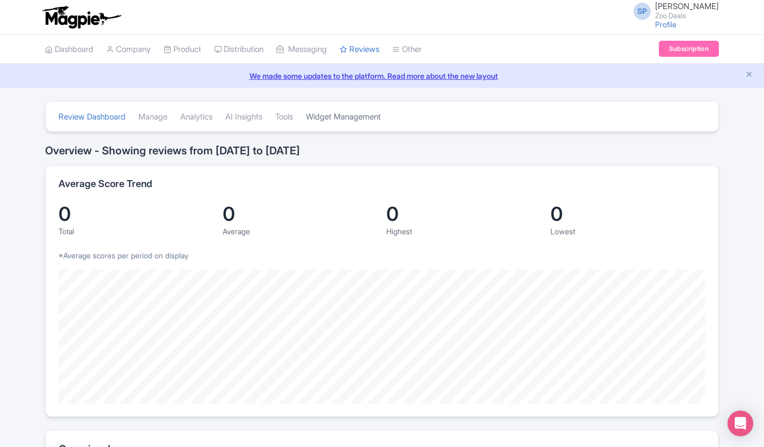
click at [356, 121] on link "Widget Management" at bounding box center [343, 117] width 75 height 30
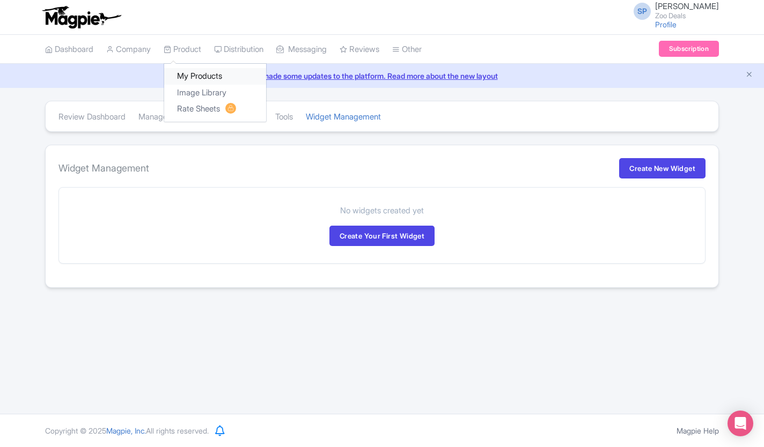
click at [191, 74] on link "My Products" at bounding box center [215, 76] width 102 height 17
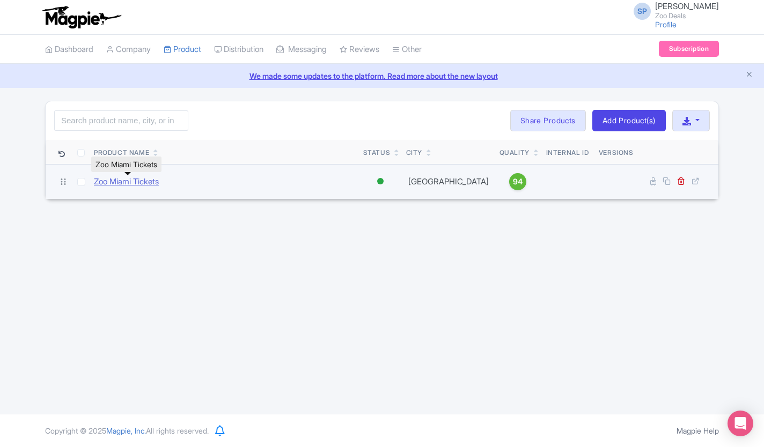
click at [136, 183] on link "Zoo Miami Tickets" at bounding box center [126, 182] width 65 height 12
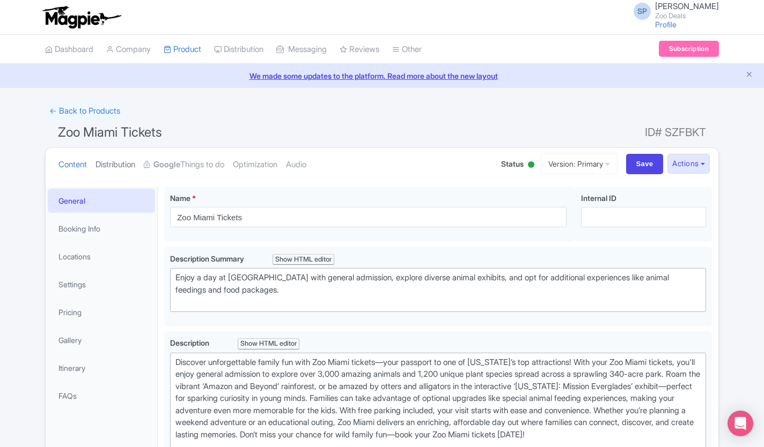
click at [121, 165] on link "Distribution" at bounding box center [115, 165] width 40 height 34
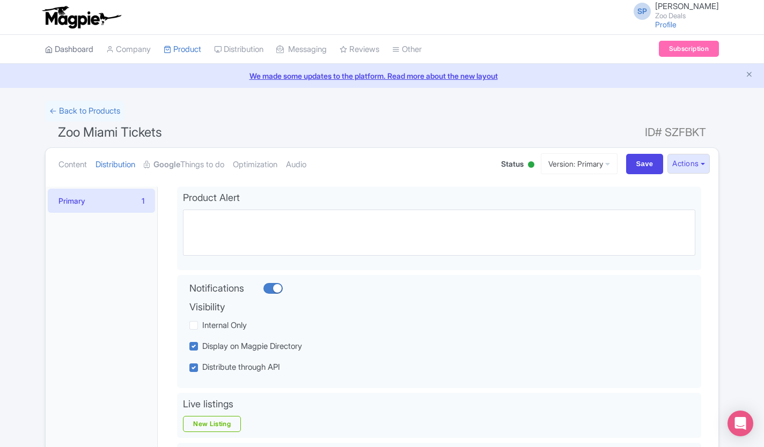
click at [62, 55] on link "Dashboard" at bounding box center [69, 50] width 48 height 30
click at [63, 42] on link "Dashboard" at bounding box center [69, 50] width 48 height 30
click at [56, 29] on link at bounding box center [86, 17] width 83 height 30
click at [63, 53] on link "Dashboard" at bounding box center [69, 50] width 48 height 30
click at [71, 58] on link "Dashboard" at bounding box center [69, 50] width 48 height 30
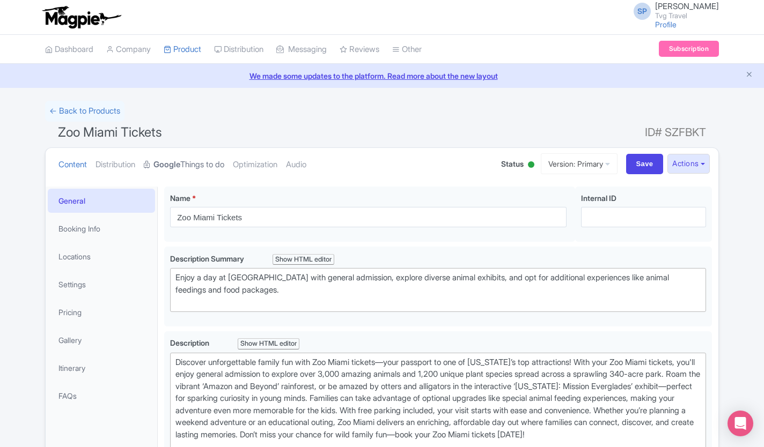
click at [194, 165] on link "Google Things to do" at bounding box center [184, 165] width 80 height 34
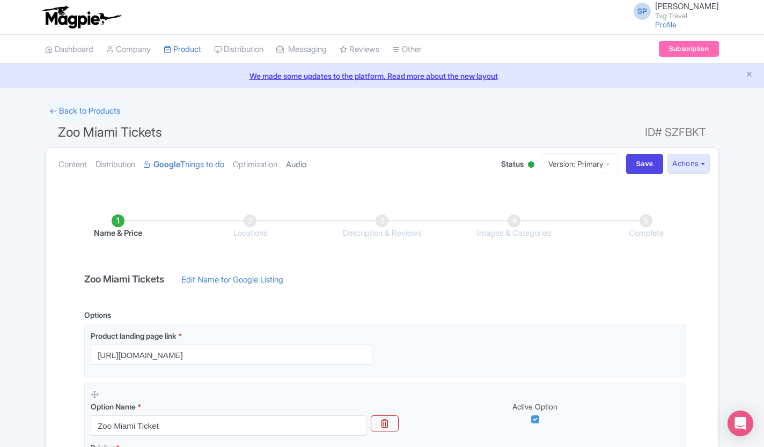
click at [306, 166] on link "Audio" at bounding box center [296, 165] width 20 height 34
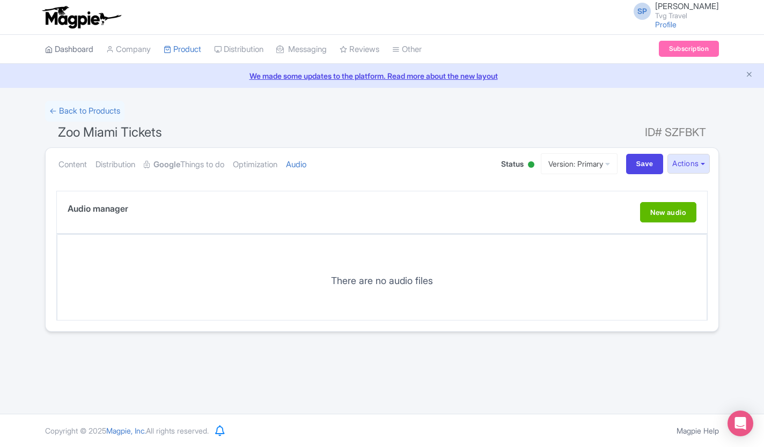
click at [59, 47] on link "Dashboard" at bounding box center [69, 50] width 48 height 30
click at [67, 49] on link "Dashboard" at bounding box center [69, 50] width 48 height 30
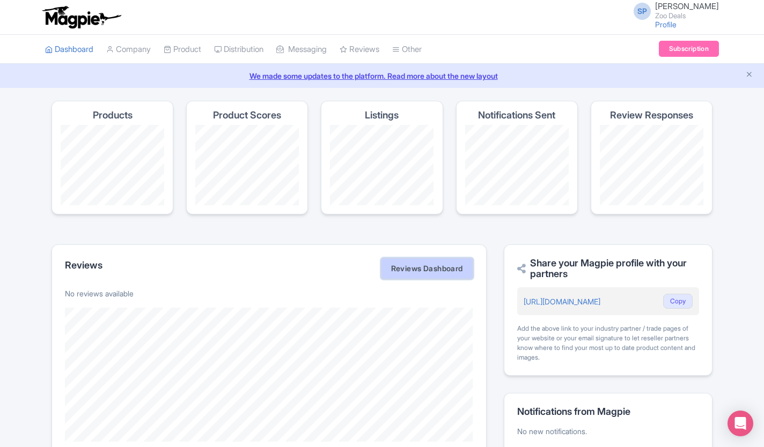
click at [441, 275] on link "Reviews Dashboard" at bounding box center [427, 268] width 92 height 21
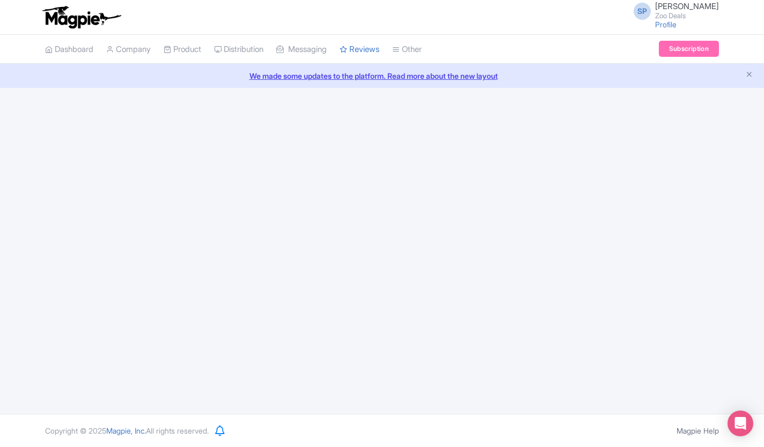
click at [744, 75] on link "We made some updates to the platform. Read more about the new layout" at bounding box center [381, 75] width 751 height 11
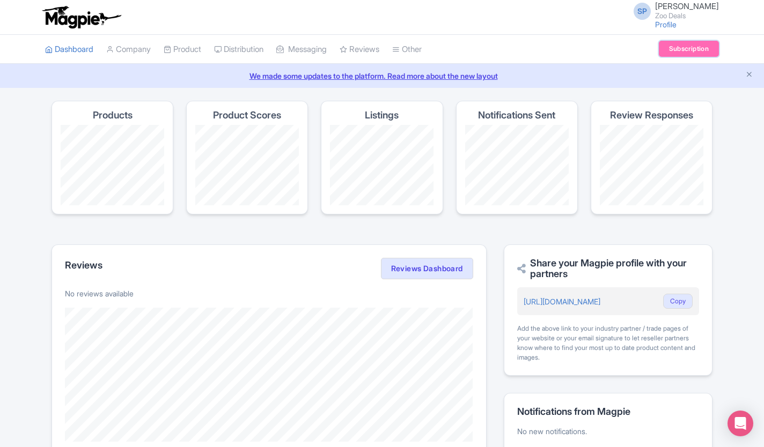
click at [691, 48] on link "Subscription" at bounding box center [689, 49] width 60 height 16
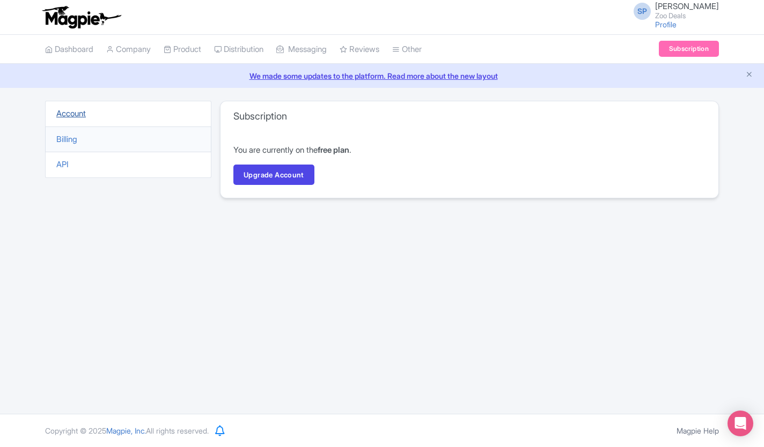
click at [70, 116] on link "Account" at bounding box center [71, 113] width 30 height 10
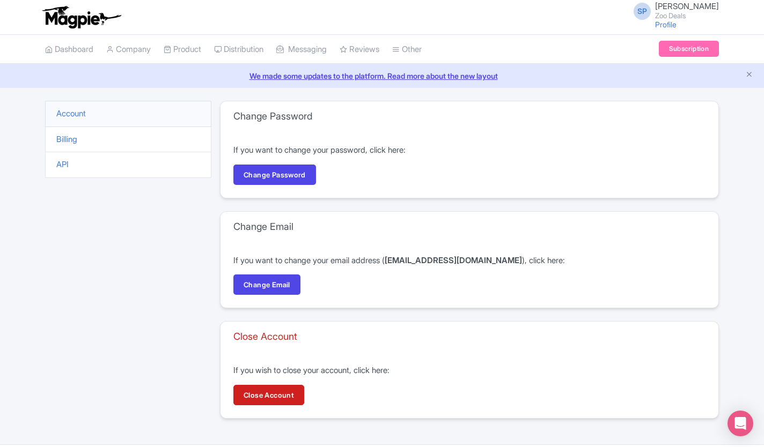
click at [136, 54] on link "Company" at bounding box center [128, 50] width 45 height 30
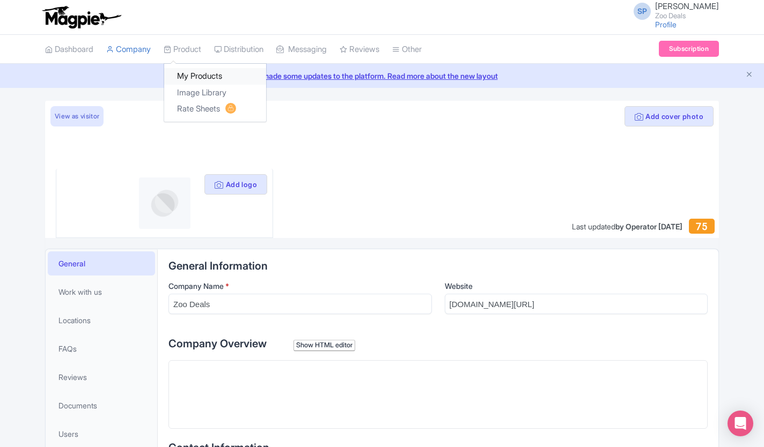
click at [190, 73] on link "My Products" at bounding box center [215, 76] width 102 height 17
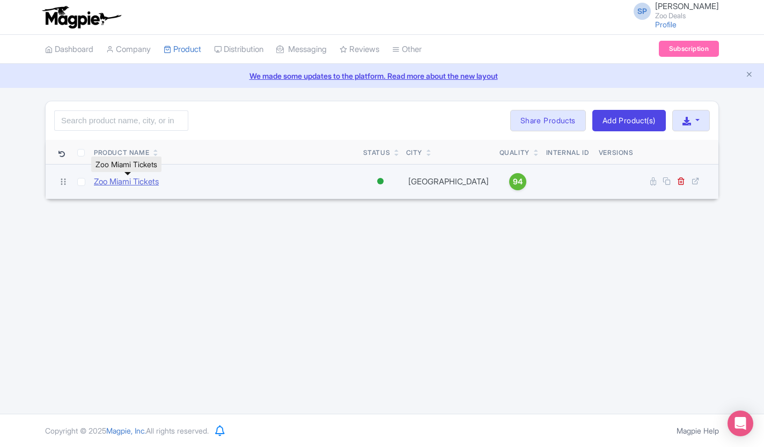
click at [136, 185] on link "Zoo Miami Tickets" at bounding box center [126, 182] width 65 height 12
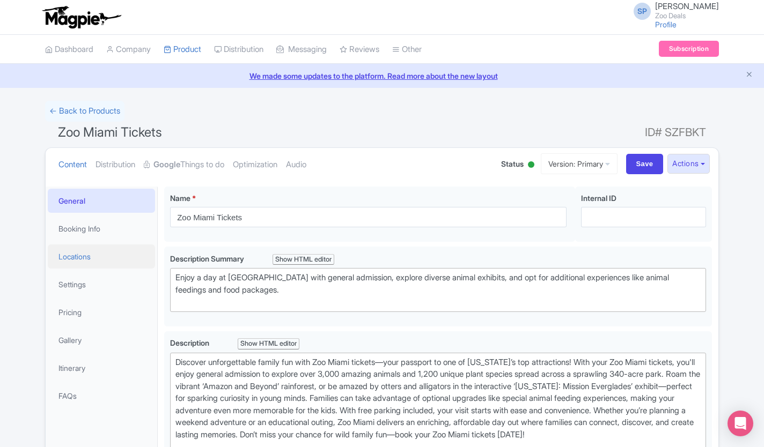
click at [73, 257] on link "Locations" at bounding box center [101, 257] width 107 height 24
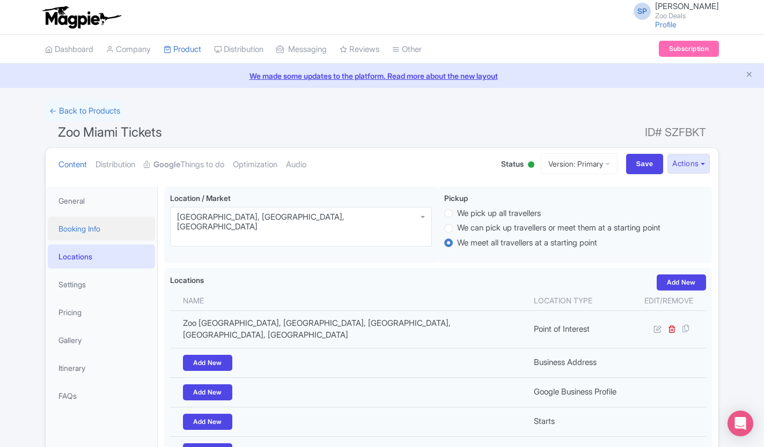
click at [73, 230] on link "Booking Info" at bounding box center [101, 229] width 107 height 24
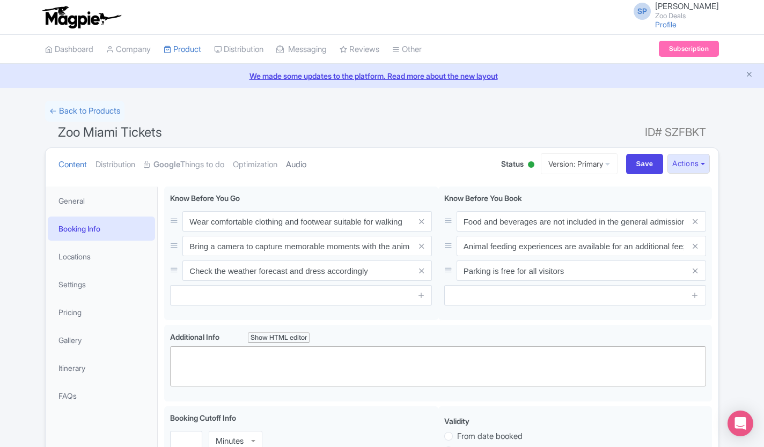
click at [306, 161] on link "Audio" at bounding box center [296, 165] width 20 height 34
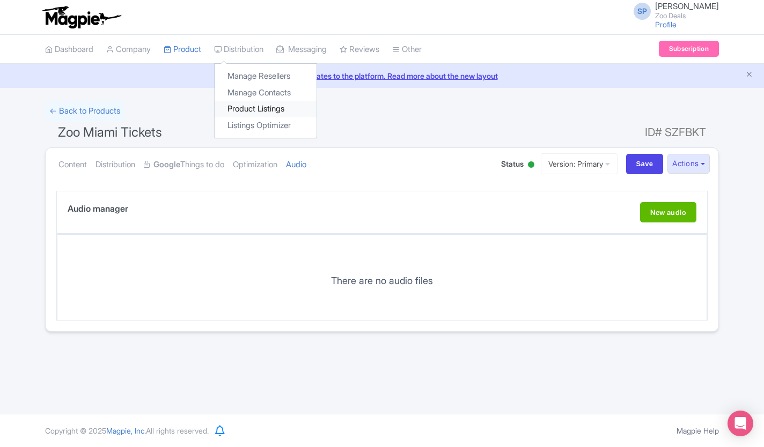
click at [258, 113] on link "Product Listings" at bounding box center [266, 109] width 102 height 17
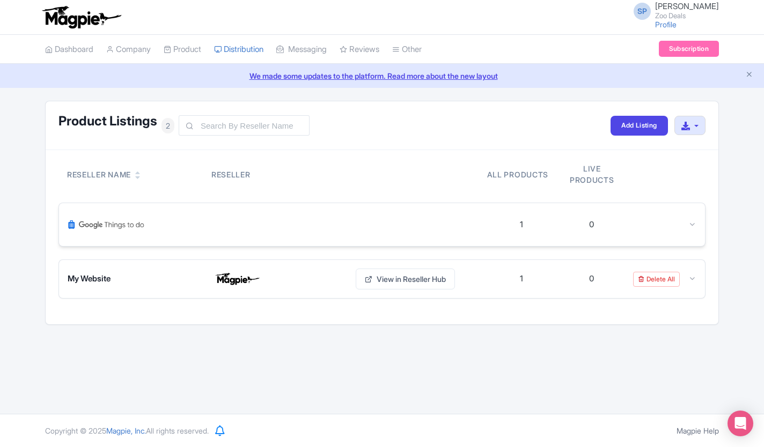
click at [521, 231] on div "1 0" at bounding box center [382, 224] width 646 height 43
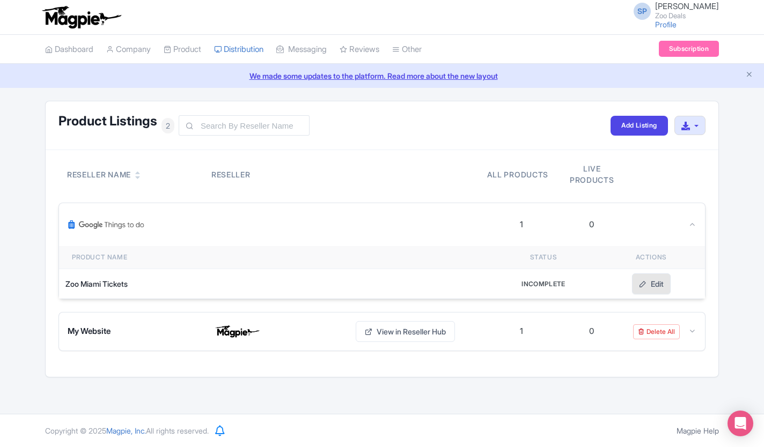
click at [646, 285] on link "Edit" at bounding box center [651, 284] width 39 height 21
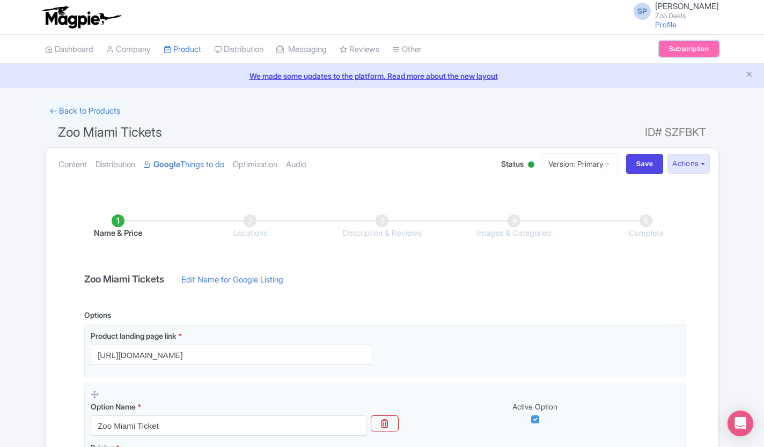
click at [693, 53] on link "Subscription" at bounding box center [689, 49] width 60 height 16
click at [77, 51] on link "Dashboard" at bounding box center [69, 50] width 48 height 30
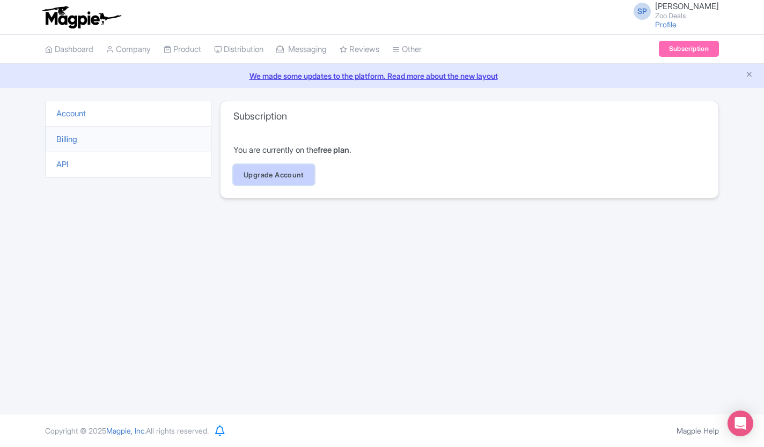
click at [282, 176] on link "Upgrade Account" at bounding box center [273, 175] width 81 height 20
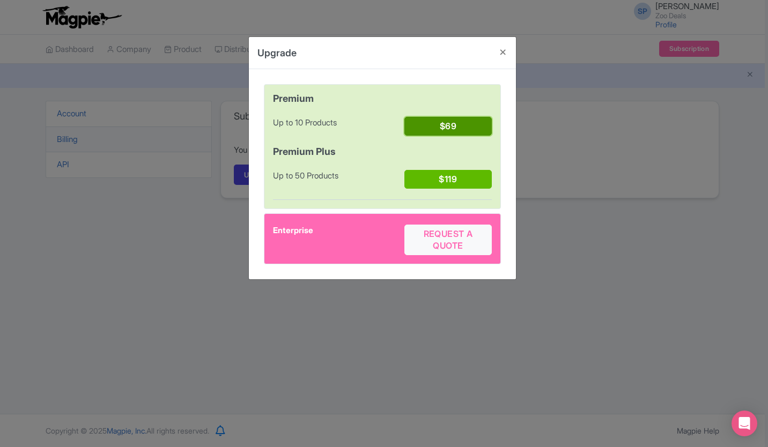
click at [448, 128] on button "$69" at bounding box center [447, 126] width 87 height 19
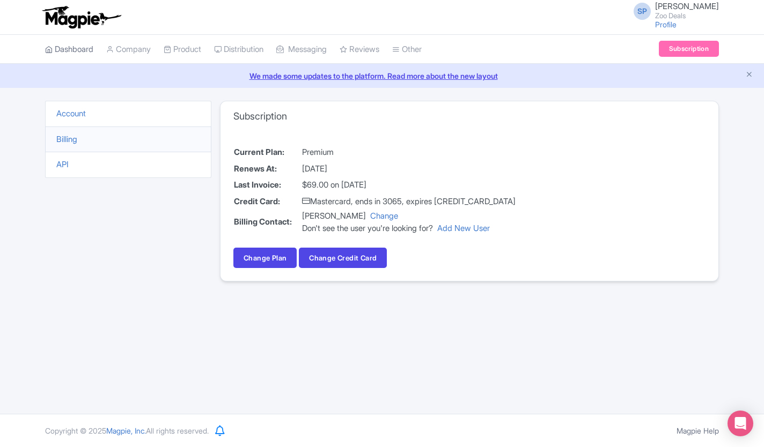
click at [73, 51] on link "Dashboard" at bounding box center [69, 50] width 48 height 30
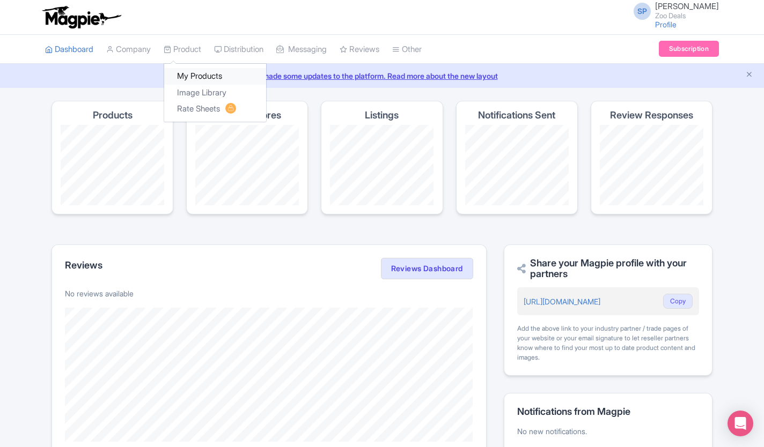
click at [190, 73] on link "My Products" at bounding box center [215, 76] width 102 height 17
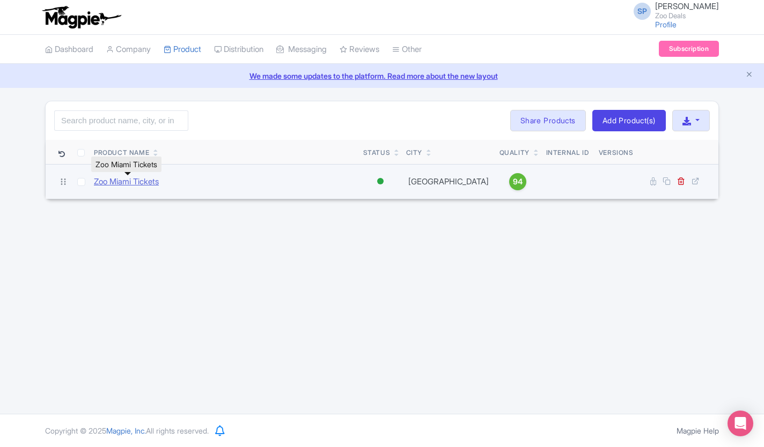
click at [151, 183] on link "Zoo Miami Tickets" at bounding box center [126, 182] width 65 height 12
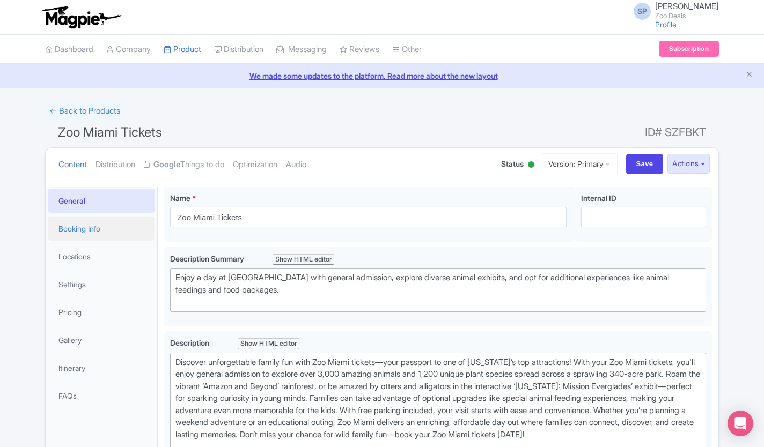
click at [85, 233] on link "Booking Info" at bounding box center [101, 229] width 107 height 24
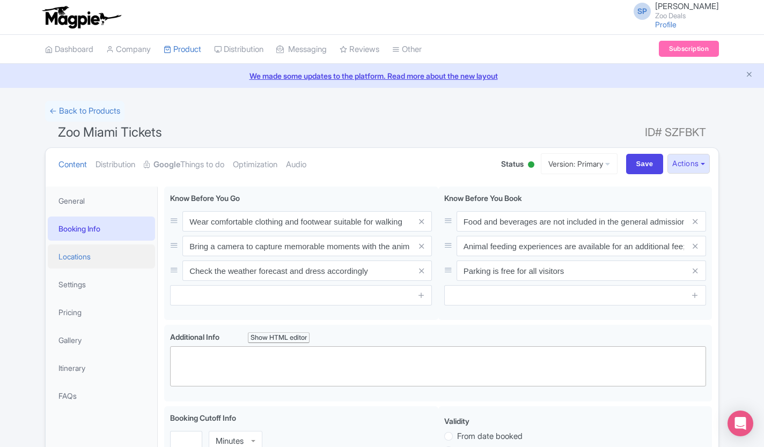
click at [71, 251] on link "Locations" at bounding box center [101, 257] width 107 height 24
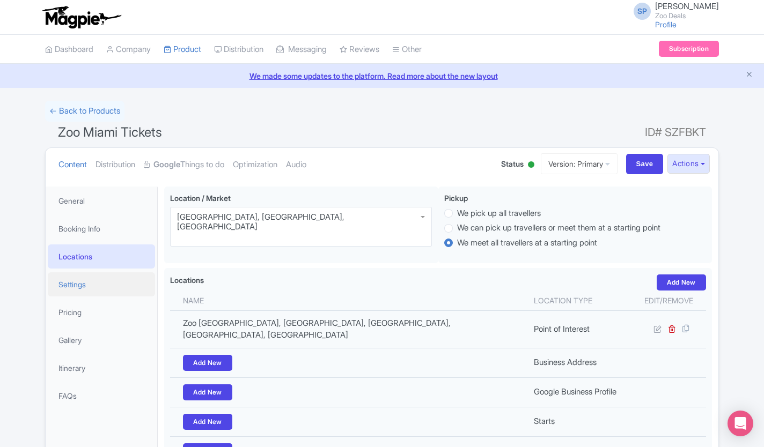
click at [68, 286] on link "Settings" at bounding box center [101, 284] width 107 height 24
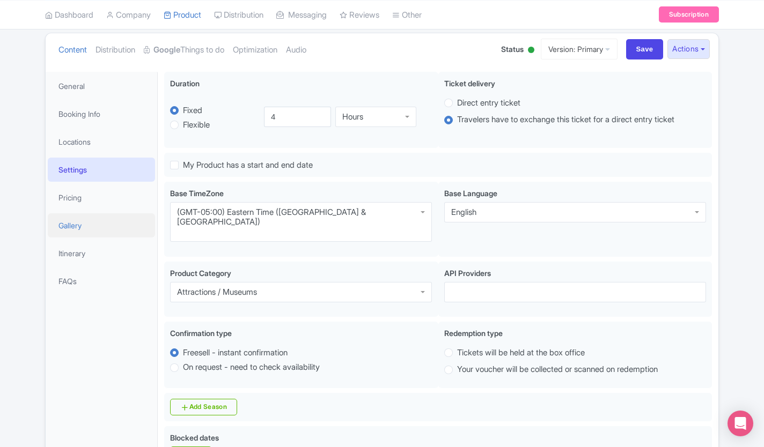
click at [60, 227] on link "Gallery" at bounding box center [101, 225] width 107 height 24
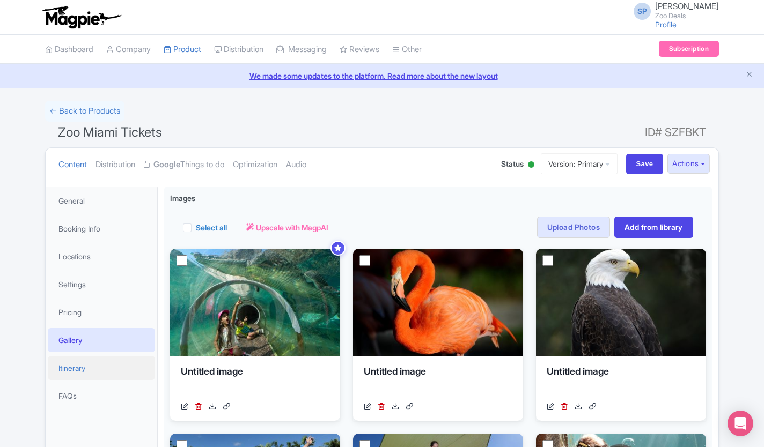
click at [68, 366] on link "Itinerary" at bounding box center [101, 368] width 107 height 24
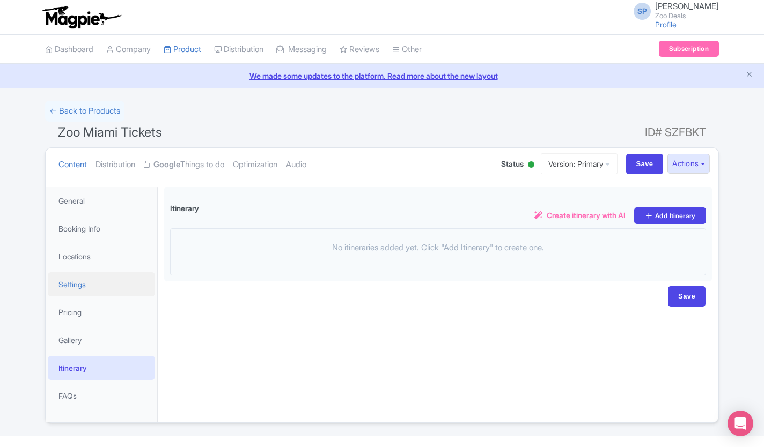
click at [63, 285] on link "Settings" at bounding box center [101, 284] width 107 height 24
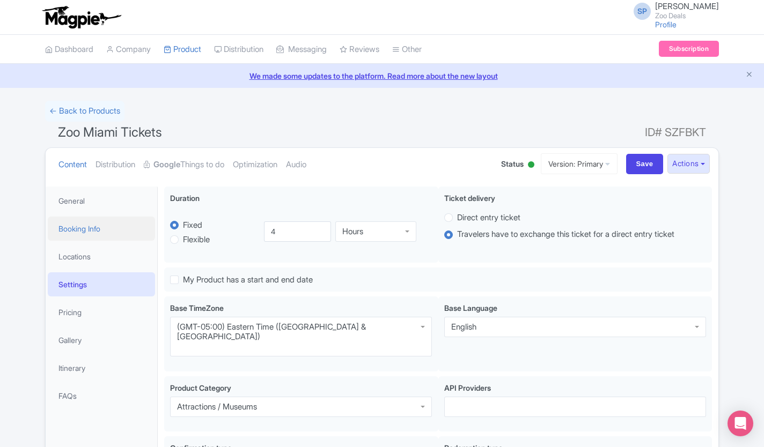
click at [65, 229] on link "Booking Info" at bounding box center [101, 229] width 107 height 24
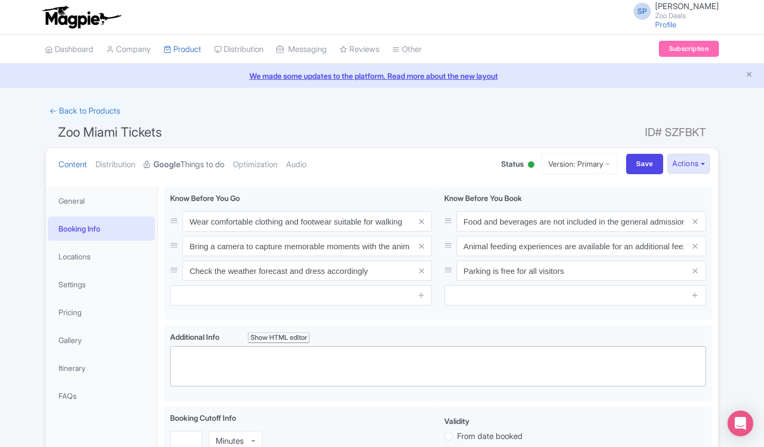
click at [183, 171] on link "Google Things to do" at bounding box center [184, 165] width 80 height 34
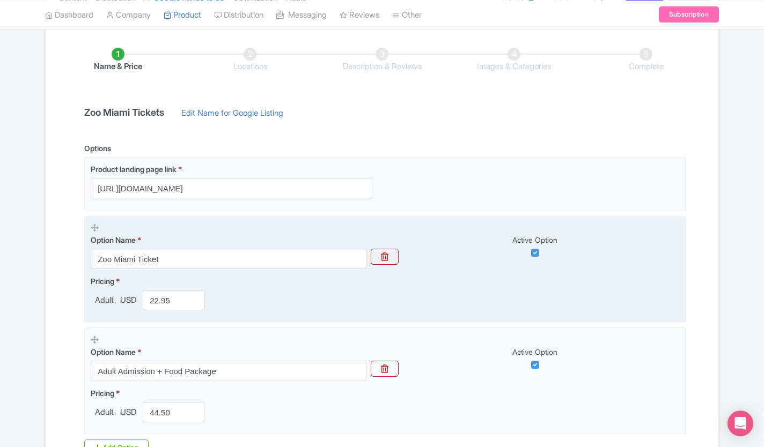
scroll to position [304, 0]
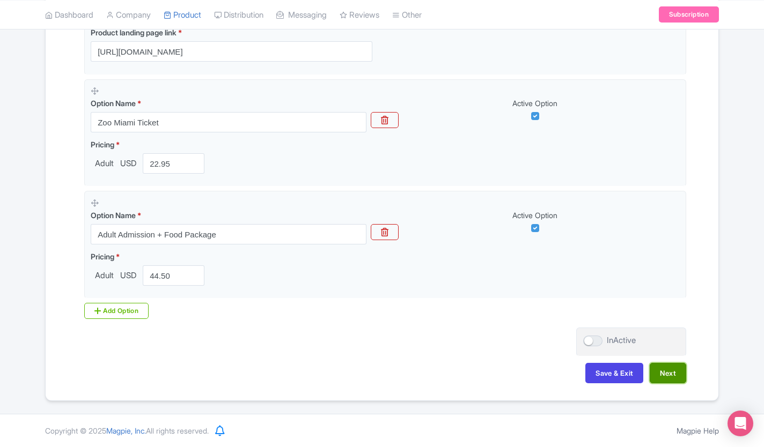
click at [665, 367] on button "Next" at bounding box center [668, 373] width 36 height 20
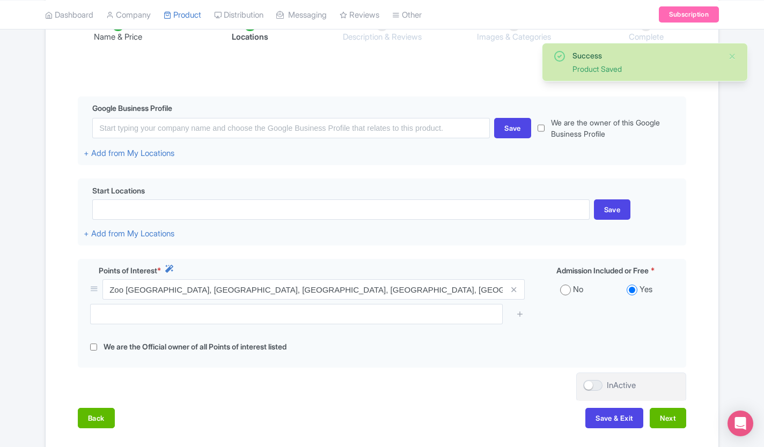
scroll to position [257, 0]
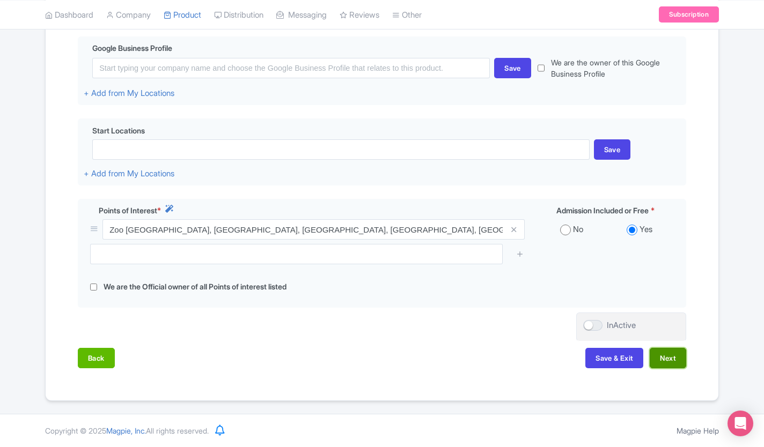
click at [672, 356] on button "Next" at bounding box center [668, 358] width 36 height 20
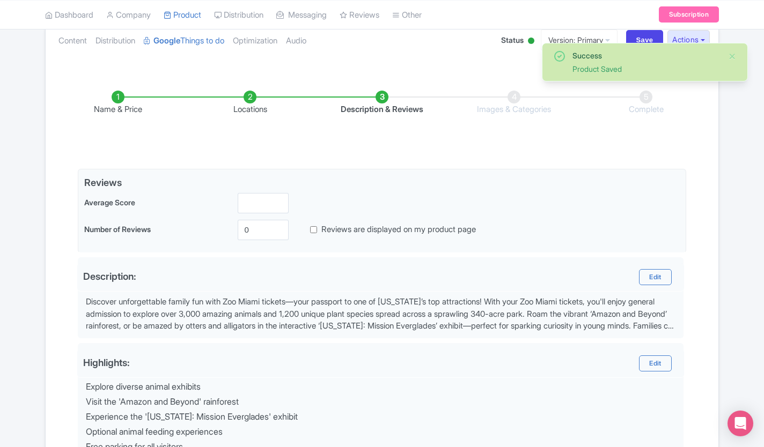
scroll to position [359, 0]
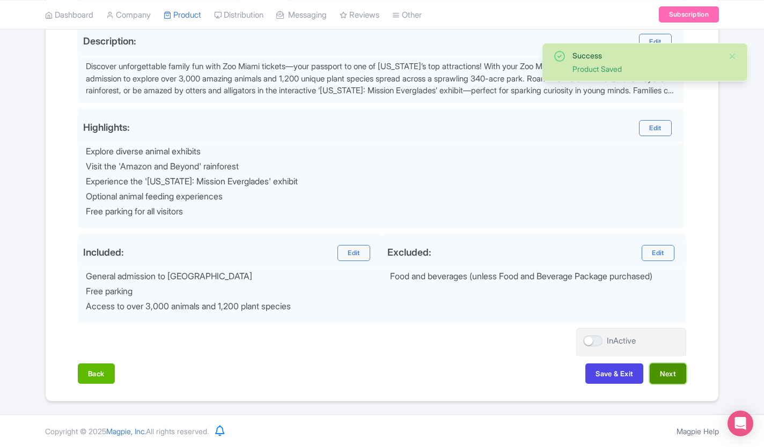
click at [682, 379] on button "Next" at bounding box center [668, 374] width 36 height 20
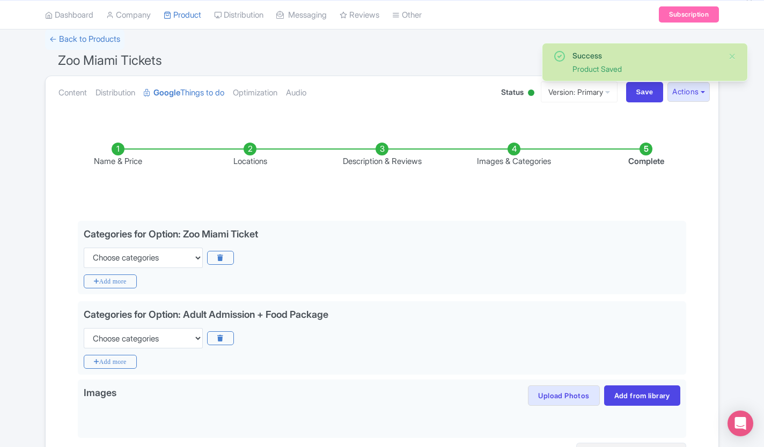
scroll to position [187, 0]
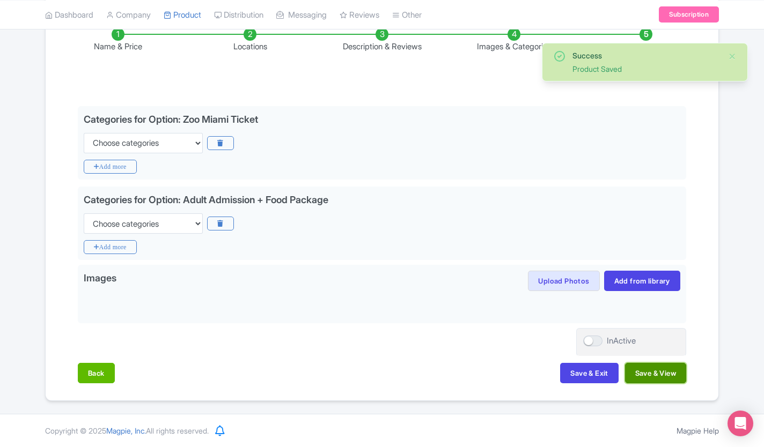
click at [658, 371] on button "Save & View" at bounding box center [655, 373] width 61 height 20
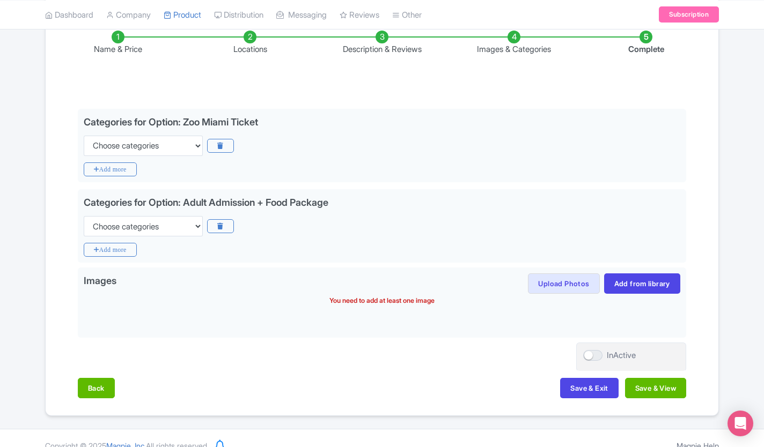
scroll to position [198, 0]
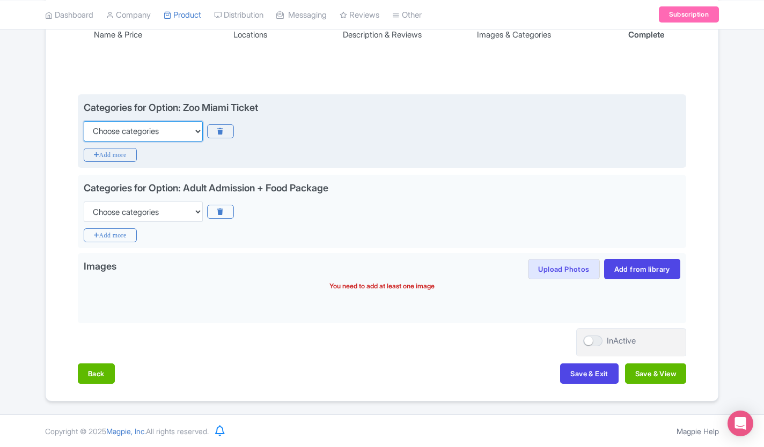
click at [101, 134] on select "Choose categories Adults Only Animals Audio Guide Beaches Bike Tours Boat Tours…" at bounding box center [143, 131] width 119 height 20
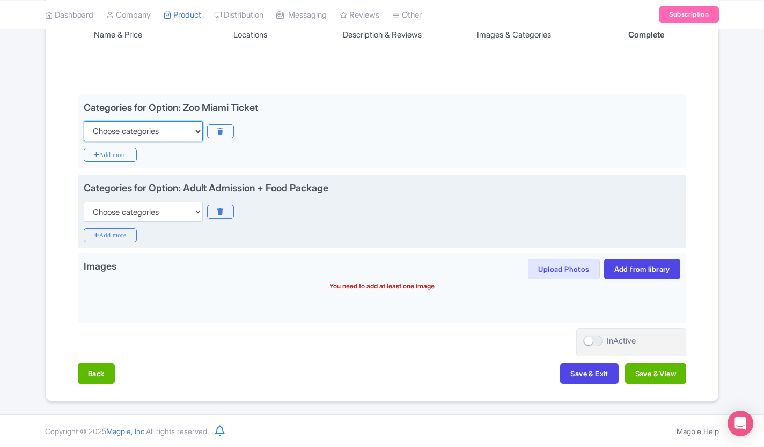
select select "adults-only"
click at [84, 121] on select "Choose categories Adults Only Animals Audio Guide Beaches Bike Tours Boat Tours…" at bounding box center [143, 131] width 119 height 20
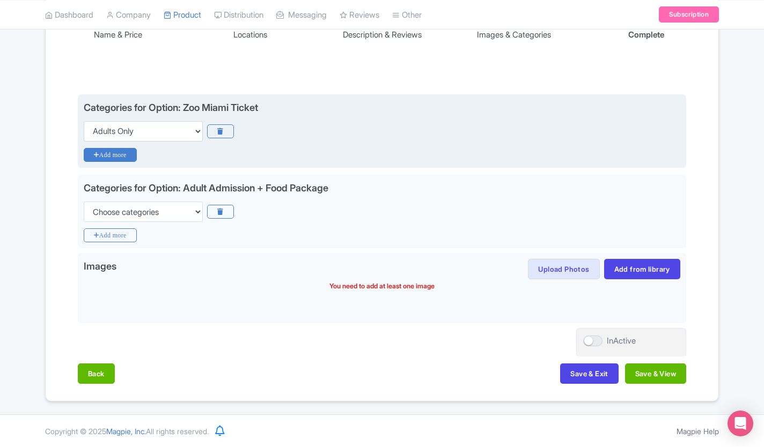
click at [127, 153] on icon "Add more" at bounding box center [110, 155] width 53 height 14
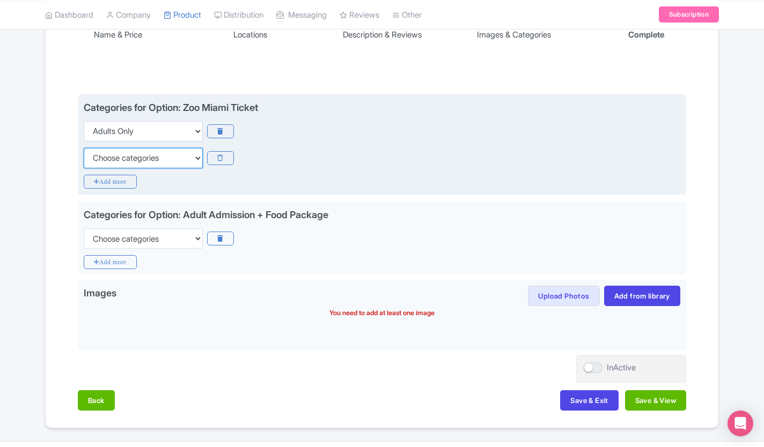
click at [142, 161] on select "Choose categories Adults Only Animals Audio Guide Beaches Bike Tours Boat Tours…" at bounding box center [143, 158] width 119 height 20
click at [218, 132] on icon at bounding box center [220, 131] width 26 height 14
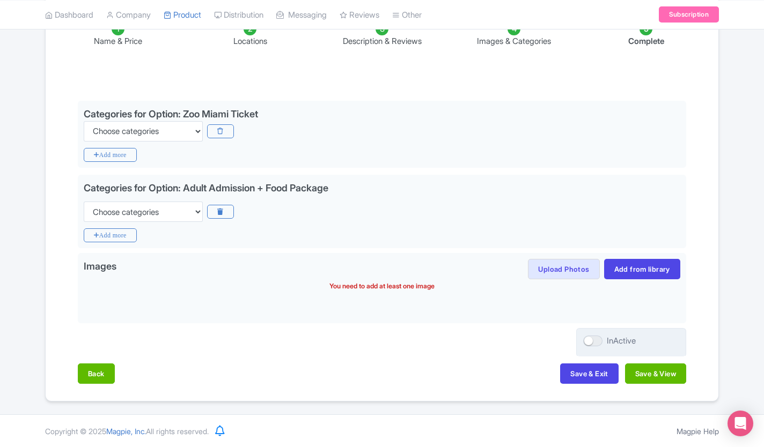
click at [591, 342] on div at bounding box center [592, 341] width 19 height 11
click at [590, 342] on input "InActive" at bounding box center [586, 341] width 7 height 7
click at [595, 341] on div at bounding box center [592, 341] width 19 height 11
click at [590, 341] on input "Active" at bounding box center [586, 341] width 7 height 7
checkbox input "false"
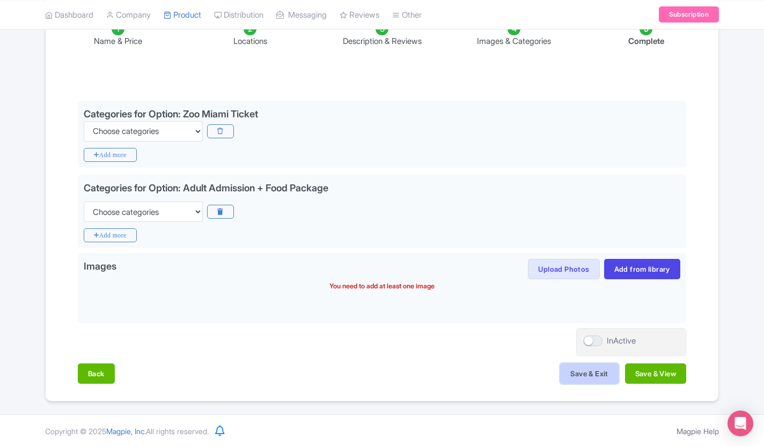
click at [590, 373] on button "Save & Exit" at bounding box center [589, 374] width 58 height 20
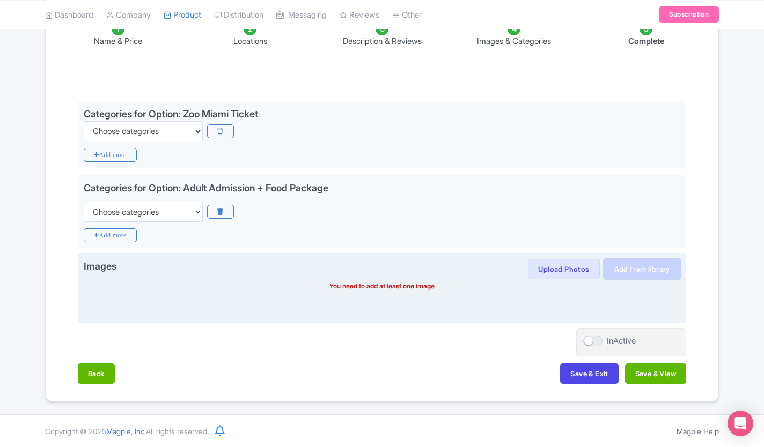
click at [628, 271] on link "Add from library" at bounding box center [642, 269] width 76 height 20
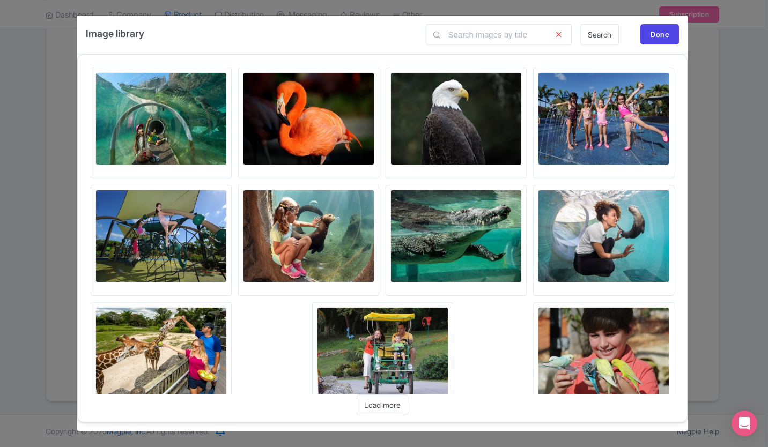
click at [193, 120] on img at bounding box center [160, 118] width 131 height 93
click at [313, 122] on img at bounding box center [308, 118] width 131 height 93
click at [330, 126] on img at bounding box center [308, 118] width 131 height 93
click at [481, 109] on img at bounding box center [456, 118] width 131 height 93
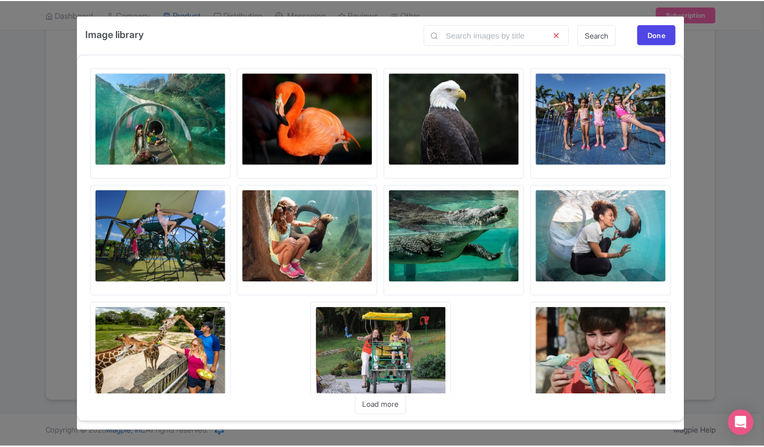
scroll to position [36, 0]
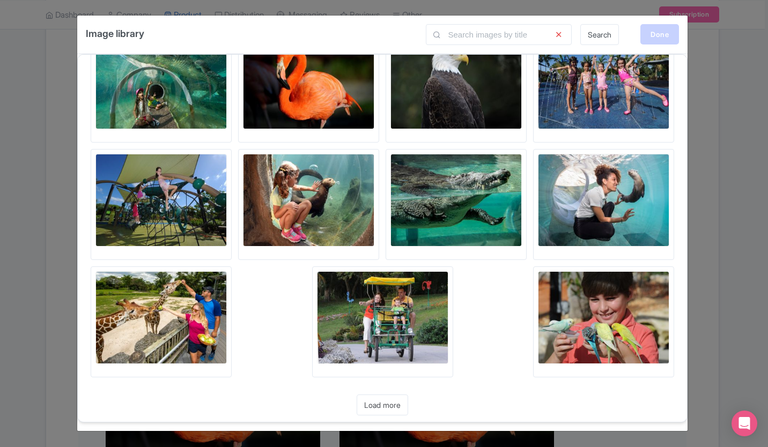
click at [661, 32] on div "Done" at bounding box center [659, 34] width 39 height 20
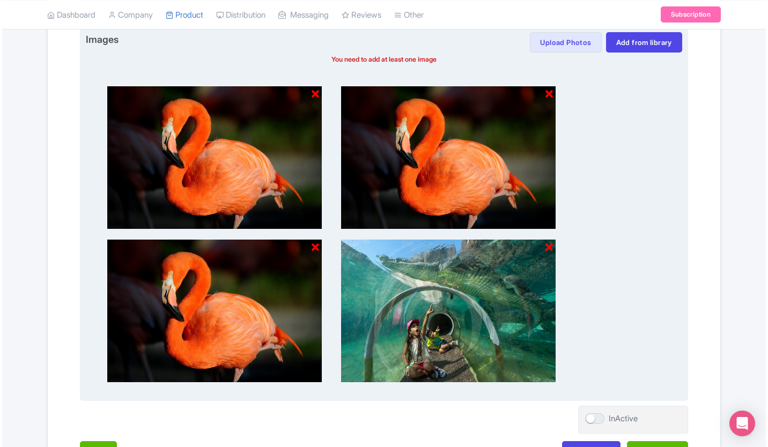
scroll to position [419, 0]
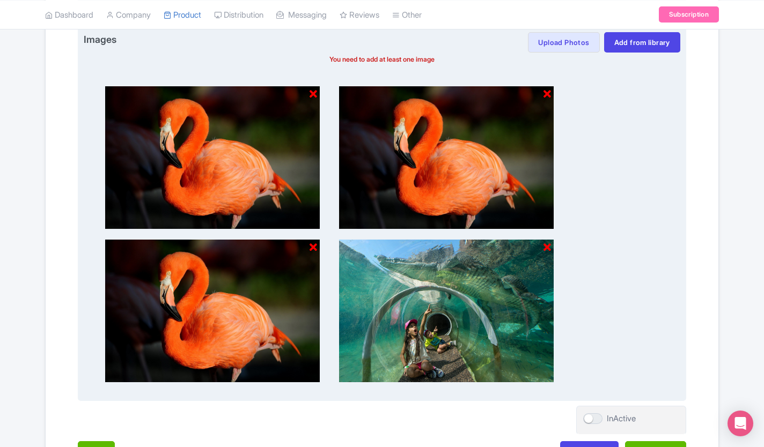
click at [545, 98] on icon at bounding box center [547, 94] width 8 height 11
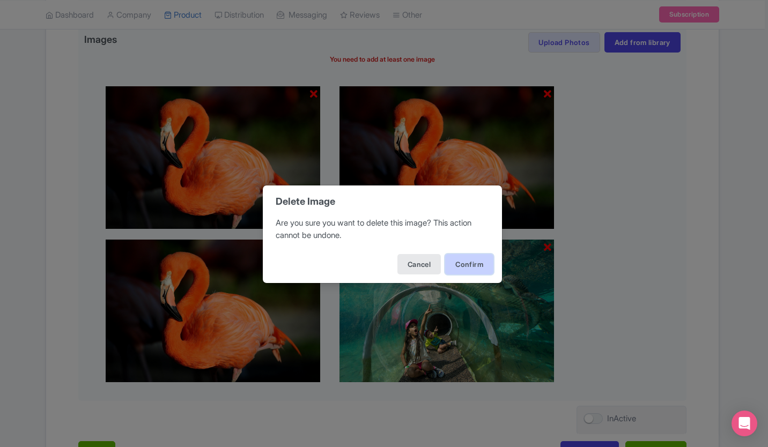
click at [466, 263] on button "Confirm" at bounding box center [469, 264] width 48 height 20
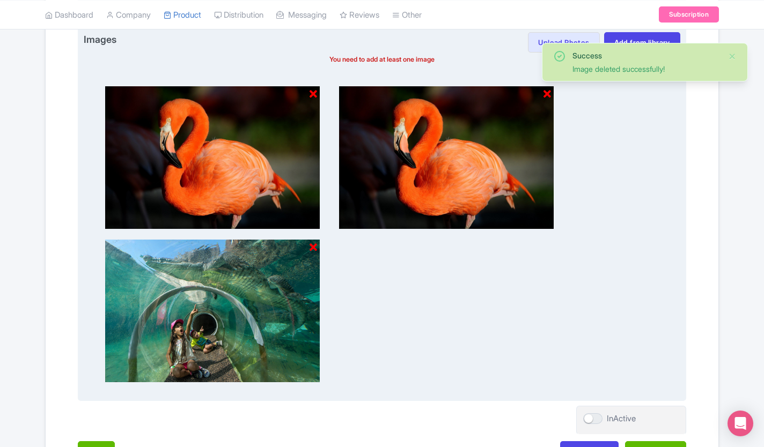
click at [311, 93] on icon at bounding box center [314, 94] width 8 height 11
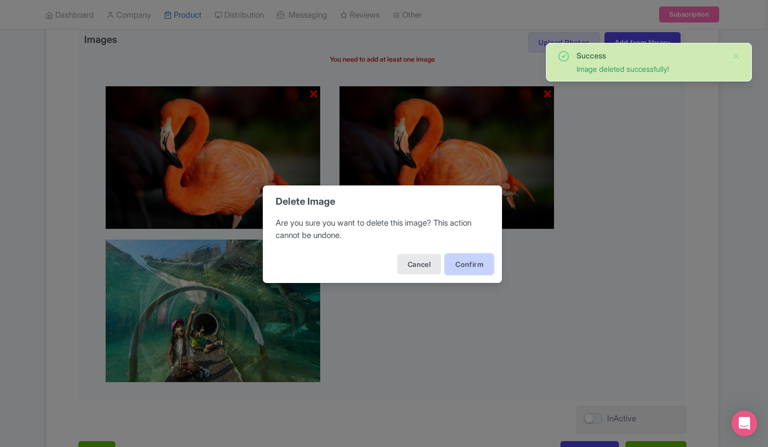
click at [471, 262] on button "Confirm" at bounding box center [469, 264] width 48 height 20
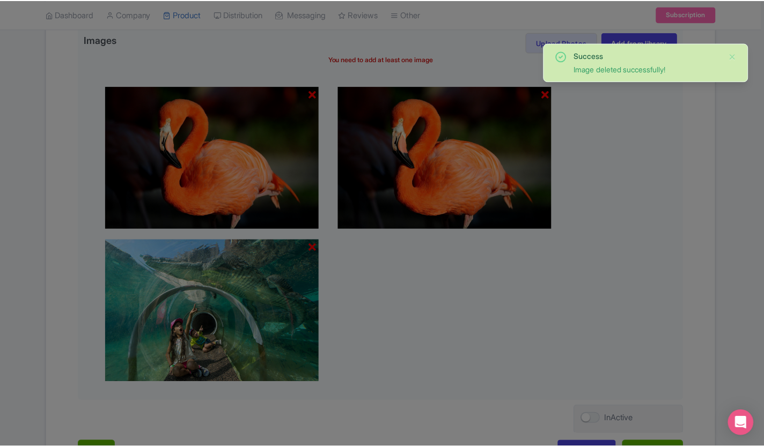
scroll to position [343, 0]
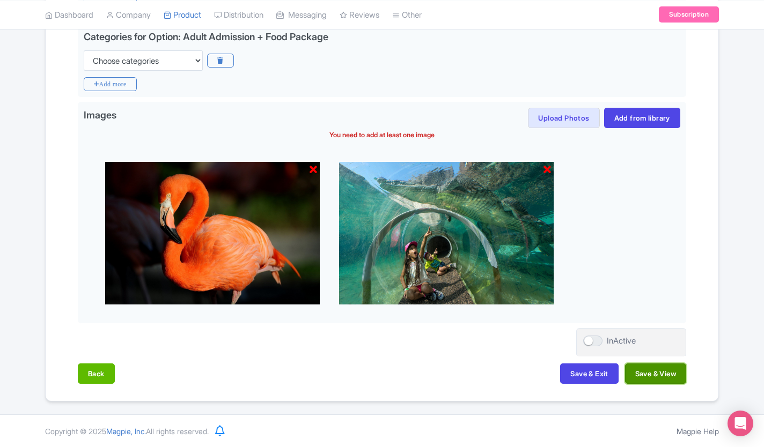
click at [645, 377] on button "Save & View" at bounding box center [655, 374] width 61 height 20
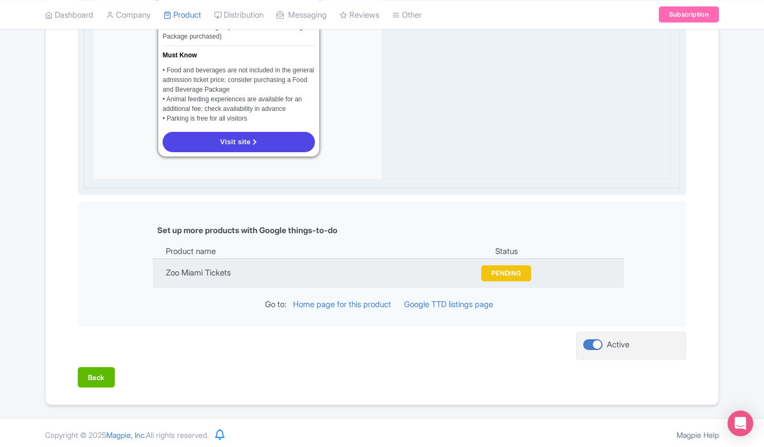
scroll to position [1076, 0]
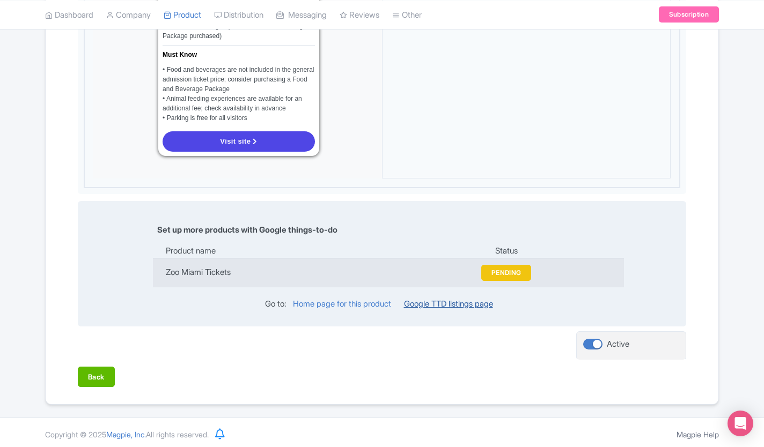
click at [468, 299] on link "Google TTD listings page" at bounding box center [448, 304] width 89 height 10
